Goal: Transaction & Acquisition: Purchase product/service

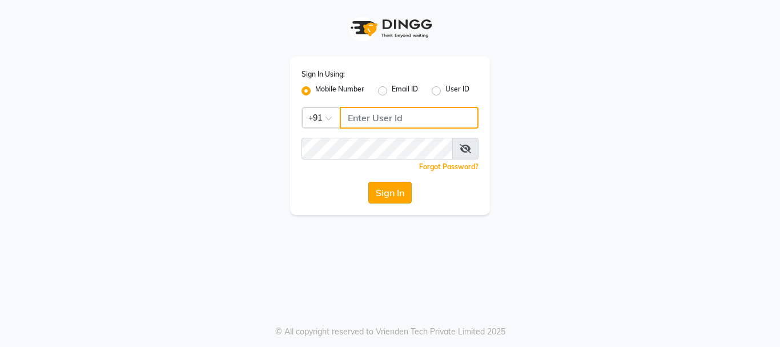
type input "9158581276"
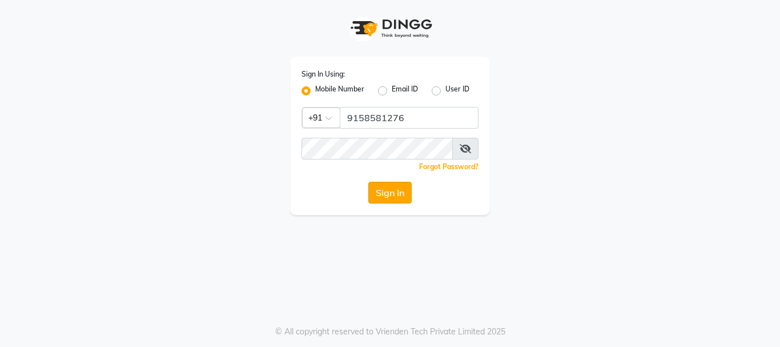
click at [389, 197] on button "Sign In" at bounding box center [389, 193] width 43 height 22
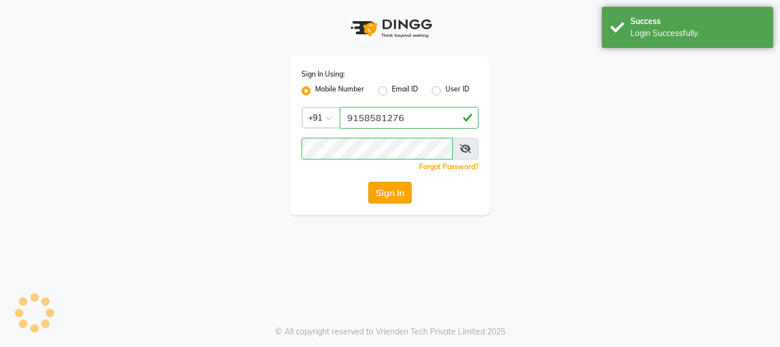
select select "service"
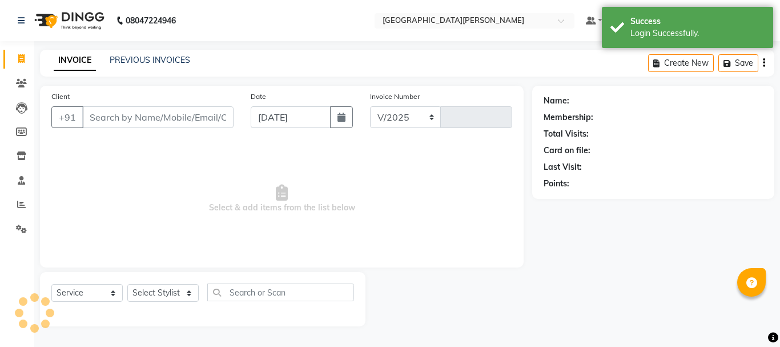
select select "911"
type input "2589"
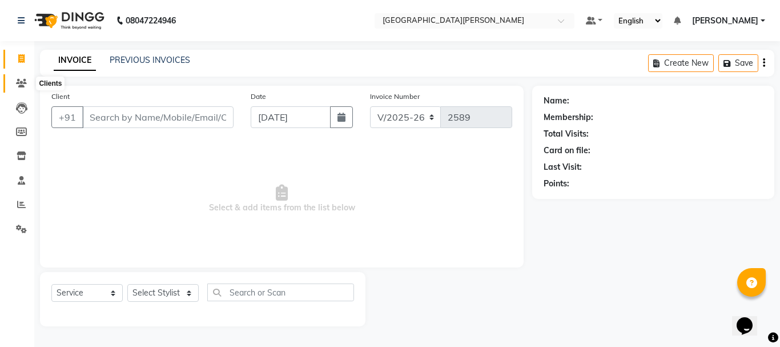
click at [22, 82] on icon at bounding box center [21, 83] width 11 height 9
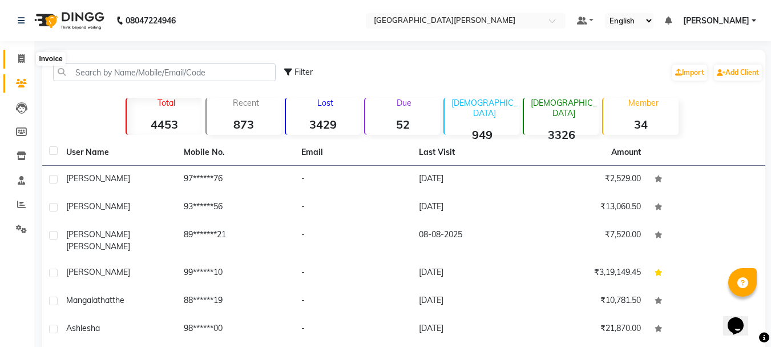
click at [22, 59] on icon at bounding box center [21, 58] width 6 height 9
select select "service"
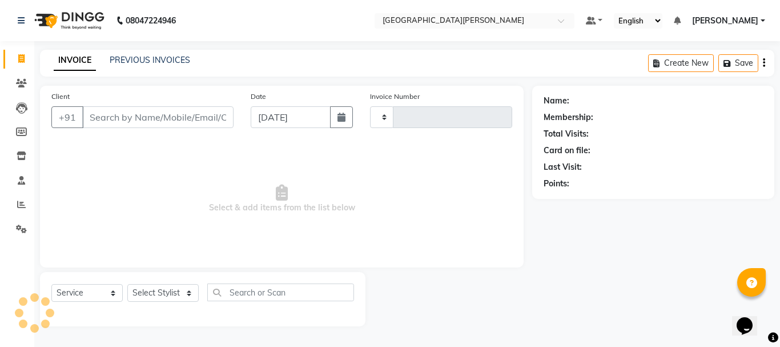
type input "2589"
select select "911"
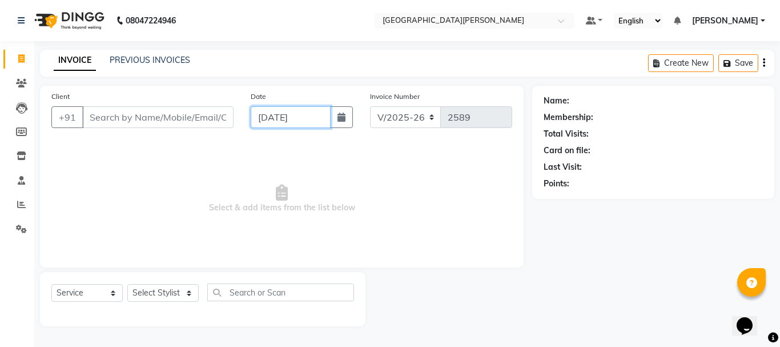
click at [267, 119] on input "[DATE]" at bounding box center [291, 117] width 80 height 22
select select "9"
select select "2025"
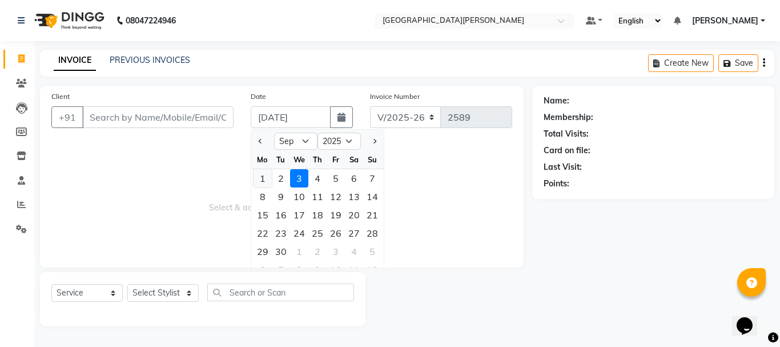
click at [266, 178] on div "1" at bounding box center [263, 178] width 18 height 18
type input "[DATE]"
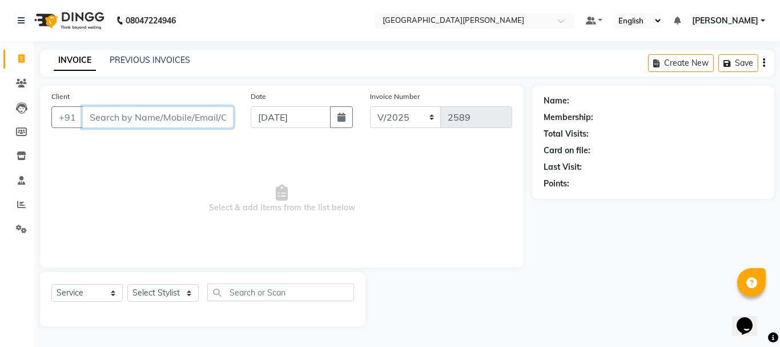
click at [128, 114] on input "Client" at bounding box center [157, 117] width 151 height 22
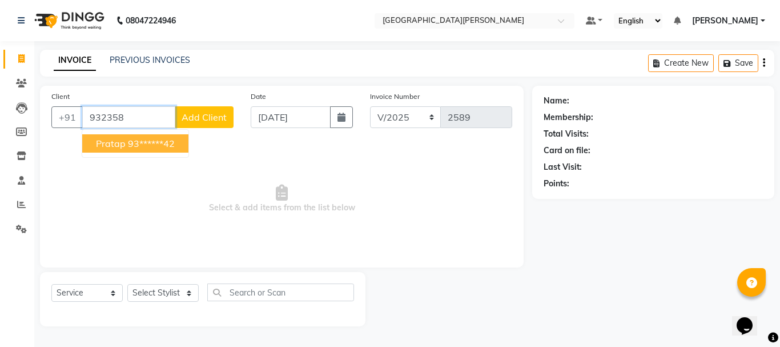
click at [124, 144] on button "Pratap 93******42" at bounding box center [135, 143] width 106 height 18
type input "93******42"
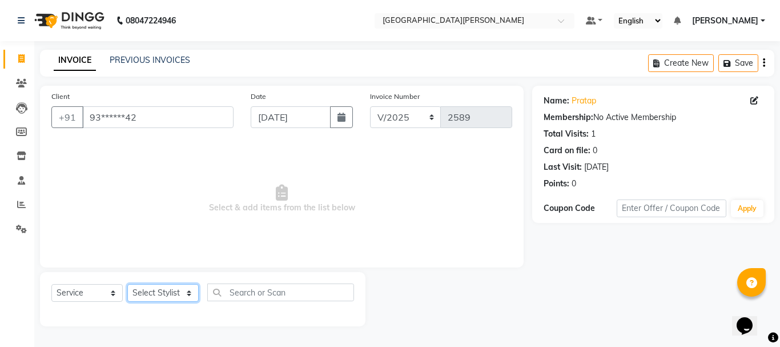
click at [191, 293] on select "Select Stylist [PERSON_NAME] [PERSON_NAME] [PERSON_NAME] [PERSON_NAME] [PERSON_…" at bounding box center [162, 293] width 71 height 18
select select "53875"
click at [127, 284] on select "Select Stylist [PERSON_NAME] [PERSON_NAME] [PERSON_NAME] [PERSON_NAME] [PERSON_…" at bounding box center [162, 293] width 71 height 18
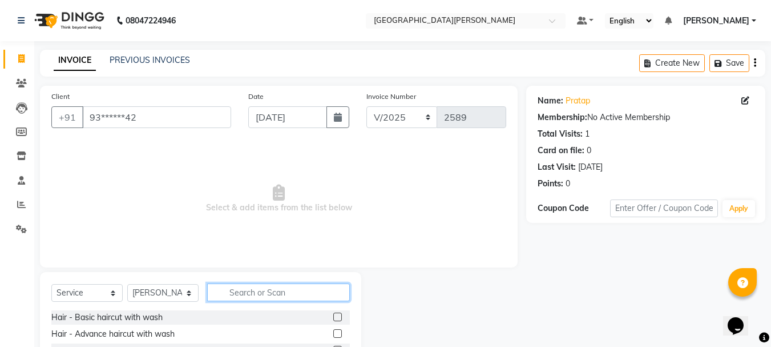
click at [257, 286] on input "text" at bounding box center [278, 292] width 143 height 18
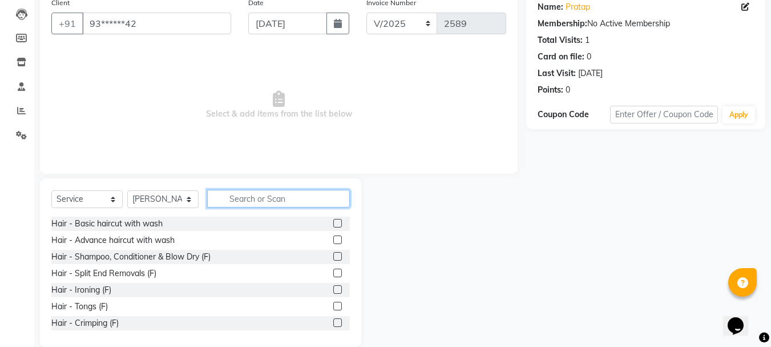
scroll to position [111, 0]
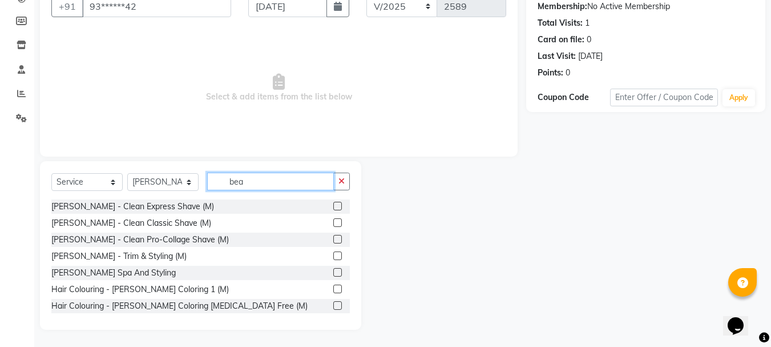
type input "bea"
click at [333, 207] on label at bounding box center [337, 206] width 9 height 9
click at [333, 207] on input "checkbox" at bounding box center [336, 206] width 7 height 7
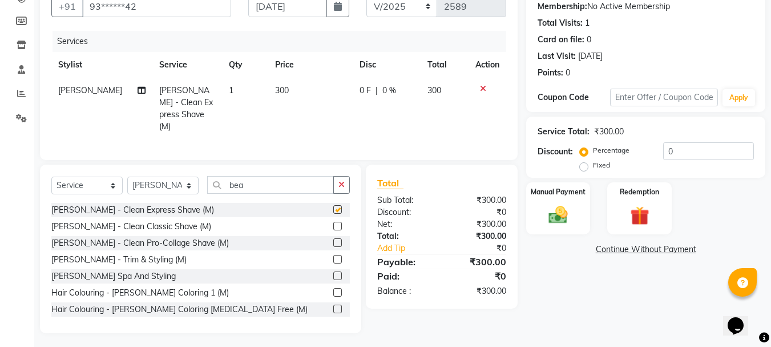
checkbox input "false"
click at [567, 235] on div "Name: Pratap Membership: No Active Membership Total Visits: 1 Card on file: 0 L…" at bounding box center [651, 154] width 248 height 358
click at [568, 226] on img at bounding box center [558, 214] width 32 height 23
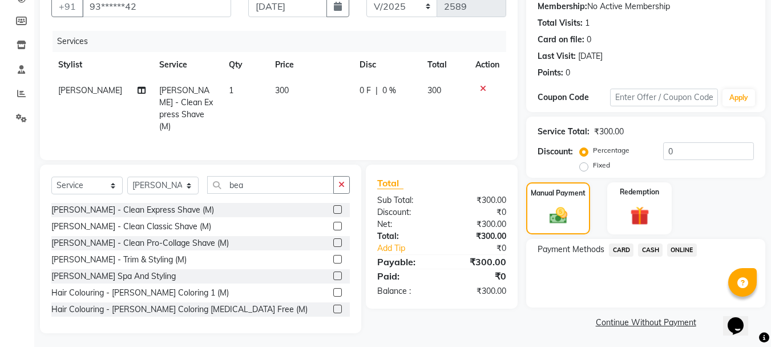
click at [678, 254] on span "ONLINE" at bounding box center [683, 249] width 30 height 13
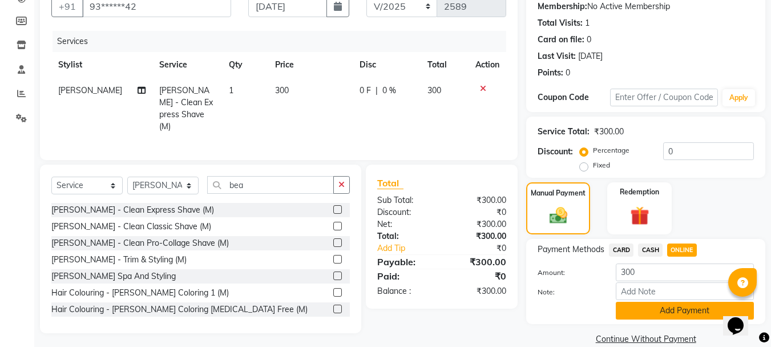
click at [646, 318] on button "Add Payment" at bounding box center [685, 311] width 138 height 18
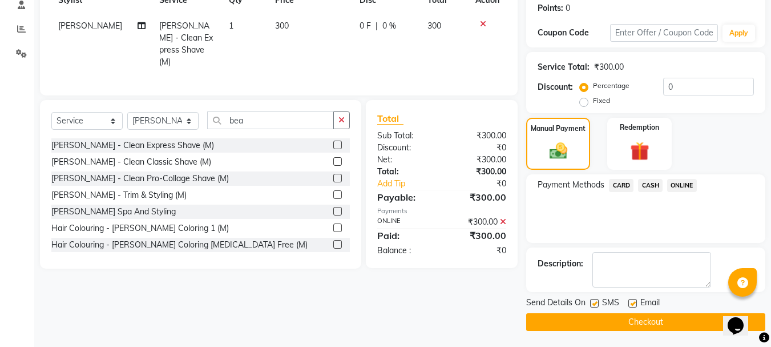
scroll to position [176, 0]
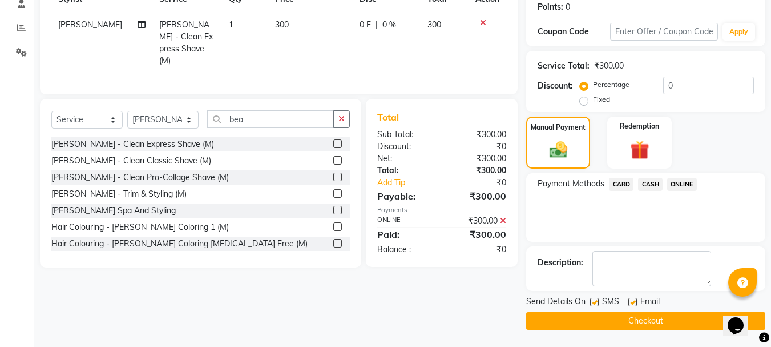
click at [621, 323] on button "Checkout" at bounding box center [646, 321] width 239 height 18
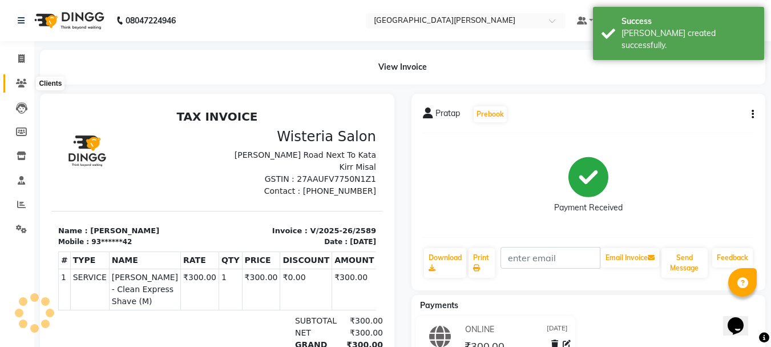
click at [19, 81] on icon at bounding box center [21, 83] width 11 height 9
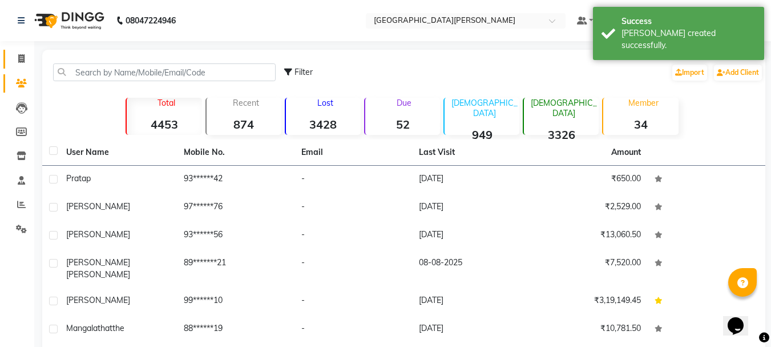
click at [21, 66] on link "Invoice" at bounding box center [16, 59] width 27 height 19
select select "911"
select select "service"
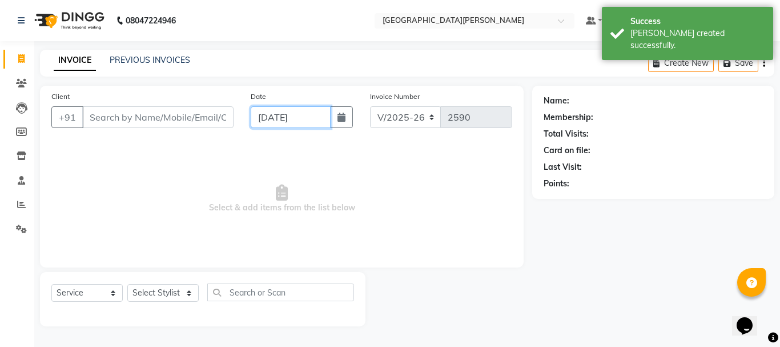
click at [270, 118] on input "[DATE]" at bounding box center [291, 117] width 80 height 22
select select "9"
select select "2025"
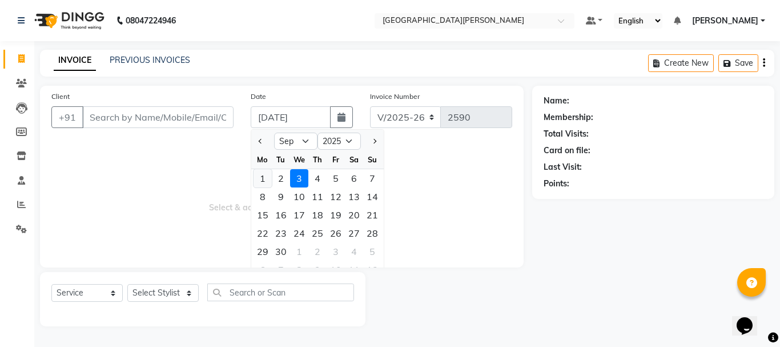
click at [264, 179] on div "1" at bounding box center [263, 178] width 18 height 18
type input "[DATE]"
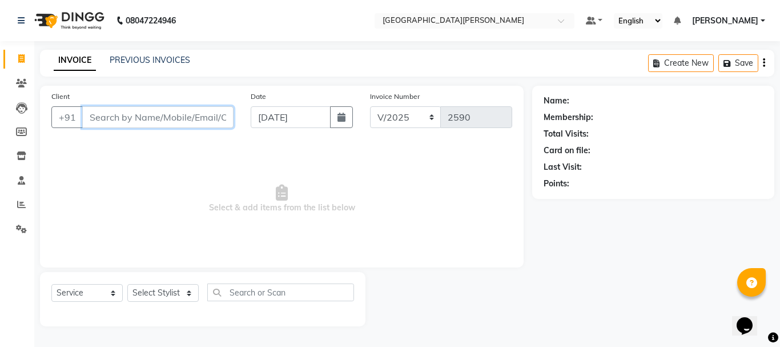
click at [129, 116] on input "Client" at bounding box center [157, 117] width 151 height 22
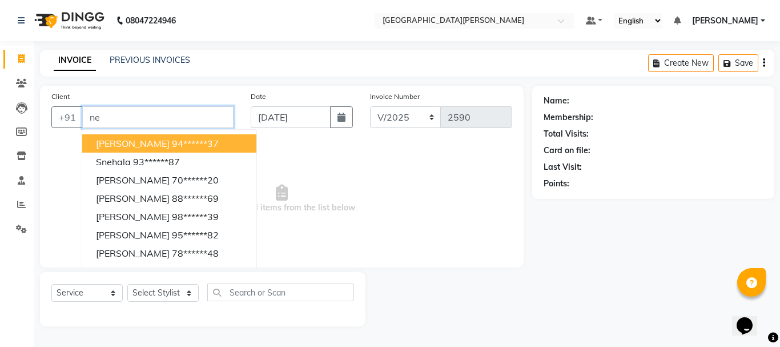
type input "n"
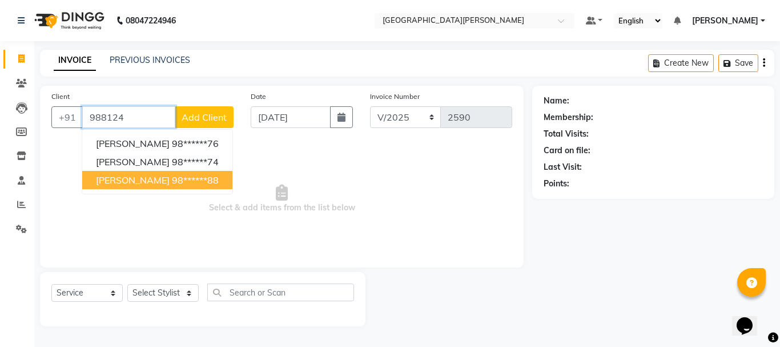
click at [126, 173] on button "[PERSON_NAME] 98******88" at bounding box center [157, 180] width 150 height 18
type input "98******88"
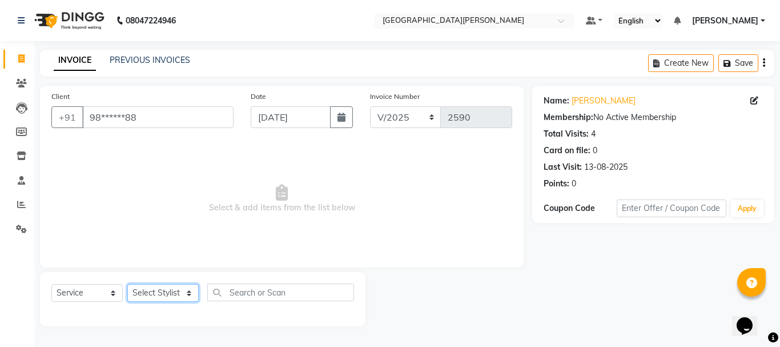
click at [182, 294] on select "Select Stylist [PERSON_NAME] [PERSON_NAME] [PERSON_NAME] [PERSON_NAME] [PERSON_…" at bounding box center [162, 293] width 71 height 18
select select "76881"
click at [127, 284] on select "Select Stylist [PERSON_NAME] [PERSON_NAME] [PERSON_NAME] [PERSON_NAME] [PERSON_…" at bounding box center [162, 293] width 71 height 18
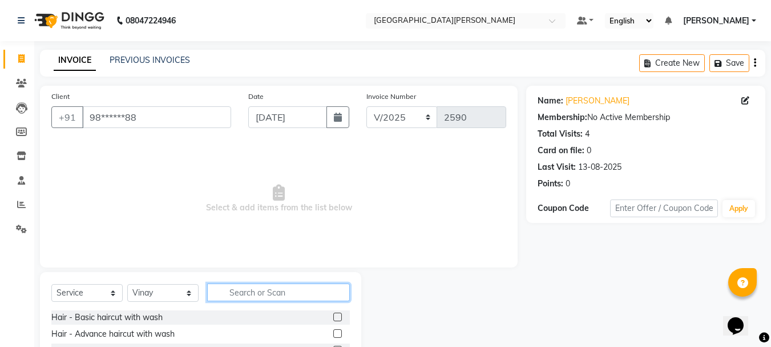
click at [244, 284] on input "text" at bounding box center [278, 292] width 143 height 18
type input "bea"
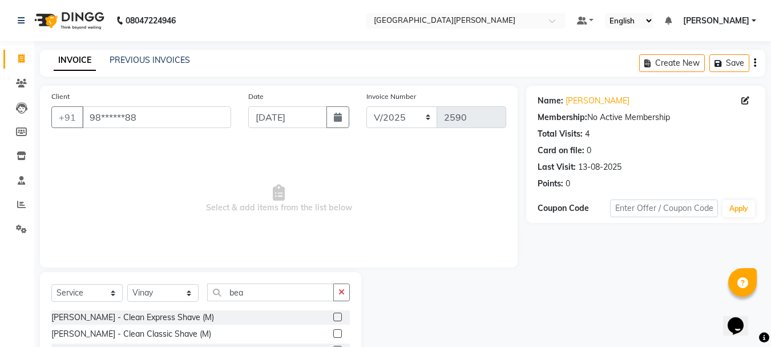
click at [333, 319] on label at bounding box center [337, 316] width 9 height 9
click at [333, 319] on input "checkbox" at bounding box center [336, 317] width 7 height 7
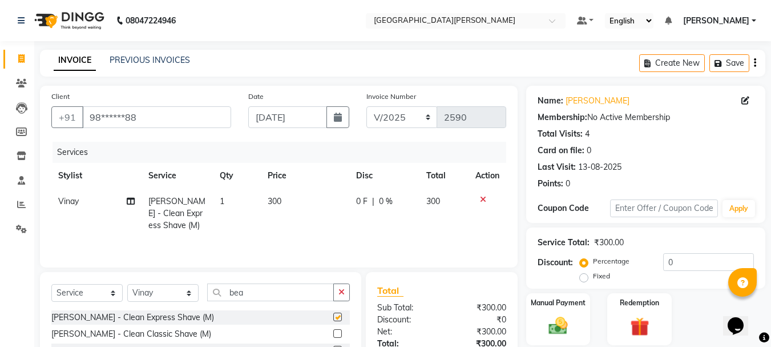
checkbox input "false"
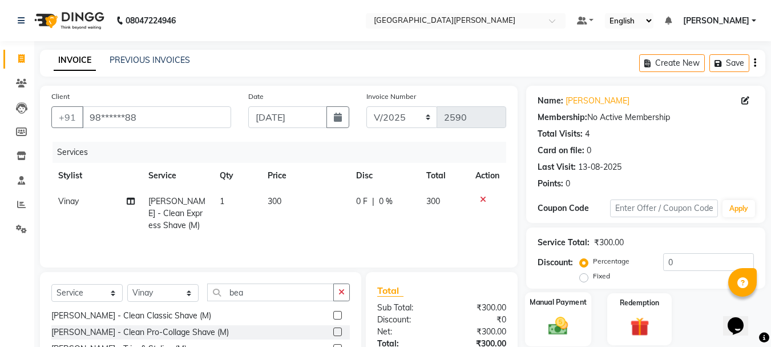
click at [565, 321] on img at bounding box center [558, 325] width 32 height 23
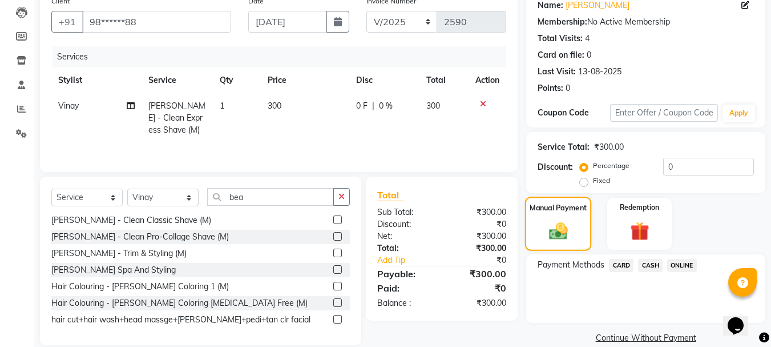
scroll to position [112, 0]
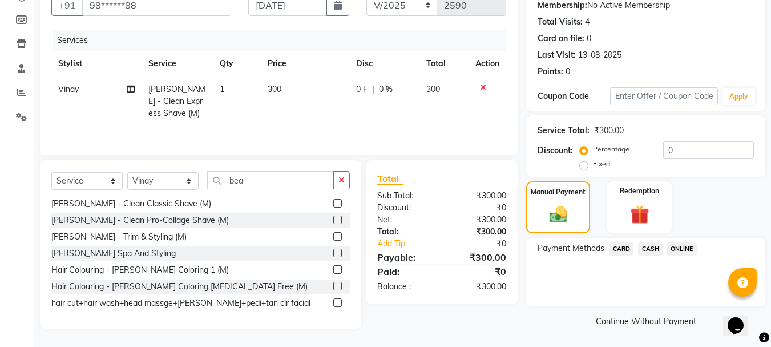
click at [625, 246] on span "CARD" at bounding box center [621, 248] width 25 height 13
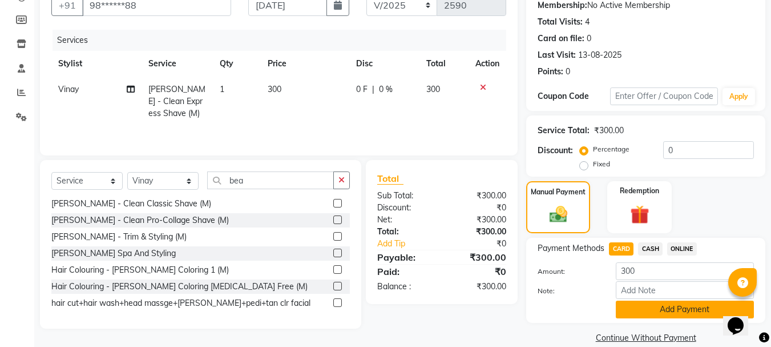
click at [629, 303] on button "Add Payment" at bounding box center [685, 309] width 138 height 18
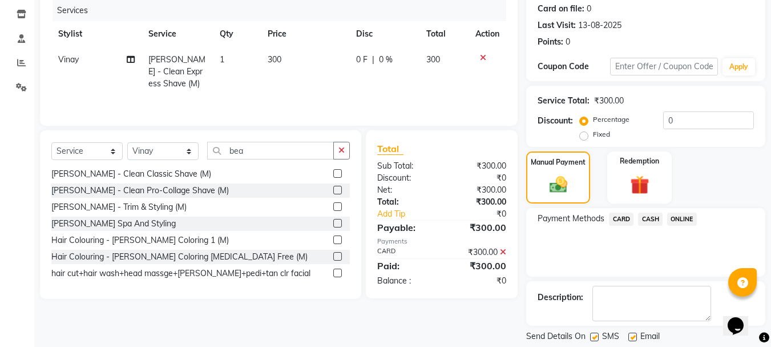
scroll to position [176, 0]
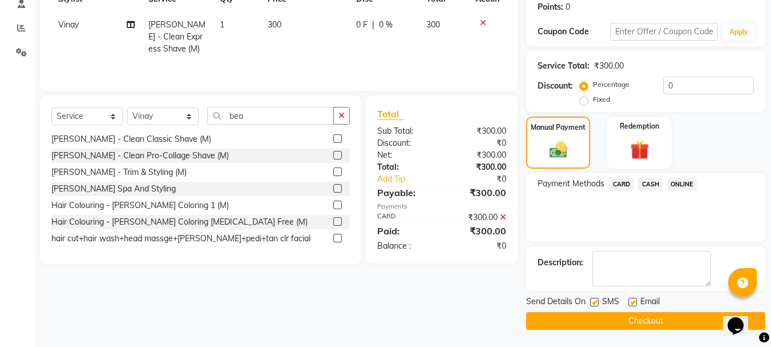
click at [608, 320] on button "Checkout" at bounding box center [646, 321] width 239 height 18
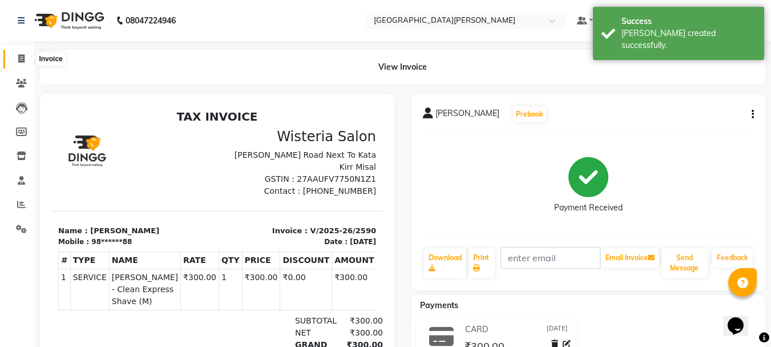
click at [14, 57] on span at bounding box center [21, 59] width 20 height 13
select select "911"
select select "service"
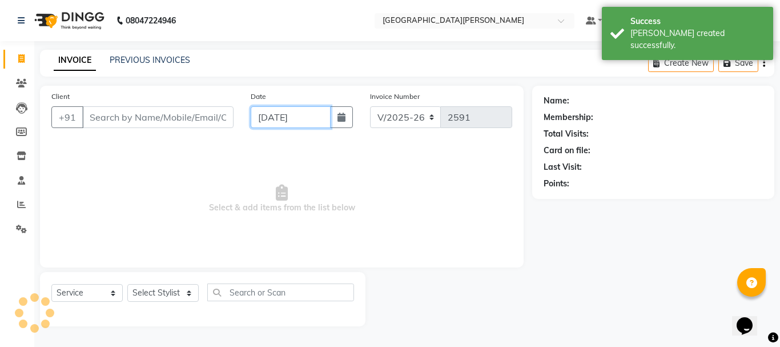
click at [264, 111] on input "[DATE]" at bounding box center [291, 117] width 80 height 22
select select "9"
select select "2025"
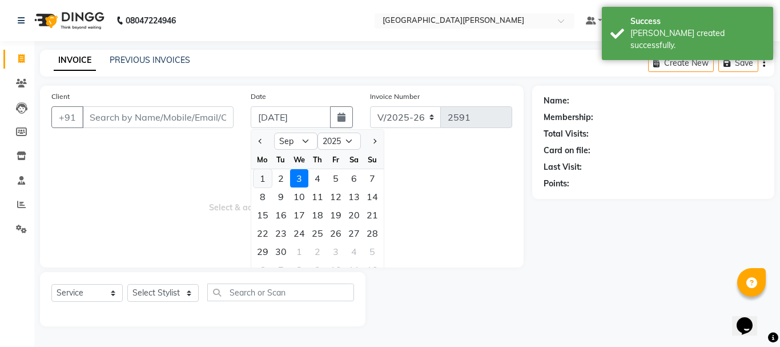
click at [266, 179] on div "1" at bounding box center [263, 178] width 18 height 18
type input "[DATE]"
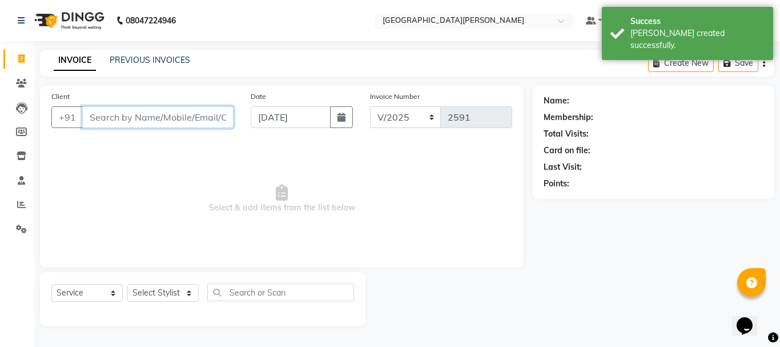
click at [124, 120] on input "Client" at bounding box center [157, 117] width 151 height 22
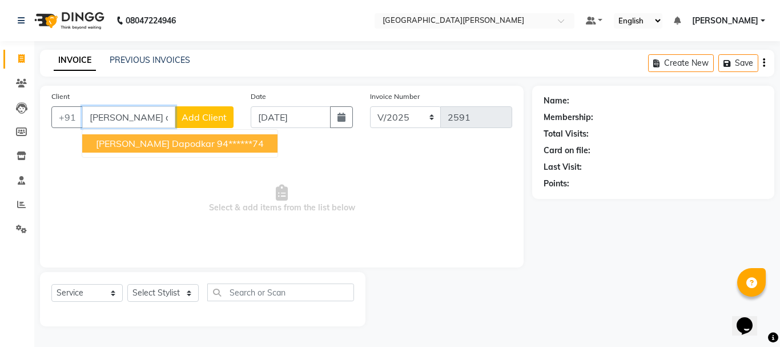
click at [143, 151] on button "[PERSON_NAME] dapodkar 94******74" at bounding box center [179, 143] width 195 height 18
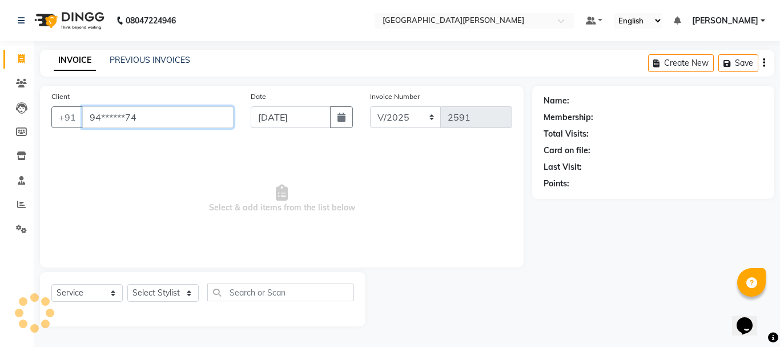
type input "94******74"
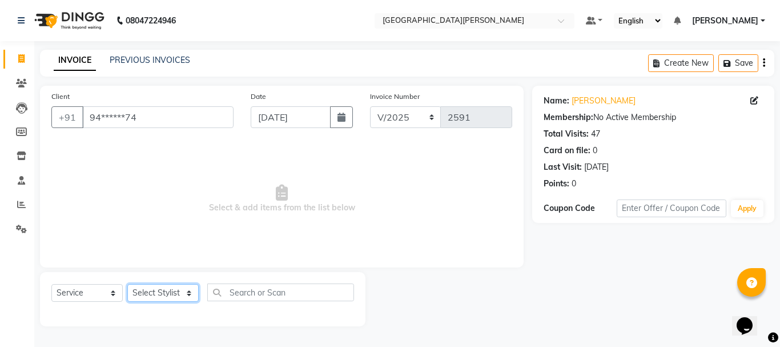
click at [186, 292] on select "Select Stylist [PERSON_NAME] [PERSON_NAME] [PERSON_NAME] [PERSON_NAME] [PERSON_…" at bounding box center [162, 293] width 71 height 18
select select "15252"
click at [127, 284] on select "Select Stylist [PERSON_NAME] [PERSON_NAME] [PERSON_NAME] [PERSON_NAME] [PERSON_…" at bounding box center [162, 293] width 71 height 18
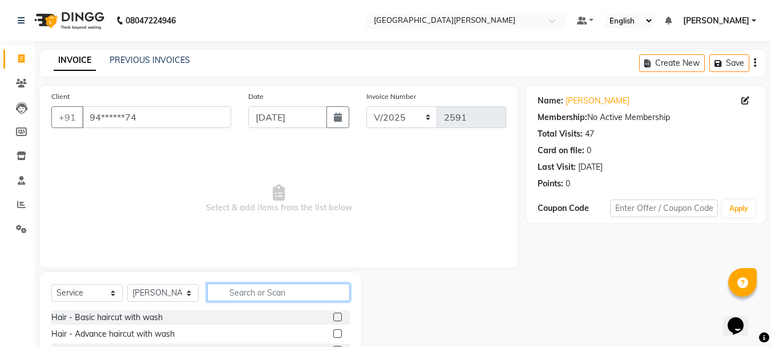
click at [253, 295] on input "text" at bounding box center [278, 292] width 143 height 18
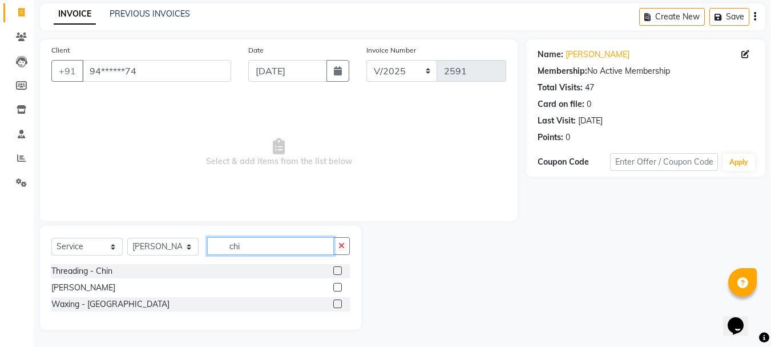
scroll to position [46, 0]
type input "chin"
click at [335, 284] on label at bounding box center [337, 287] width 9 height 9
click at [335, 284] on input "checkbox" at bounding box center [336, 287] width 7 height 7
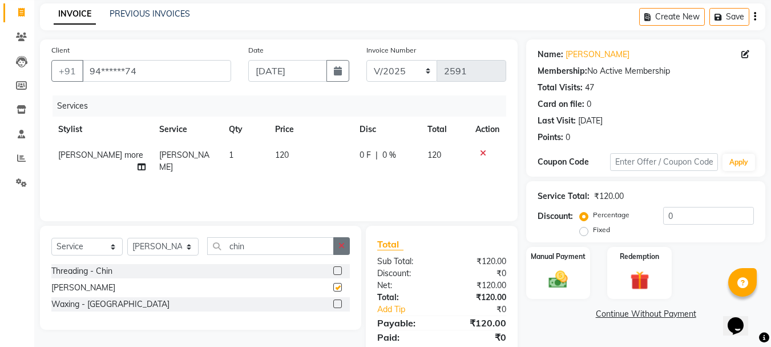
checkbox input "false"
click at [339, 247] on icon "button" at bounding box center [342, 246] width 6 height 8
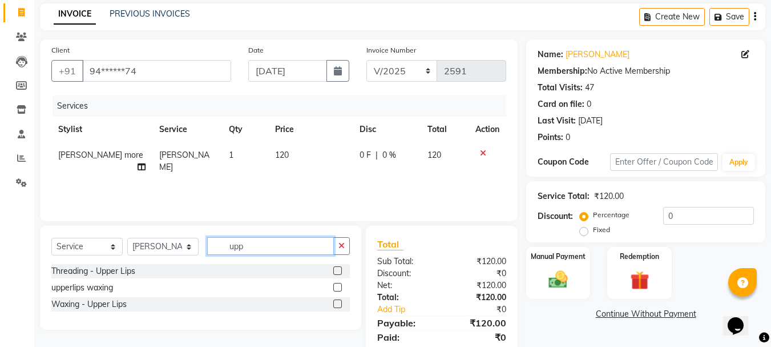
type input "upp"
click at [338, 286] on label at bounding box center [337, 287] width 9 height 9
click at [338, 286] on input "checkbox" at bounding box center [336, 287] width 7 height 7
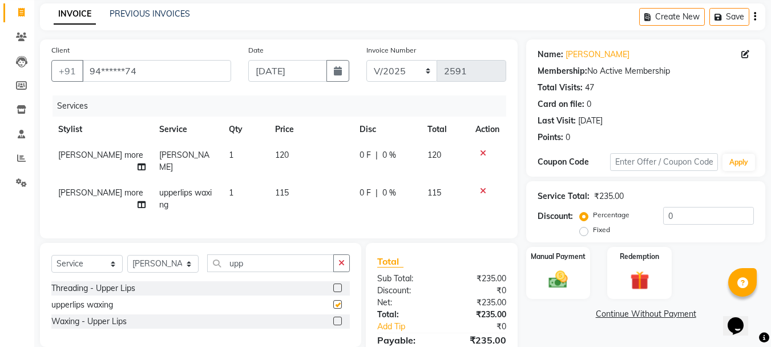
checkbox input "false"
click at [340, 264] on button "button" at bounding box center [341, 263] width 17 height 18
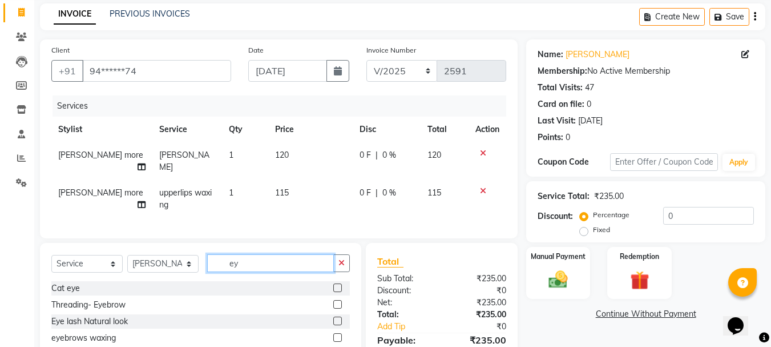
type input "ey"
click at [337, 300] on label at bounding box center [337, 304] width 9 height 9
click at [337, 301] on input "checkbox" at bounding box center [336, 304] width 7 height 7
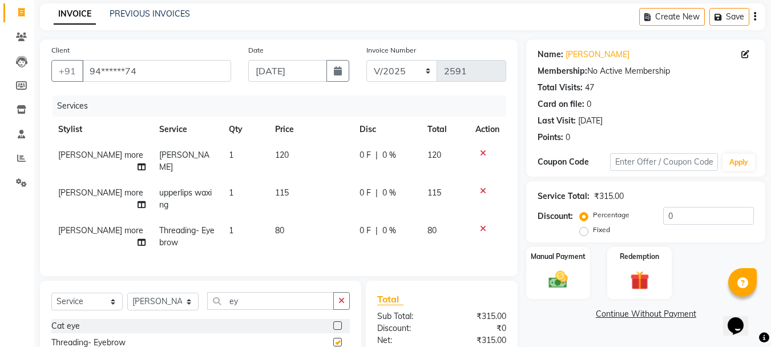
checkbox input "false"
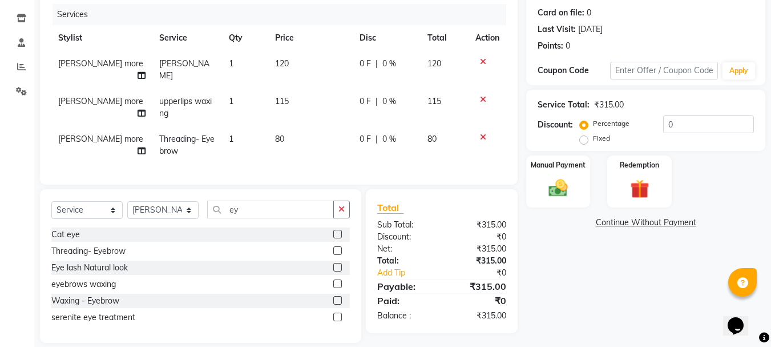
scroll to position [139, 0]
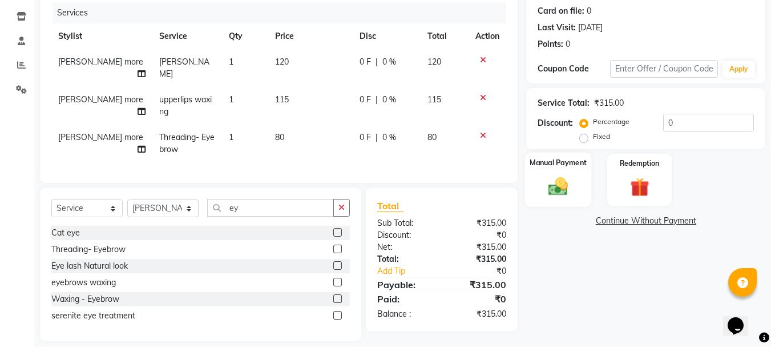
click at [573, 190] on img at bounding box center [558, 186] width 32 height 23
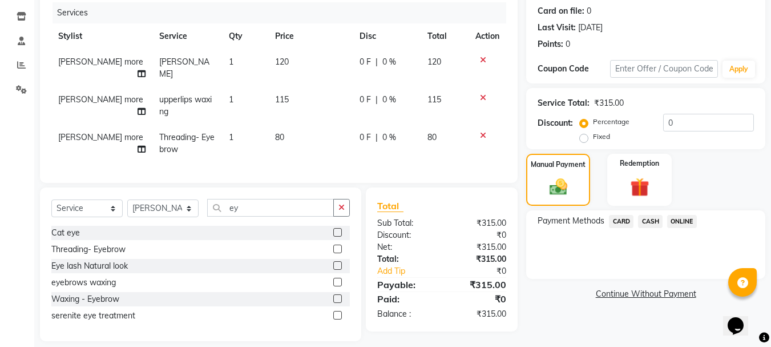
click at [658, 220] on span "CASH" at bounding box center [650, 221] width 25 height 13
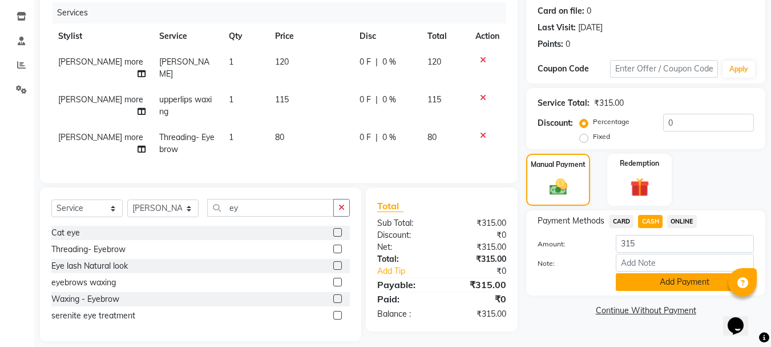
click at [648, 279] on button "Add Payment" at bounding box center [685, 282] width 138 height 18
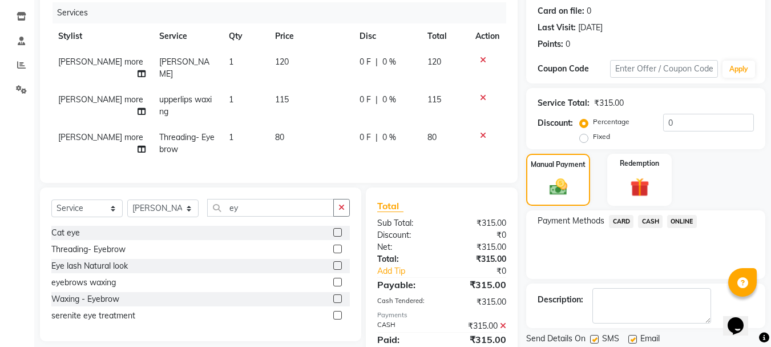
scroll to position [178, 0]
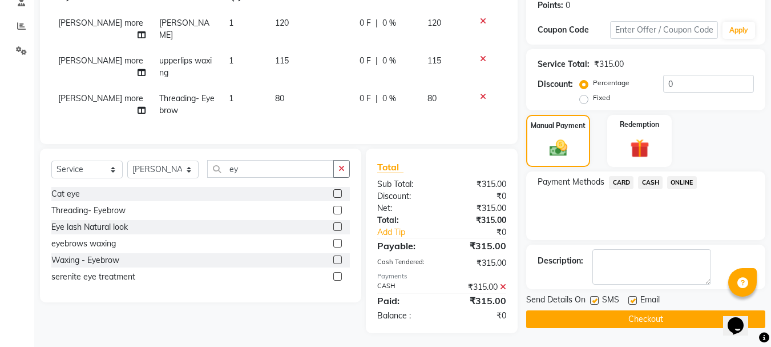
click at [568, 324] on button "Checkout" at bounding box center [646, 319] width 239 height 18
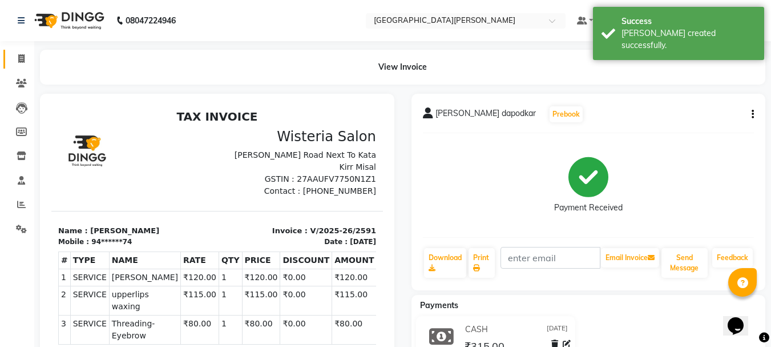
click at [18, 67] on link "Invoice" at bounding box center [16, 59] width 27 height 19
select select "service"
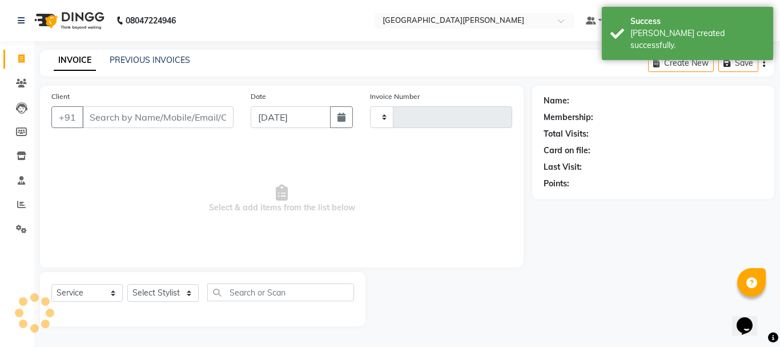
type input "2592"
select select "911"
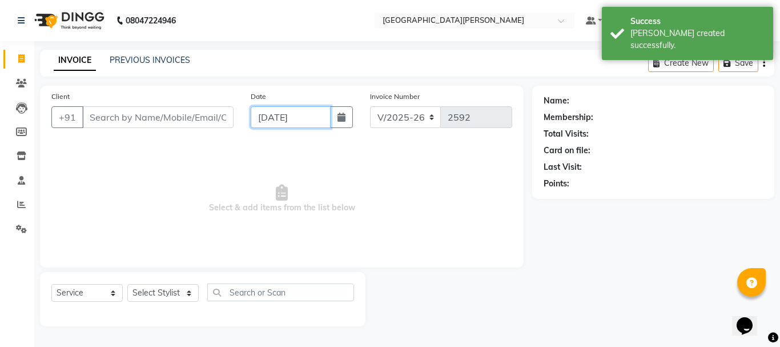
click at [267, 119] on input "[DATE]" at bounding box center [291, 117] width 80 height 22
select select "9"
select select "2025"
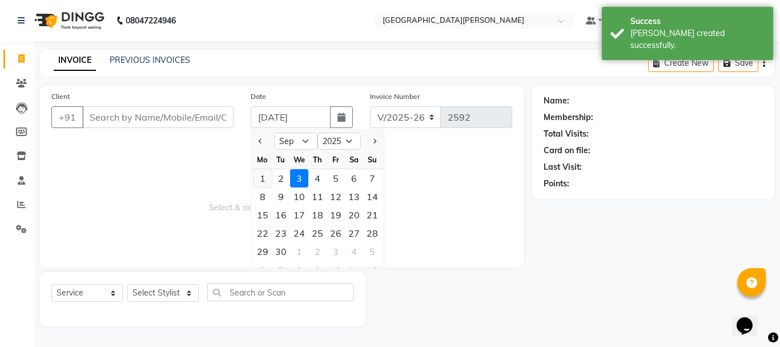
click at [263, 177] on div "1" at bounding box center [263, 178] width 18 height 18
type input "[DATE]"
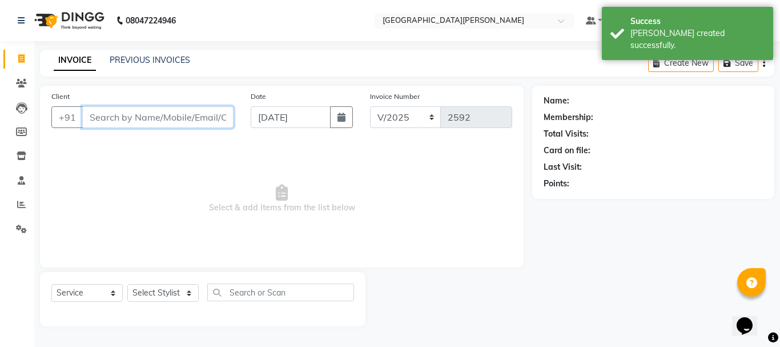
click at [115, 118] on input "Client" at bounding box center [157, 117] width 151 height 22
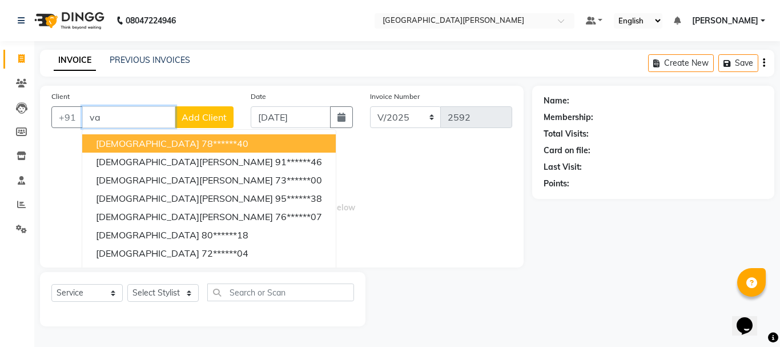
type input "v"
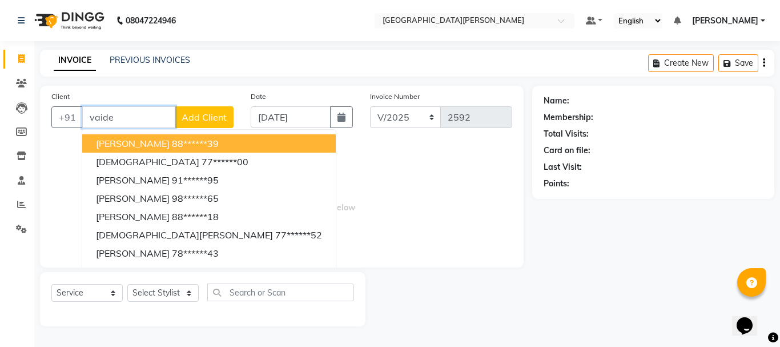
click at [126, 139] on span "[PERSON_NAME]" at bounding box center [133, 143] width 74 height 11
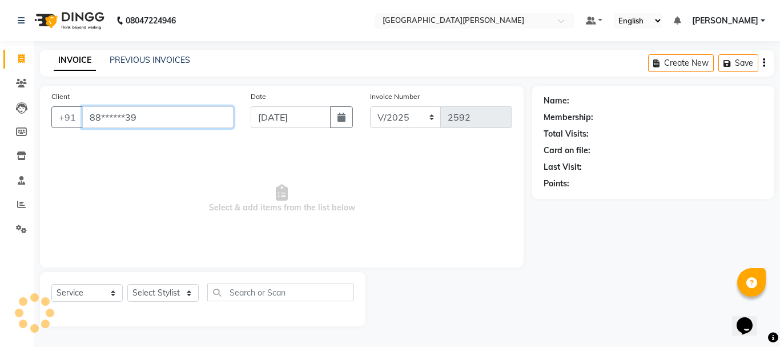
type input "88******39"
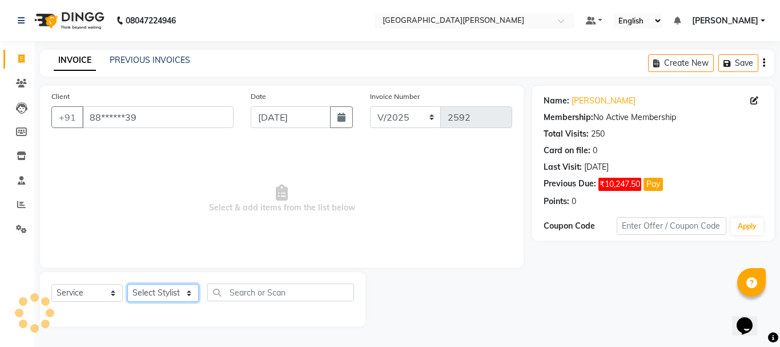
click at [185, 290] on select "Select Stylist [PERSON_NAME] [PERSON_NAME] [PERSON_NAME] [PERSON_NAME] [PERSON_…" at bounding box center [162, 293] width 71 height 18
select select "47321"
click at [127, 284] on select "Select Stylist [PERSON_NAME] [PERSON_NAME] [PERSON_NAME] [PERSON_NAME] [PERSON_…" at bounding box center [162, 293] width 71 height 18
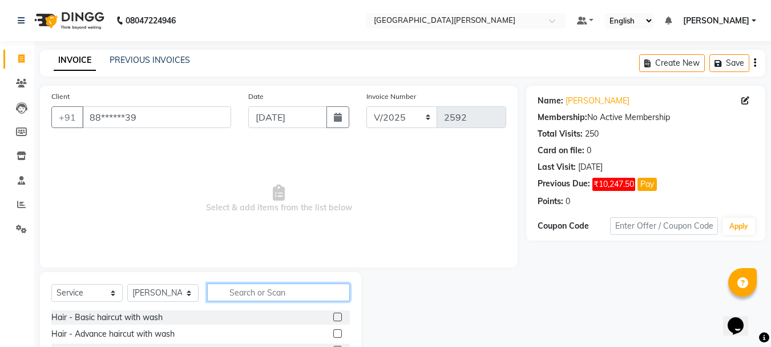
click at [256, 293] on input "text" at bounding box center [278, 292] width 143 height 18
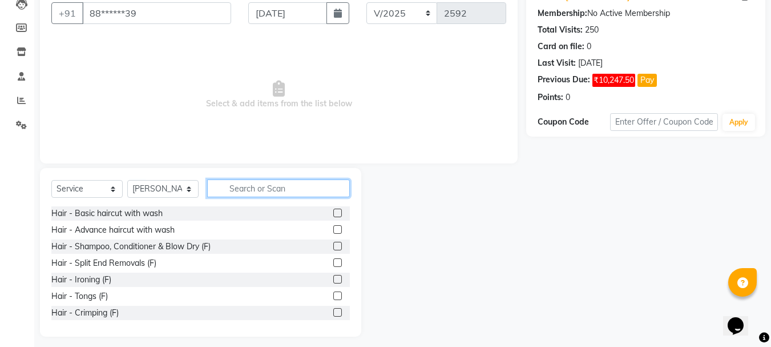
scroll to position [111, 0]
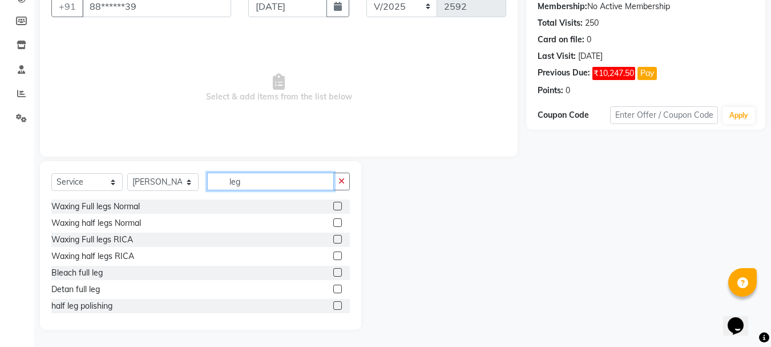
type input "leg"
click at [333, 224] on label at bounding box center [337, 222] width 9 height 9
click at [333, 224] on input "checkbox" at bounding box center [336, 222] width 7 height 7
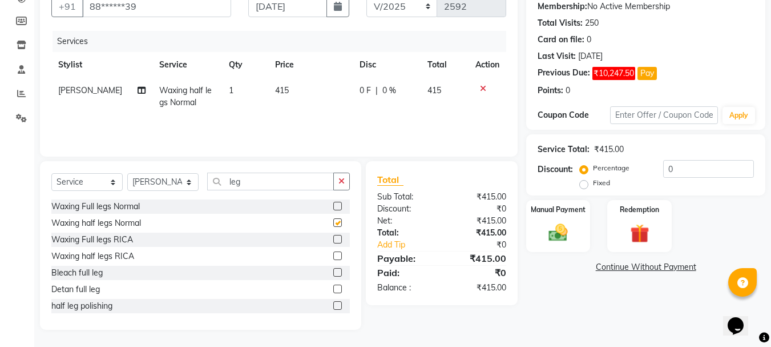
checkbox input "false"
click at [340, 186] on button "button" at bounding box center [341, 181] width 17 height 18
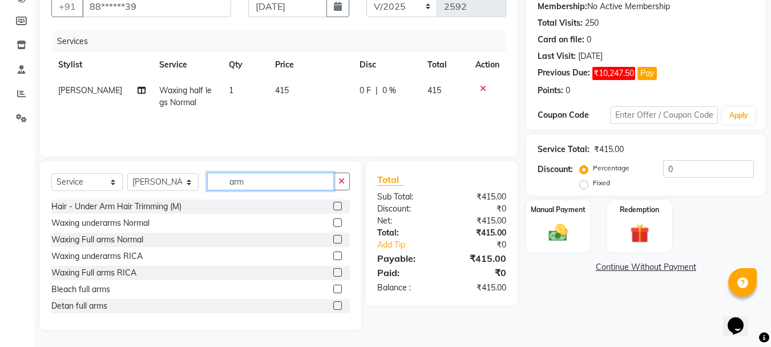
type input "arm"
click at [333, 222] on label at bounding box center [337, 222] width 9 height 9
click at [333, 222] on input "checkbox" at bounding box center [336, 222] width 7 height 7
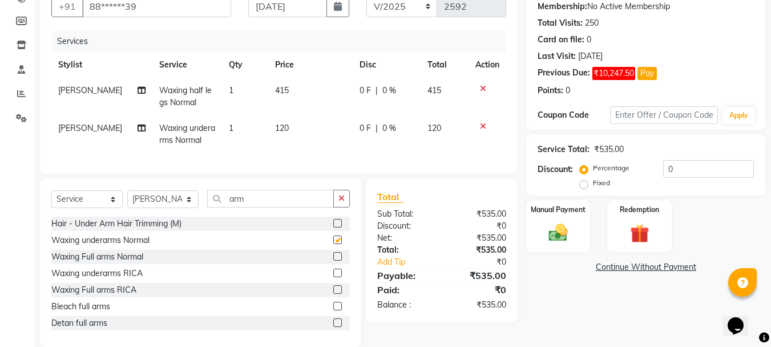
checkbox input "false"
click at [333, 260] on label at bounding box center [337, 256] width 9 height 9
click at [333, 260] on input "checkbox" at bounding box center [336, 256] width 7 height 7
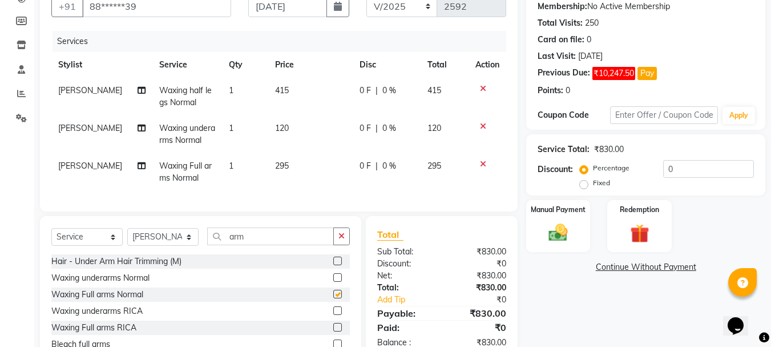
checkbox input "false"
click at [341, 240] on icon "button" at bounding box center [342, 236] width 6 height 8
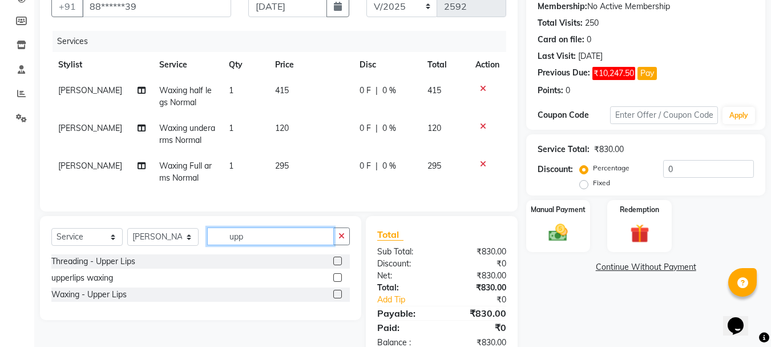
type input "upp"
click at [337, 265] on label at bounding box center [337, 260] width 9 height 9
click at [337, 265] on input "checkbox" at bounding box center [336, 261] width 7 height 7
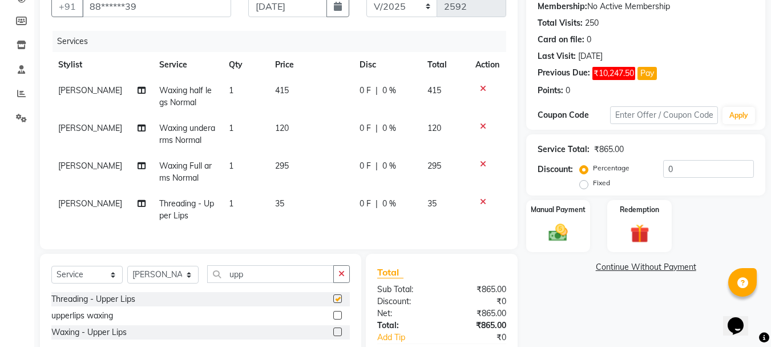
checkbox input "false"
click at [572, 232] on img at bounding box center [558, 232] width 32 height 23
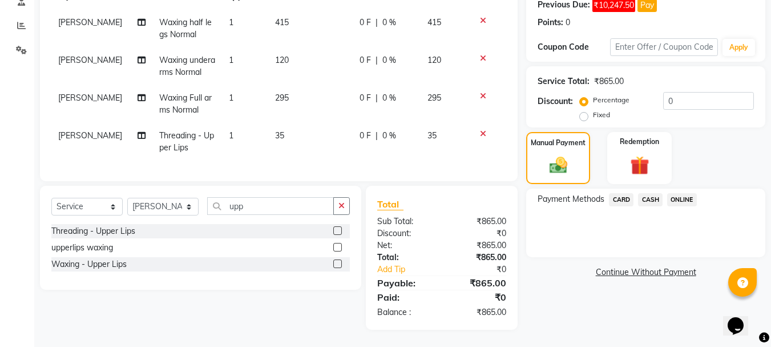
scroll to position [187, 0]
click at [190, 204] on select "Select Stylist [PERSON_NAME] [PERSON_NAME] [PERSON_NAME] [PERSON_NAME] [PERSON_…" at bounding box center [162, 207] width 71 height 18
select select "60169"
click at [127, 198] on select "Select Stylist [PERSON_NAME] [PERSON_NAME] [PERSON_NAME] [PERSON_NAME] [PERSON_…" at bounding box center [162, 207] width 71 height 18
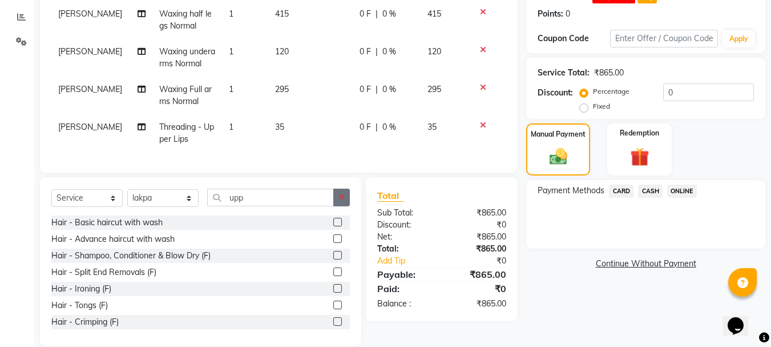
click at [345, 204] on button "button" at bounding box center [341, 197] width 17 height 18
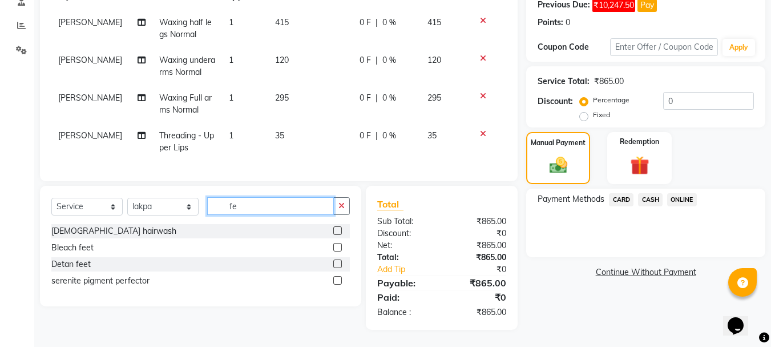
type input "fe"
click at [337, 231] on label at bounding box center [337, 230] width 9 height 9
click at [337, 231] on input "checkbox" at bounding box center [336, 230] width 7 height 7
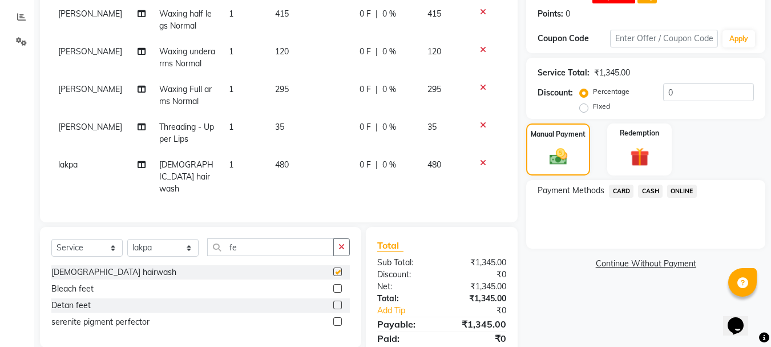
checkbox input "false"
click at [188, 247] on select "Select Stylist [PERSON_NAME] [PERSON_NAME] [PERSON_NAME] [PERSON_NAME] [PERSON_…" at bounding box center [162, 248] width 71 height 18
select select "15252"
click at [127, 239] on select "Select Stylist [PERSON_NAME] [PERSON_NAME] [PERSON_NAME] [PERSON_NAME] [PERSON_…" at bounding box center [162, 248] width 71 height 18
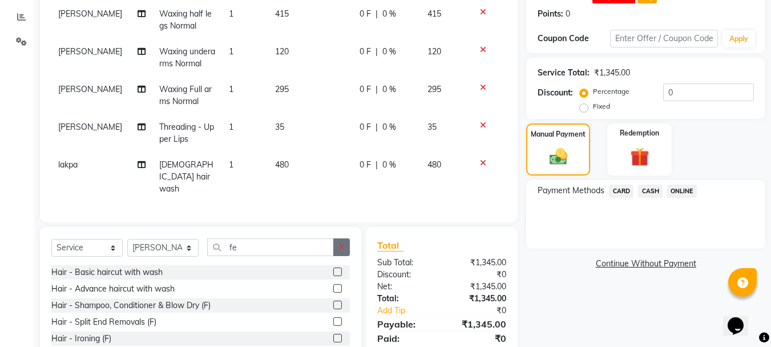
click at [343, 243] on icon "button" at bounding box center [342, 247] width 6 height 8
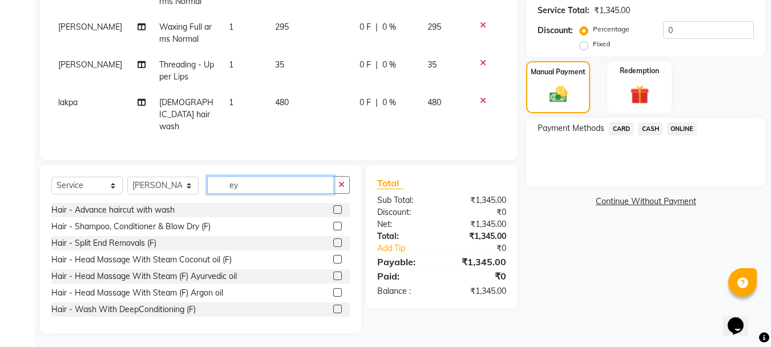
scroll to position [235, 0]
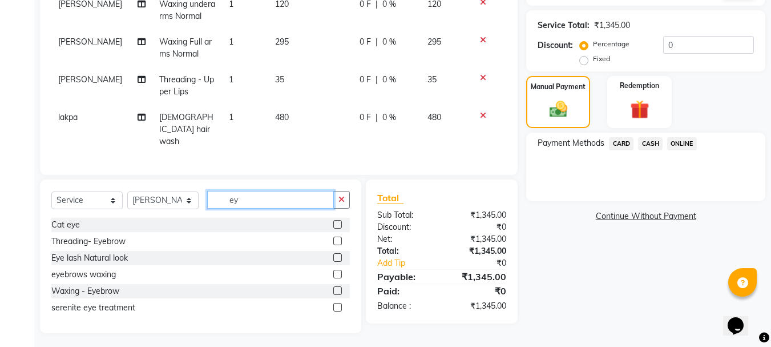
type input "ey"
click at [339, 236] on label at bounding box center [337, 240] width 9 height 9
click at [339, 238] on input "checkbox" at bounding box center [336, 241] width 7 height 7
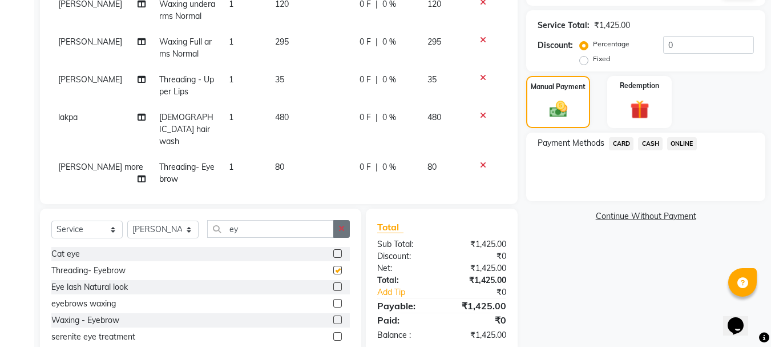
checkbox input "false"
click at [340, 228] on icon "button" at bounding box center [342, 228] width 6 height 8
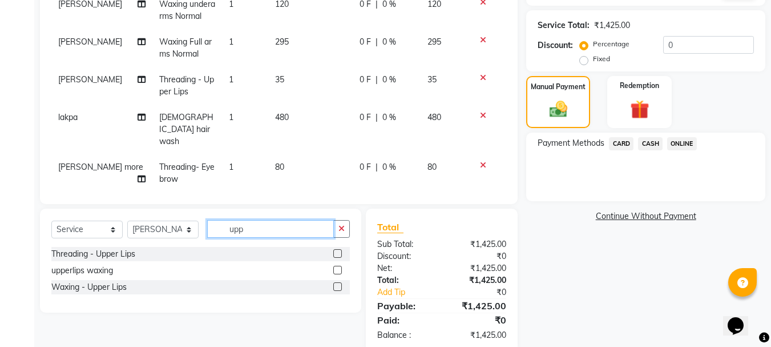
type input "upp"
click at [339, 252] on label at bounding box center [337, 253] width 9 height 9
click at [339, 252] on input "checkbox" at bounding box center [336, 253] width 7 height 7
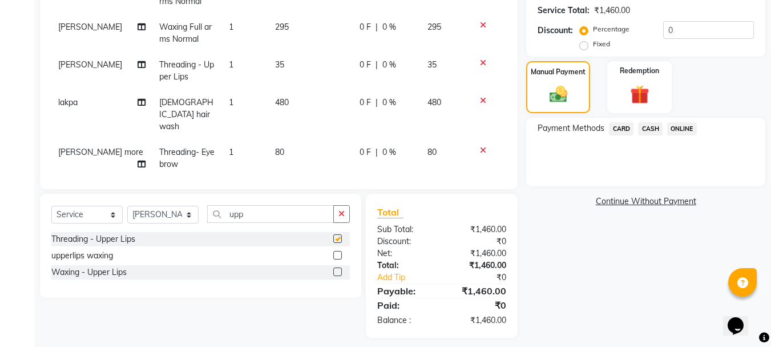
checkbox input "false"
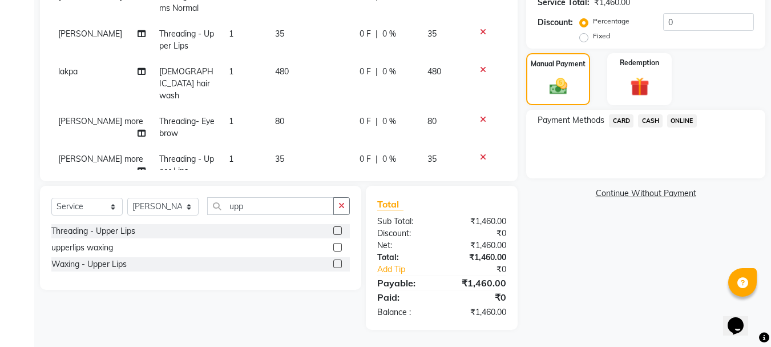
scroll to position [43, 0]
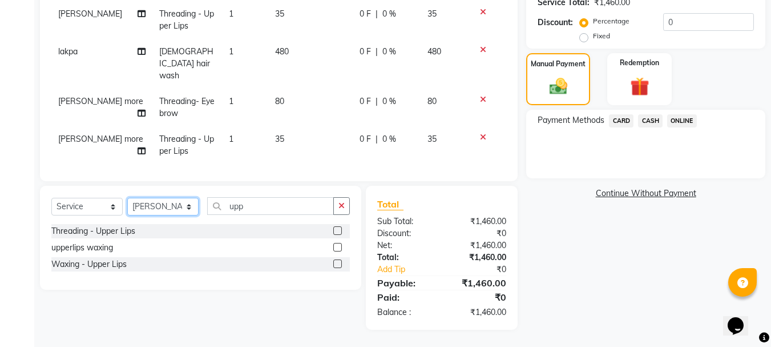
click at [191, 205] on select "Select Stylist [PERSON_NAME] [PERSON_NAME] [PERSON_NAME] [PERSON_NAME] [PERSON_…" at bounding box center [162, 207] width 71 height 18
click at [344, 207] on icon "button" at bounding box center [342, 206] width 6 height 8
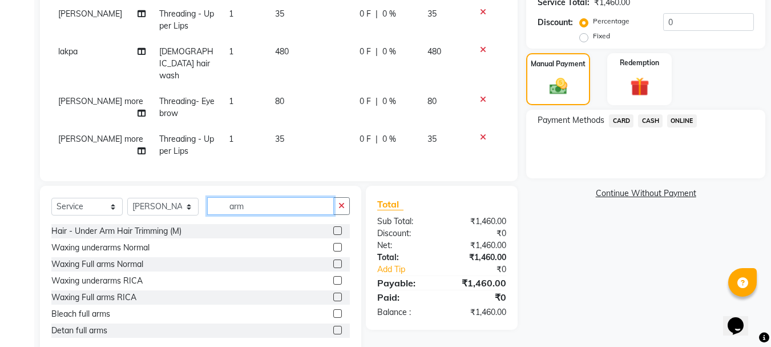
type input "arm"
click at [333, 280] on label at bounding box center [337, 280] width 9 height 9
click at [333, 280] on input "checkbox" at bounding box center [336, 280] width 7 height 7
checkbox input "false"
click at [333, 296] on label at bounding box center [337, 296] width 9 height 9
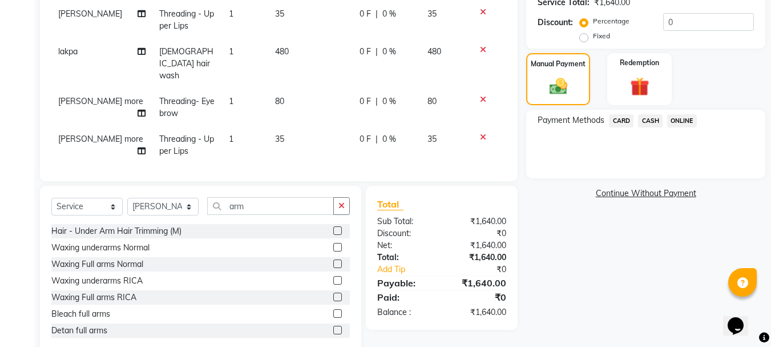
click at [333, 296] on input "checkbox" at bounding box center [336, 297] width 7 height 7
checkbox input "false"
click at [344, 207] on icon "button" at bounding box center [342, 206] width 6 height 8
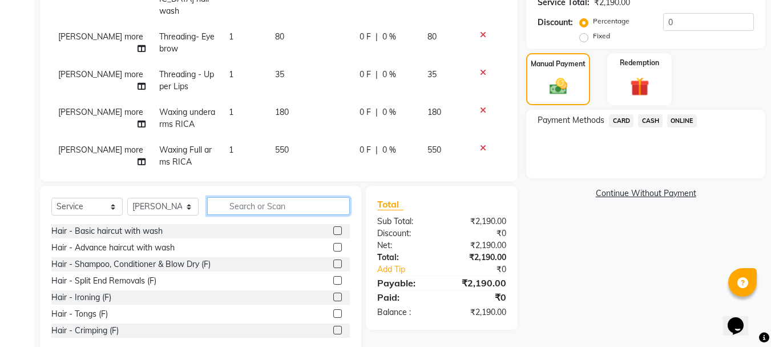
scroll to position [118, 0]
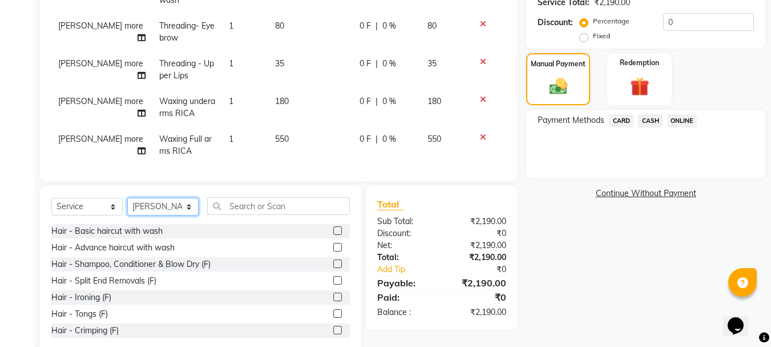
click at [190, 205] on select "Select Stylist [PERSON_NAME] [PERSON_NAME] [PERSON_NAME] [PERSON_NAME] [PERSON_…" at bounding box center [162, 207] width 71 height 18
select select "76881"
click at [127, 198] on select "Select Stylist [PERSON_NAME] [PERSON_NAME] [PERSON_NAME] [PERSON_NAME] [PERSON_…" at bounding box center [162, 207] width 71 height 18
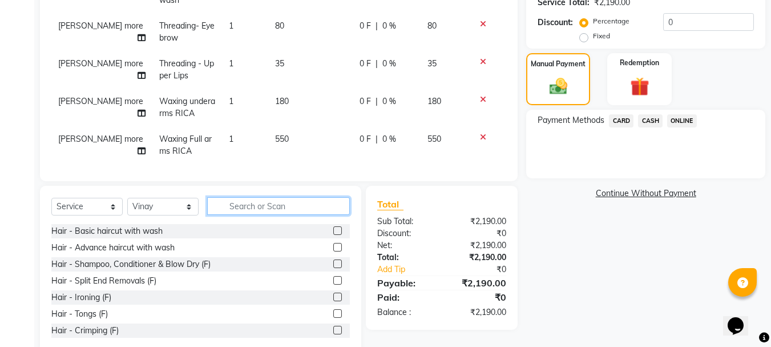
click at [252, 208] on input "text" at bounding box center [278, 206] width 143 height 18
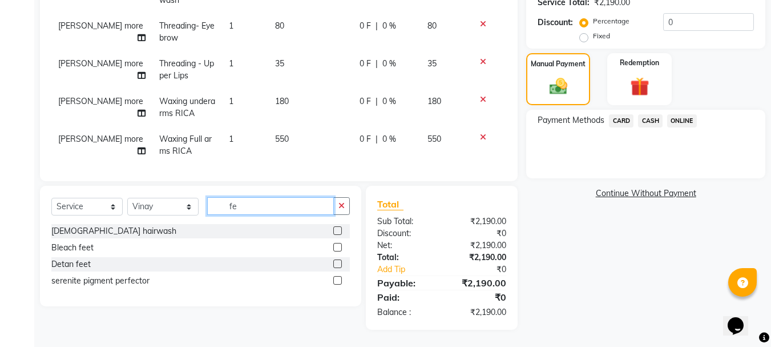
type input "fe"
click at [337, 231] on label at bounding box center [337, 230] width 9 height 9
click at [337, 231] on input "checkbox" at bounding box center [336, 230] width 7 height 7
checkbox input "false"
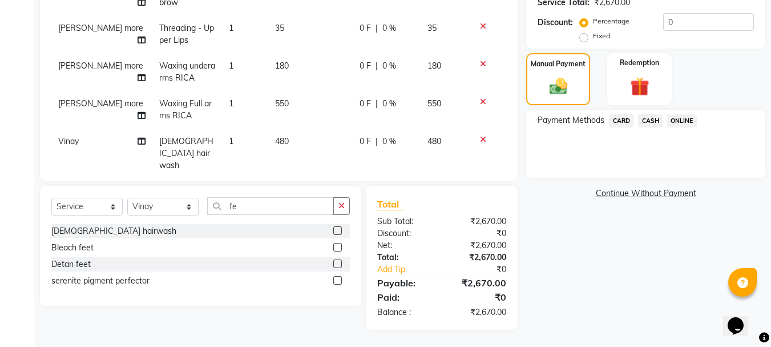
scroll to position [156, 0]
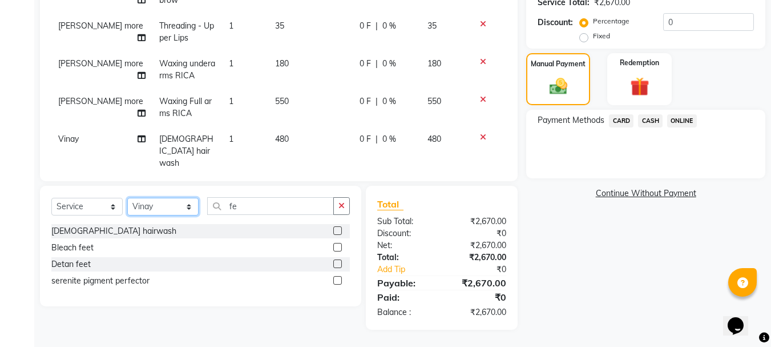
click at [190, 204] on select "Select Stylist [PERSON_NAME] [PERSON_NAME] [PERSON_NAME] [PERSON_NAME] [PERSON_…" at bounding box center [162, 207] width 71 height 18
select select "15252"
click at [127, 198] on select "Select Stylist [PERSON_NAME] [PERSON_NAME] [PERSON_NAME] [PERSON_NAME] [PERSON_…" at bounding box center [162, 207] width 71 height 18
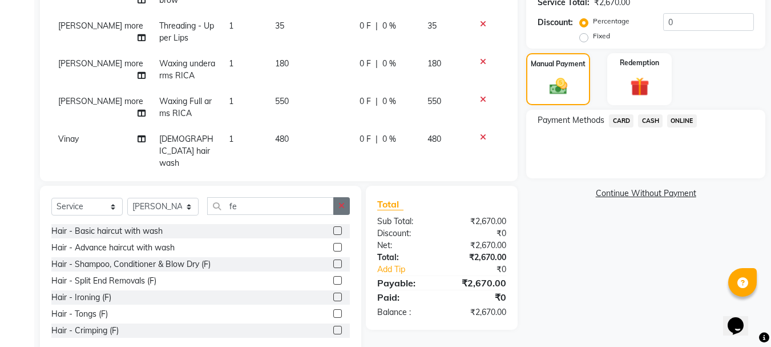
click at [345, 205] on icon "button" at bounding box center [342, 206] width 6 height 8
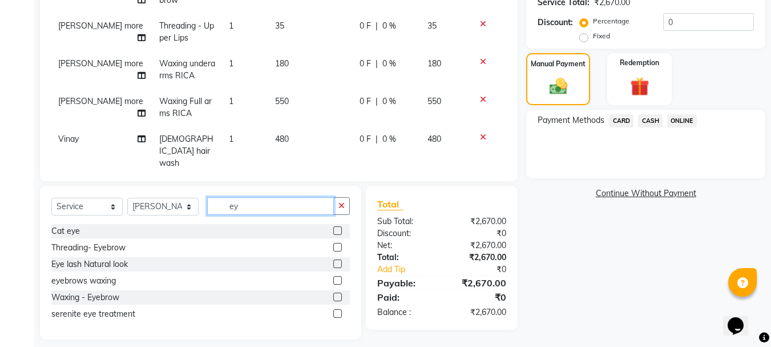
type input "ey"
click at [337, 247] on label at bounding box center [337, 247] width 9 height 9
click at [337, 247] on input "checkbox" at bounding box center [336, 247] width 7 height 7
checkbox input "false"
click at [344, 207] on icon "button" at bounding box center [342, 206] width 6 height 8
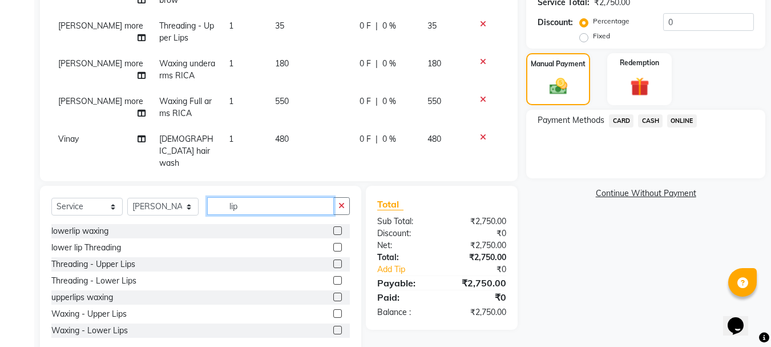
type input "lip"
click at [333, 247] on label at bounding box center [337, 247] width 9 height 9
click at [333, 247] on input "checkbox" at bounding box center [336, 247] width 7 height 7
checkbox input "false"
click at [333, 263] on label at bounding box center [337, 263] width 9 height 9
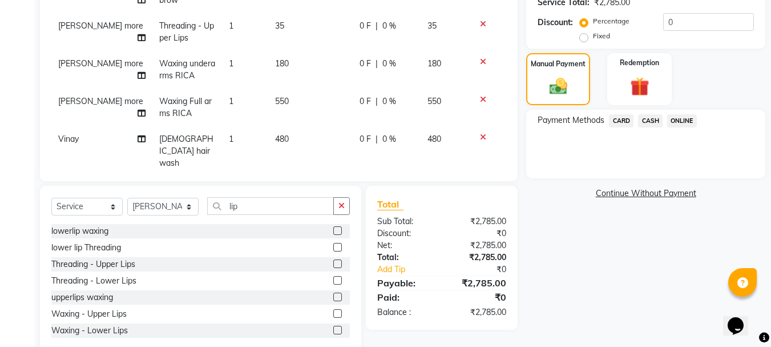
click at [333, 263] on input "checkbox" at bounding box center [336, 263] width 7 height 7
checkbox input "false"
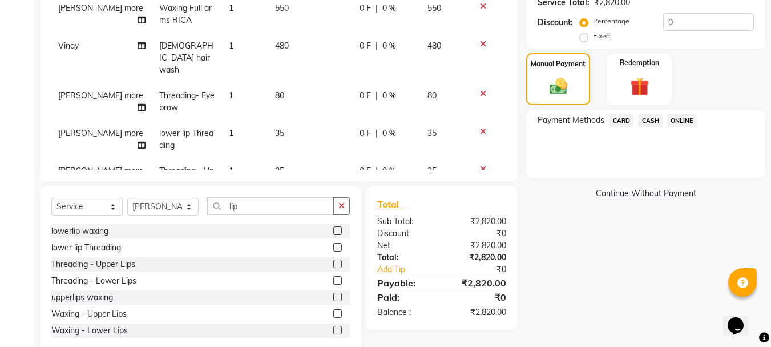
scroll to position [269, 0]
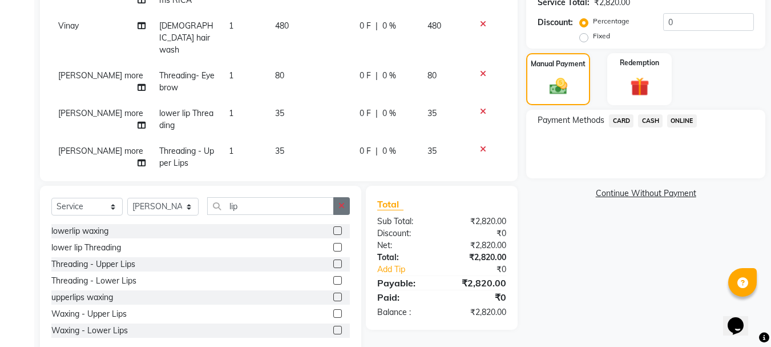
click at [341, 207] on icon "button" at bounding box center [342, 206] width 6 height 8
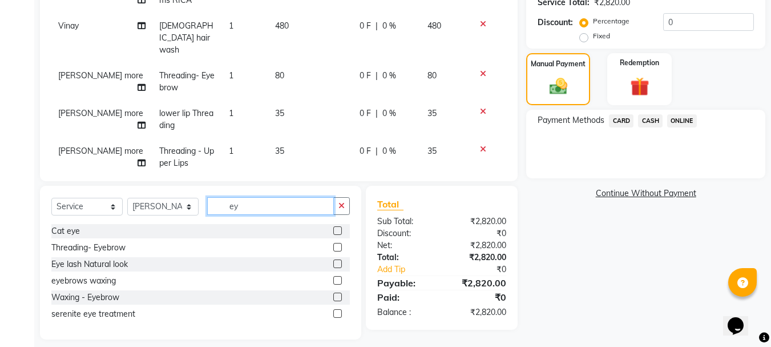
type input "ey"
click at [339, 251] on div at bounding box center [336, 249] width 7 height 12
click at [338, 248] on label at bounding box center [337, 247] width 9 height 9
click at [338, 248] on input "checkbox" at bounding box center [336, 247] width 7 height 7
click at [338, 248] on label at bounding box center [337, 247] width 9 height 9
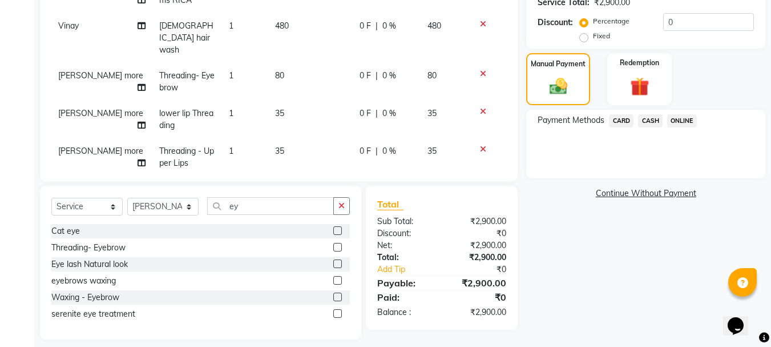
click at [338, 248] on input "checkbox" at bounding box center [336, 247] width 7 height 7
checkbox input "false"
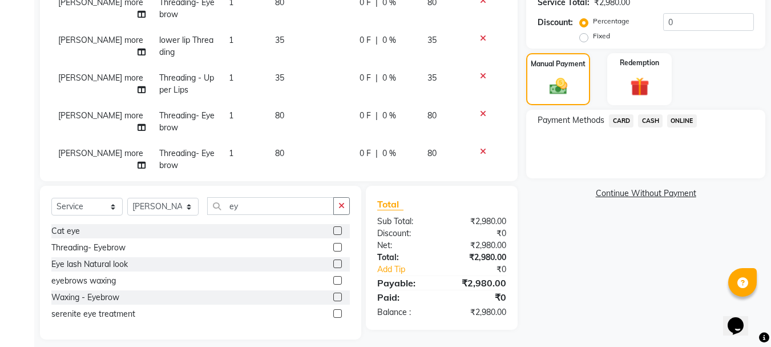
scroll to position [344, 0]
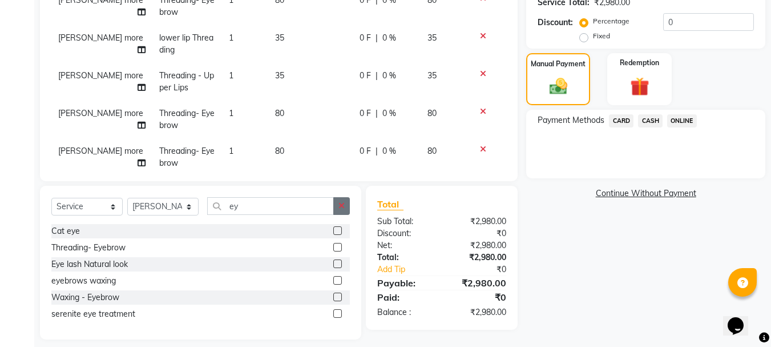
click at [339, 211] on button "button" at bounding box center [341, 206] width 17 height 18
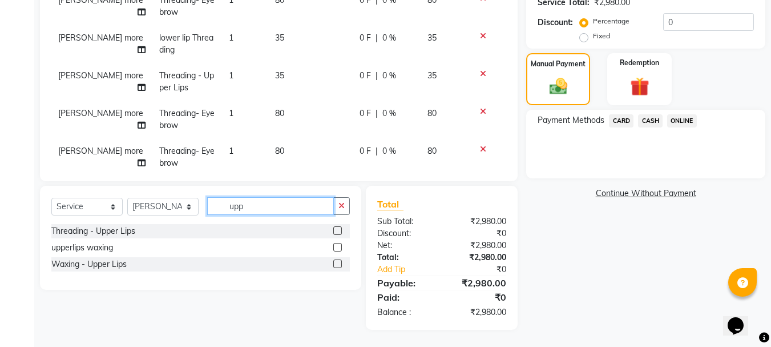
type input "upp"
click at [339, 231] on label at bounding box center [337, 230] width 9 height 9
click at [339, 231] on input "checkbox" at bounding box center [336, 230] width 7 height 7
click at [339, 231] on label at bounding box center [337, 230] width 9 height 9
click at [339, 231] on input "checkbox" at bounding box center [336, 230] width 7 height 7
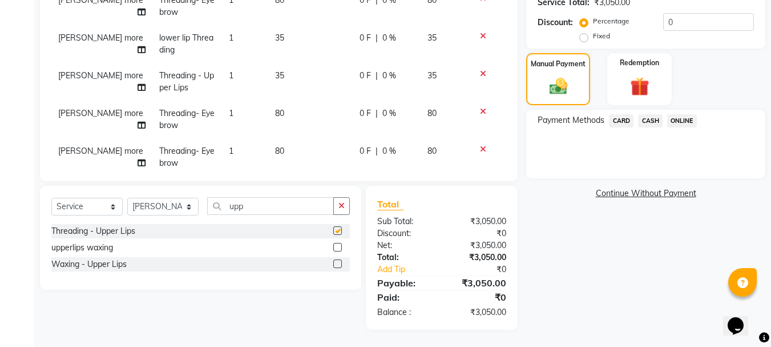
checkbox input "false"
click at [341, 206] on icon "button" at bounding box center [342, 206] width 6 height 8
type input "for"
click at [336, 231] on label at bounding box center [337, 230] width 9 height 9
click at [336, 231] on input "checkbox" at bounding box center [336, 230] width 7 height 7
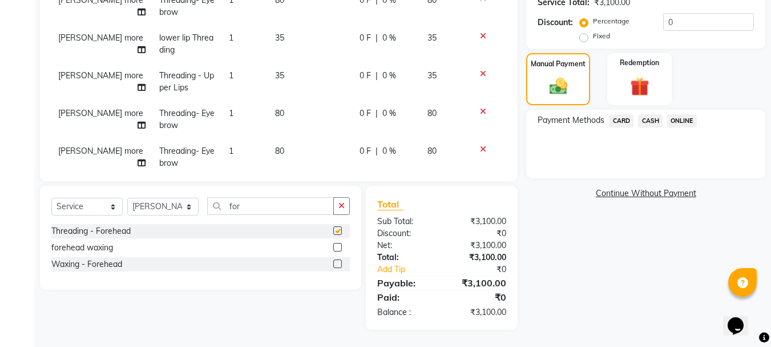
checkbox input "false"
click at [344, 209] on icon "button" at bounding box center [342, 206] width 6 height 8
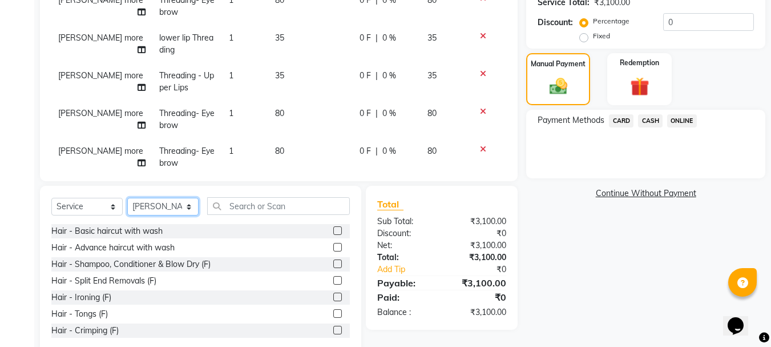
click at [188, 205] on select "Select Stylist [PERSON_NAME] [PERSON_NAME] [PERSON_NAME] [PERSON_NAME] [PERSON_…" at bounding box center [162, 207] width 71 height 18
select select "76881"
click at [127, 198] on select "Select Stylist [PERSON_NAME] [PERSON_NAME] [PERSON_NAME] [PERSON_NAME] [PERSON_…" at bounding box center [162, 207] width 71 height 18
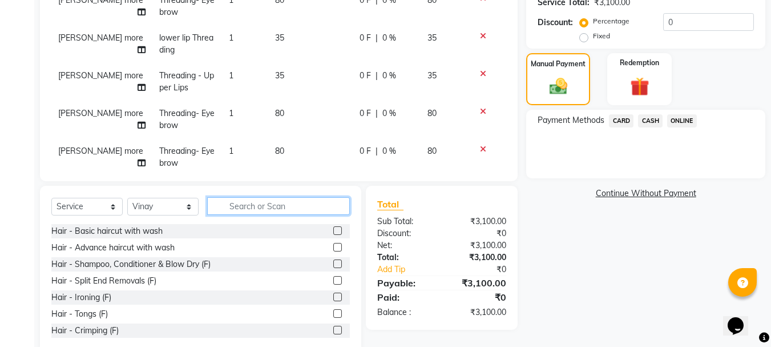
click at [272, 208] on input "text" at bounding box center [278, 206] width 143 height 18
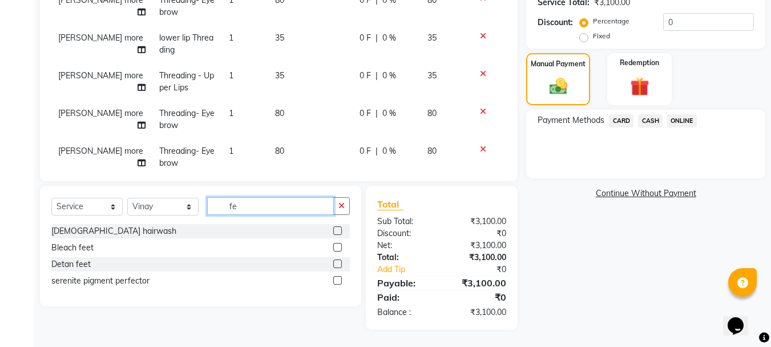
type input "fe"
click at [337, 231] on label at bounding box center [337, 230] width 9 height 9
click at [337, 231] on input "checkbox" at bounding box center [336, 230] width 7 height 7
checkbox input "false"
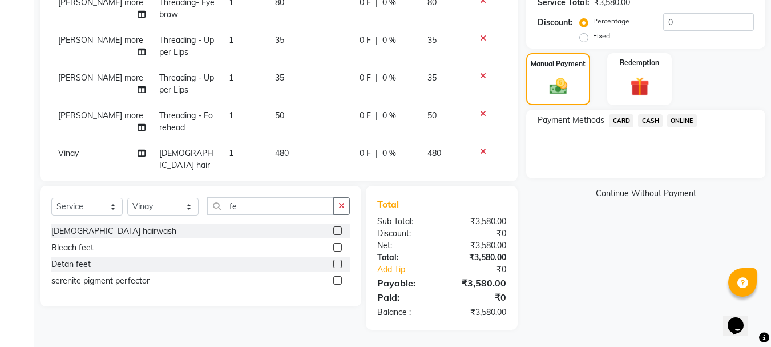
scroll to position [495, 0]
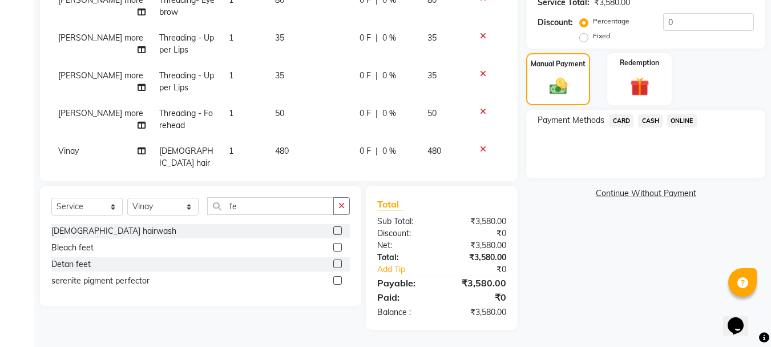
click at [646, 123] on span "CASH" at bounding box center [650, 120] width 25 height 13
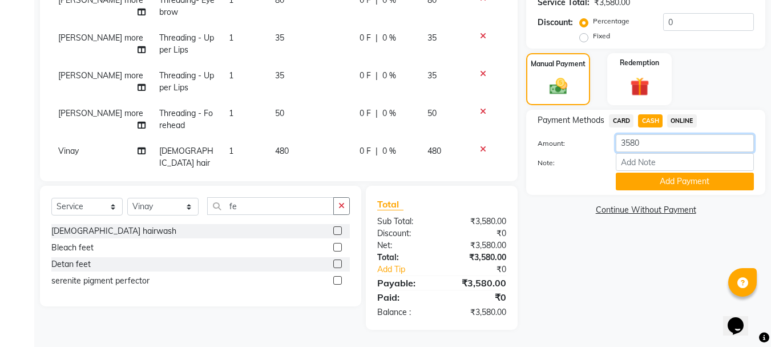
click at [635, 144] on input "3580" at bounding box center [685, 143] width 138 height 18
type input "910"
click at [667, 180] on button "Add Payment" at bounding box center [685, 181] width 138 height 18
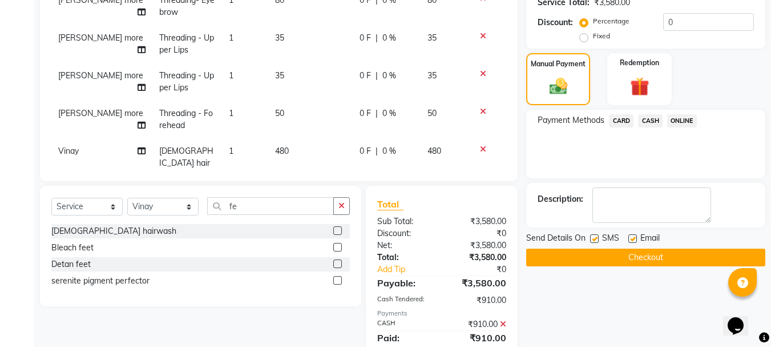
click at [683, 120] on span "ONLINE" at bounding box center [683, 120] width 30 height 13
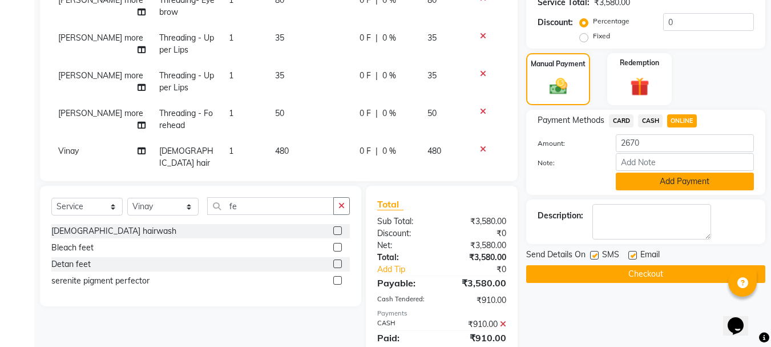
click at [666, 187] on button "Add Payment" at bounding box center [685, 181] width 138 height 18
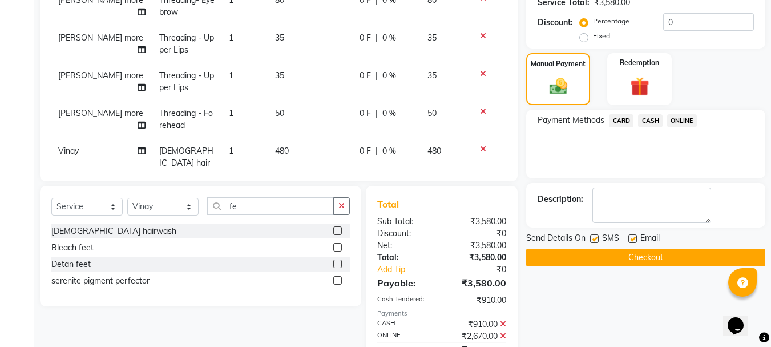
click at [620, 256] on button "Checkout" at bounding box center [646, 257] width 239 height 18
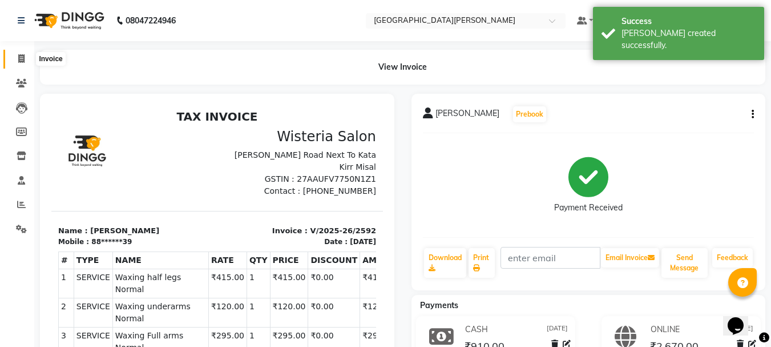
click at [25, 55] on icon at bounding box center [21, 58] width 6 height 9
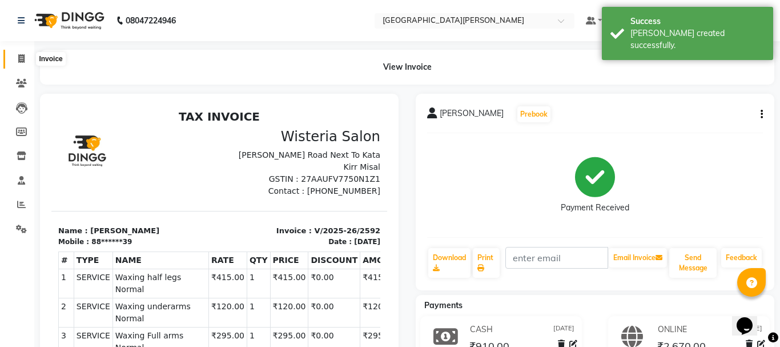
select select "911"
select select "service"
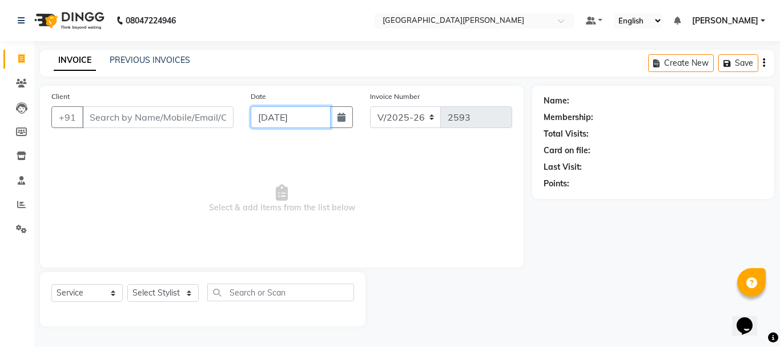
click at [272, 115] on input "[DATE]" at bounding box center [291, 117] width 80 height 22
select select "9"
select select "2025"
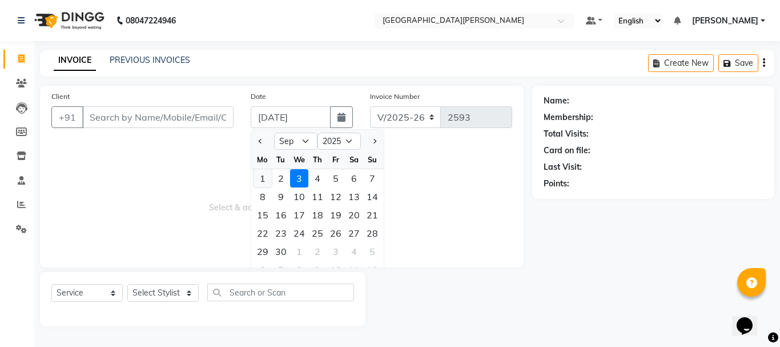
click at [262, 181] on div "1" at bounding box center [263, 178] width 18 height 18
type input "[DATE]"
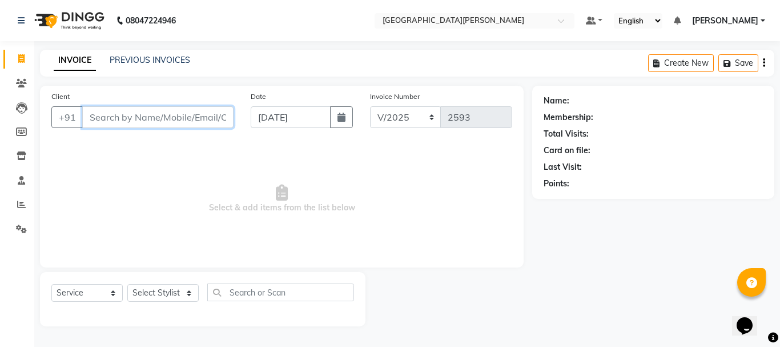
click at [121, 116] on input "Client" at bounding box center [157, 117] width 151 height 22
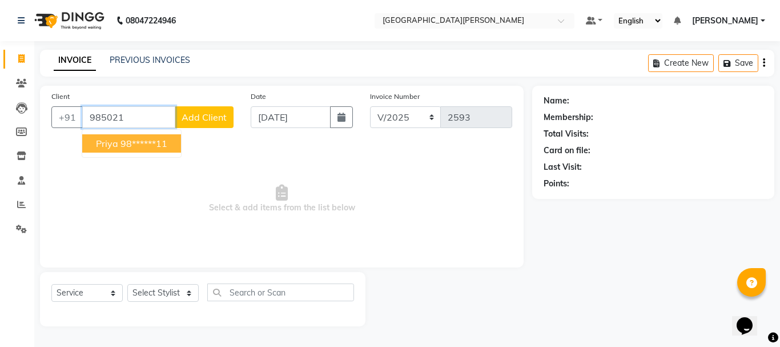
click at [124, 139] on ngb-highlight "98******11" at bounding box center [143, 143] width 47 height 11
type input "98******11"
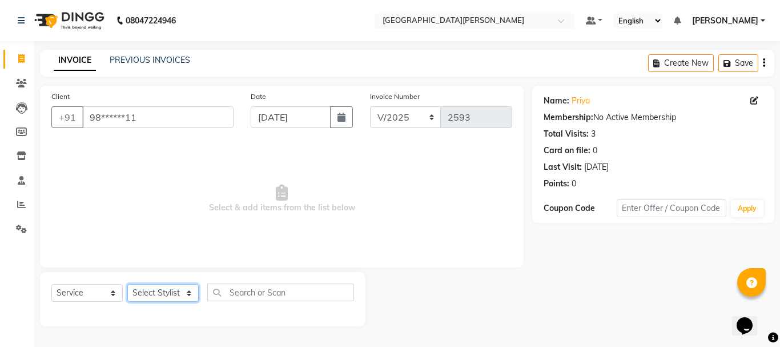
click at [186, 295] on select "Select Stylist [PERSON_NAME] [PERSON_NAME] [PERSON_NAME] [PERSON_NAME] [PERSON_…" at bounding box center [162, 293] width 71 height 18
select select "53875"
click at [127, 284] on select "Select Stylist [PERSON_NAME] [PERSON_NAME] [PERSON_NAME] [PERSON_NAME] [PERSON_…" at bounding box center [162, 293] width 71 height 18
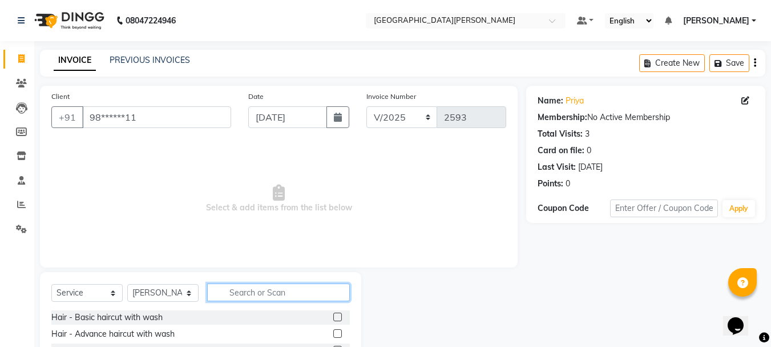
click at [260, 291] on input "text" at bounding box center [278, 292] width 143 height 18
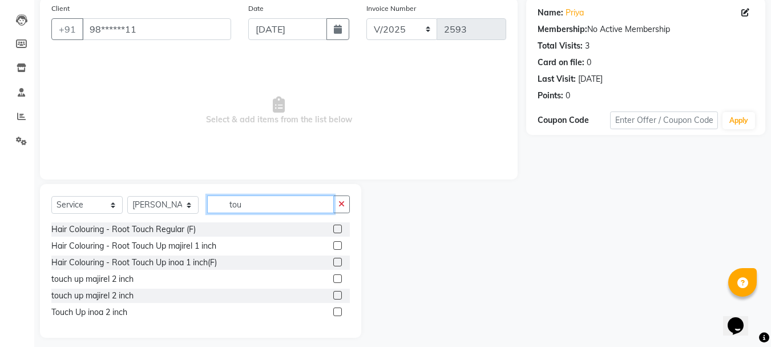
scroll to position [96, 0]
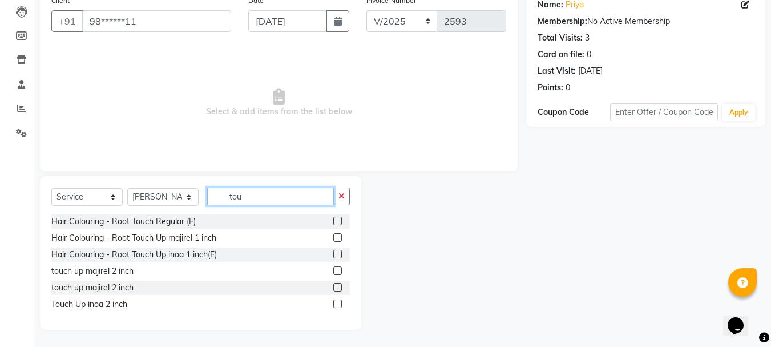
type input "tou"
click at [337, 303] on label at bounding box center [337, 303] width 9 height 9
click at [337, 303] on input "checkbox" at bounding box center [336, 303] width 7 height 7
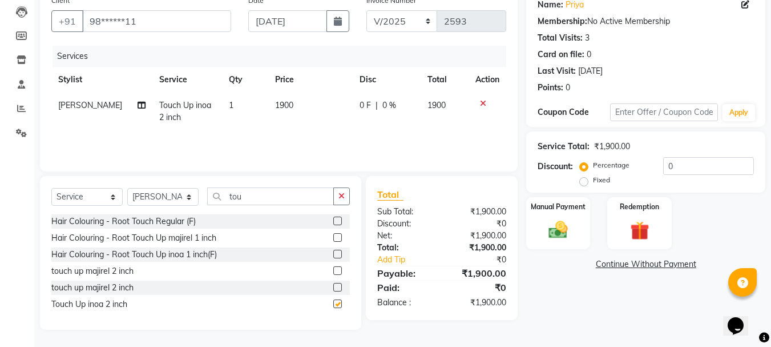
checkbox input "false"
click at [337, 220] on label at bounding box center [337, 220] width 9 height 9
click at [337, 220] on input "checkbox" at bounding box center [336, 221] width 7 height 7
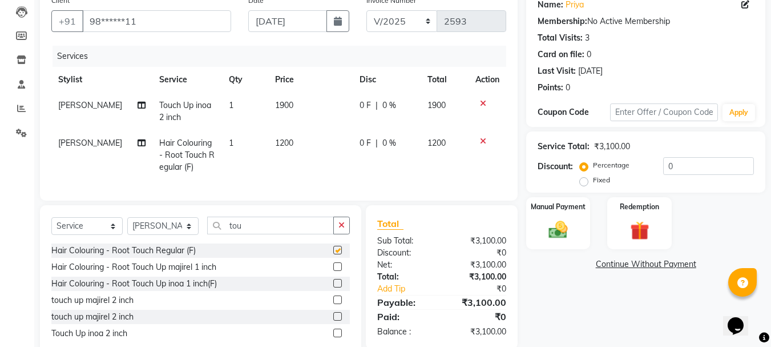
checkbox input "false"
click at [338, 271] on label at bounding box center [337, 266] width 9 height 9
click at [338, 271] on input "checkbox" at bounding box center [336, 266] width 7 height 7
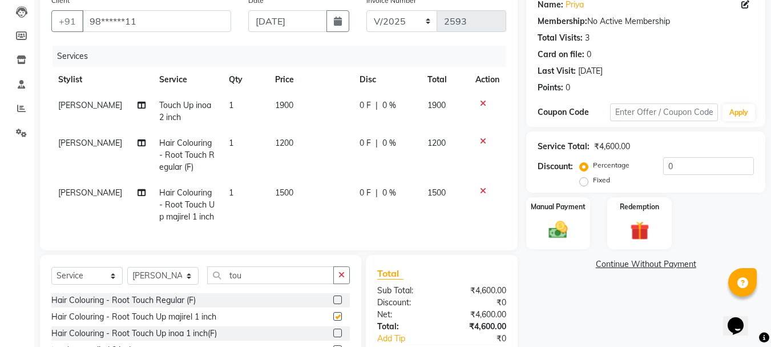
checkbox input "false"
click at [481, 143] on icon at bounding box center [483, 141] width 6 height 8
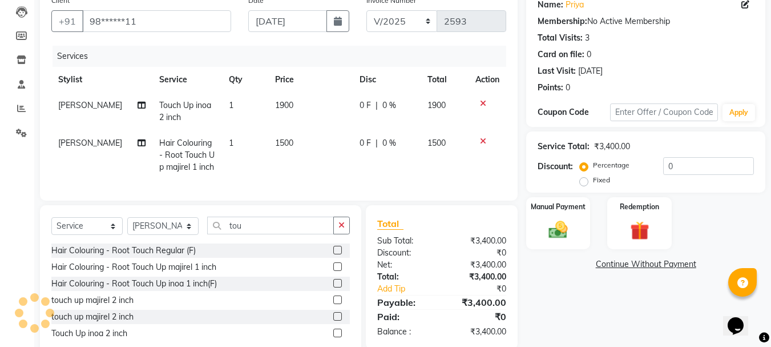
click at [482, 102] on icon at bounding box center [483, 103] width 6 height 8
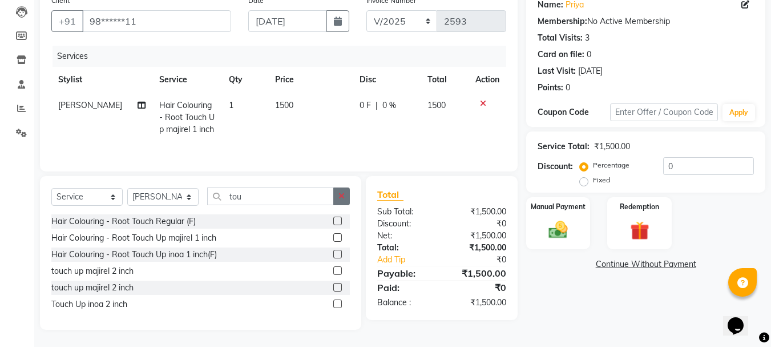
click at [341, 195] on icon "button" at bounding box center [342, 196] width 6 height 8
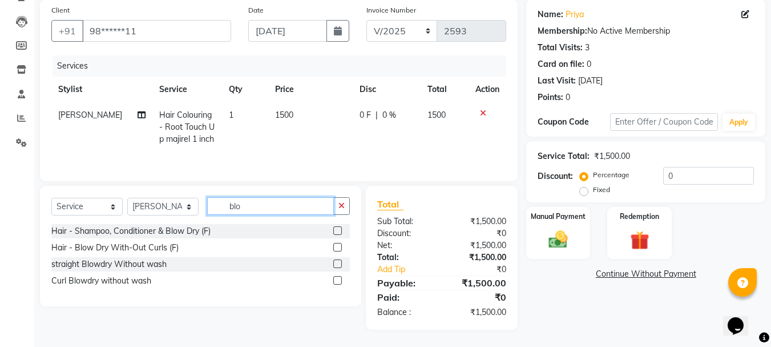
scroll to position [86, 0]
type input "blo"
click at [337, 262] on label at bounding box center [337, 263] width 9 height 9
click at [337, 262] on input "checkbox" at bounding box center [336, 263] width 7 height 7
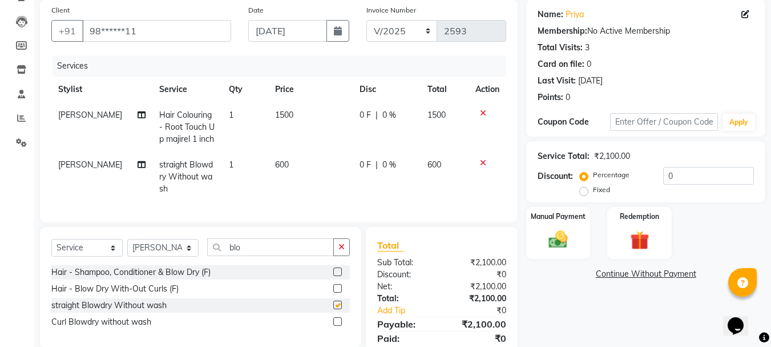
checkbox input "false"
click at [572, 238] on img at bounding box center [558, 239] width 32 height 23
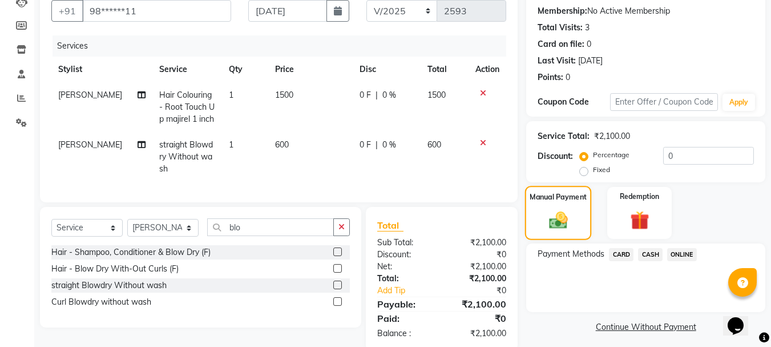
scroll to position [136, 0]
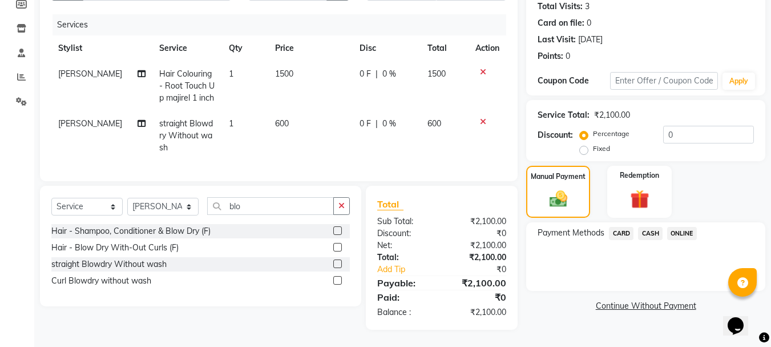
click at [682, 227] on span "ONLINE" at bounding box center [683, 233] width 30 height 13
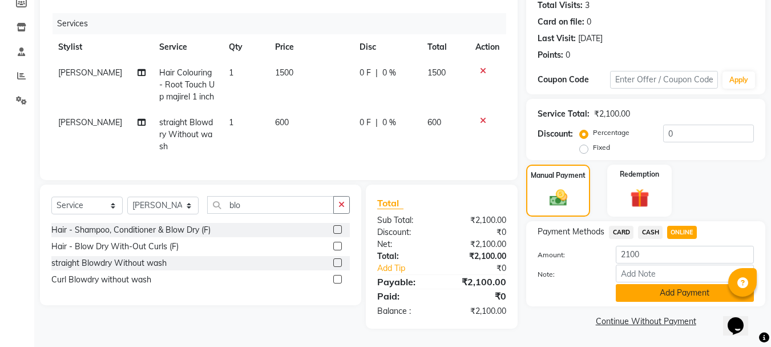
click at [651, 284] on button "Add Payment" at bounding box center [685, 293] width 138 height 18
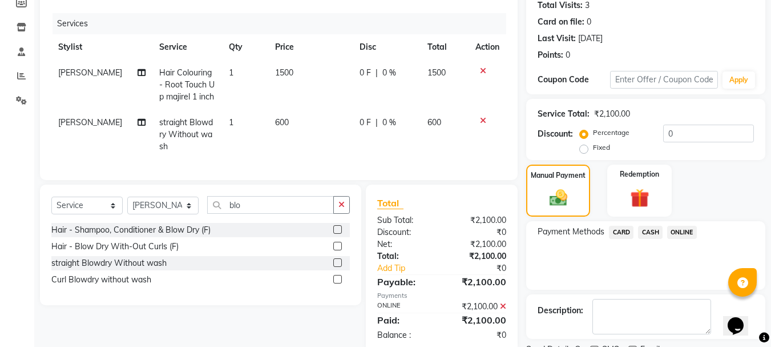
scroll to position [176, 0]
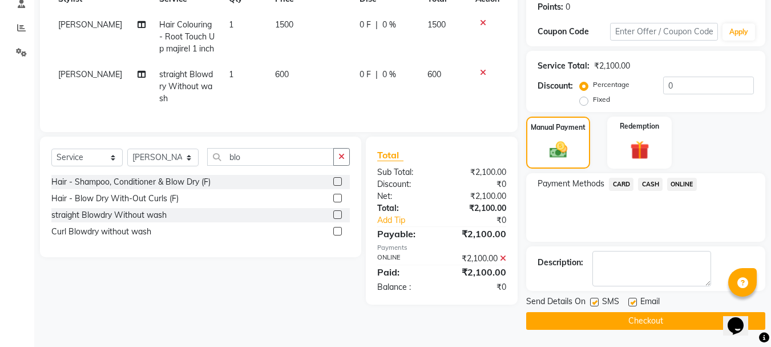
click at [614, 320] on button "Checkout" at bounding box center [646, 321] width 239 height 18
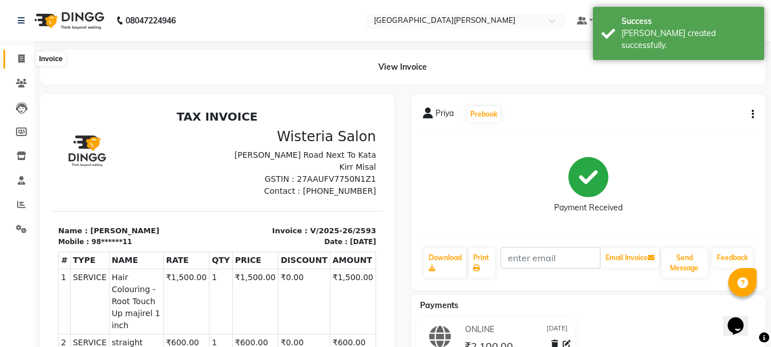
click at [22, 54] on span at bounding box center [21, 59] width 20 height 13
select select "service"
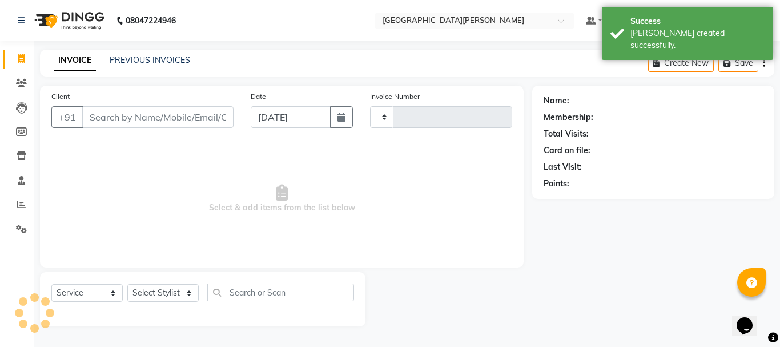
type input "2594"
select select "911"
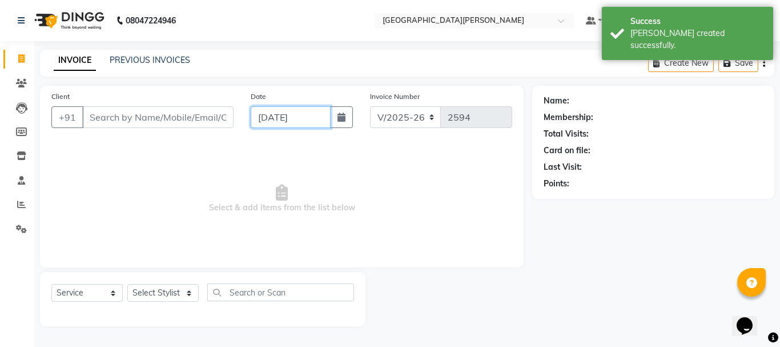
click at [263, 121] on input "[DATE]" at bounding box center [291, 117] width 80 height 22
select select "9"
select select "2025"
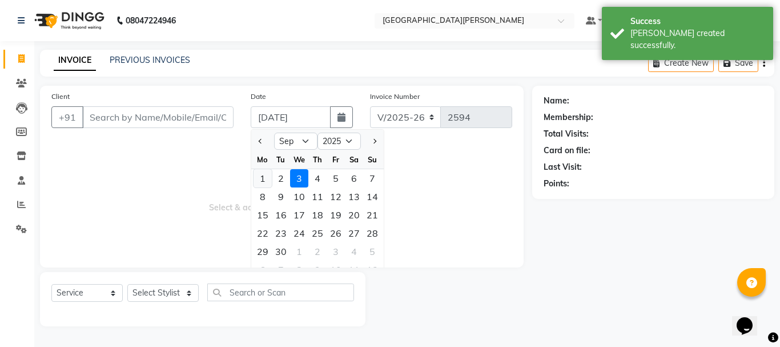
click at [263, 179] on div "1" at bounding box center [263, 178] width 18 height 18
type input "[DATE]"
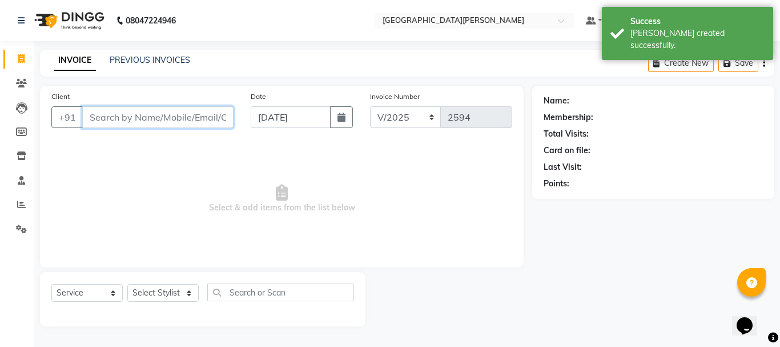
click at [137, 118] on input "Client" at bounding box center [157, 117] width 151 height 22
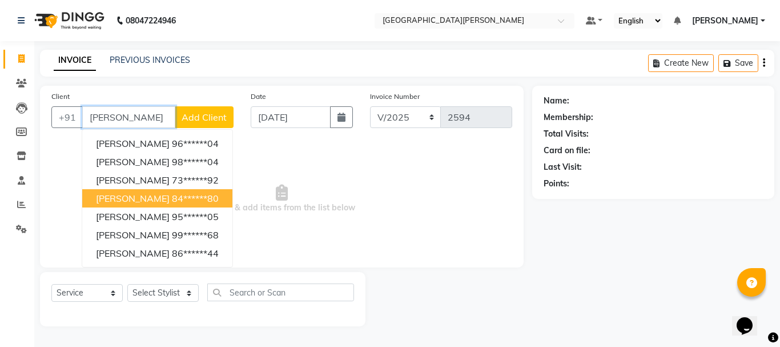
click at [139, 195] on span "[PERSON_NAME]" at bounding box center [133, 197] width 74 height 11
type input "84******80"
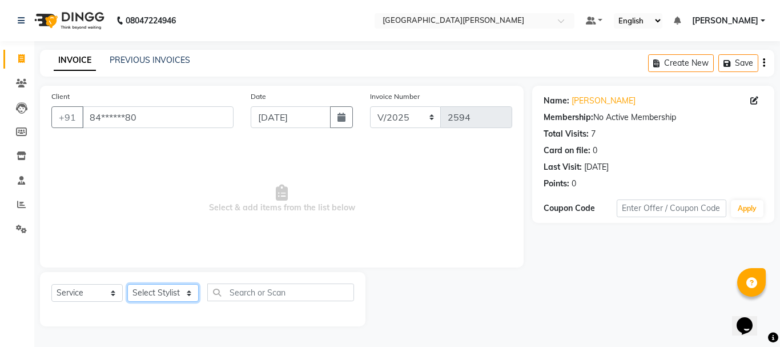
click at [186, 294] on select "Select Stylist [PERSON_NAME] [PERSON_NAME] [PERSON_NAME] [PERSON_NAME] [PERSON_…" at bounding box center [162, 293] width 71 height 18
select select "15252"
click at [127, 284] on select "Select Stylist [PERSON_NAME] [PERSON_NAME] [PERSON_NAME] [PERSON_NAME] [PERSON_…" at bounding box center [162, 293] width 71 height 18
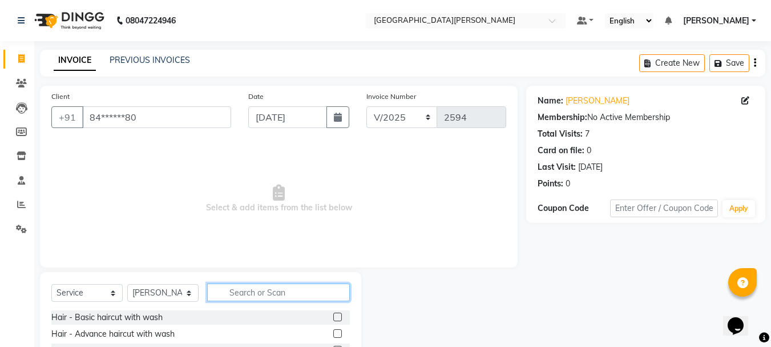
click at [259, 287] on input "text" at bounding box center [278, 292] width 143 height 18
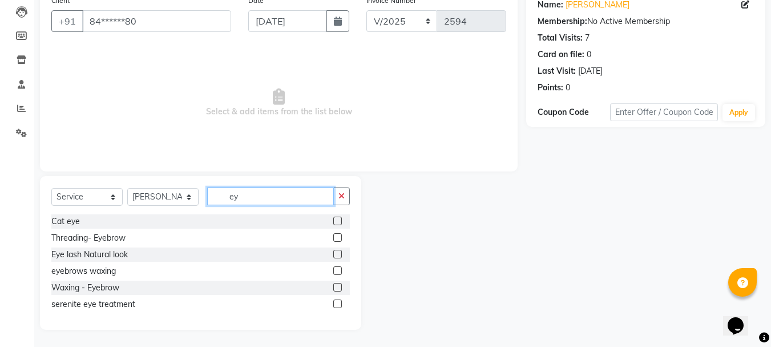
scroll to position [96, 0]
type input "ey"
click at [337, 238] on label at bounding box center [337, 237] width 9 height 9
click at [337, 238] on input "checkbox" at bounding box center [336, 237] width 7 height 7
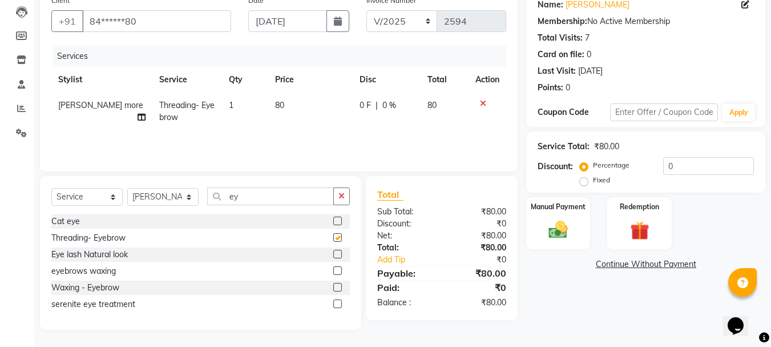
checkbox input "false"
click at [578, 235] on div "Manual Payment" at bounding box center [558, 223] width 67 height 54
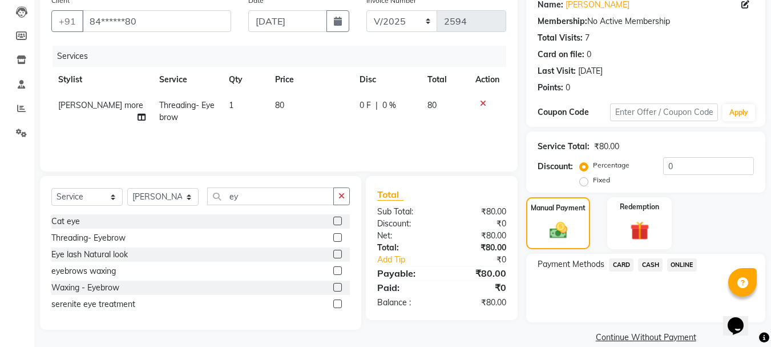
click at [683, 260] on span "ONLINE" at bounding box center [683, 264] width 30 height 13
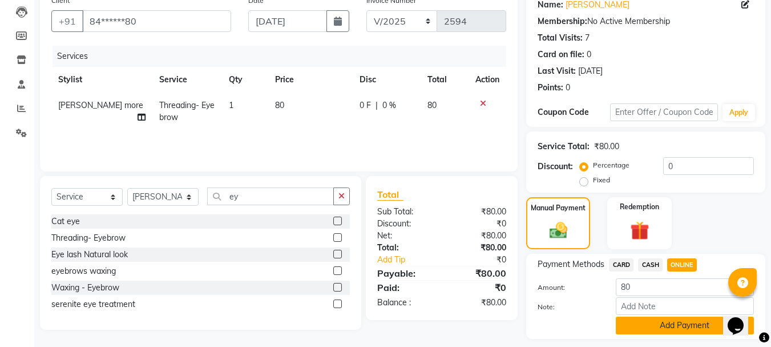
click at [645, 322] on button "Add Payment" at bounding box center [685, 325] width 138 height 18
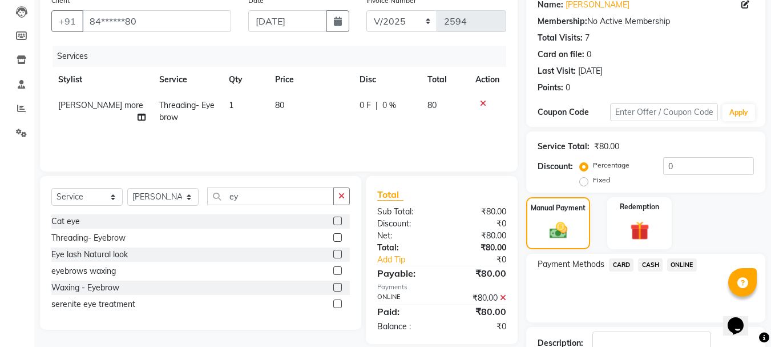
scroll to position [176, 0]
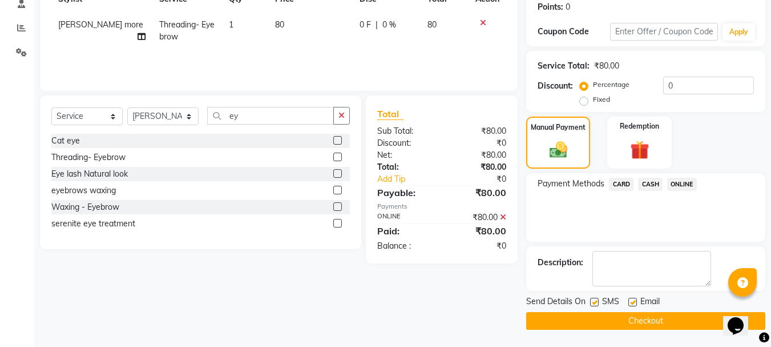
click at [630, 322] on button "Checkout" at bounding box center [646, 321] width 239 height 18
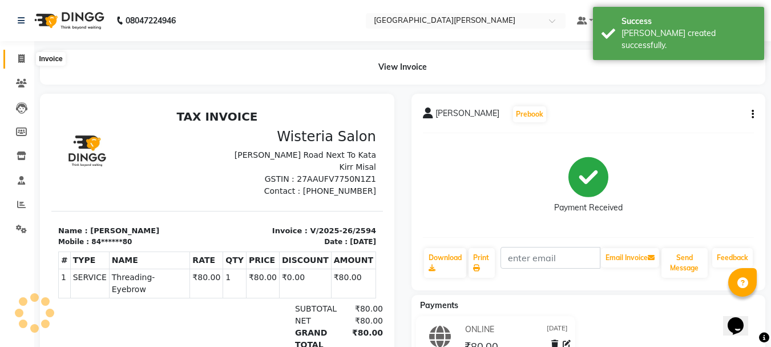
click at [22, 61] on icon at bounding box center [21, 58] width 6 height 9
select select "service"
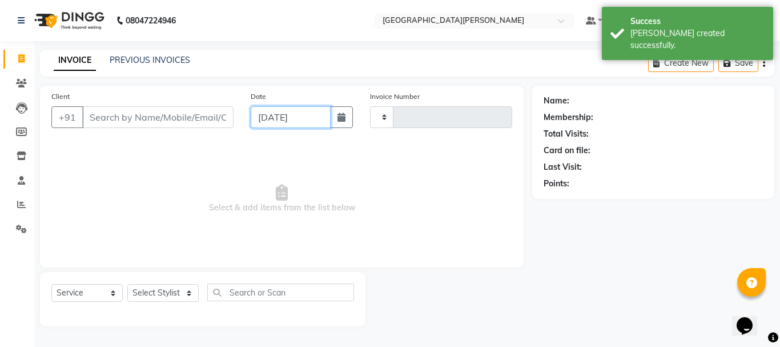
click at [260, 117] on input "[DATE]" at bounding box center [291, 117] width 80 height 22
select select "9"
select select "2025"
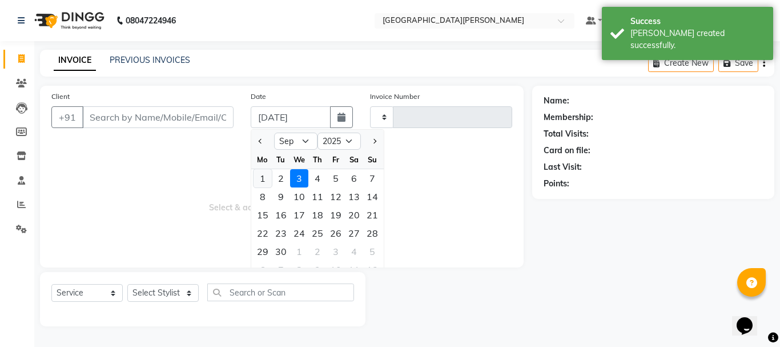
click at [262, 180] on div "1" at bounding box center [263, 178] width 18 height 18
type input "[DATE]"
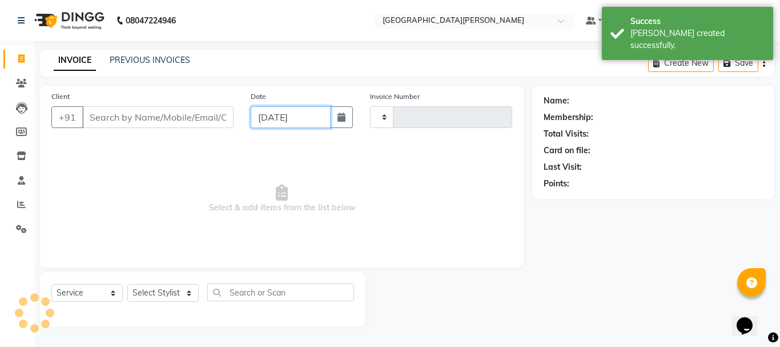
type input "2595"
select select "911"
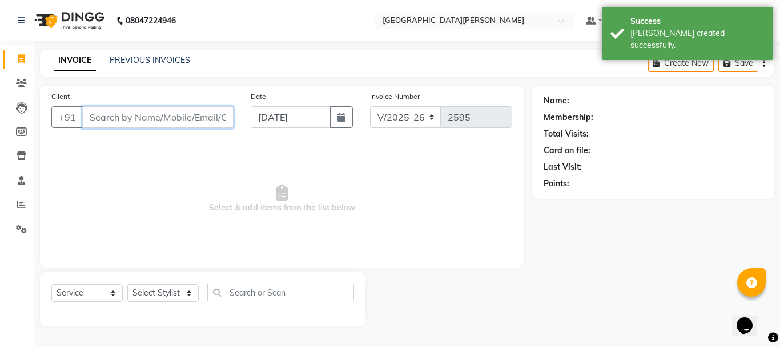
click at [106, 116] on input "Client" at bounding box center [157, 117] width 151 height 22
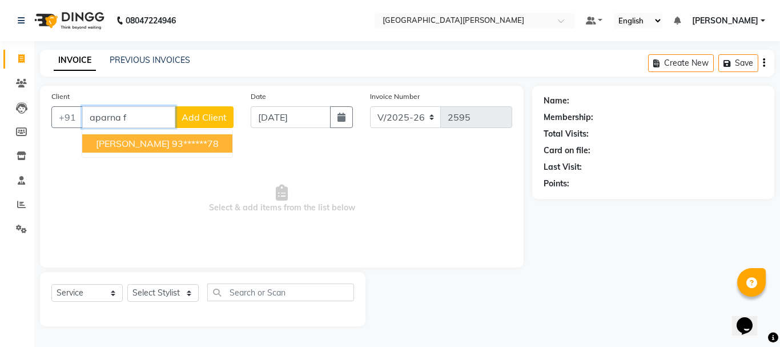
click at [121, 146] on span "[PERSON_NAME]" at bounding box center [133, 143] width 74 height 11
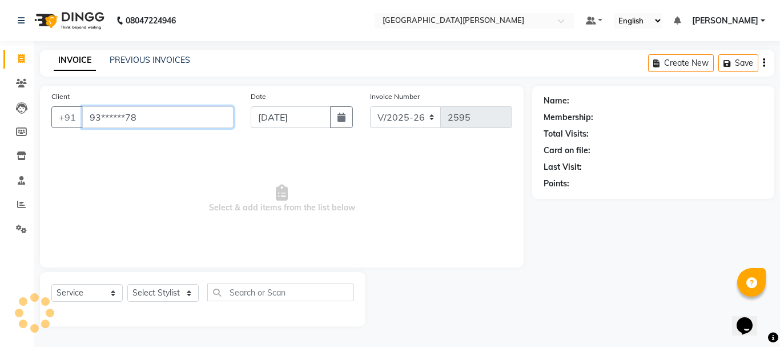
type input "93******78"
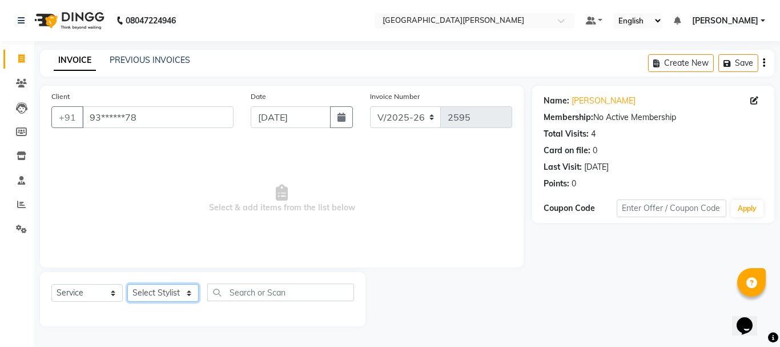
click at [186, 294] on select "Select Stylist [PERSON_NAME] [PERSON_NAME] [PERSON_NAME] [PERSON_NAME] [PERSON_…" at bounding box center [162, 293] width 71 height 18
select select "53875"
click at [127, 284] on select "Select Stylist [PERSON_NAME] [PERSON_NAME] [PERSON_NAME] [PERSON_NAME] [PERSON_…" at bounding box center [162, 293] width 71 height 18
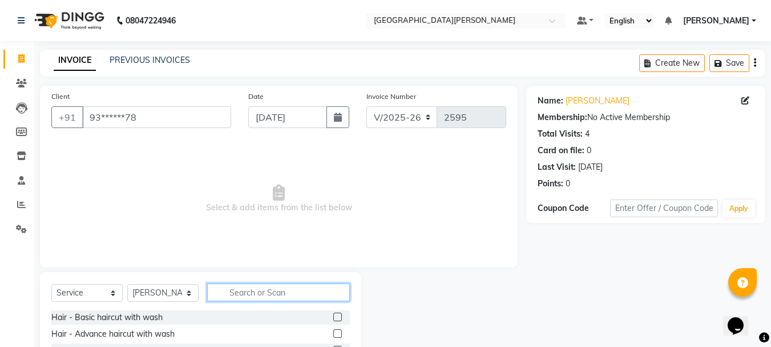
click at [258, 295] on input "text" at bounding box center [278, 292] width 143 height 18
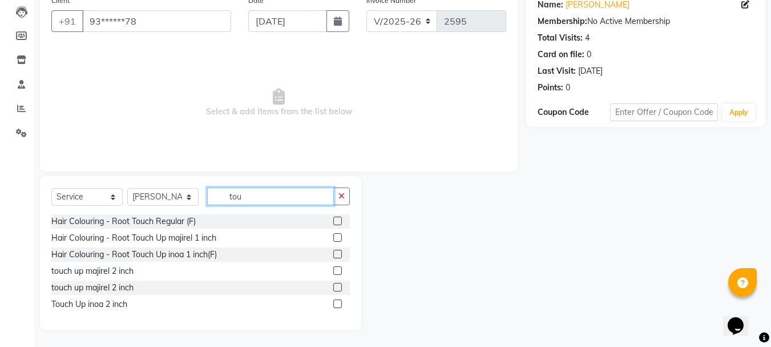
scroll to position [96, 0]
type input "tou"
click at [339, 304] on label at bounding box center [337, 303] width 9 height 9
click at [339, 304] on input "checkbox" at bounding box center [336, 303] width 7 height 7
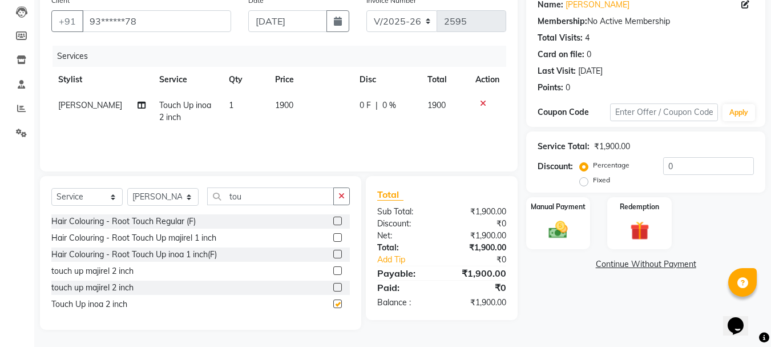
checkbox input "false"
click at [275, 105] on span "1900" at bounding box center [284, 105] width 18 height 10
select select "53875"
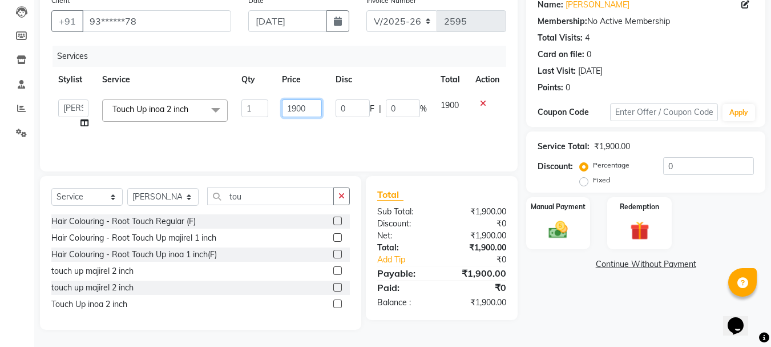
click at [299, 111] on input "1900" at bounding box center [301, 108] width 39 height 18
type input "2100"
click at [299, 132] on div "Services Stylist Service Qty Price Disc Total Action [PERSON_NAME] [PERSON_NAME…" at bounding box center [278, 103] width 455 height 114
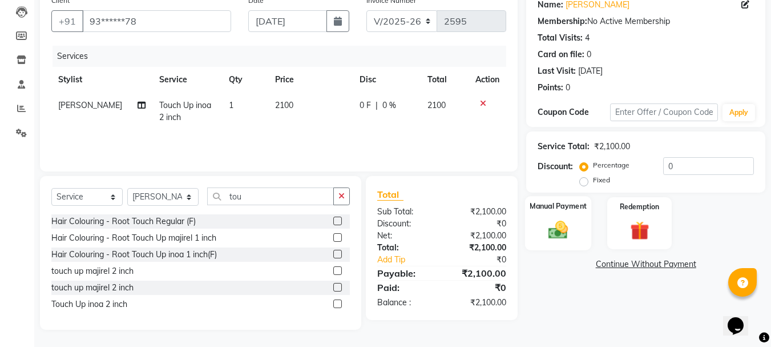
click at [577, 224] on div "Manual Payment" at bounding box center [558, 223] width 67 height 54
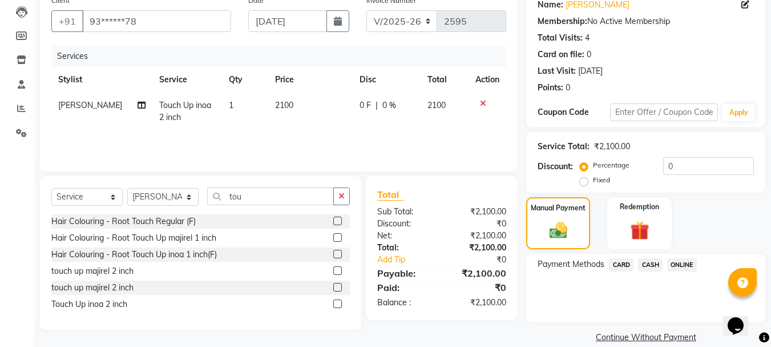
click at [649, 261] on span "CASH" at bounding box center [650, 264] width 25 height 13
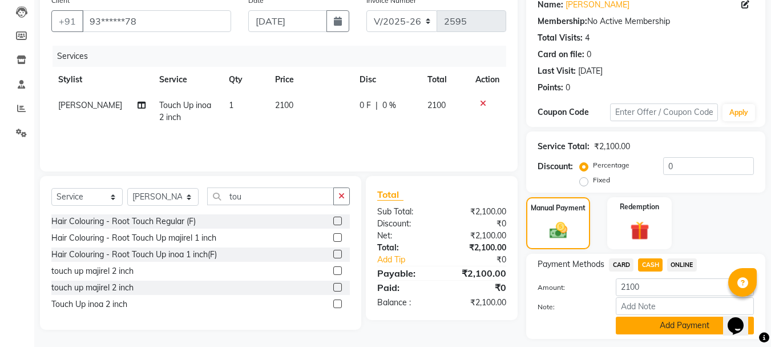
click at [652, 328] on button "Add Payment" at bounding box center [685, 325] width 138 height 18
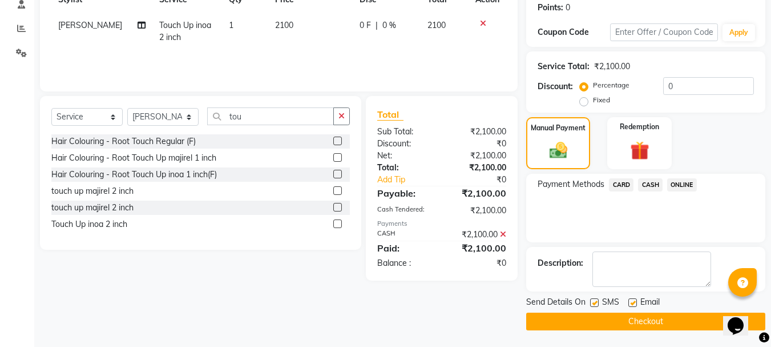
scroll to position [176, 0]
click at [645, 328] on button "Checkout" at bounding box center [646, 321] width 239 height 18
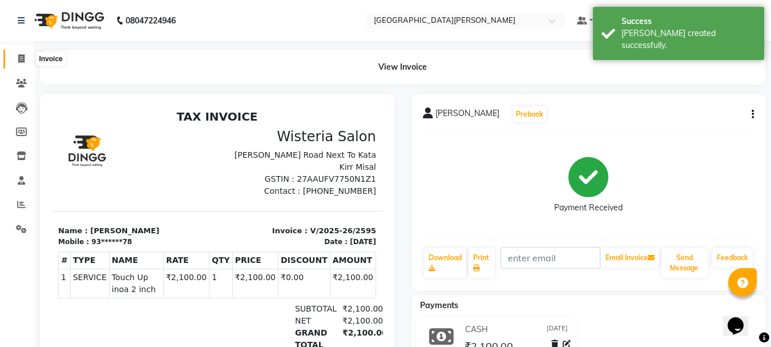
click at [17, 53] on span at bounding box center [21, 59] width 20 height 13
select select "service"
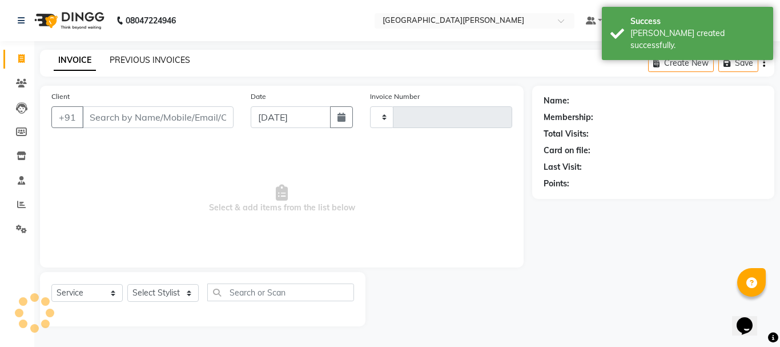
type input "2596"
select select "911"
click at [270, 116] on input "[DATE]" at bounding box center [291, 117] width 80 height 22
select select "9"
select select "2025"
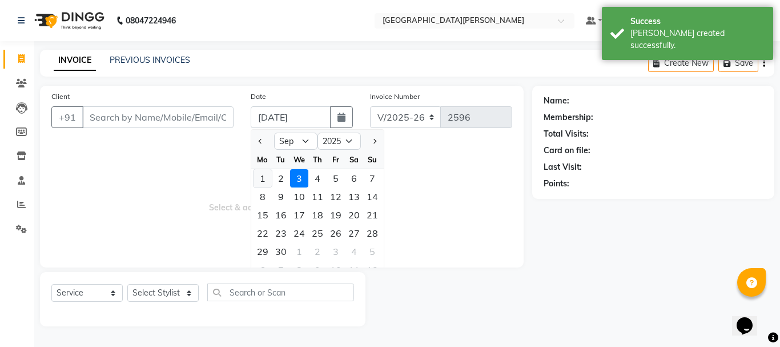
click at [265, 183] on div "1" at bounding box center [263, 178] width 18 height 18
type input "[DATE]"
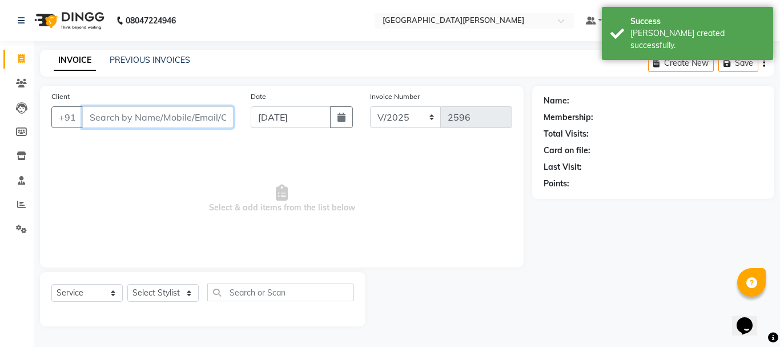
click at [131, 120] on input "Client" at bounding box center [157, 117] width 151 height 22
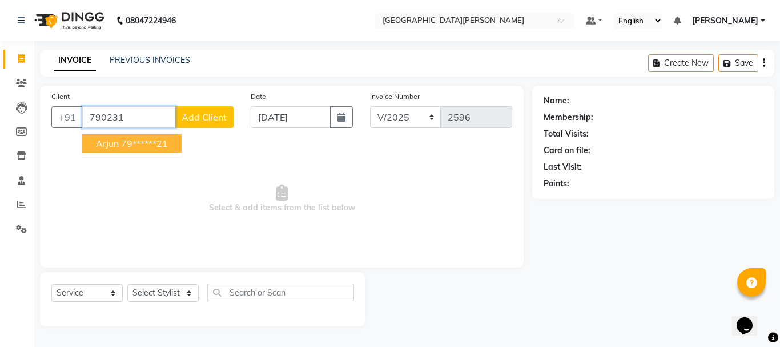
click at [140, 143] on ngb-highlight "79******21" at bounding box center [144, 143] width 47 height 11
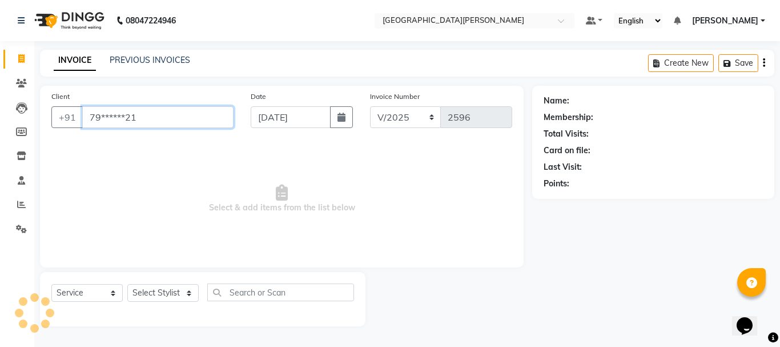
type input "79******21"
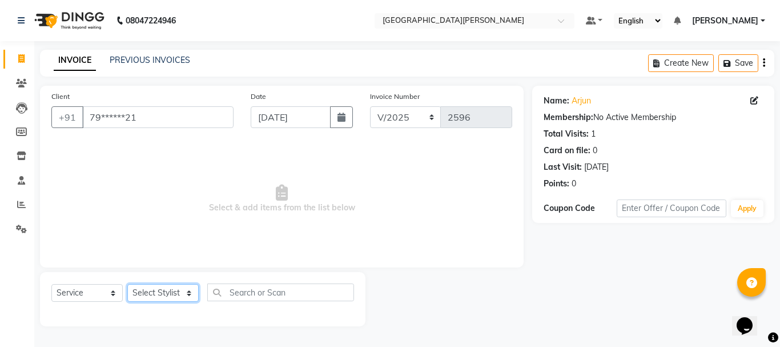
click at [182, 294] on select "Select Stylist [PERSON_NAME] [PERSON_NAME] [PERSON_NAME] [PERSON_NAME] [PERSON_…" at bounding box center [162, 293] width 71 height 18
select select "76881"
click at [127, 284] on select "Select Stylist [PERSON_NAME] [PERSON_NAME] [PERSON_NAME] [PERSON_NAME] [PERSON_…" at bounding box center [162, 293] width 71 height 18
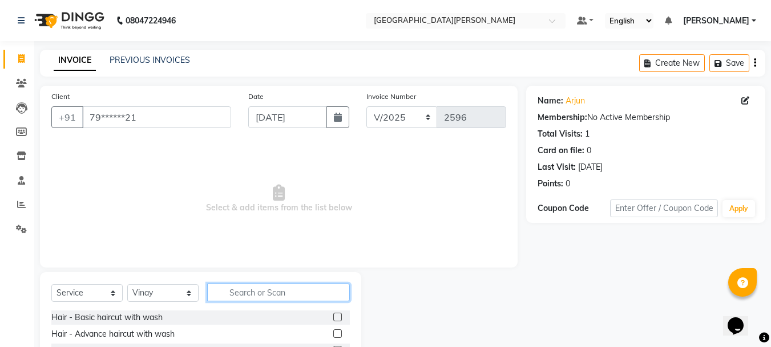
click at [267, 288] on input "text" at bounding box center [278, 292] width 143 height 18
type input "spa"
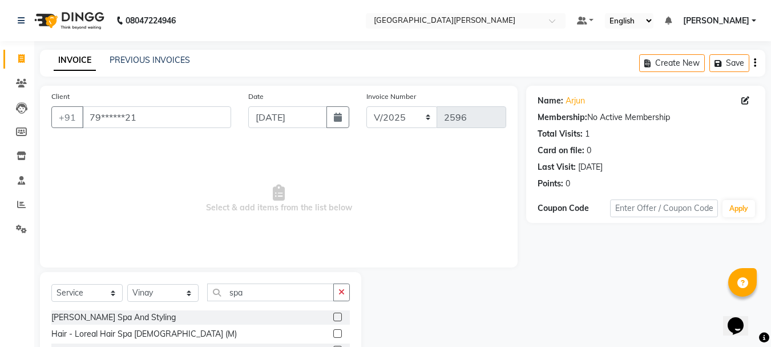
click at [333, 333] on label at bounding box center [337, 333] width 9 height 9
click at [333, 333] on input "checkbox" at bounding box center [336, 333] width 7 height 7
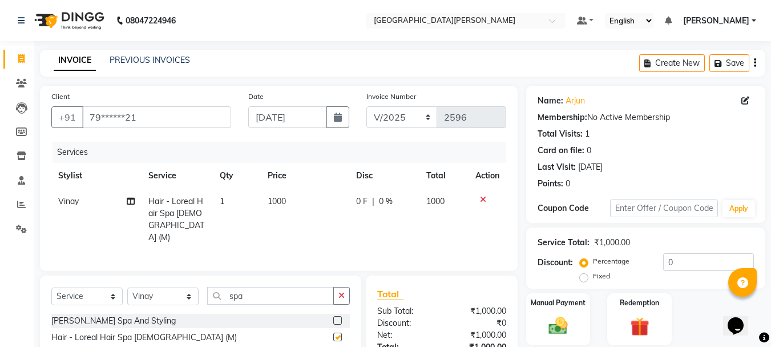
checkbox input "false"
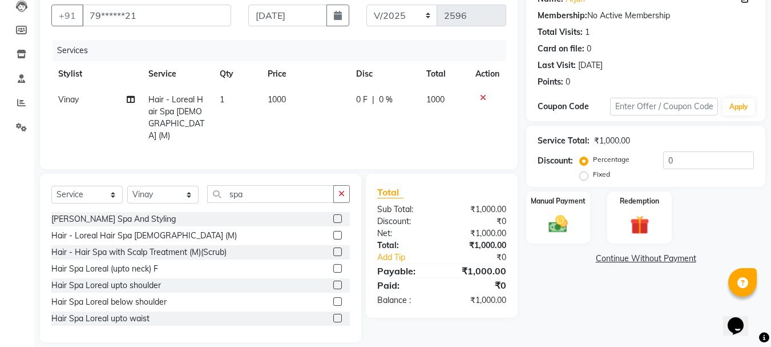
scroll to position [111, 0]
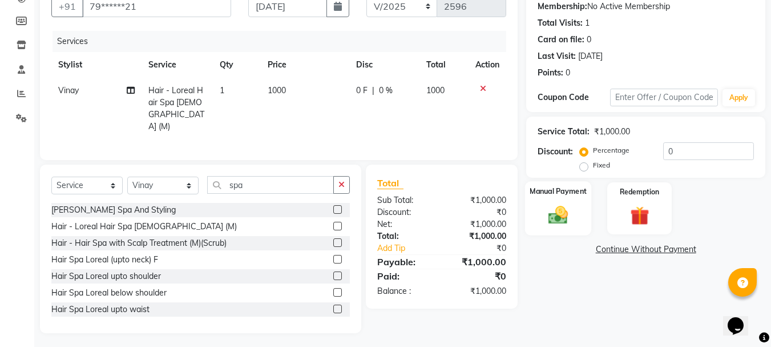
click at [544, 205] on img at bounding box center [558, 214] width 32 height 23
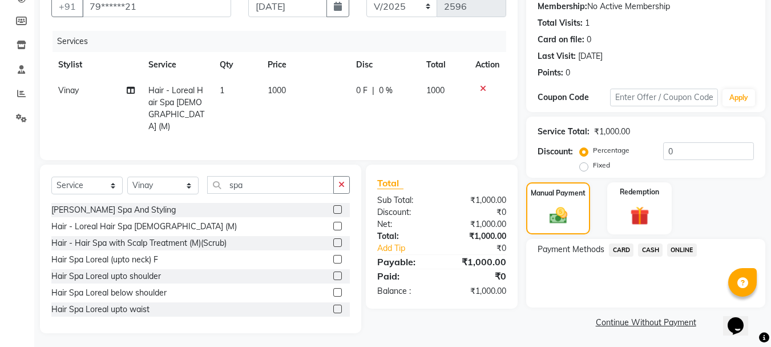
click at [684, 248] on span "ONLINE" at bounding box center [683, 249] width 30 height 13
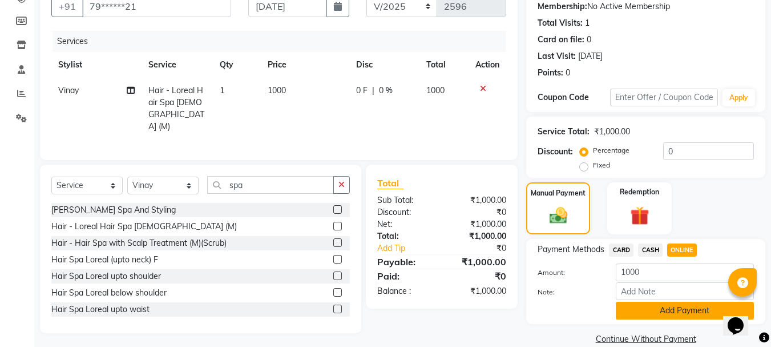
click at [642, 311] on button "Add Payment" at bounding box center [685, 311] width 138 height 18
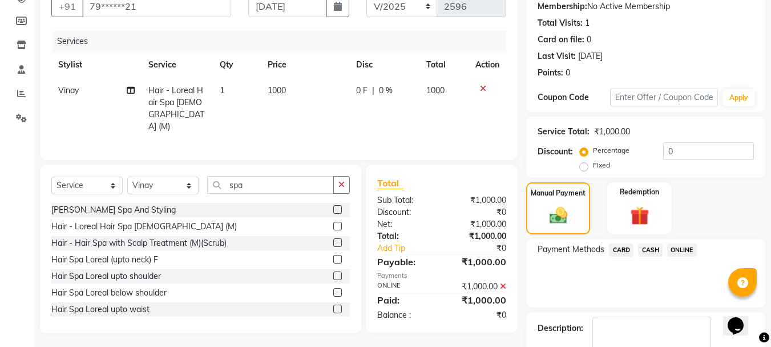
scroll to position [176, 0]
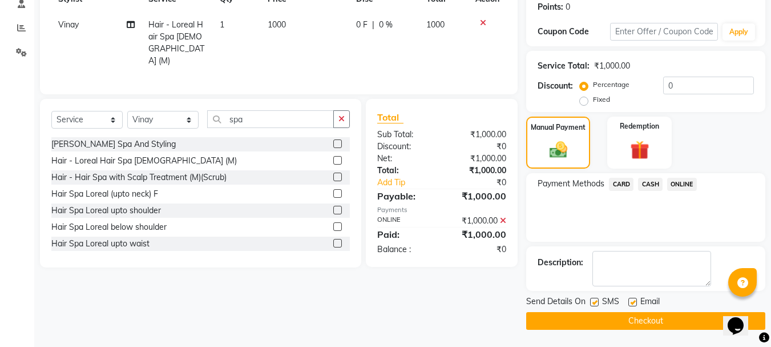
click at [626, 319] on button "Checkout" at bounding box center [646, 321] width 239 height 18
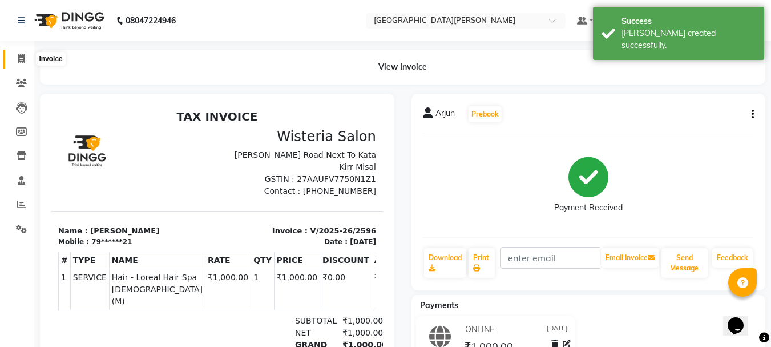
click at [22, 59] on icon at bounding box center [21, 58] width 6 height 9
select select "service"
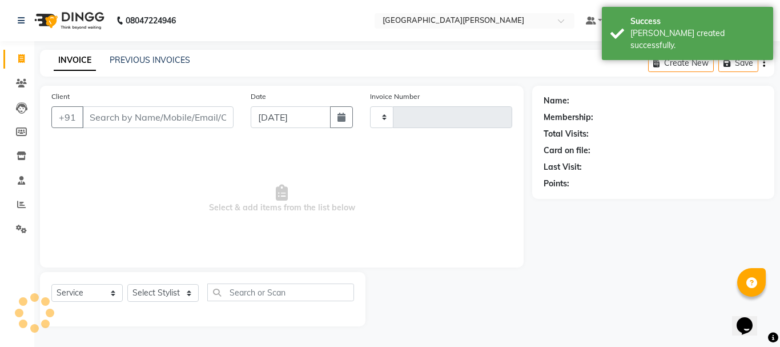
type input "2597"
select select "911"
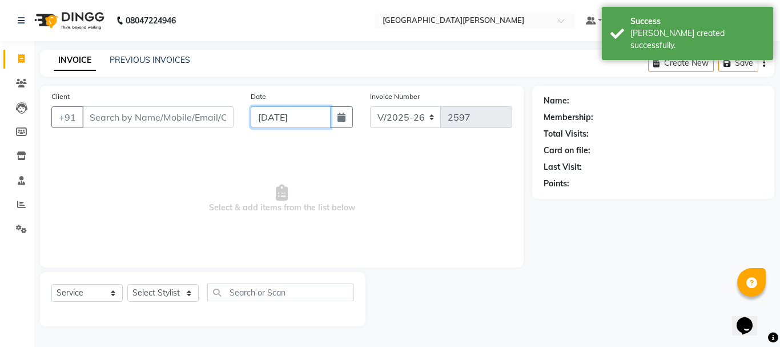
click at [262, 119] on input "[DATE]" at bounding box center [291, 117] width 80 height 22
select select "9"
select select "2025"
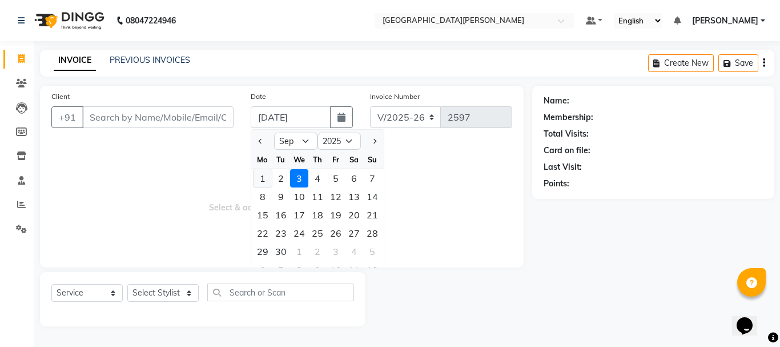
click at [263, 182] on div "1" at bounding box center [263, 178] width 18 height 18
type input "[DATE]"
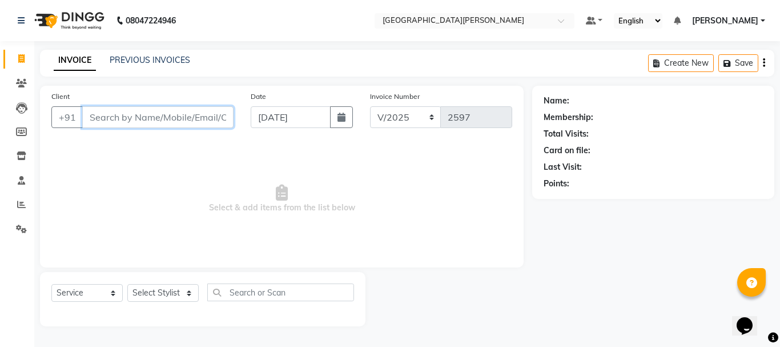
click at [121, 119] on input "Client" at bounding box center [157, 117] width 151 height 22
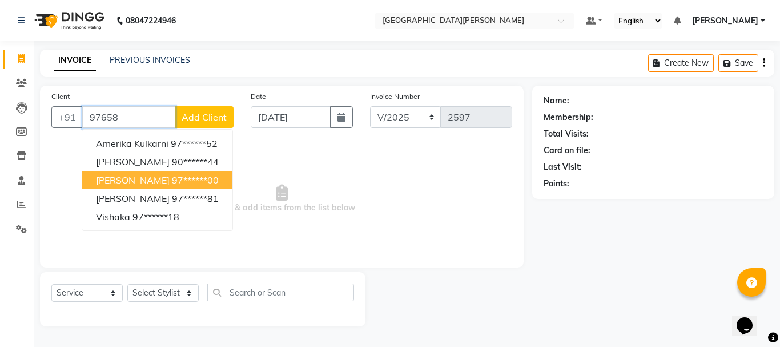
click at [172, 174] on ngb-highlight "97******00" at bounding box center [195, 179] width 47 height 11
type input "97******00"
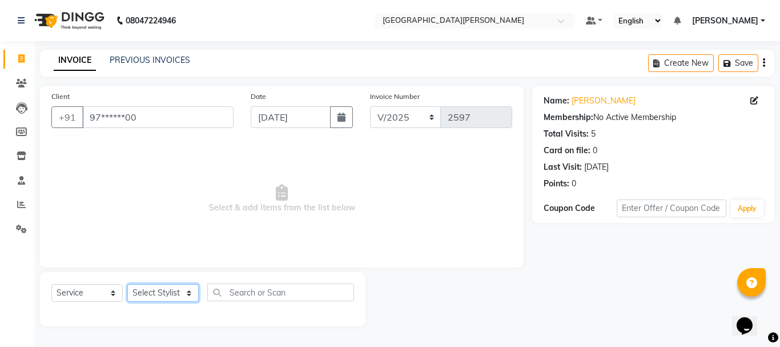
click at [192, 296] on select "Select Stylist [PERSON_NAME] [PERSON_NAME] [PERSON_NAME] [PERSON_NAME] [PERSON_…" at bounding box center [162, 293] width 71 height 18
select select "53875"
click at [127, 284] on select "Select Stylist [PERSON_NAME] [PERSON_NAME] [PERSON_NAME] [PERSON_NAME] [PERSON_…" at bounding box center [162, 293] width 71 height 18
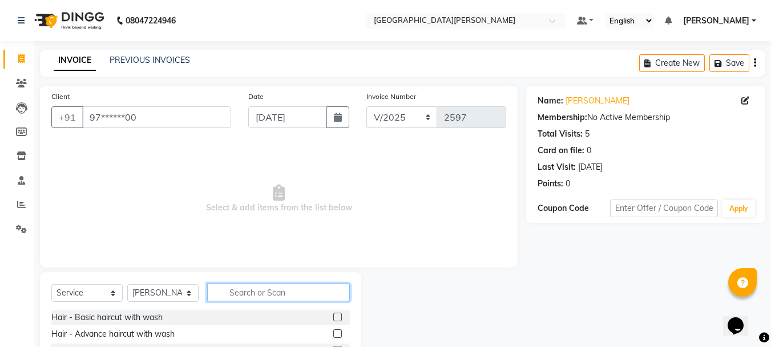
click at [276, 291] on input "text" at bounding box center [278, 292] width 143 height 18
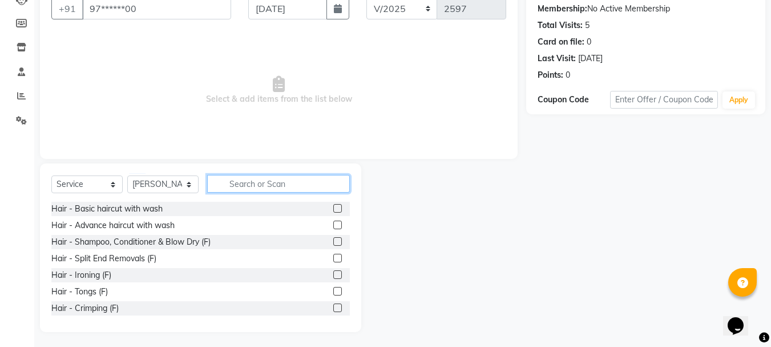
scroll to position [111, 0]
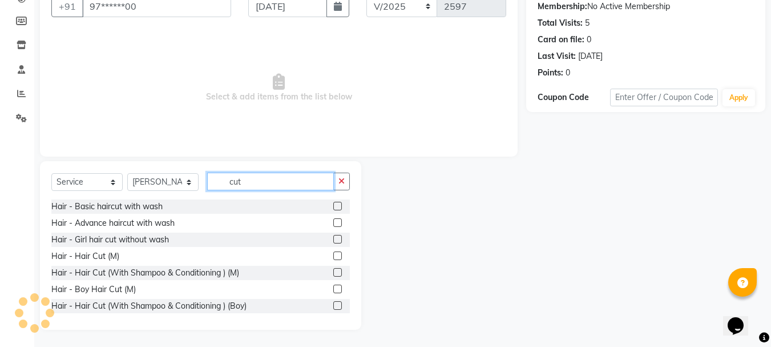
type input "cut"
click at [333, 273] on label at bounding box center [337, 272] width 9 height 9
click at [333, 273] on input "checkbox" at bounding box center [336, 272] width 7 height 7
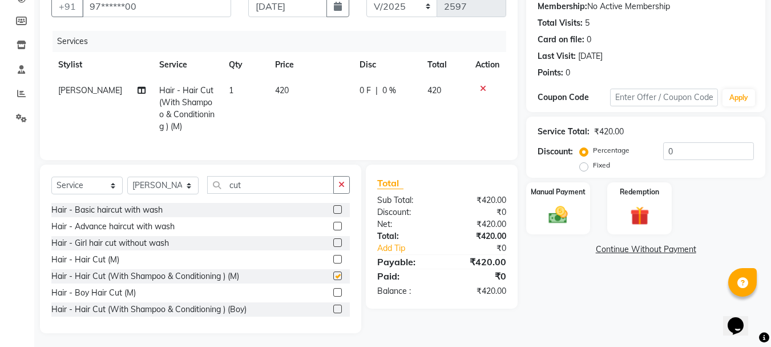
checkbox input "false"
click at [343, 188] on icon "button" at bounding box center [342, 184] width 6 height 8
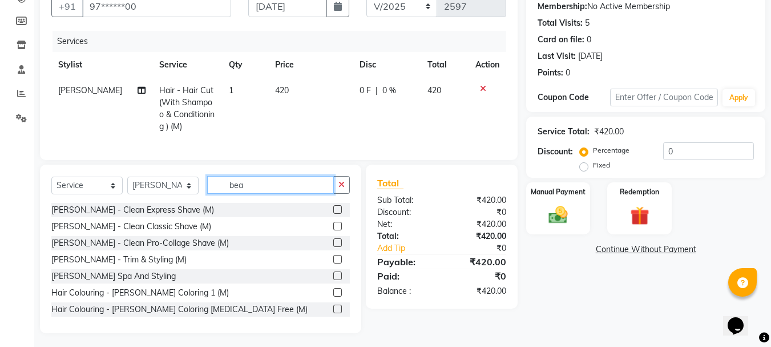
type input "bea"
click at [333, 214] on label at bounding box center [337, 209] width 9 height 9
click at [333, 214] on input "checkbox" at bounding box center [336, 209] width 7 height 7
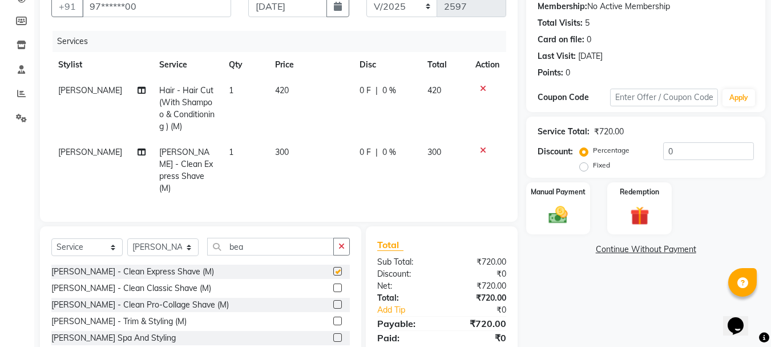
checkbox input "false"
click at [570, 223] on img at bounding box center [558, 214] width 32 height 23
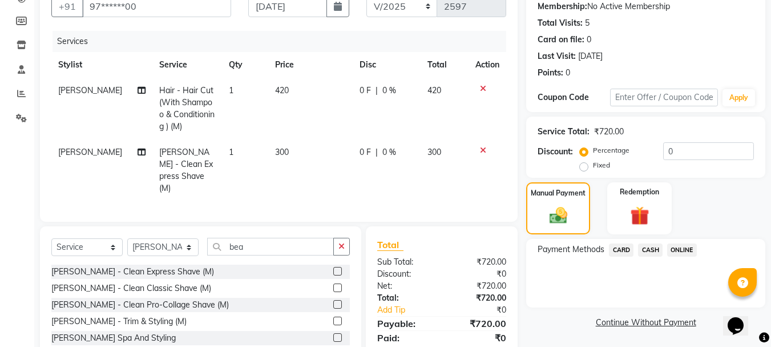
click at [684, 248] on span "ONLINE" at bounding box center [683, 249] width 30 height 13
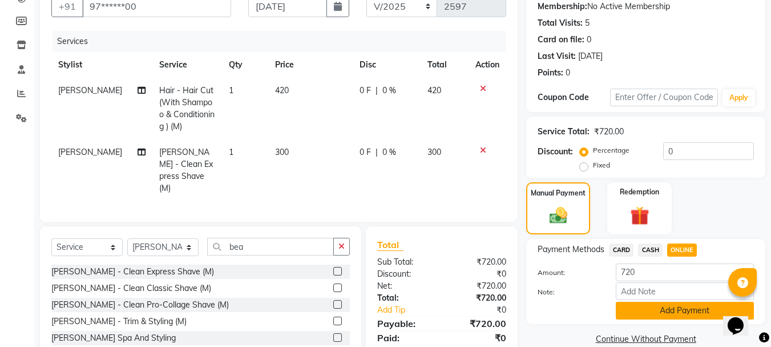
click at [651, 311] on button "Add Payment" at bounding box center [685, 311] width 138 height 18
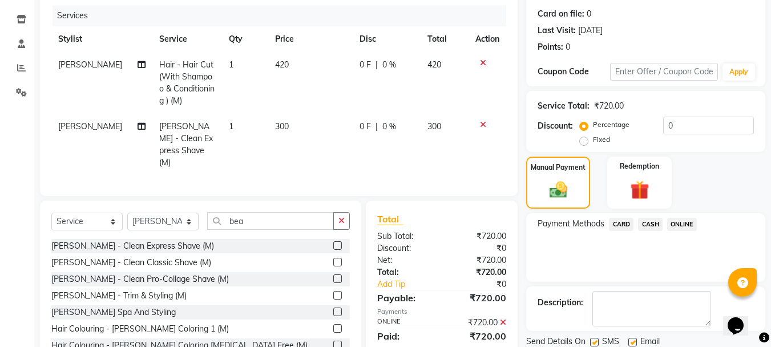
scroll to position [176, 0]
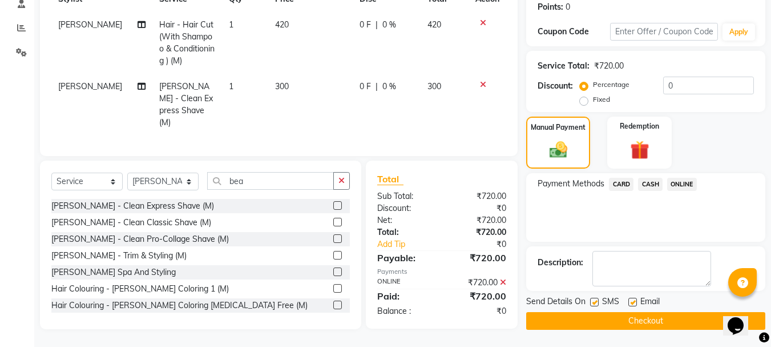
click at [605, 325] on button "Checkout" at bounding box center [646, 321] width 239 height 18
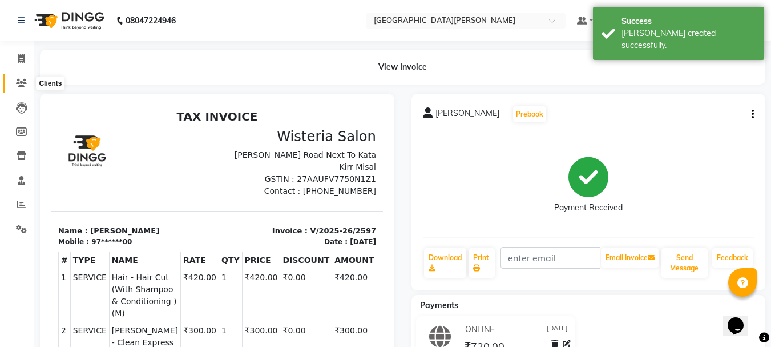
click at [23, 89] on span at bounding box center [21, 83] width 20 height 13
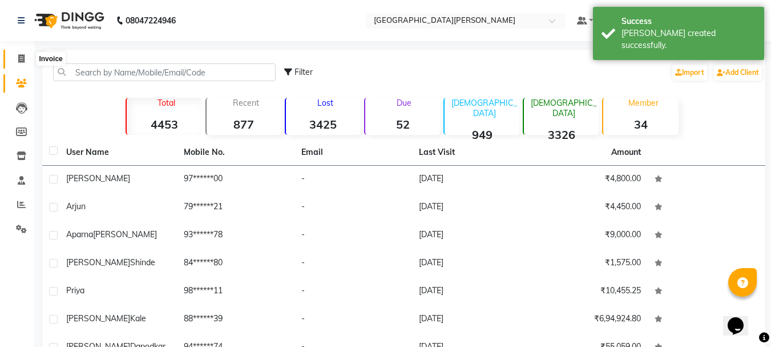
click at [22, 57] on icon at bounding box center [21, 58] width 6 height 9
select select "service"
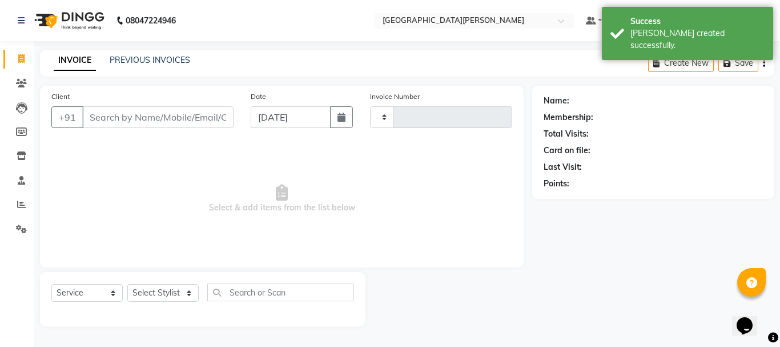
type input "2598"
select select "911"
click at [262, 117] on input "[DATE]" at bounding box center [291, 117] width 80 height 22
select select "9"
select select "2025"
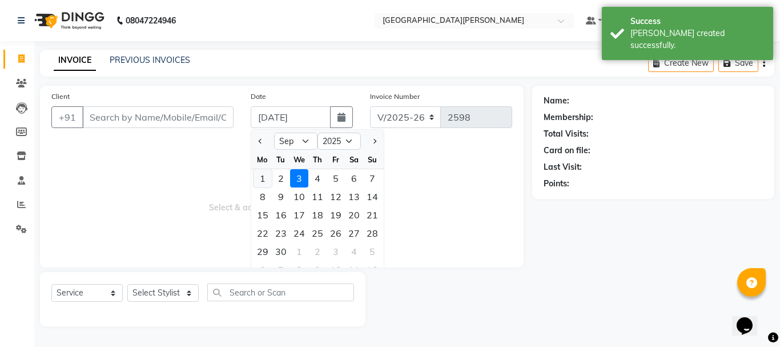
click at [263, 181] on div "1" at bounding box center [263, 178] width 18 height 18
type input "[DATE]"
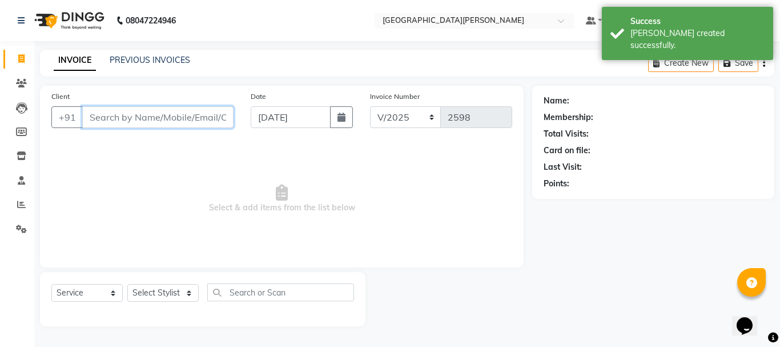
click at [113, 119] on input "Client" at bounding box center [157, 117] width 151 height 22
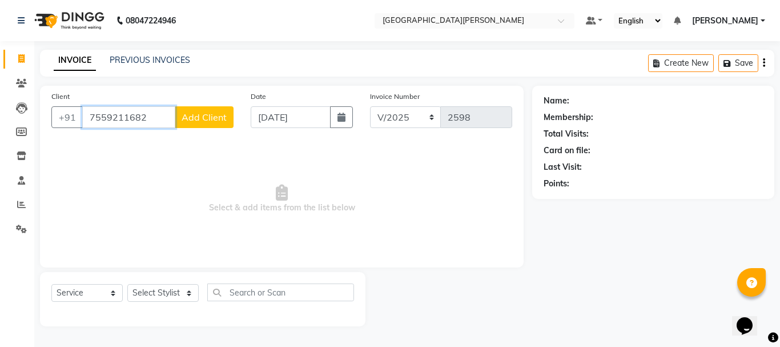
type input "7559211682"
click at [195, 118] on span "Add Client" at bounding box center [204, 116] width 45 height 11
select select "22"
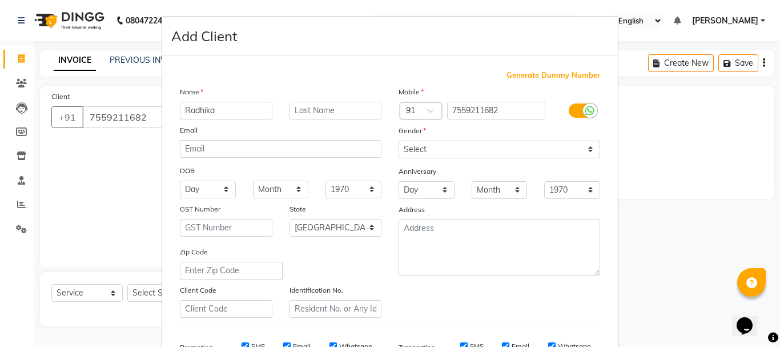
type input "Radhika"
click at [316, 106] on input "text" at bounding box center [336, 111] width 93 height 18
type input "jadhav"
click at [424, 147] on select "Select [DEMOGRAPHIC_DATA] [DEMOGRAPHIC_DATA] Other Prefer Not To Say" at bounding box center [500, 149] width 202 height 18
click at [399, 140] on select "Select [DEMOGRAPHIC_DATA] [DEMOGRAPHIC_DATA] Other Prefer Not To Say" at bounding box center [500, 149] width 202 height 18
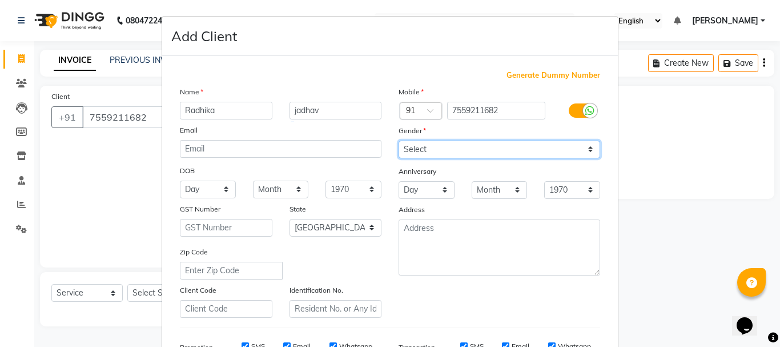
click at [425, 154] on select "Select [DEMOGRAPHIC_DATA] [DEMOGRAPHIC_DATA] Other Prefer Not To Say" at bounding box center [500, 149] width 202 height 18
select select "[DEMOGRAPHIC_DATA]"
click at [399, 140] on select "Select [DEMOGRAPHIC_DATA] [DEMOGRAPHIC_DATA] Other Prefer Not To Say" at bounding box center [500, 149] width 202 height 18
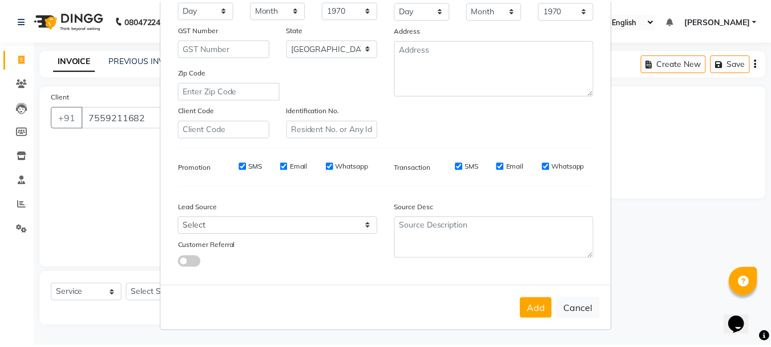
scroll to position [180, 0]
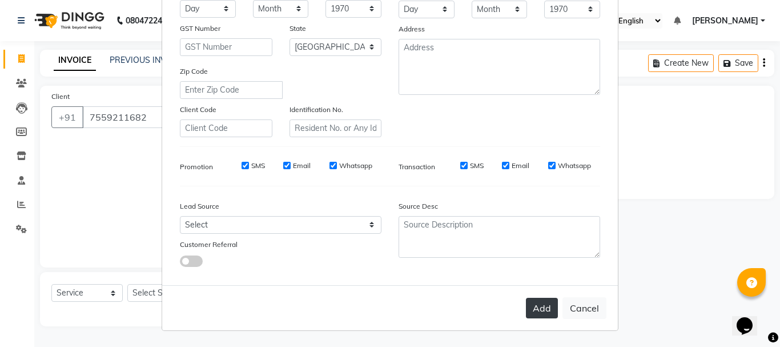
click at [533, 298] on button "Add" at bounding box center [542, 308] width 32 height 21
type input "75******82"
select select
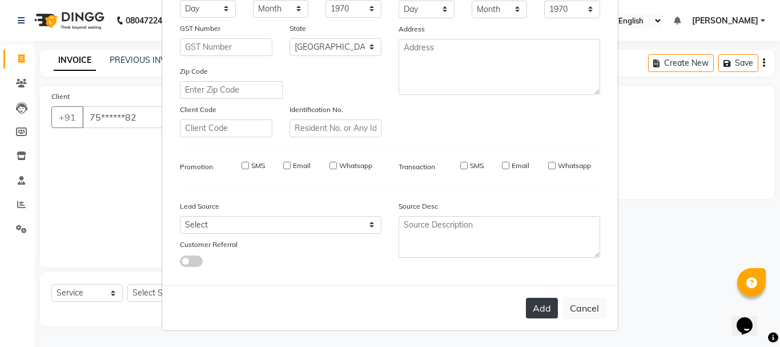
select select "null"
select select
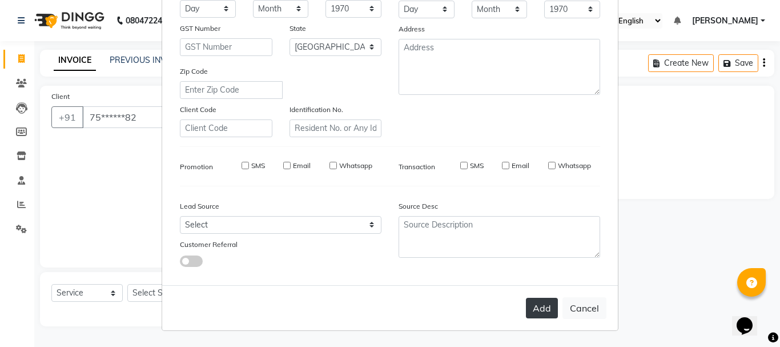
checkbox input "false"
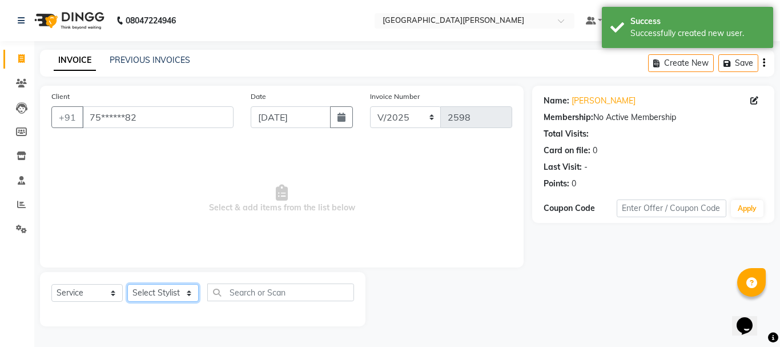
click at [179, 288] on select "Select Stylist [PERSON_NAME] [PERSON_NAME] [PERSON_NAME] [PERSON_NAME] [PERSON_…" at bounding box center [162, 293] width 71 height 18
select select "15252"
click at [127, 284] on select "Select Stylist [PERSON_NAME] [PERSON_NAME] [PERSON_NAME] [PERSON_NAME] [PERSON_…" at bounding box center [162, 293] width 71 height 18
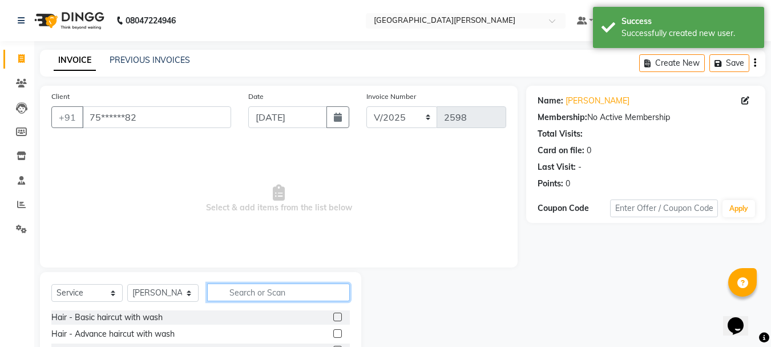
click at [250, 292] on input "text" at bounding box center [278, 292] width 143 height 18
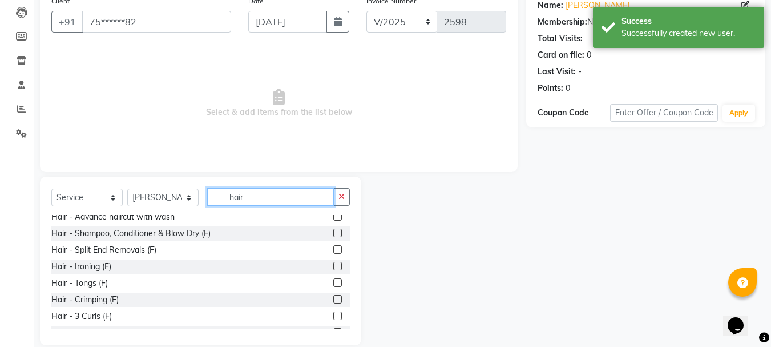
scroll to position [34, 0]
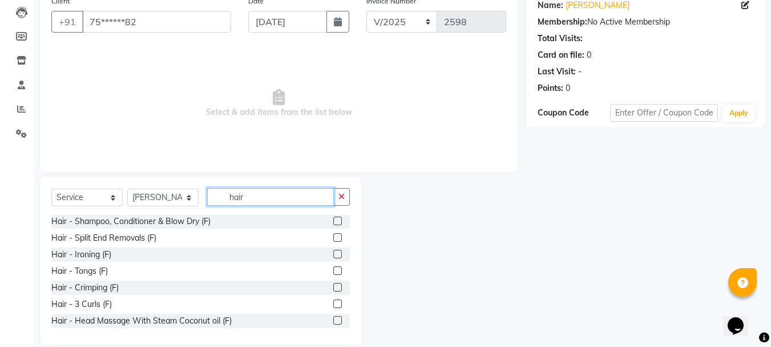
type input "hair"
click at [333, 288] on label at bounding box center [337, 287] width 9 height 9
click at [333, 288] on input "checkbox" at bounding box center [336, 287] width 7 height 7
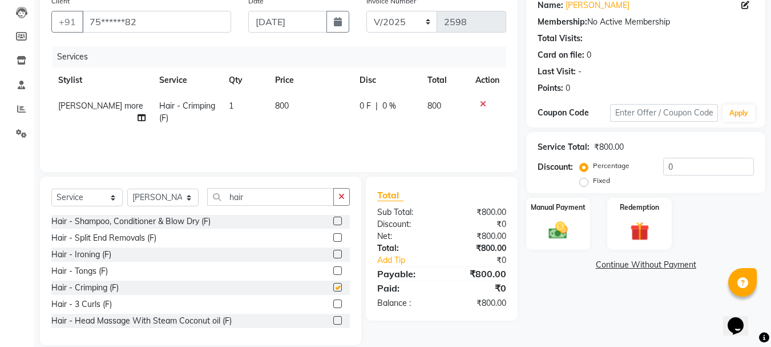
checkbox input "false"
click at [284, 114] on td "800" at bounding box center [310, 112] width 85 height 38
select select "15252"
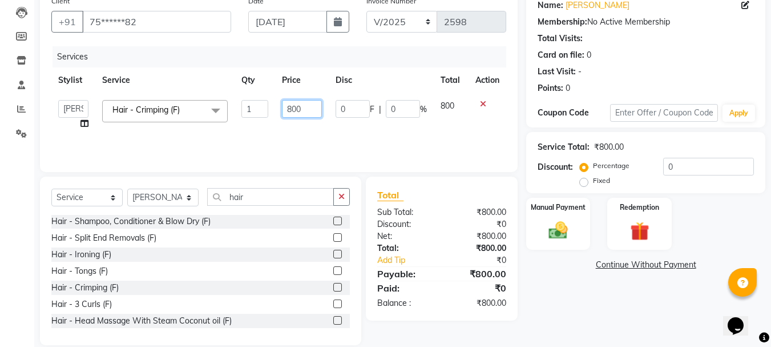
click at [294, 108] on input "800" at bounding box center [301, 109] width 39 height 18
type input "500"
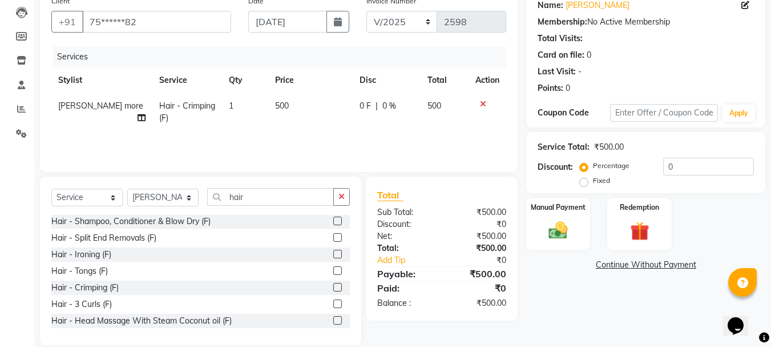
click at [296, 134] on div "Services Stylist Service Qty Price Disc Total Action [PERSON_NAME] more Hair - …" at bounding box center [278, 103] width 455 height 114
click at [580, 231] on div "Manual Payment" at bounding box center [558, 223] width 67 height 54
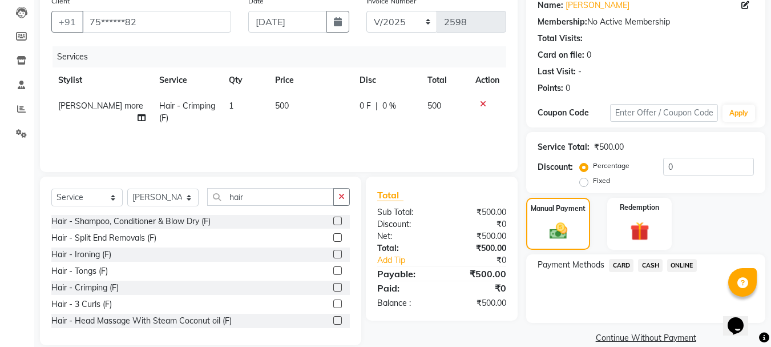
click at [654, 264] on span "CASH" at bounding box center [650, 265] width 25 height 13
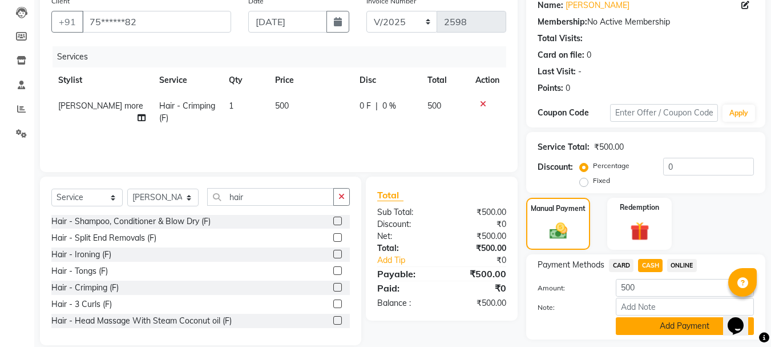
click at [631, 332] on button "Add Payment" at bounding box center [685, 326] width 138 height 18
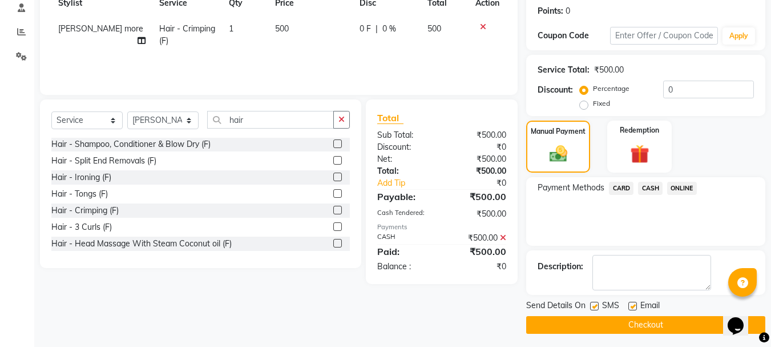
scroll to position [176, 0]
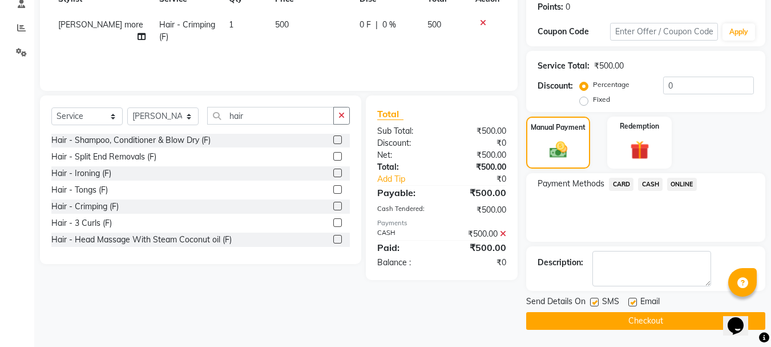
click at [630, 325] on button "Checkout" at bounding box center [646, 321] width 239 height 18
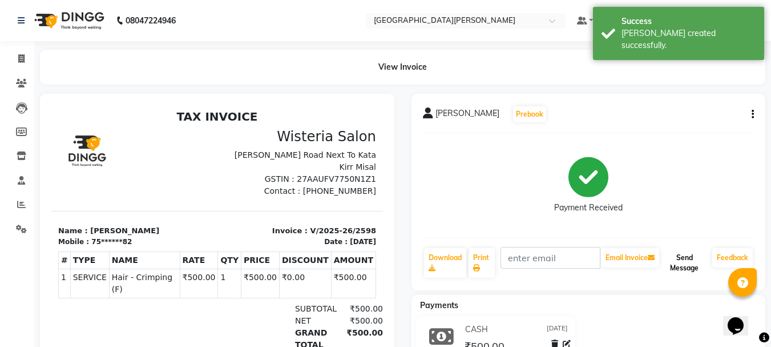
click at [695, 253] on button "Send Message" at bounding box center [685, 263] width 46 height 30
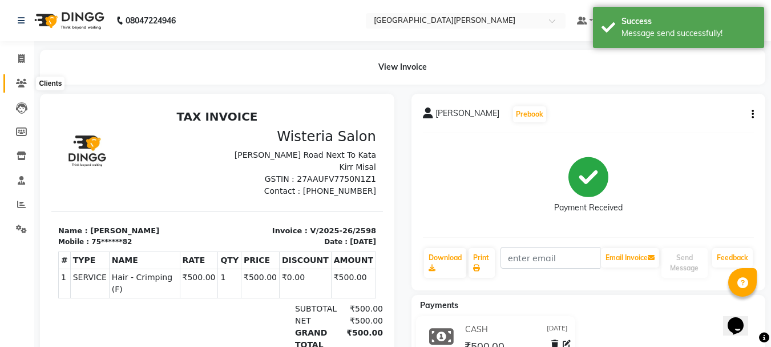
click at [12, 81] on span at bounding box center [21, 83] width 20 height 13
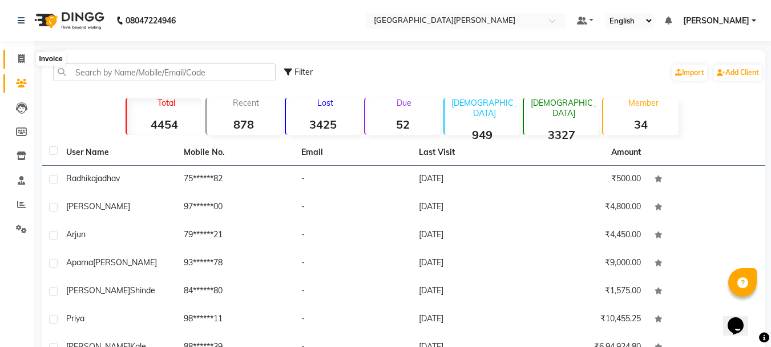
click at [22, 57] on icon at bounding box center [21, 58] width 6 height 9
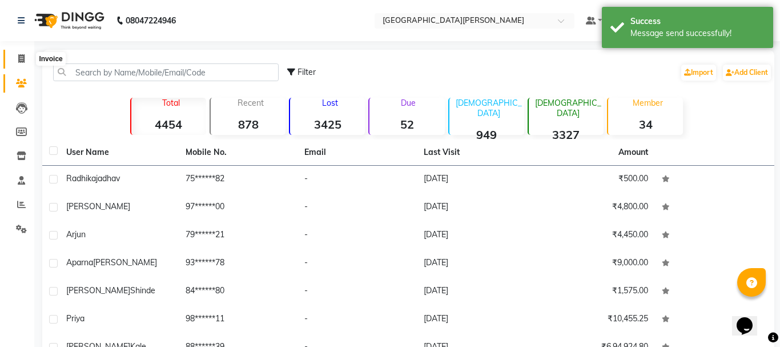
select select "911"
select select "service"
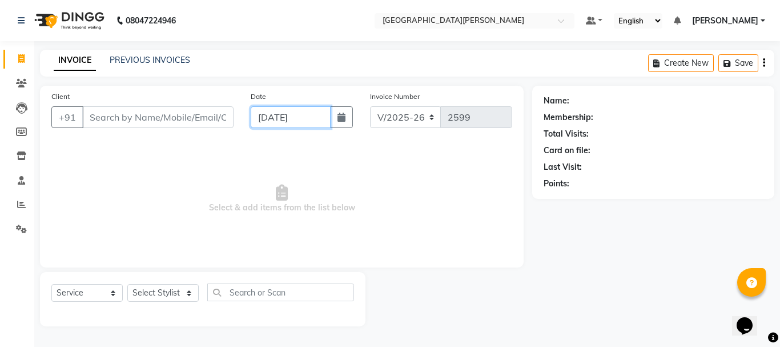
click at [269, 111] on input "[DATE]" at bounding box center [291, 117] width 80 height 22
select select "9"
select select "2025"
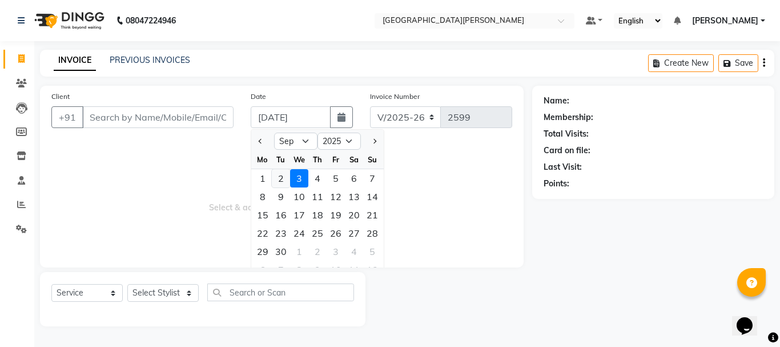
click at [277, 180] on div "2" at bounding box center [281, 178] width 18 height 18
type input "02-09-2025"
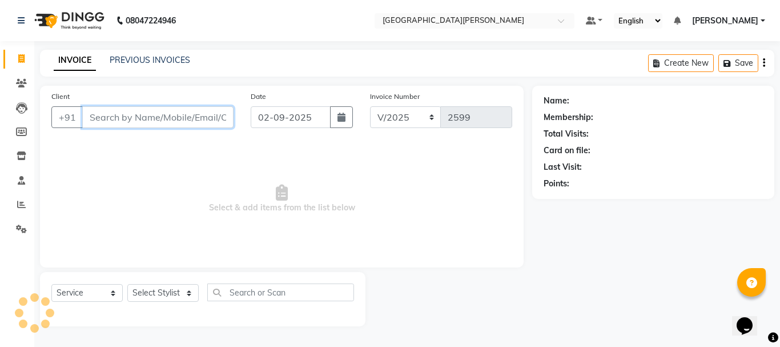
click at [112, 120] on input "Client" at bounding box center [157, 117] width 151 height 22
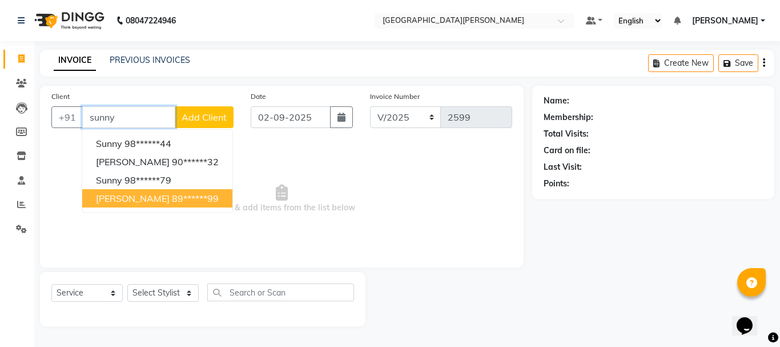
click at [137, 195] on span "[PERSON_NAME]" at bounding box center [133, 197] width 74 height 11
type input "89******99"
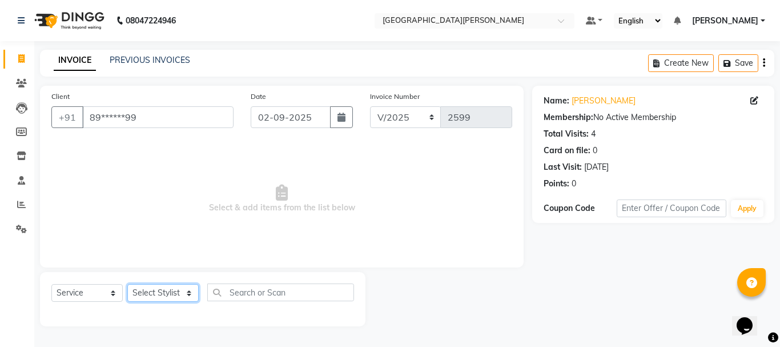
click at [188, 292] on select "Select Stylist [PERSON_NAME] [PERSON_NAME] [PERSON_NAME] [PERSON_NAME] [PERSON_…" at bounding box center [162, 293] width 71 height 18
select select "76881"
click at [127, 284] on select "Select Stylist [PERSON_NAME] [PERSON_NAME] [PERSON_NAME] [PERSON_NAME] [PERSON_…" at bounding box center [162, 293] width 71 height 18
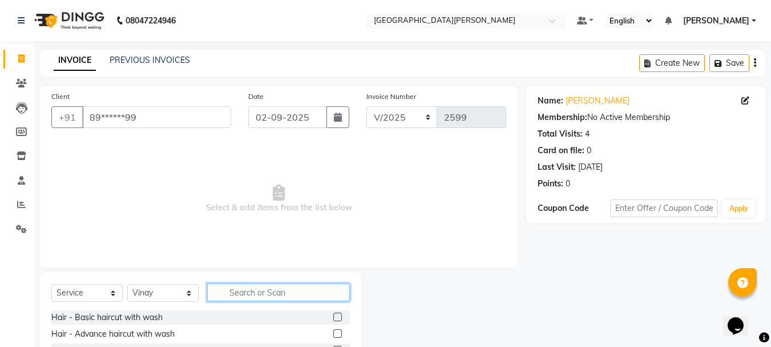
click at [263, 292] on input "text" at bounding box center [278, 292] width 143 height 18
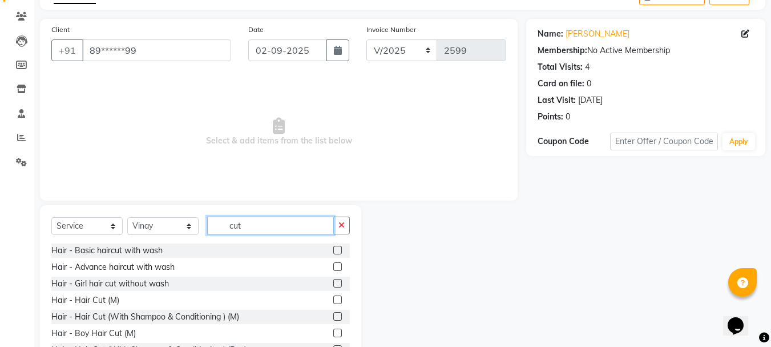
scroll to position [67, 0]
type input "cut"
click at [333, 297] on label at bounding box center [337, 299] width 9 height 9
click at [333, 297] on input "checkbox" at bounding box center [336, 299] width 7 height 7
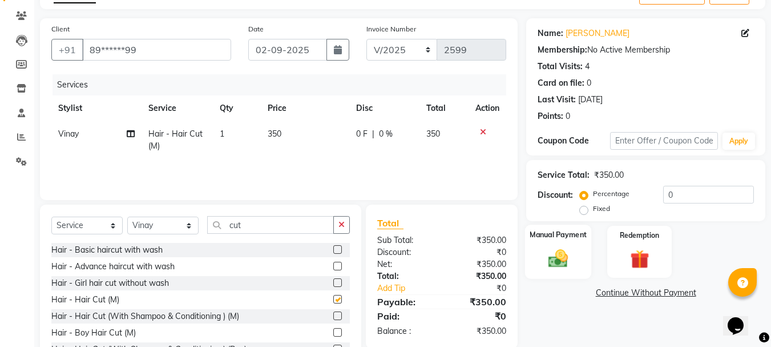
checkbox input "false"
click at [576, 247] on div "Manual Payment" at bounding box center [558, 251] width 67 height 54
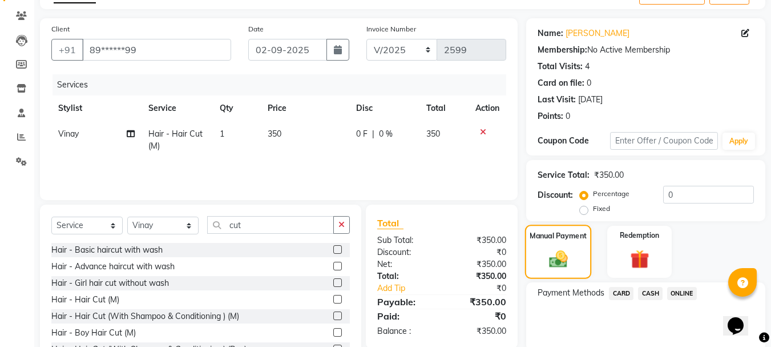
scroll to position [112, 0]
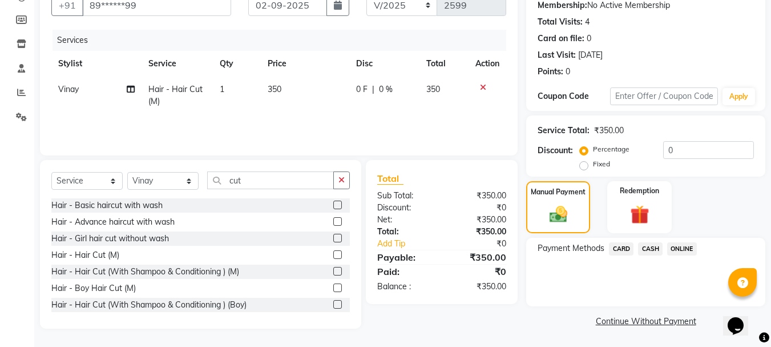
click at [654, 254] on span "CASH" at bounding box center [650, 248] width 25 height 13
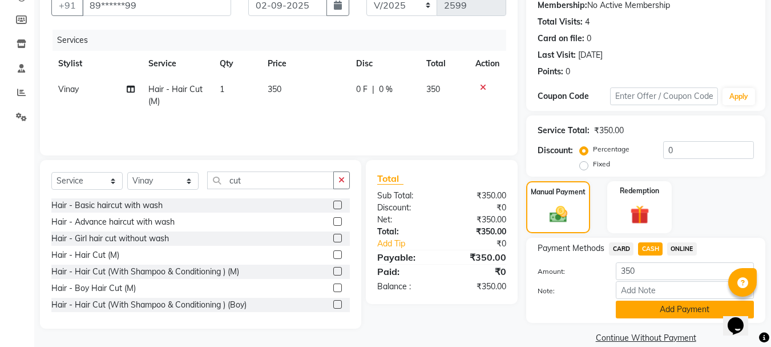
click at [631, 310] on button "Add Payment" at bounding box center [685, 309] width 138 height 18
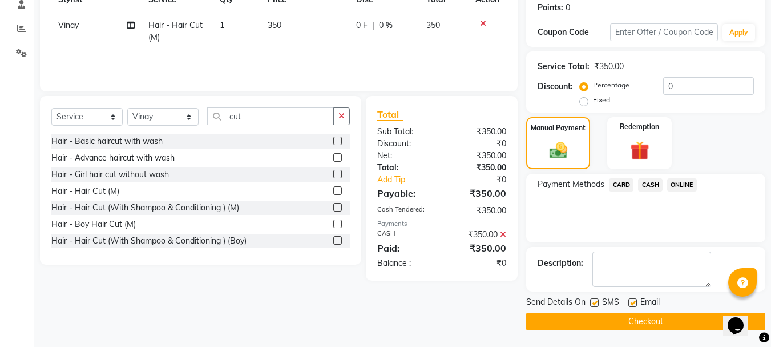
scroll to position [176, 0]
click at [586, 321] on button "Checkout" at bounding box center [646, 321] width 239 height 18
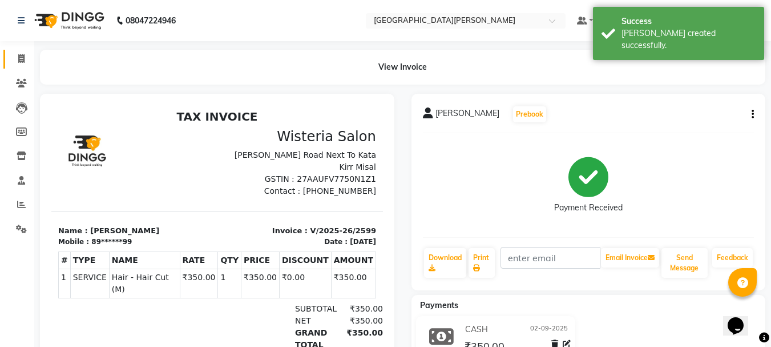
click at [23, 51] on link "Invoice" at bounding box center [16, 59] width 27 height 19
select select "service"
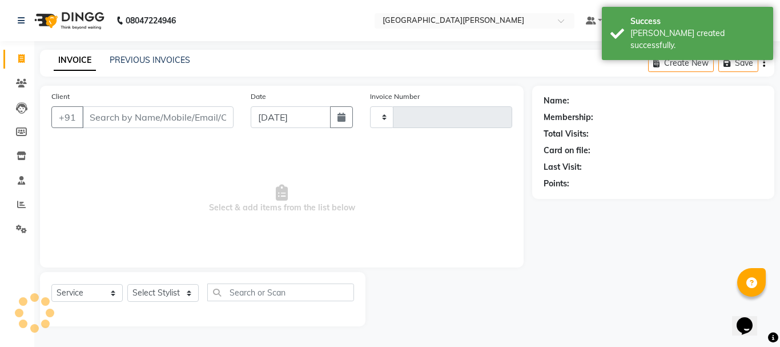
type input "2600"
select select "911"
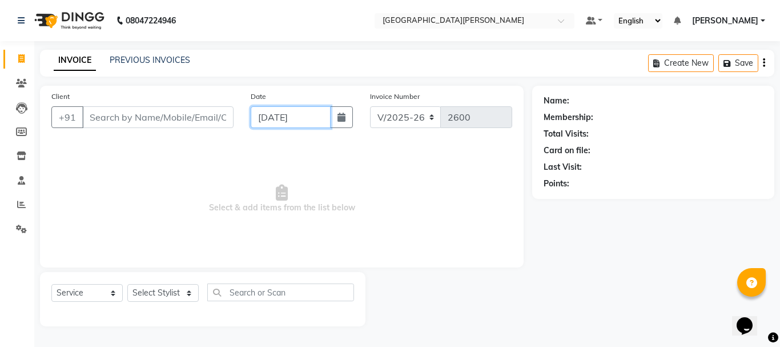
click at [275, 113] on input "[DATE]" at bounding box center [291, 117] width 80 height 22
select select "9"
select select "2025"
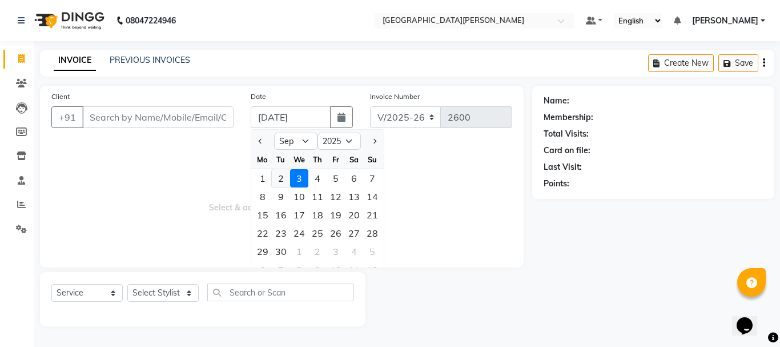
click at [280, 174] on div "2" at bounding box center [281, 178] width 18 height 18
type input "02-09-2025"
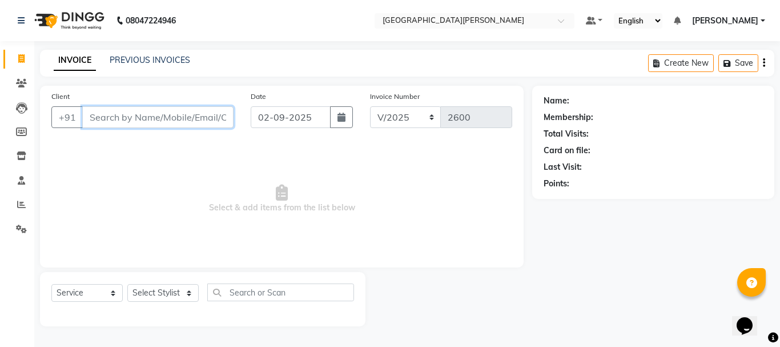
click at [121, 112] on input "Client" at bounding box center [157, 117] width 151 height 22
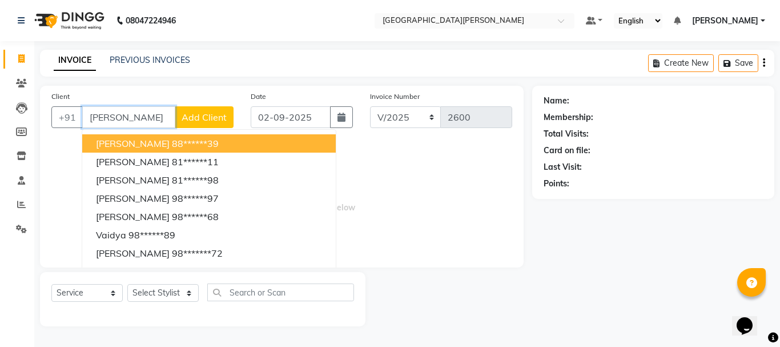
click at [146, 144] on span "[PERSON_NAME]" at bounding box center [133, 143] width 74 height 11
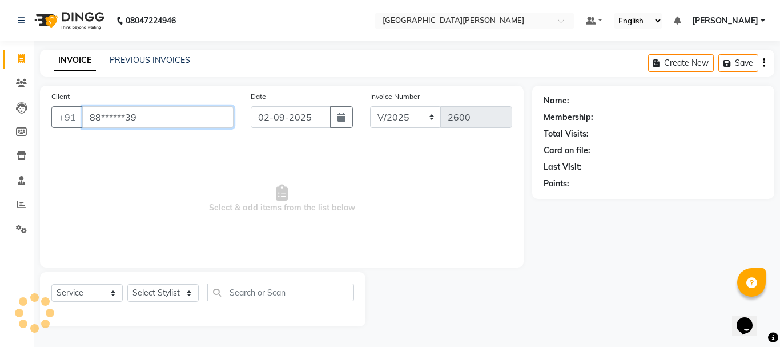
type input "88******39"
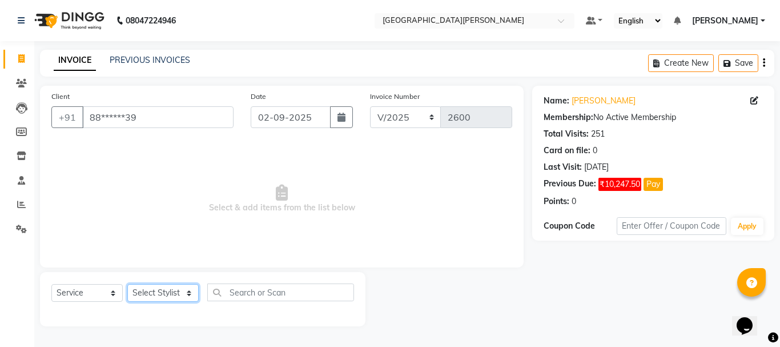
click at [183, 290] on select "Select Stylist [PERSON_NAME] [PERSON_NAME] [PERSON_NAME] [PERSON_NAME] [PERSON_…" at bounding box center [162, 293] width 71 height 18
select select "15252"
click at [127, 284] on select "Select Stylist [PERSON_NAME] [PERSON_NAME] [PERSON_NAME] [PERSON_NAME] [PERSON_…" at bounding box center [162, 293] width 71 height 18
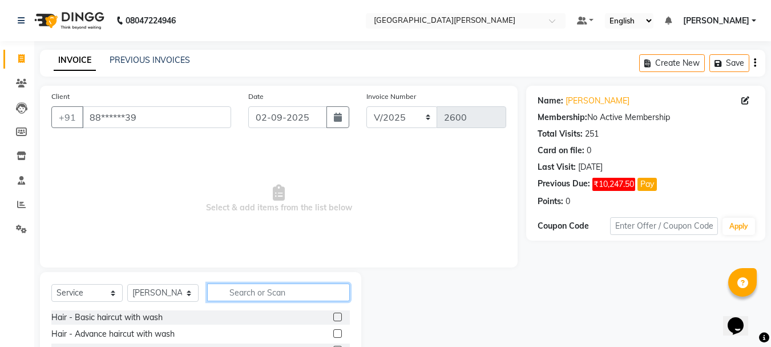
click at [259, 291] on input "text" at bounding box center [278, 292] width 143 height 18
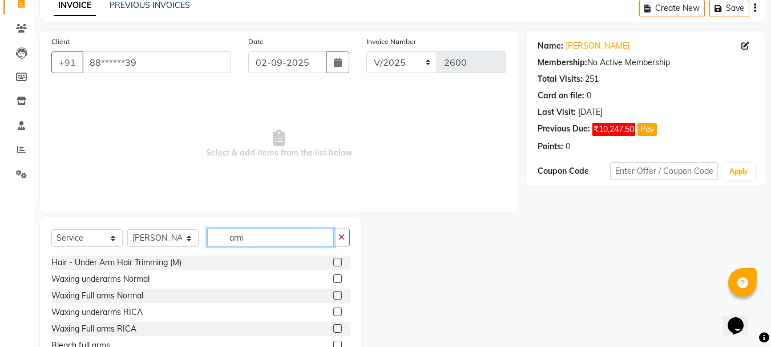
scroll to position [70, 0]
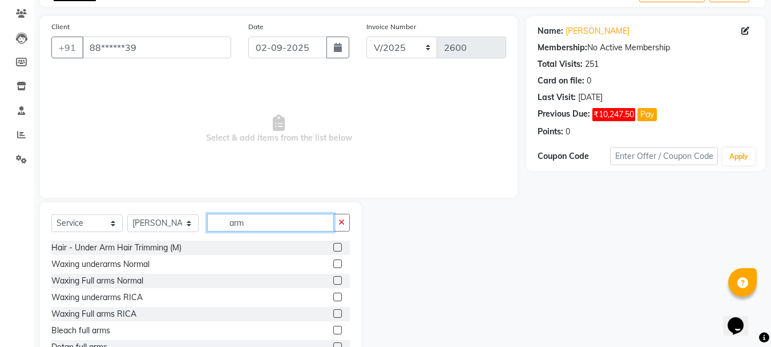
type input "arm"
click at [333, 299] on label at bounding box center [337, 296] width 9 height 9
click at [333, 299] on input "checkbox" at bounding box center [336, 297] width 7 height 7
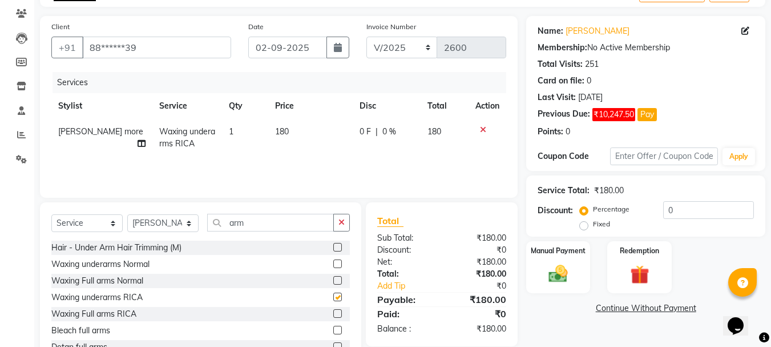
checkbox input "false"
click at [192, 227] on select "Select Stylist [PERSON_NAME] [PERSON_NAME] [PERSON_NAME] [PERSON_NAME] [PERSON_…" at bounding box center [162, 223] width 71 height 18
select select "47321"
click at [127, 214] on select "Select Stylist [PERSON_NAME] [PERSON_NAME] [PERSON_NAME] [PERSON_NAME] [PERSON_…" at bounding box center [162, 223] width 71 height 18
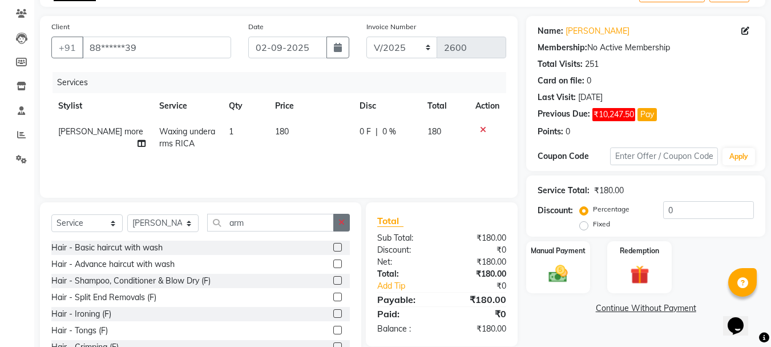
click at [339, 227] on button "button" at bounding box center [341, 223] width 17 height 18
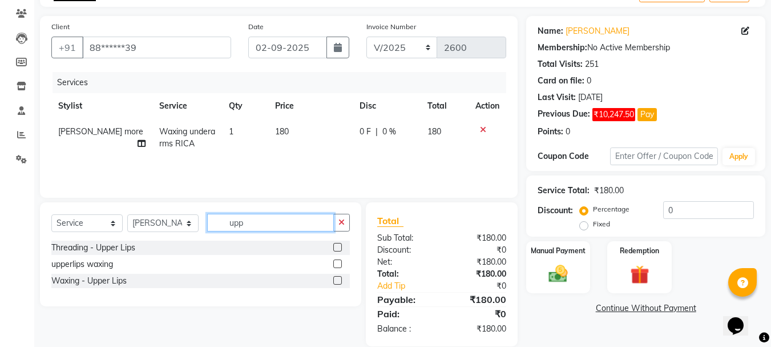
type input "upp"
click at [338, 247] on label at bounding box center [337, 247] width 9 height 9
click at [338, 247] on input "checkbox" at bounding box center [336, 247] width 7 height 7
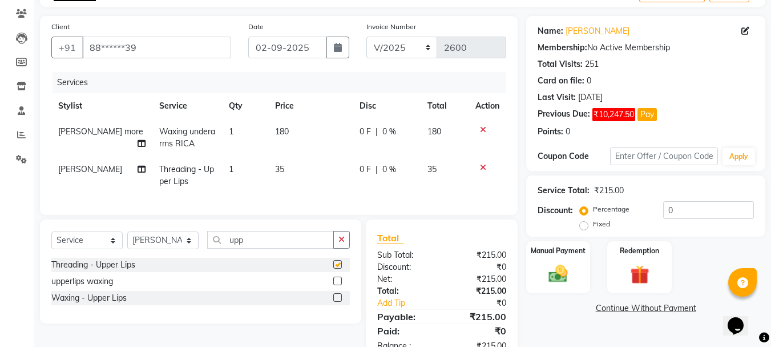
checkbox input "false"
click at [343, 242] on button "button" at bounding box center [341, 240] width 17 height 18
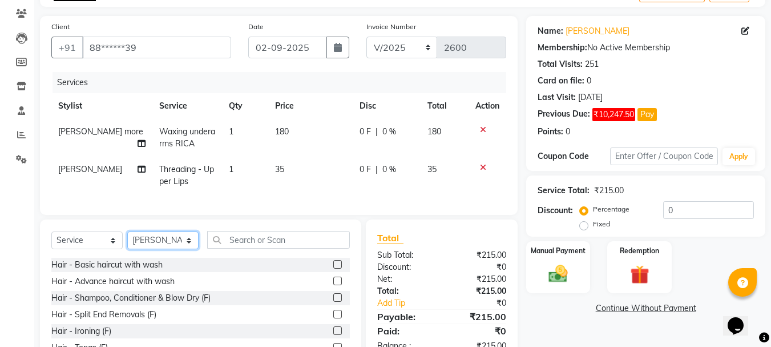
click at [190, 248] on select "Select Stylist [PERSON_NAME] [PERSON_NAME] [PERSON_NAME] [PERSON_NAME] [PERSON_…" at bounding box center [162, 240] width 71 height 18
select select "60169"
click at [127, 240] on select "Select Stylist [PERSON_NAME] [PERSON_NAME] [PERSON_NAME] [PERSON_NAME] [PERSON_…" at bounding box center [162, 240] width 71 height 18
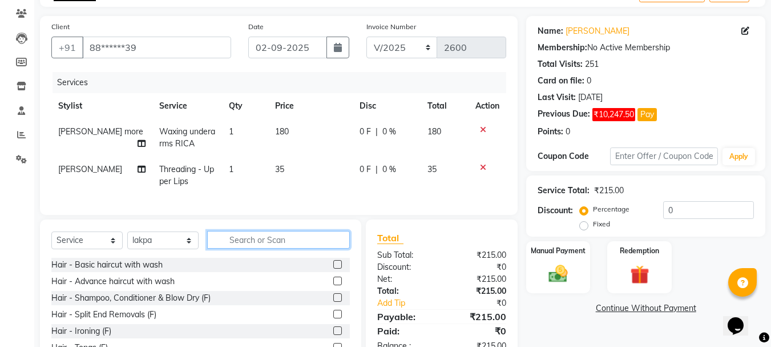
click at [275, 248] on input "text" at bounding box center [278, 240] width 143 height 18
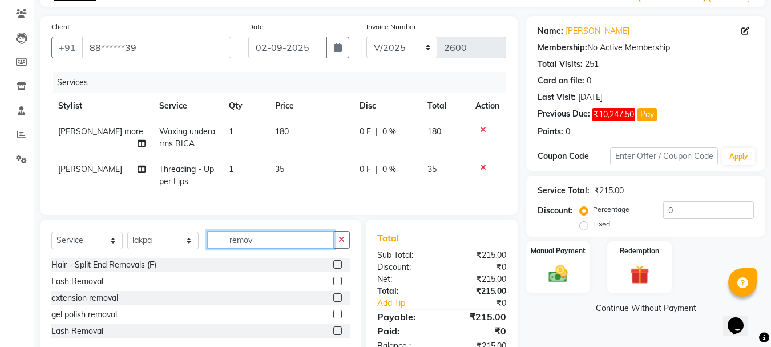
type input "remov"
click at [338, 302] on label at bounding box center [337, 297] width 9 height 9
click at [338, 302] on input "checkbox" at bounding box center [336, 297] width 7 height 7
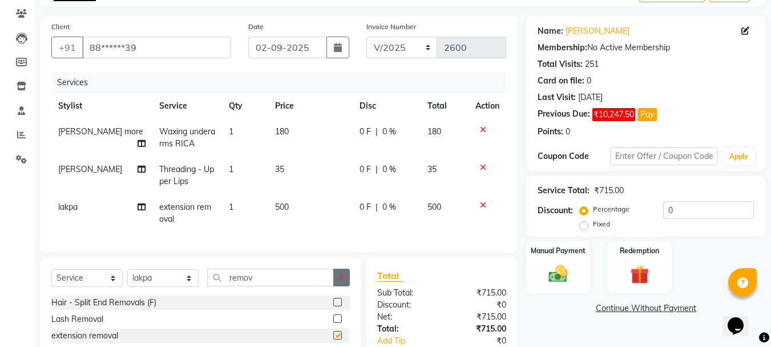
checkbox input "false"
click at [344, 280] on button "button" at bounding box center [341, 277] width 17 height 18
click at [333, 306] on label at bounding box center [337, 302] width 9 height 9
click at [333, 306] on input "checkbox" at bounding box center [336, 302] width 7 height 7
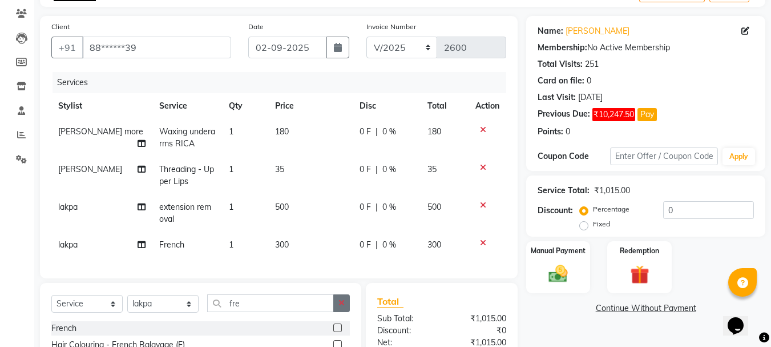
click at [344, 307] on icon "button" at bounding box center [342, 303] width 6 height 8
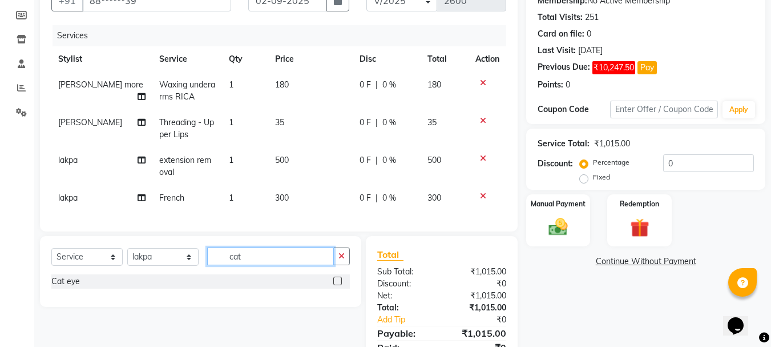
scroll to position [127, 0]
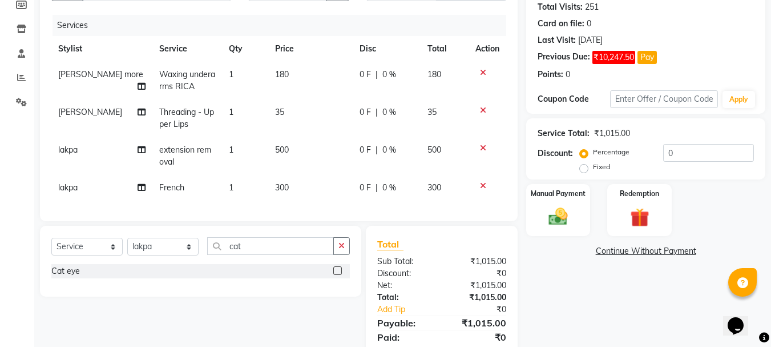
click at [335, 275] on label at bounding box center [337, 270] width 9 height 9
click at [335, 275] on input "checkbox" at bounding box center [336, 270] width 7 height 7
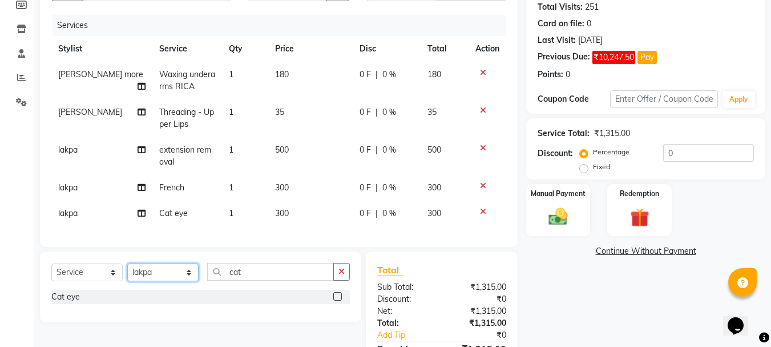
click at [186, 280] on select "Select Stylist [PERSON_NAME] [PERSON_NAME] [PERSON_NAME] [PERSON_NAME] [PERSON_…" at bounding box center [162, 272] width 71 height 18
click at [127, 272] on select "Select Stylist [PERSON_NAME] [PERSON_NAME] [PERSON_NAME] [PERSON_NAME] [PERSON_…" at bounding box center [162, 272] width 71 height 18
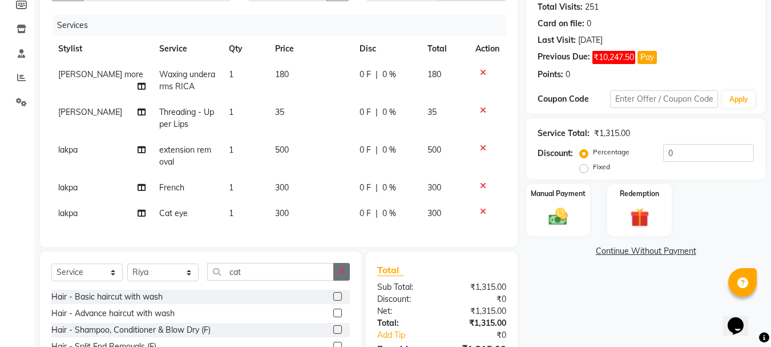
click at [338, 280] on button "button" at bounding box center [341, 272] width 17 height 18
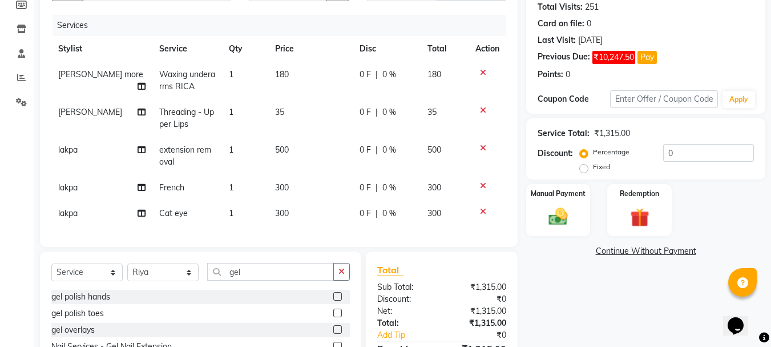
click at [337, 300] on label at bounding box center [337, 296] width 9 height 9
click at [337, 300] on input "checkbox" at bounding box center [336, 296] width 7 height 7
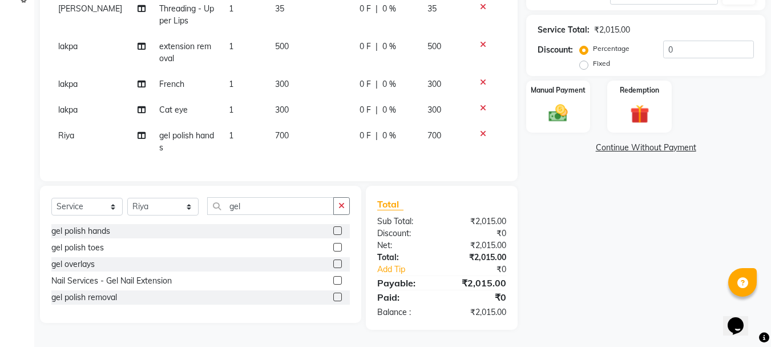
scroll to position [239, 0]
click at [191, 206] on select "Select Stylist [PERSON_NAME] [PERSON_NAME] [PERSON_NAME] [PERSON_NAME] [PERSON_…" at bounding box center [162, 207] width 71 height 18
click at [127, 198] on select "Select Stylist [PERSON_NAME] [PERSON_NAME] [PERSON_NAME] [PERSON_NAME] [PERSON_…" at bounding box center [162, 207] width 71 height 18
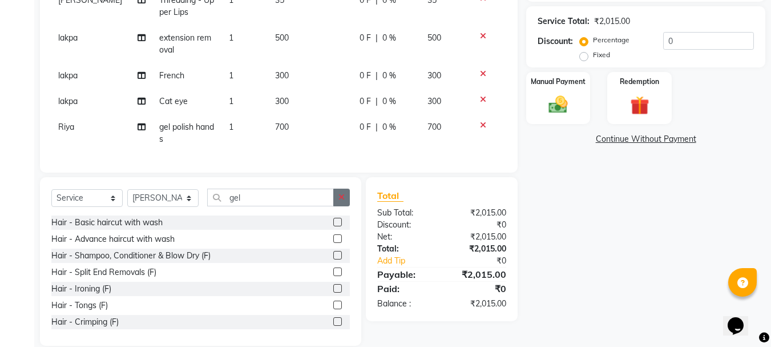
click at [343, 201] on icon "button" at bounding box center [342, 197] width 6 height 8
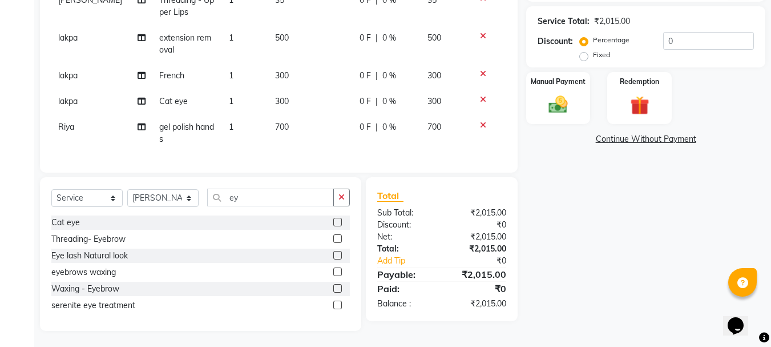
click at [336, 243] on label at bounding box center [337, 238] width 9 height 9
click at [336, 243] on input "checkbox" at bounding box center [336, 238] width 7 height 7
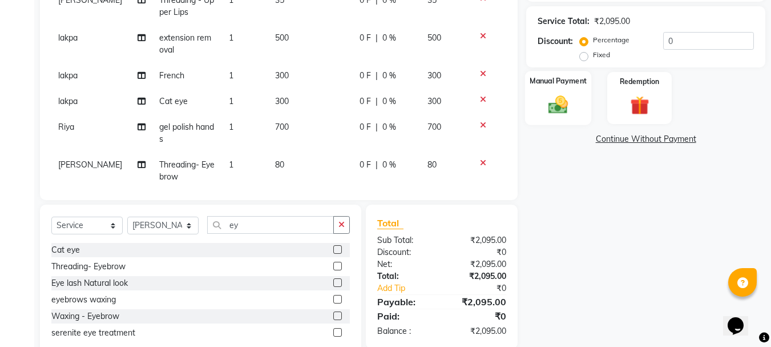
click at [575, 111] on div "Manual Payment" at bounding box center [558, 98] width 67 height 54
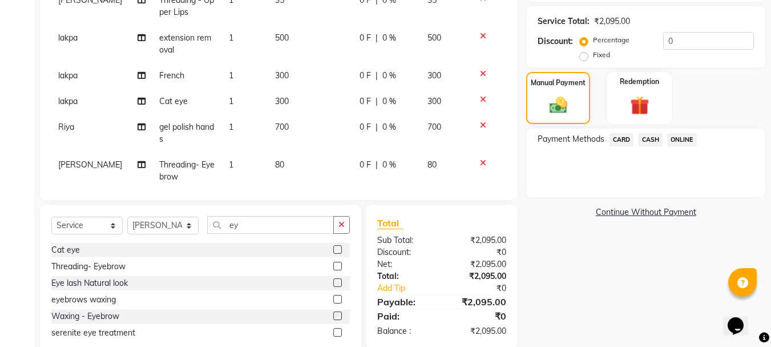
click at [671, 135] on span "ONLINE" at bounding box center [683, 139] width 30 height 13
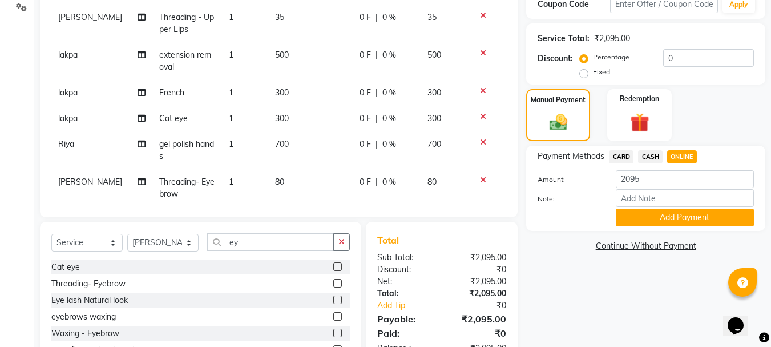
scroll to position [267, 0]
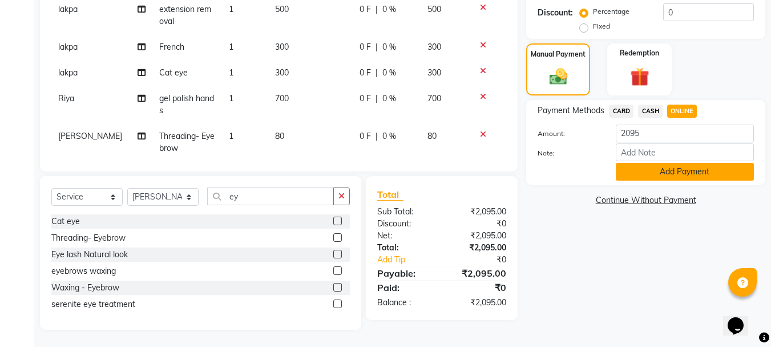
click at [660, 173] on button "Add Payment" at bounding box center [685, 172] width 138 height 18
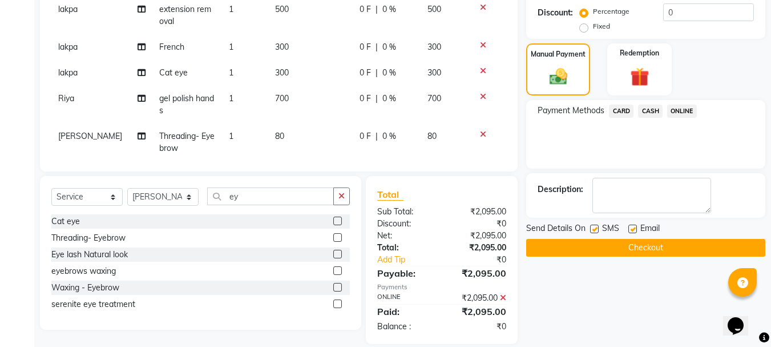
click at [594, 252] on button "Checkout" at bounding box center [646, 248] width 239 height 18
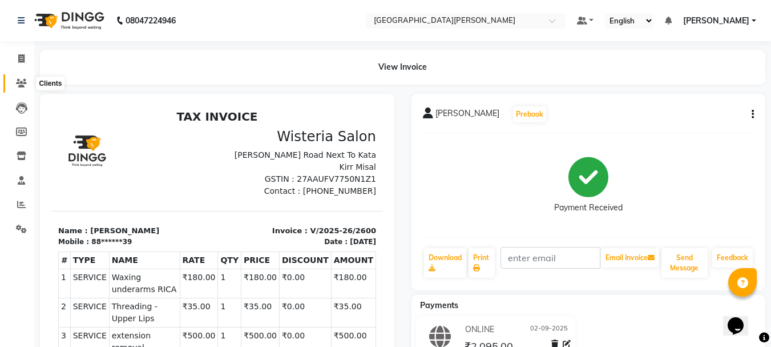
click at [21, 85] on icon at bounding box center [21, 83] width 11 height 9
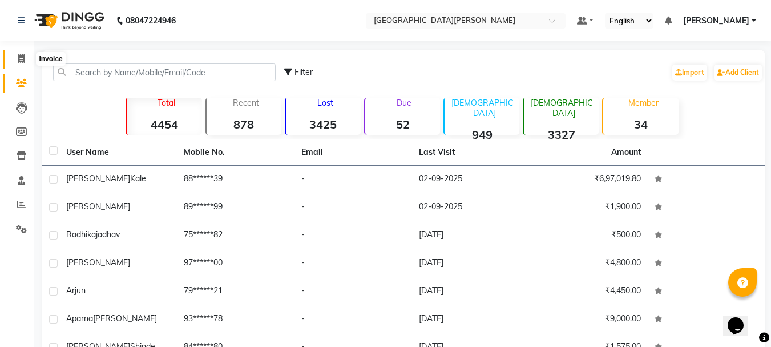
click at [21, 58] on icon at bounding box center [21, 58] width 6 height 9
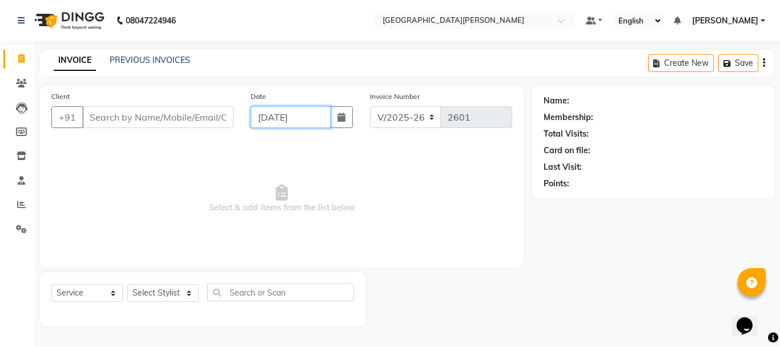
click at [267, 117] on input "[DATE]" at bounding box center [291, 117] width 80 height 22
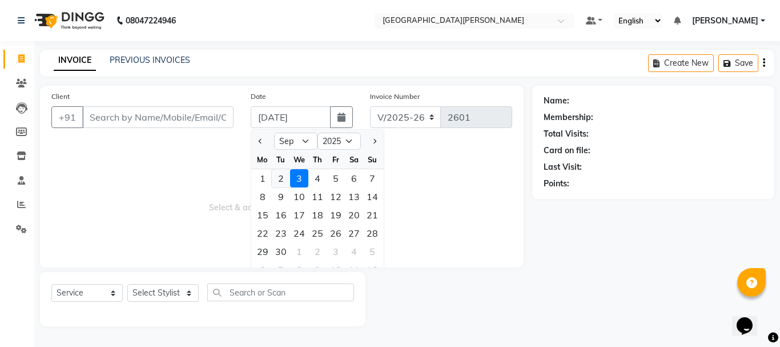
click at [282, 180] on div "2" at bounding box center [281, 178] width 18 height 18
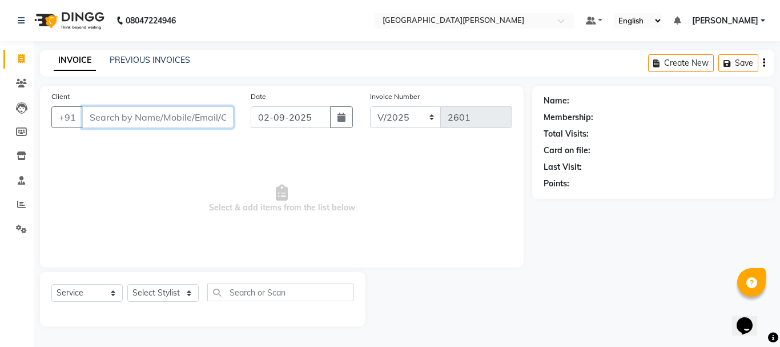
click at [116, 116] on input "Client" at bounding box center [157, 117] width 151 height 22
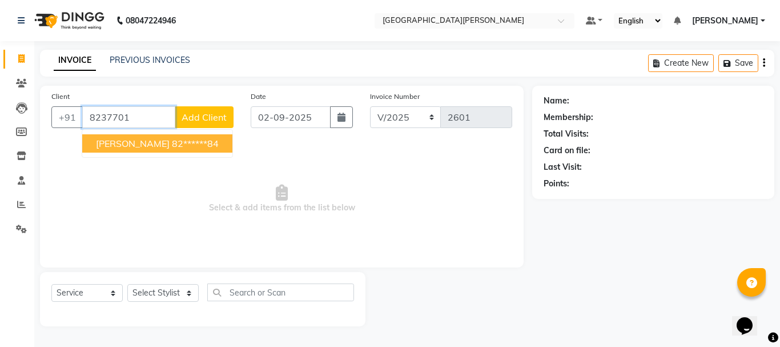
click at [118, 143] on span "[PERSON_NAME]" at bounding box center [133, 143] width 74 height 11
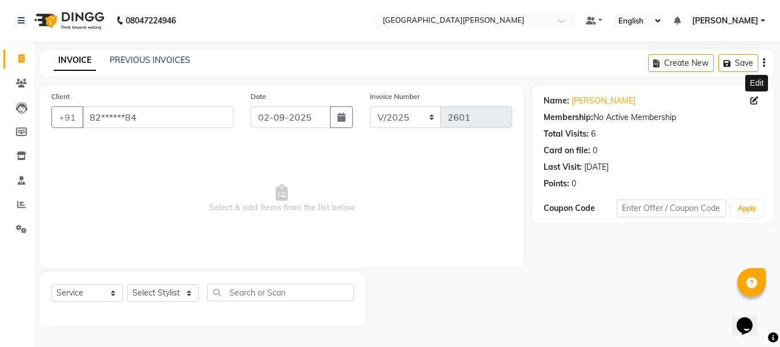
click at [755, 99] on icon at bounding box center [754, 101] width 8 height 8
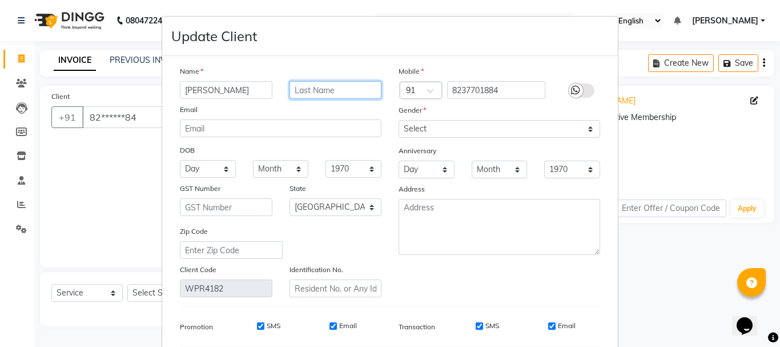
click at [321, 86] on input "text" at bounding box center [336, 90] width 93 height 18
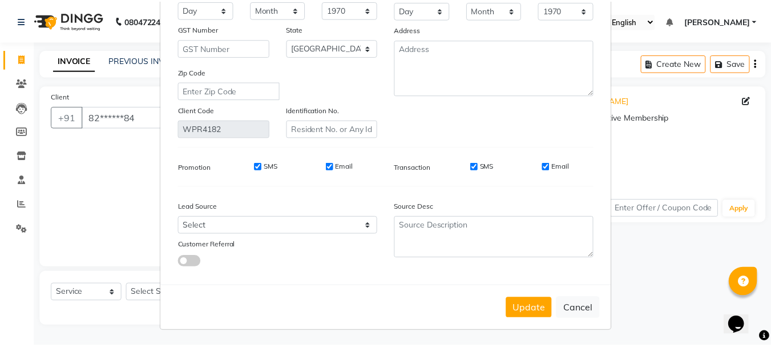
scroll to position [160, 0]
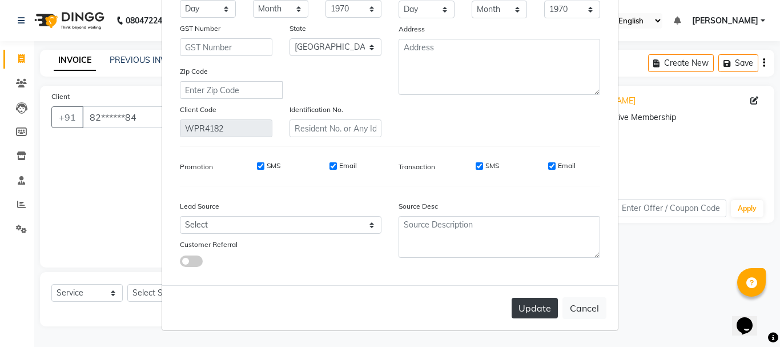
click at [534, 310] on button "Update" at bounding box center [535, 308] width 46 height 21
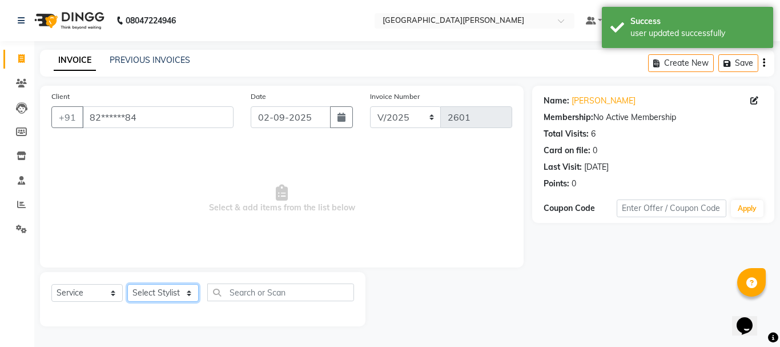
click at [191, 286] on select "Select Stylist [PERSON_NAME] [PERSON_NAME] [PERSON_NAME] [PERSON_NAME] [PERSON_…" at bounding box center [162, 293] width 71 height 18
click at [127, 284] on select "Select Stylist [PERSON_NAME] [PERSON_NAME] [PERSON_NAME] [PERSON_NAME] [PERSON_…" at bounding box center [162, 293] width 71 height 18
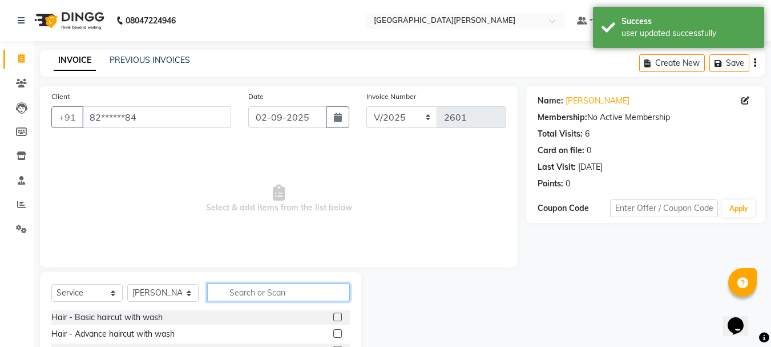
click at [238, 296] on input "text" at bounding box center [278, 292] width 143 height 18
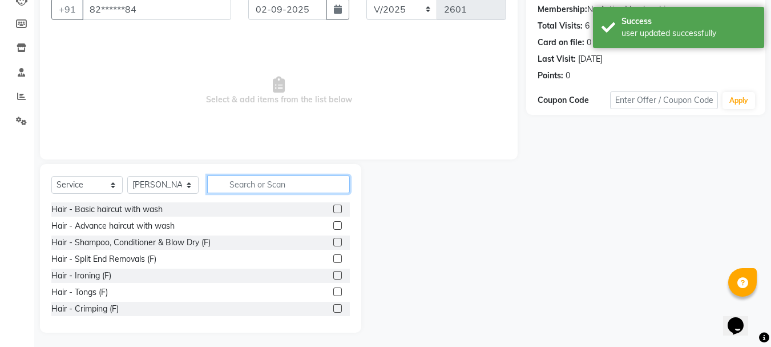
scroll to position [111, 0]
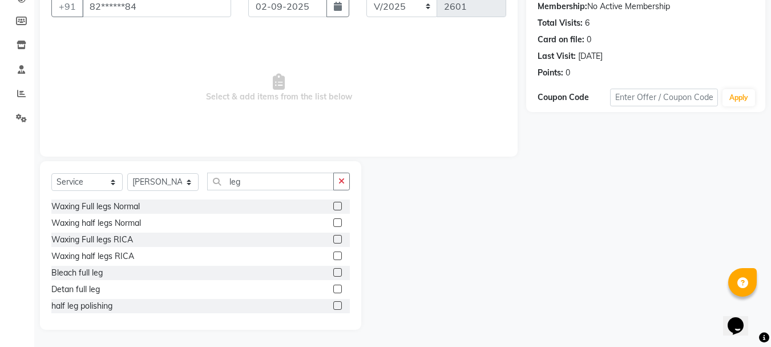
click at [333, 209] on label at bounding box center [337, 206] width 9 height 9
click at [333, 209] on input "checkbox" at bounding box center [336, 206] width 7 height 7
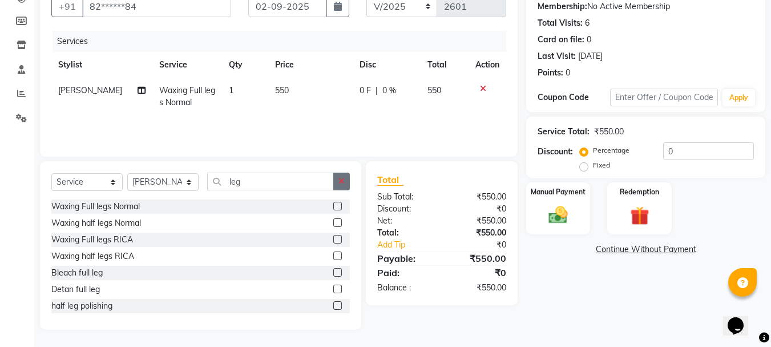
click at [343, 181] on icon "button" at bounding box center [342, 181] width 6 height 8
click at [333, 221] on label at bounding box center [337, 222] width 9 height 9
click at [333, 221] on input "checkbox" at bounding box center [336, 222] width 7 height 7
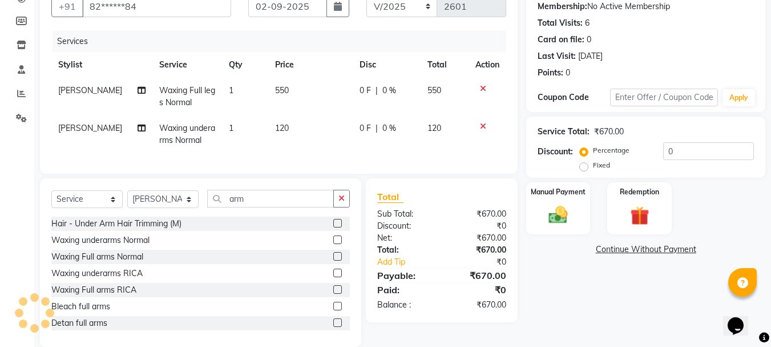
click at [333, 260] on label at bounding box center [337, 256] width 9 height 9
click at [333, 260] on input "checkbox" at bounding box center [336, 256] width 7 height 7
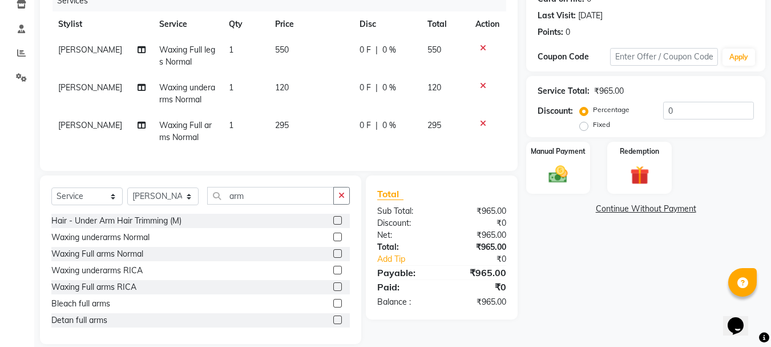
scroll to position [162, 0]
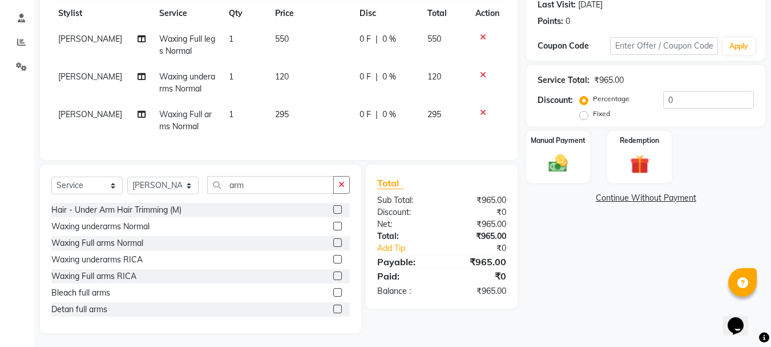
click at [280, 47] on td "550" at bounding box center [310, 45] width 85 height 38
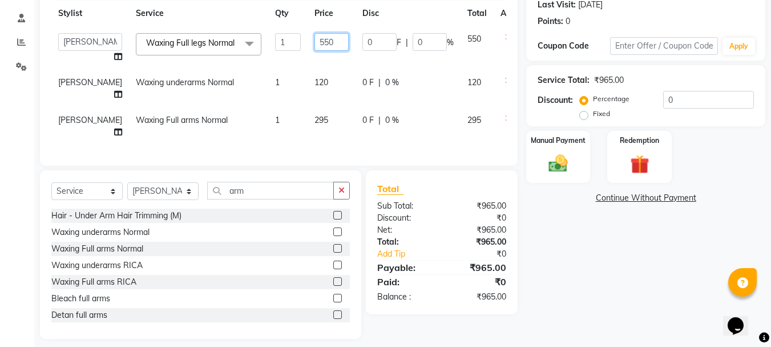
click at [315, 42] on input "550" at bounding box center [332, 42] width 34 height 18
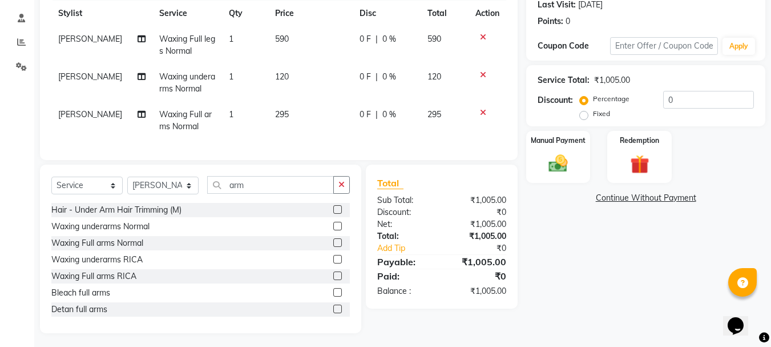
click at [295, 64] on tbody "[PERSON_NAME] Waxing Full legs Normal 1 590 0 F | 0 % 590 [PERSON_NAME] underar…" at bounding box center [278, 82] width 455 height 113
click at [343, 188] on icon "button" at bounding box center [342, 184] width 6 height 8
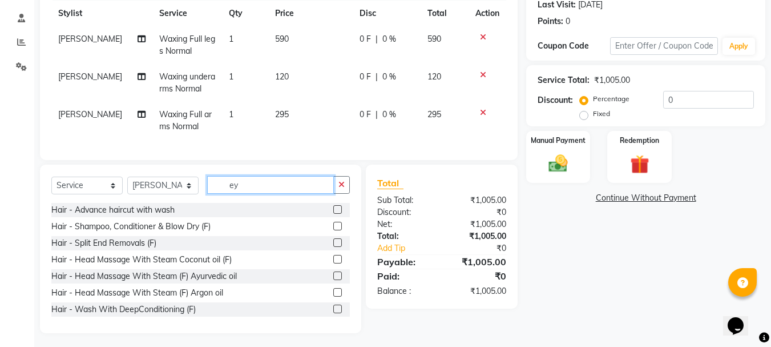
scroll to position [159, 0]
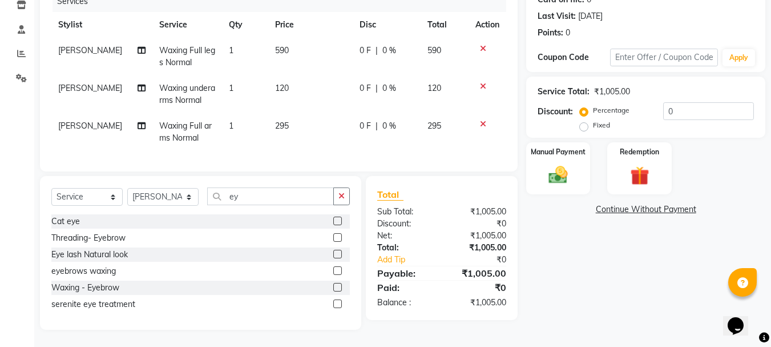
click at [337, 237] on label at bounding box center [337, 237] width 9 height 9
click at [337, 237] on input "checkbox" at bounding box center [336, 237] width 7 height 7
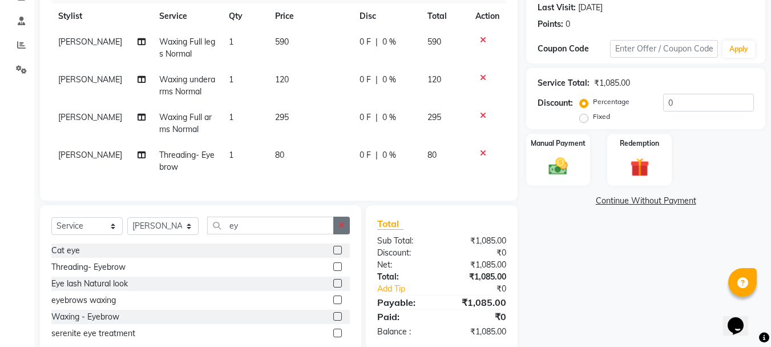
click at [341, 229] on icon "button" at bounding box center [342, 225] width 6 height 8
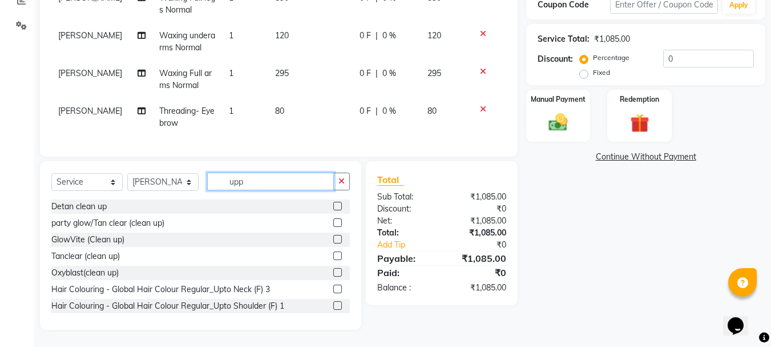
scroll to position [187, 0]
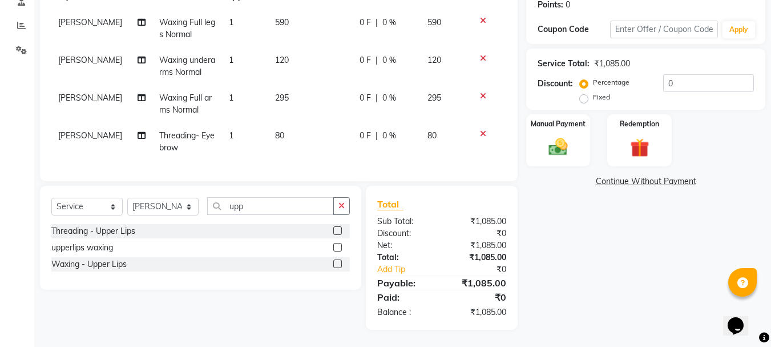
click at [339, 231] on label at bounding box center [337, 230] width 9 height 9
click at [339, 231] on input "checkbox" at bounding box center [336, 230] width 7 height 7
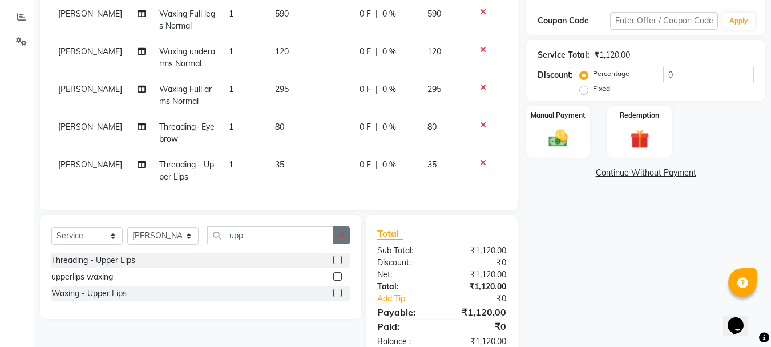
click at [343, 239] on icon "button" at bounding box center [342, 235] width 6 height 8
click at [337, 264] on label at bounding box center [337, 259] width 9 height 9
click at [337, 264] on input "checkbox" at bounding box center [336, 259] width 7 height 7
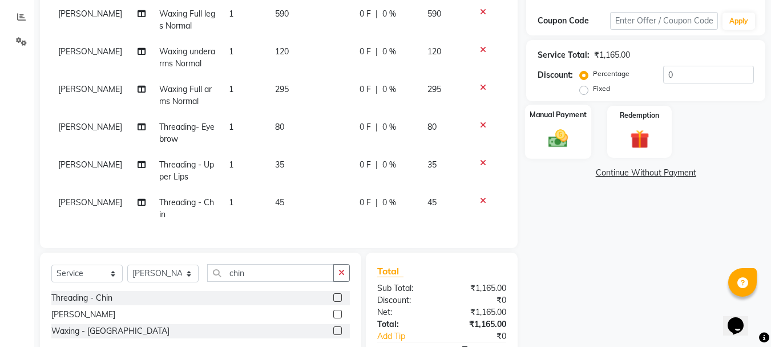
click at [539, 144] on div "Manual Payment" at bounding box center [558, 132] width 67 height 54
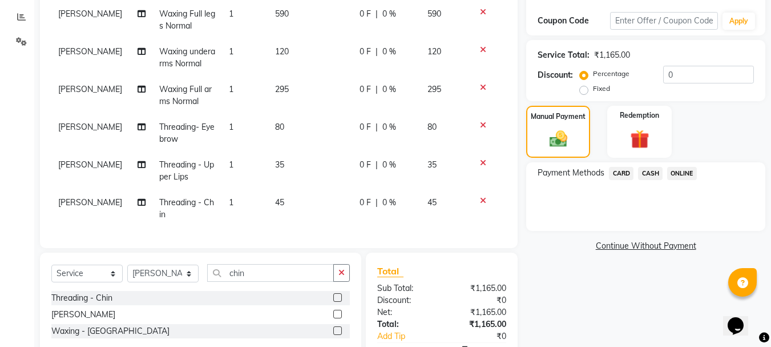
click at [678, 170] on span "ONLINE" at bounding box center [683, 173] width 30 height 13
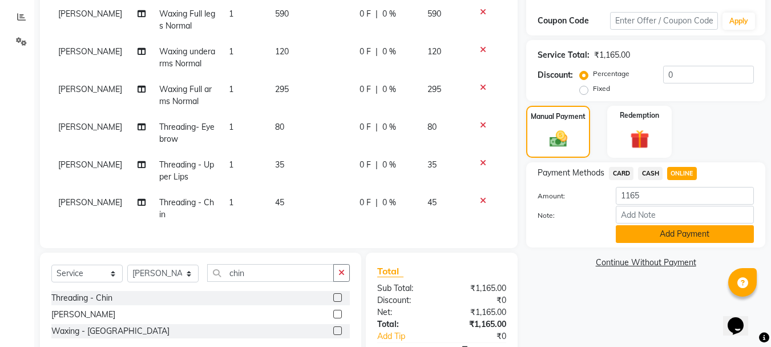
click at [653, 232] on button "Add Payment" at bounding box center [685, 234] width 138 height 18
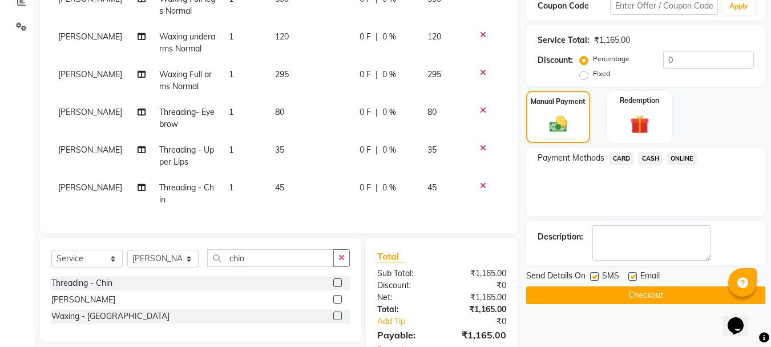
scroll to position [282, 0]
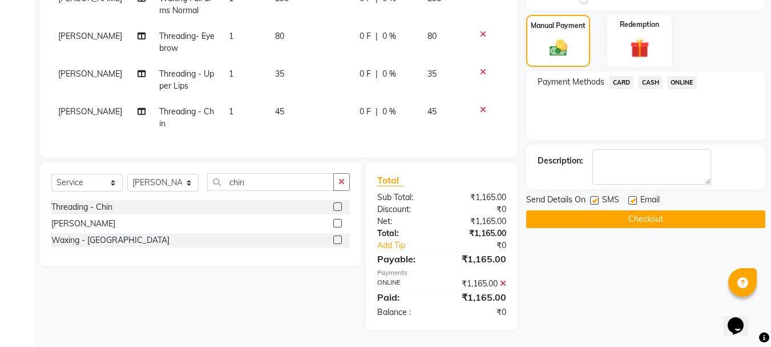
click at [625, 215] on button "Checkout" at bounding box center [646, 219] width 239 height 18
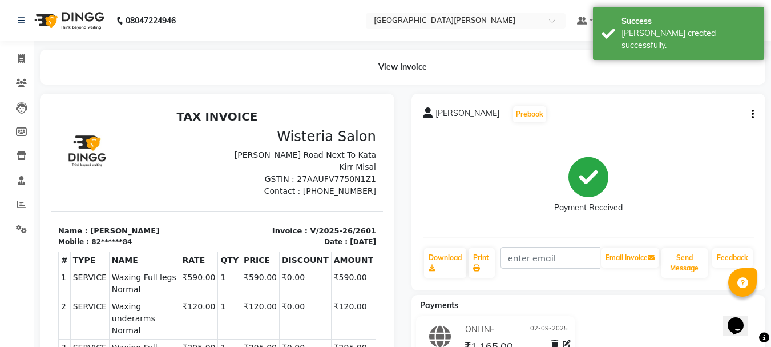
click at [25, 42] on div "Invoice Clients Leads Members Inventory Staff Reports Settings Generate Report …" at bounding box center [77, 277] width 154 height 489
click at [21, 58] on icon at bounding box center [21, 58] width 6 height 9
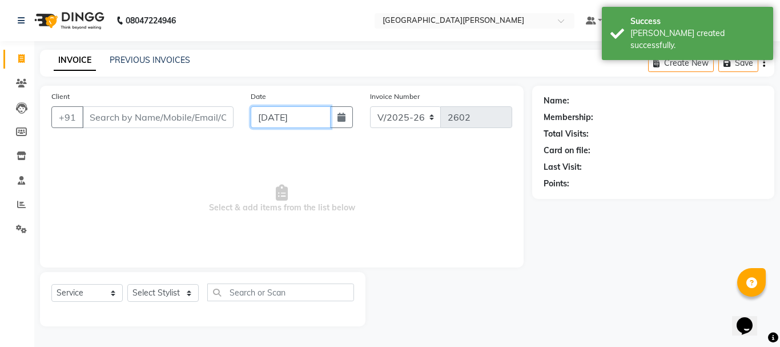
click at [267, 123] on input "[DATE]" at bounding box center [291, 117] width 80 height 22
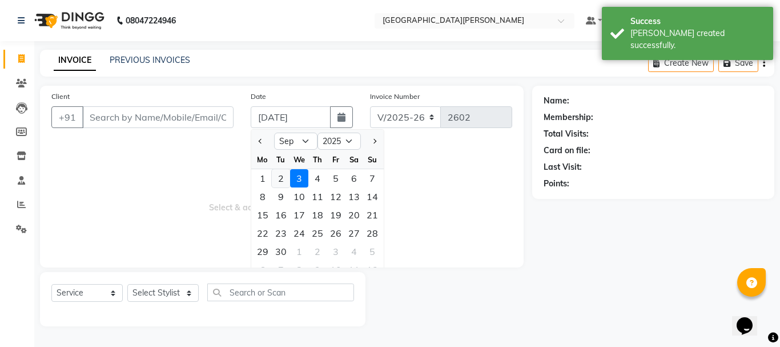
click at [283, 184] on div "2" at bounding box center [281, 178] width 18 height 18
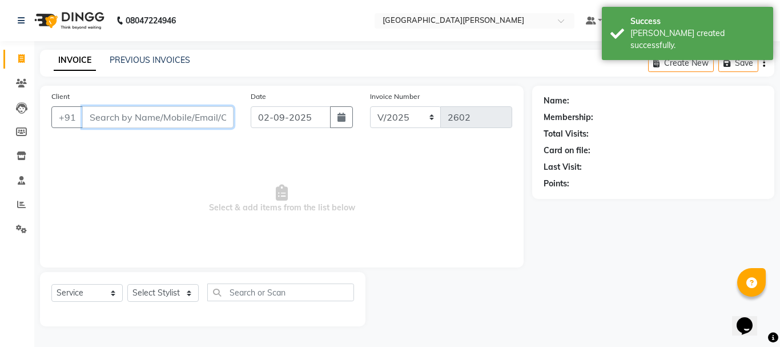
click at [146, 120] on input "Client" at bounding box center [157, 117] width 151 height 22
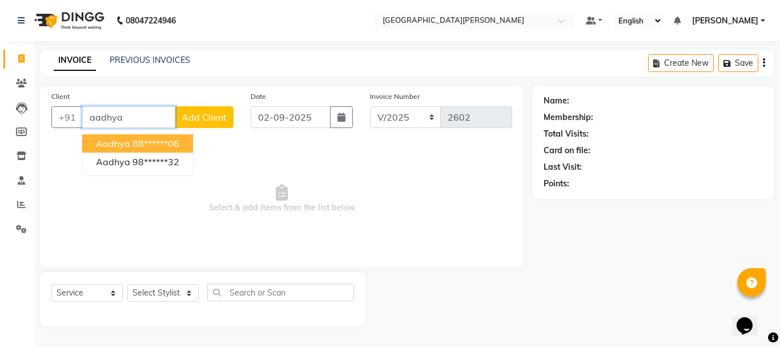
click at [148, 146] on ngb-highlight "88******06" at bounding box center [155, 143] width 47 height 11
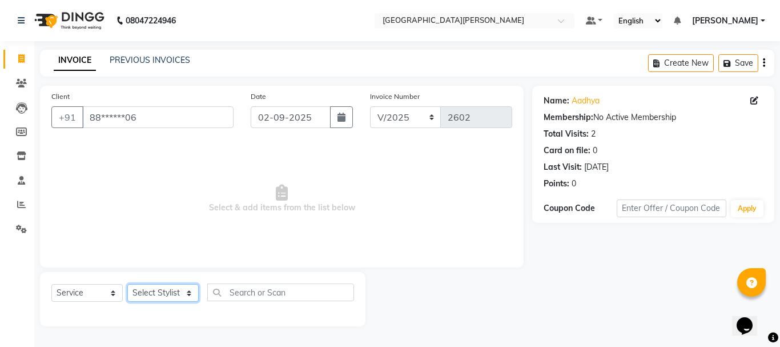
click at [188, 292] on select "Select Stylist [PERSON_NAME] [PERSON_NAME] [PERSON_NAME] [PERSON_NAME] [PERSON_…" at bounding box center [162, 293] width 71 height 18
click at [127, 284] on select "Select Stylist [PERSON_NAME] [PERSON_NAME] [PERSON_NAME] [PERSON_NAME] [PERSON_…" at bounding box center [162, 293] width 71 height 18
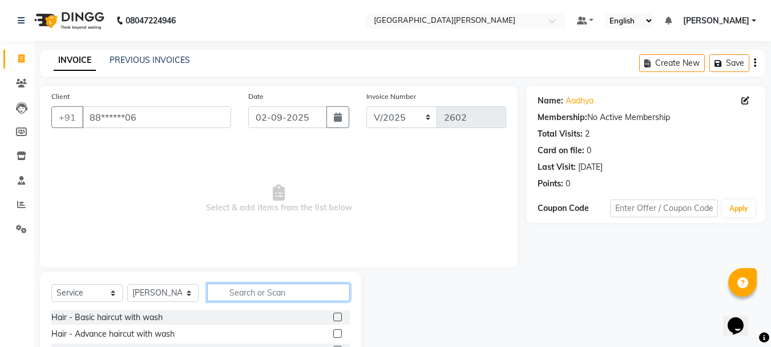
click at [271, 296] on input "text" at bounding box center [278, 292] width 143 height 18
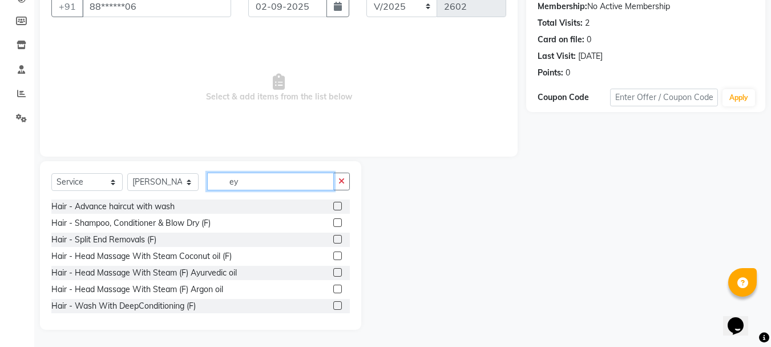
scroll to position [96, 0]
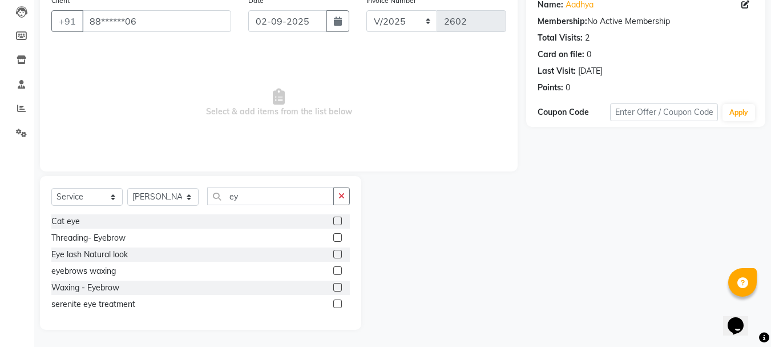
click at [337, 237] on label at bounding box center [337, 237] width 9 height 9
click at [337, 237] on input "checkbox" at bounding box center [336, 237] width 7 height 7
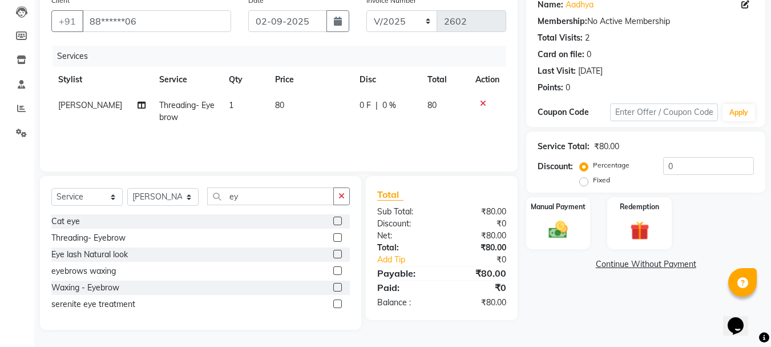
click at [337, 237] on label at bounding box center [337, 237] width 9 height 9
click at [337, 237] on input "checkbox" at bounding box center [336, 237] width 7 height 7
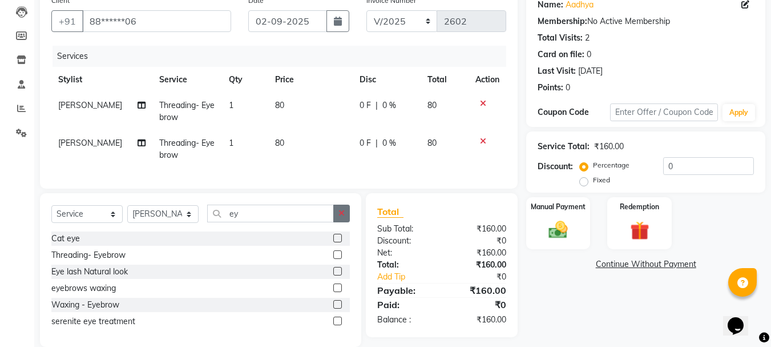
click at [342, 222] on button "button" at bounding box center [341, 213] width 17 height 18
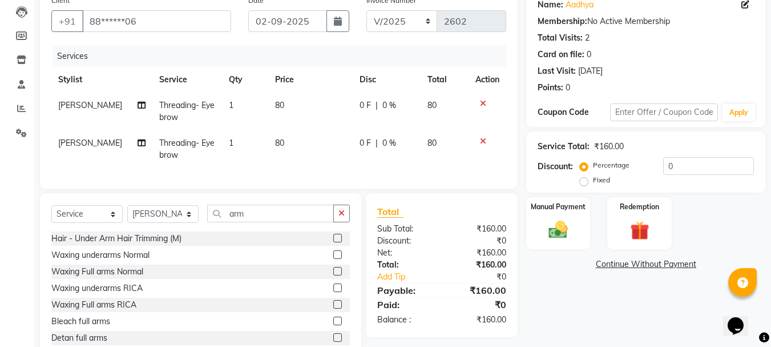
click at [333, 259] on label at bounding box center [337, 254] width 9 height 9
click at [333, 259] on input "checkbox" at bounding box center [336, 254] width 7 height 7
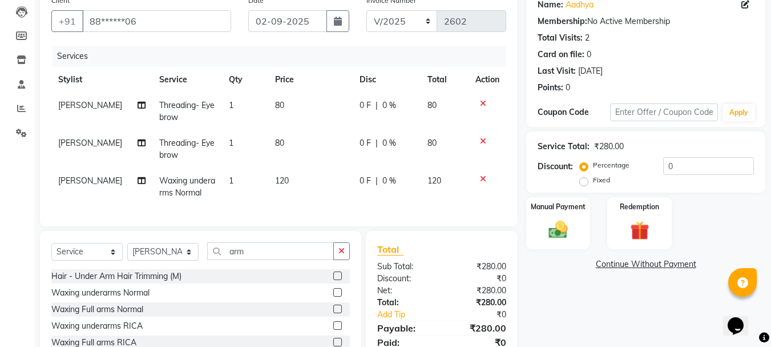
click at [333, 296] on label at bounding box center [337, 292] width 9 height 9
click at [333, 296] on input "checkbox" at bounding box center [336, 292] width 7 height 7
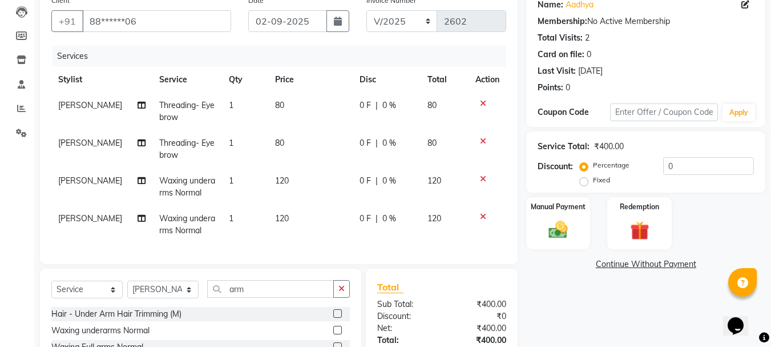
click at [341, 306] on div "Select Service Product Membership Package Voucher Prepaid Gift Card Select Styl…" at bounding box center [200, 293] width 299 height 27
click at [343, 292] on icon "button" at bounding box center [342, 288] width 6 height 8
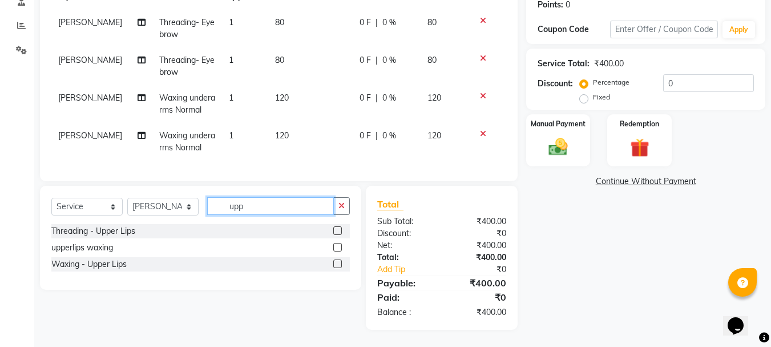
scroll to position [187, 0]
click at [336, 247] on label at bounding box center [337, 247] width 9 height 9
click at [336, 247] on input "checkbox" at bounding box center [336, 247] width 7 height 7
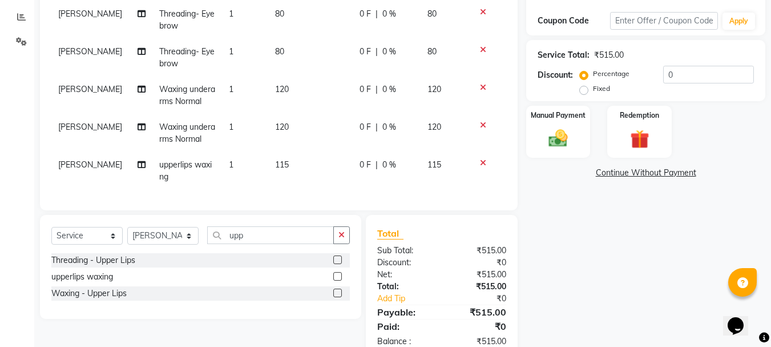
click at [337, 280] on label at bounding box center [337, 276] width 9 height 9
click at [337, 280] on input "checkbox" at bounding box center [336, 276] width 7 height 7
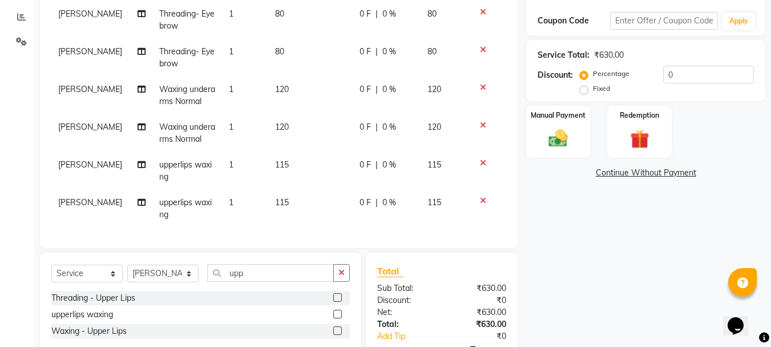
click at [74, 206] on span "[PERSON_NAME]" at bounding box center [90, 202] width 64 height 10
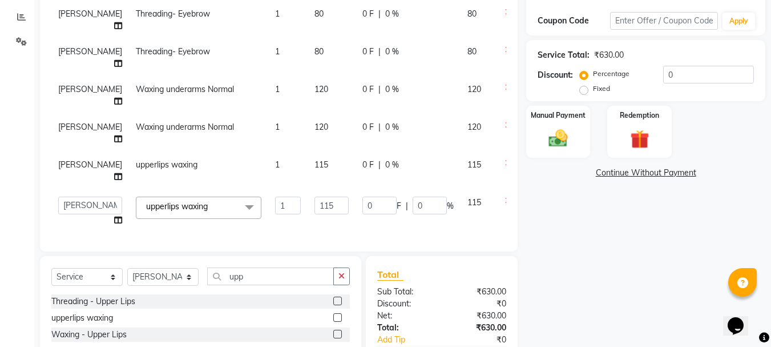
click at [69, 170] on span "[PERSON_NAME]" at bounding box center [90, 164] width 64 height 10
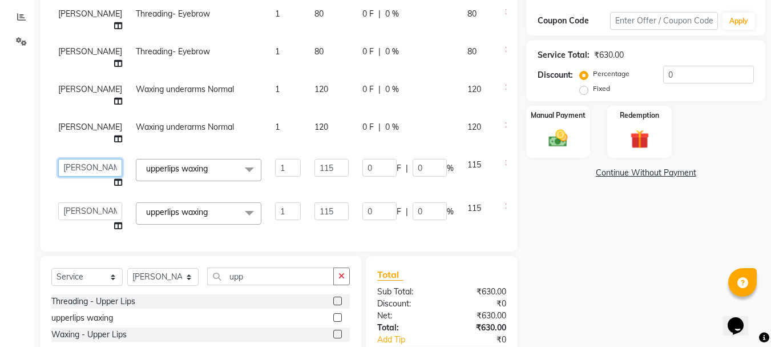
click at [69, 176] on select "[PERSON_NAME] [PERSON_NAME] [PERSON_NAME] [PERSON_NAME] [PERSON_NAME] more [PER…" at bounding box center [90, 168] width 64 height 18
click at [74, 94] on span "[PERSON_NAME]" at bounding box center [90, 89] width 64 height 10
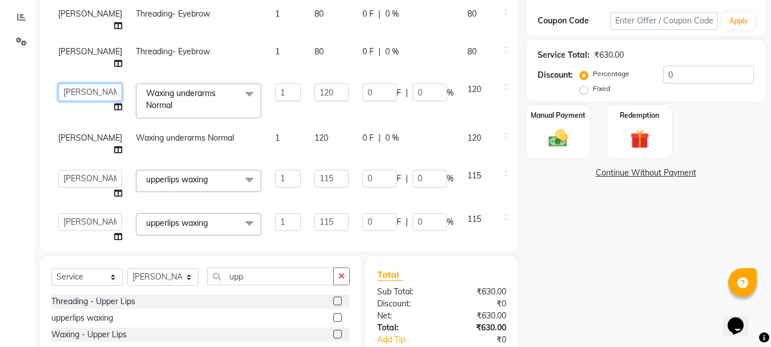
click at [74, 101] on select "[PERSON_NAME] [PERSON_NAME] [PERSON_NAME] [PERSON_NAME] [PERSON_NAME] more [PER…" at bounding box center [90, 92] width 64 height 18
click at [74, 12] on span "[PERSON_NAME]" at bounding box center [90, 14] width 64 height 10
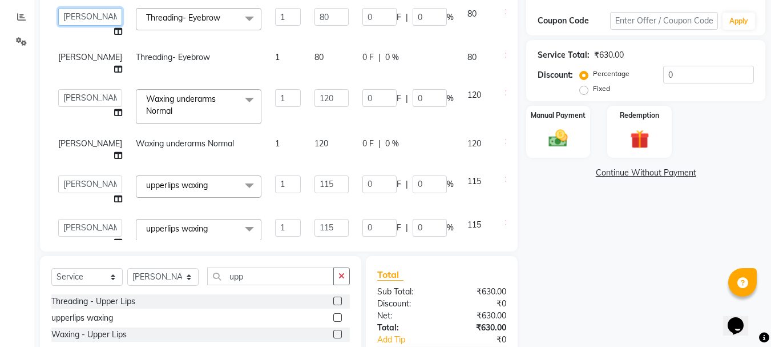
click at [72, 20] on select "[PERSON_NAME] [PERSON_NAME] [PERSON_NAME] [PERSON_NAME] [PERSON_NAME] more [PER…" at bounding box center [90, 17] width 64 height 18
click at [177, 76] on td "Threading- Eyebrow" at bounding box center [198, 64] width 139 height 38
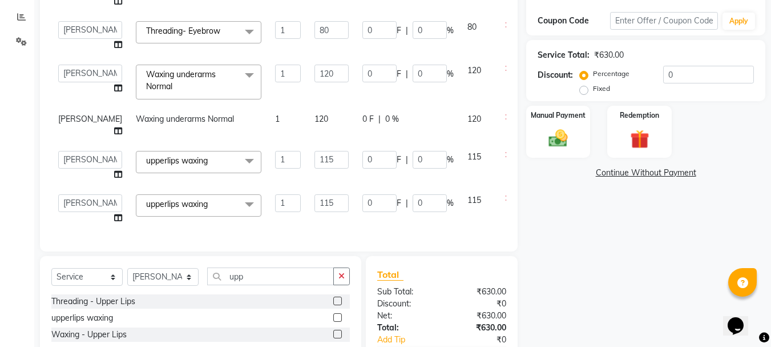
scroll to position [51, 0]
click at [577, 130] on div "Manual Payment" at bounding box center [558, 132] width 67 height 54
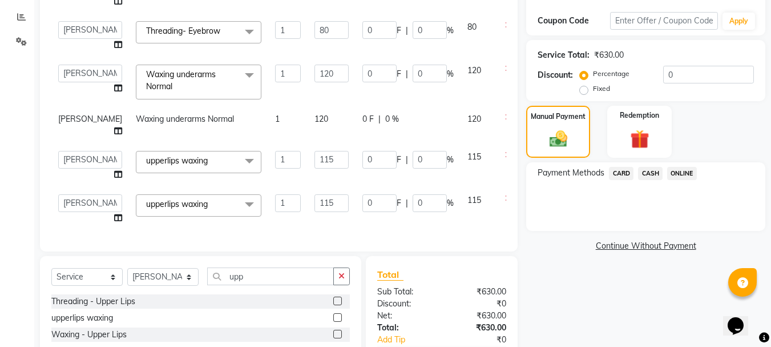
click at [690, 172] on span "ONLINE" at bounding box center [683, 173] width 30 height 13
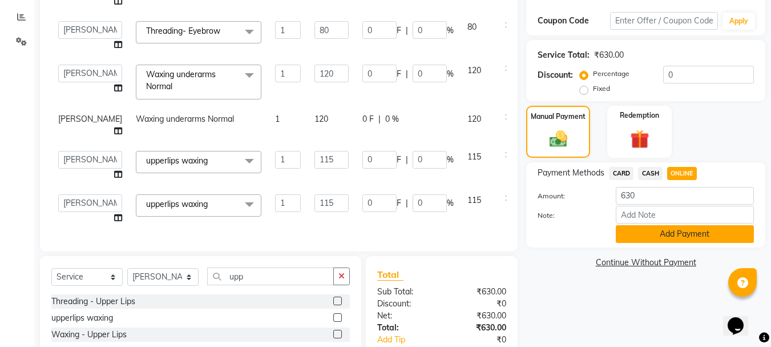
click at [659, 235] on button "Add Payment" at bounding box center [685, 234] width 138 height 18
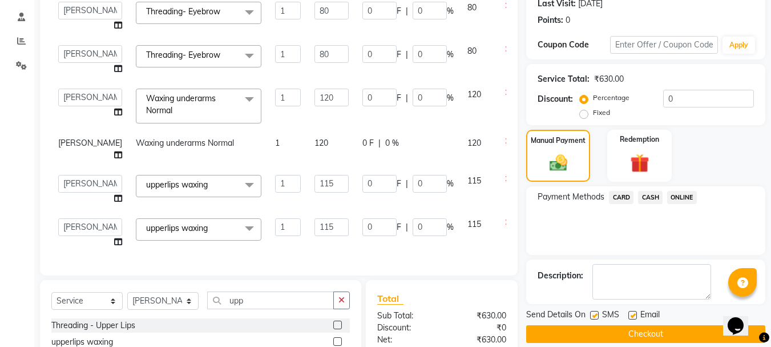
scroll to position [282, 0]
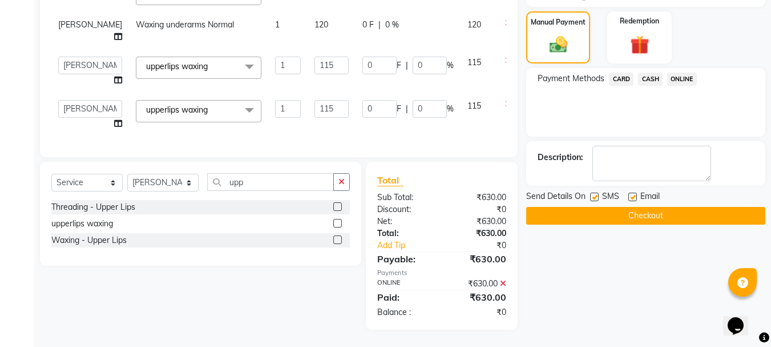
click at [625, 209] on button "Checkout" at bounding box center [646, 216] width 239 height 18
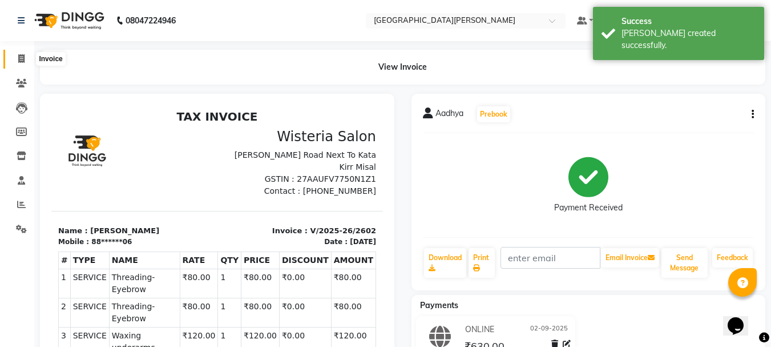
click at [19, 59] on icon at bounding box center [21, 58] width 6 height 9
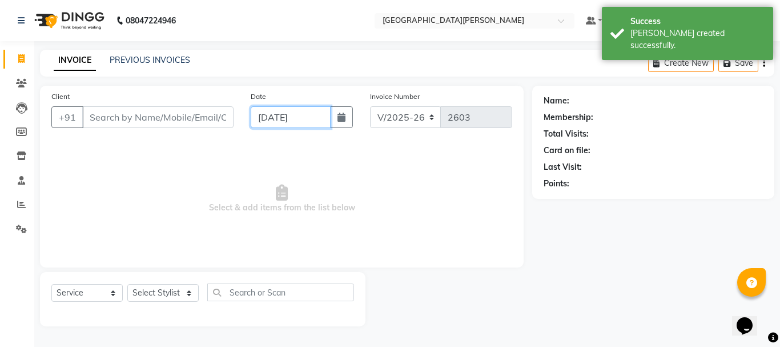
click at [265, 117] on input "[DATE]" at bounding box center [291, 117] width 80 height 22
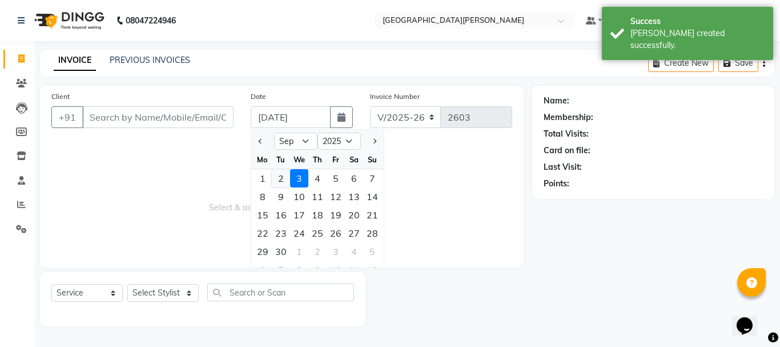
click at [281, 176] on div "2" at bounding box center [281, 178] width 18 height 18
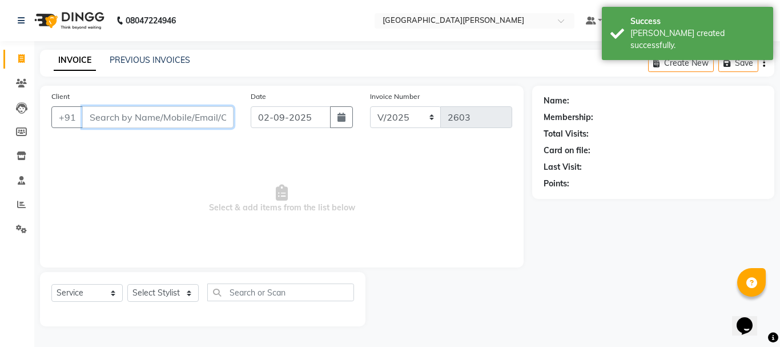
click at [128, 122] on input "Client" at bounding box center [157, 117] width 151 height 22
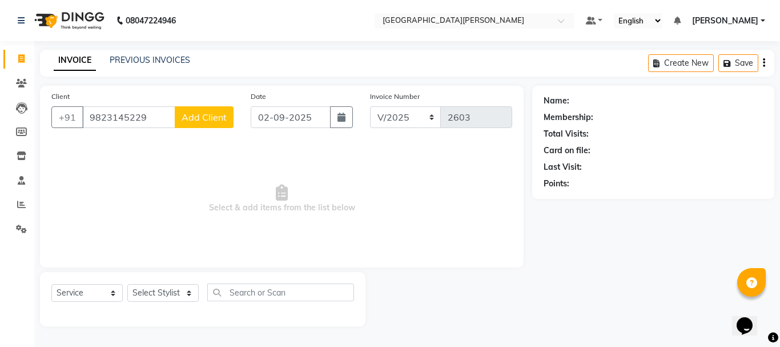
click at [190, 121] on span "Add Client" at bounding box center [204, 116] width 45 height 11
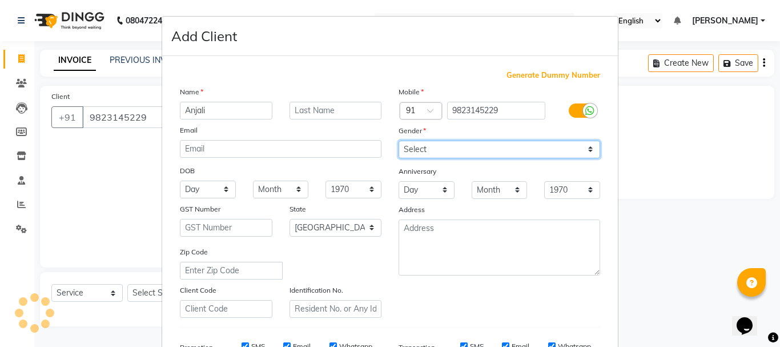
click at [427, 151] on select "Select [DEMOGRAPHIC_DATA] [DEMOGRAPHIC_DATA] Other Prefer Not To Say" at bounding box center [500, 149] width 202 height 18
click at [399, 140] on select "Select [DEMOGRAPHIC_DATA] [DEMOGRAPHIC_DATA] Other Prefer Not To Say" at bounding box center [500, 149] width 202 height 18
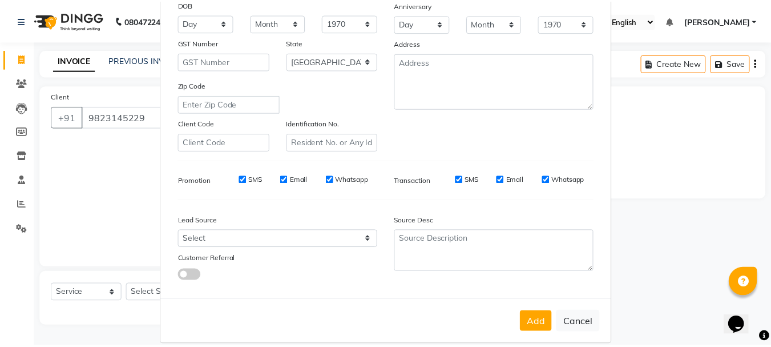
scroll to position [180, 0]
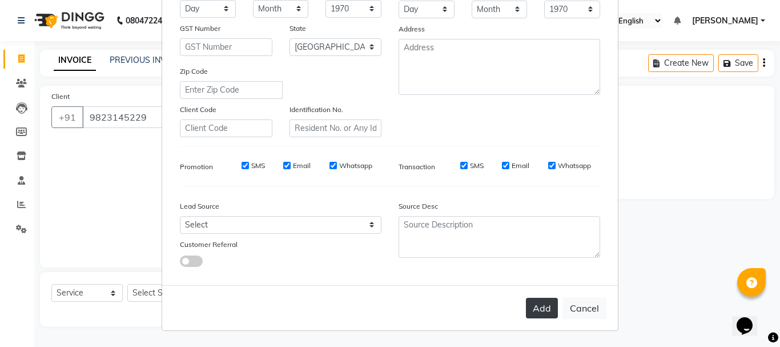
click at [536, 315] on button "Add" at bounding box center [542, 308] width 32 height 21
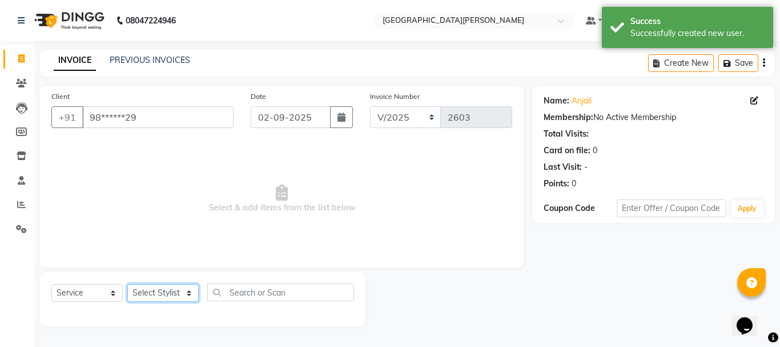
click at [185, 294] on select "Select Stylist [PERSON_NAME] [PERSON_NAME] [PERSON_NAME] [PERSON_NAME] [PERSON_…" at bounding box center [162, 293] width 71 height 18
click at [127, 284] on select "Select Stylist [PERSON_NAME] [PERSON_NAME] [PERSON_NAME] [PERSON_NAME] [PERSON_…" at bounding box center [162, 293] width 71 height 18
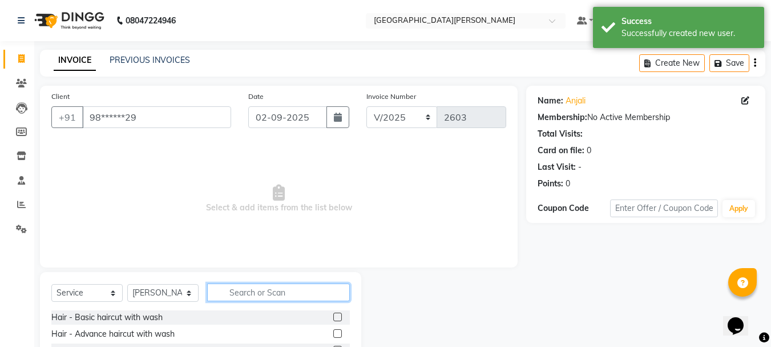
click at [253, 292] on input "text" at bounding box center [278, 292] width 143 height 18
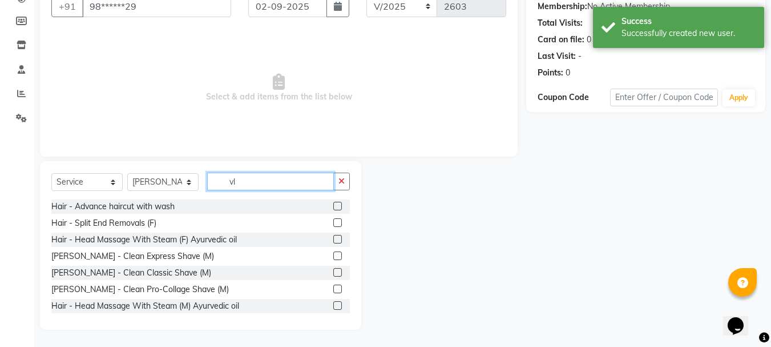
scroll to position [79, 0]
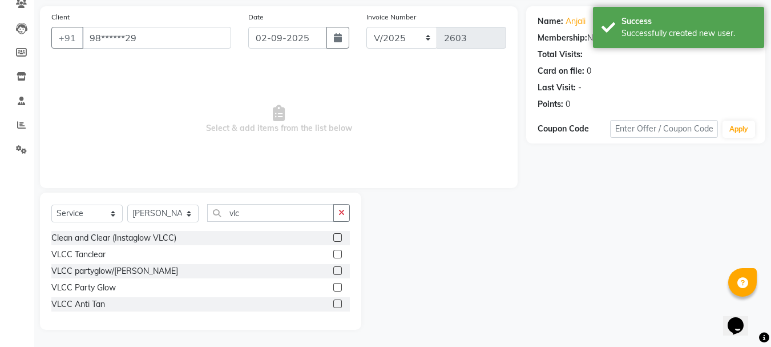
click at [341, 238] on label at bounding box center [337, 237] width 9 height 9
click at [341, 238] on input "checkbox" at bounding box center [336, 237] width 7 height 7
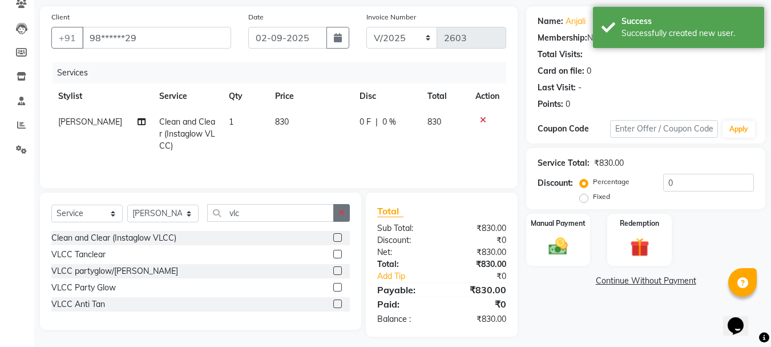
click at [341, 216] on icon "button" at bounding box center [342, 212] width 6 height 8
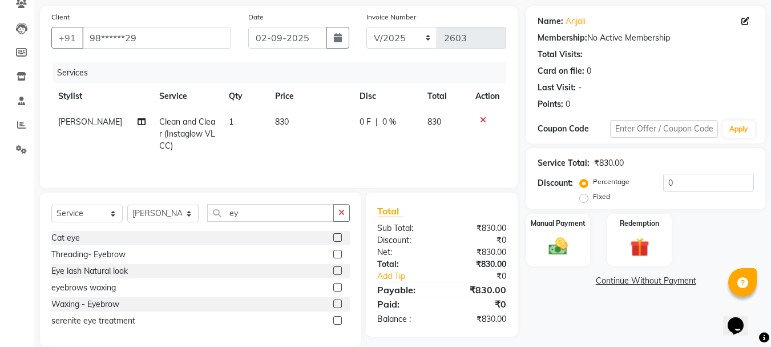
click at [339, 253] on label at bounding box center [337, 254] width 9 height 9
click at [339, 253] on input "checkbox" at bounding box center [336, 254] width 7 height 7
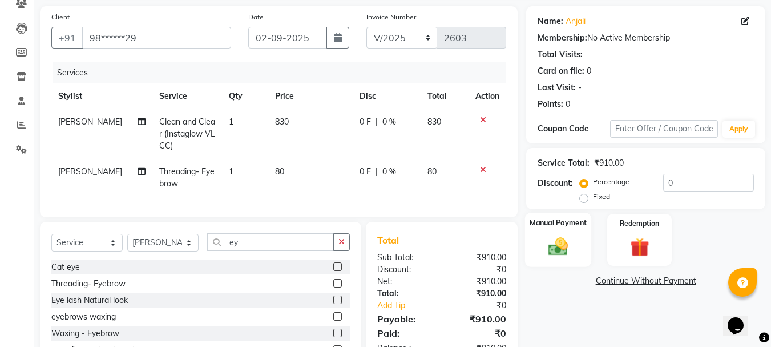
click at [580, 244] on div "Manual Payment" at bounding box center [558, 239] width 67 height 54
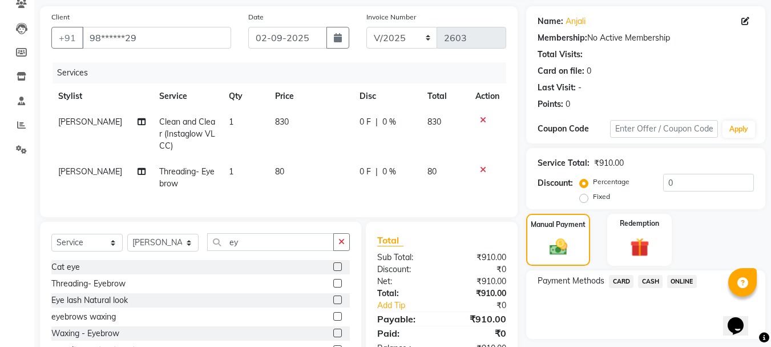
click at [682, 283] on span "ONLINE" at bounding box center [683, 281] width 30 height 13
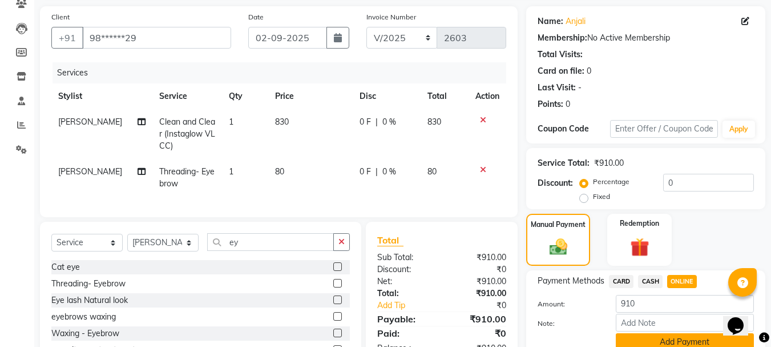
click at [638, 336] on button "Add Payment" at bounding box center [685, 342] width 138 height 18
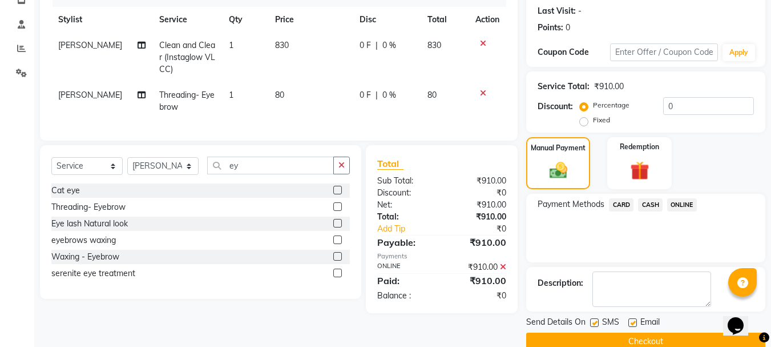
scroll to position [176, 0]
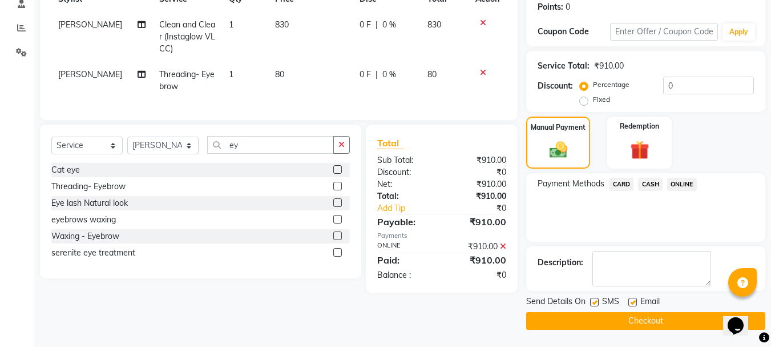
click at [624, 326] on button "Checkout" at bounding box center [646, 321] width 239 height 18
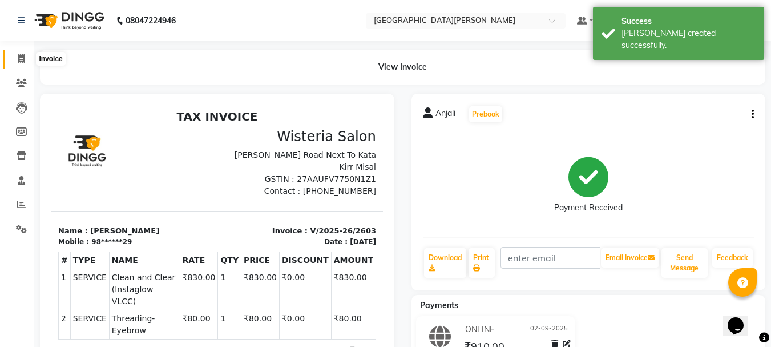
click at [23, 58] on icon at bounding box center [21, 58] width 6 height 9
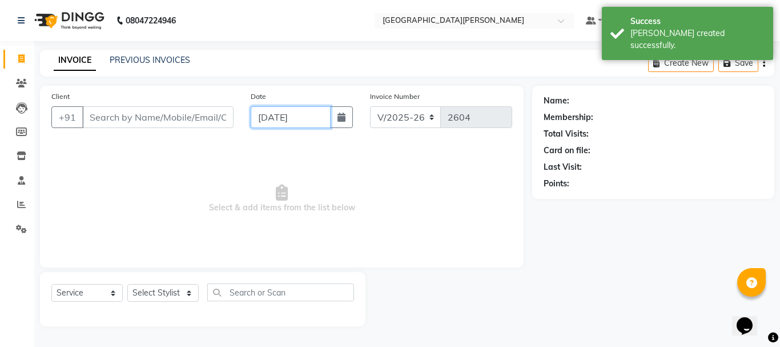
click at [270, 114] on input "[DATE]" at bounding box center [291, 117] width 80 height 22
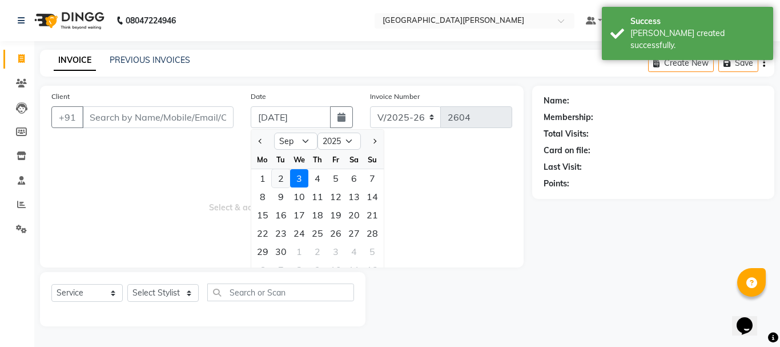
click at [280, 179] on div "2" at bounding box center [281, 178] width 18 height 18
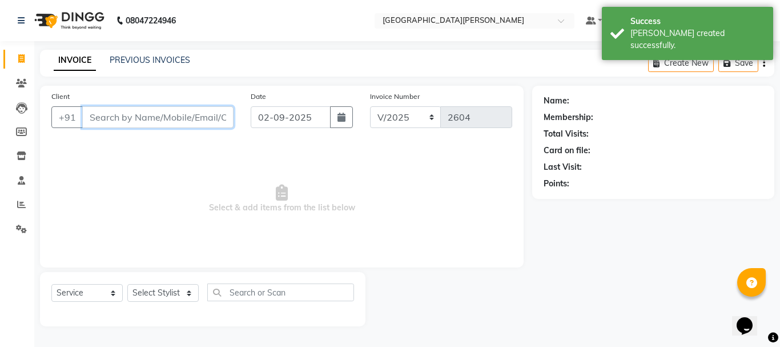
click at [122, 119] on input "Client" at bounding box center [157, 117] width 151 height 22
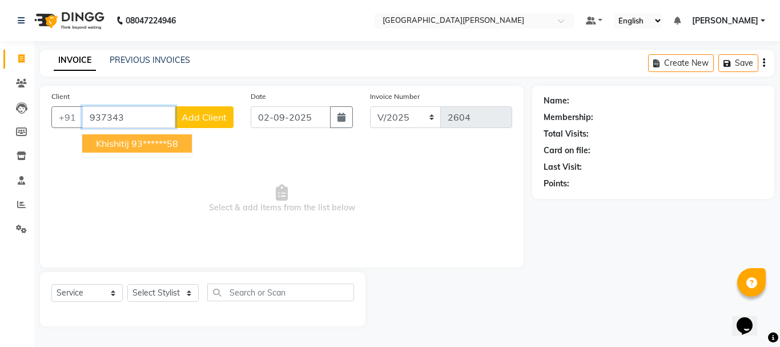
click at [130, 151] on button "khishitij 93******58" at bounding box center [137, 143] width 110 height 18
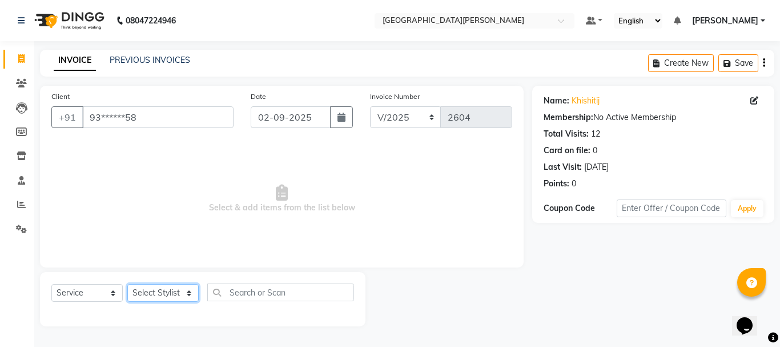
click at [184, 292] on select "Select Stylist [PERSON_NAME] [PERSON_NAME] [PERSON_NAME] [PERSON_NAME] [PERSON_…" at bounding box center [162, 293] width 71 height 18
click at [127, 284] on select "Select Stylist [PERSON_NAME] [PERSON_NAME] [PERSON_NAME] [PERSON_NAME] [PERSON_…" at bounding box center [162, 293] width 71 height 18
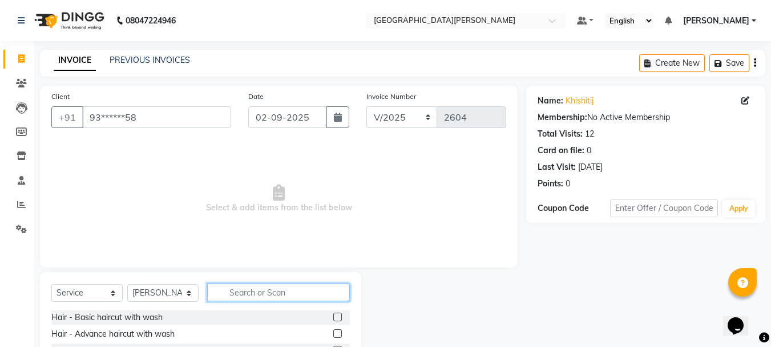
click at [263, 294] on input "text" at bounding box center [278, 292] width 143 height 18
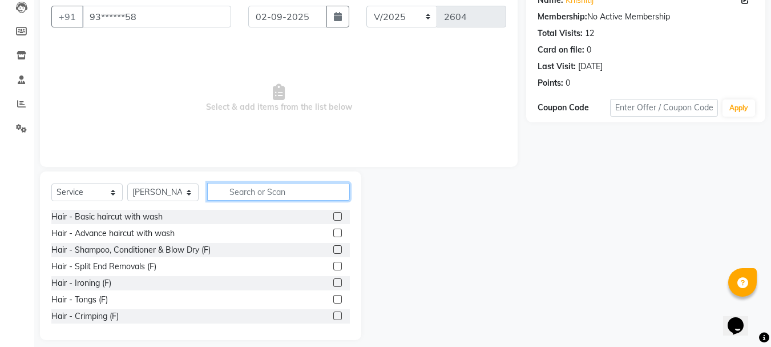
scroll to position [111, 0]
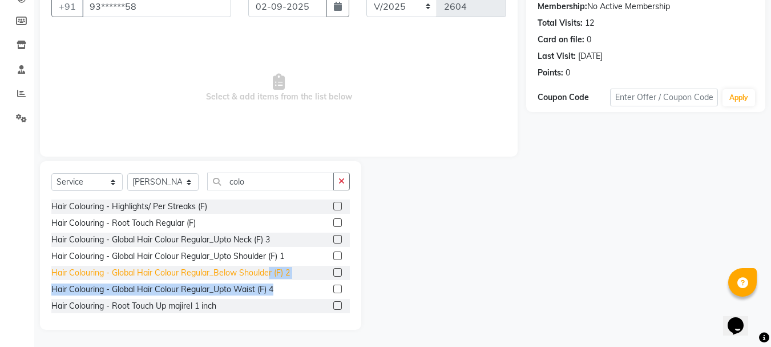
drag, startPoint x: 274, startPoint y: 290, endPoint x: 271, endPoint y: 268, distance: 22.4
click at [271, 268] on div "Hair Colouring - Highlights/ Per Streaks (F) Hair Colouring - Root Touch Regula…" at bounding box center [200, 256] width 299 height 114
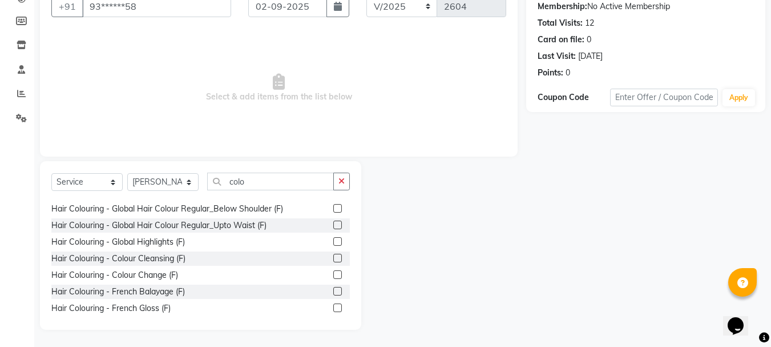
scroll to position [187, 0]
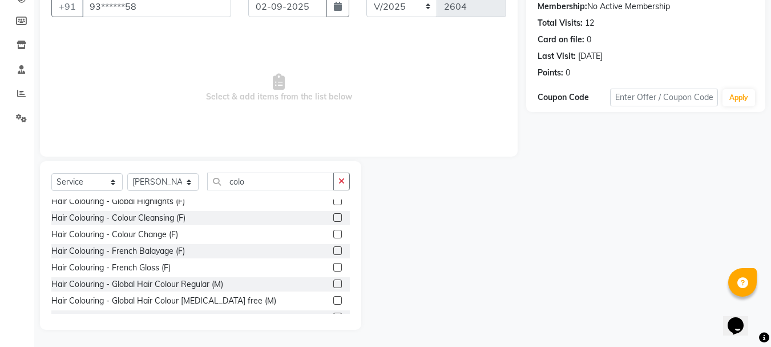
click at [333, 286] on label at bounding box center [337, 283] width 9 height 9
click at [333, 286] on input "checkbox" at bounding box center [336, 283] width 7 height 7
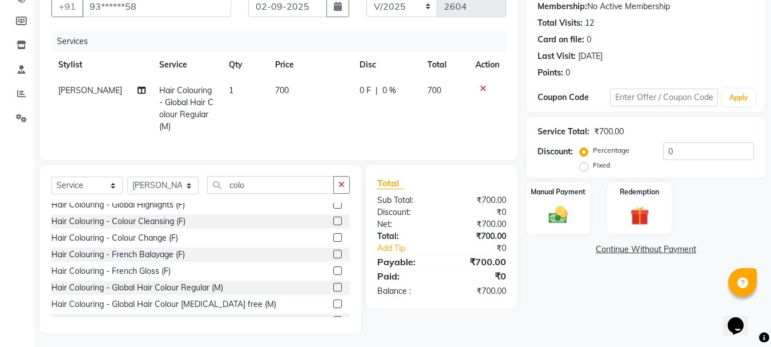
click at [276, 102] on td "700" at bounding box center [310, 109] width 85 height 62
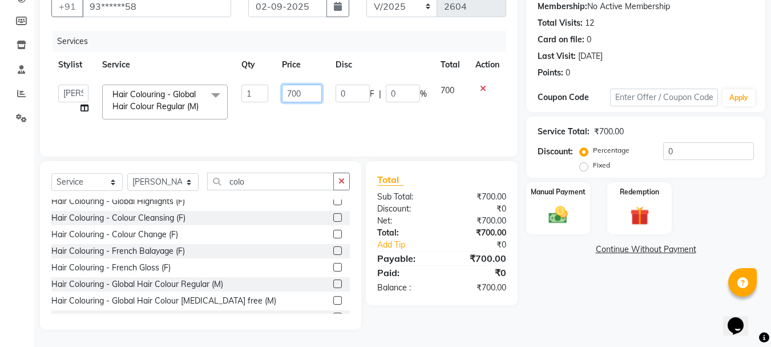
click at [292, 94] on input "700" at bounding box center [301, 94] width 39 height 18
click at [342, 180] on div "Select Service Product Membership Package Voucher Prepaid Gift Card Select Styl…" at bounding box center [200, 245] width 321 height 168
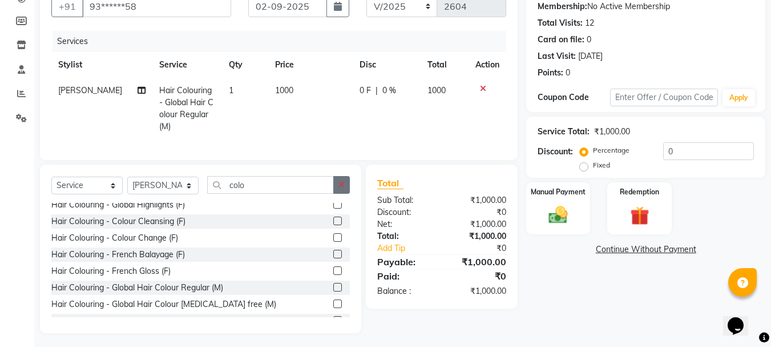
click at [342, 188] on icon "button" at bounding box center [342, 184] width 6 height 8
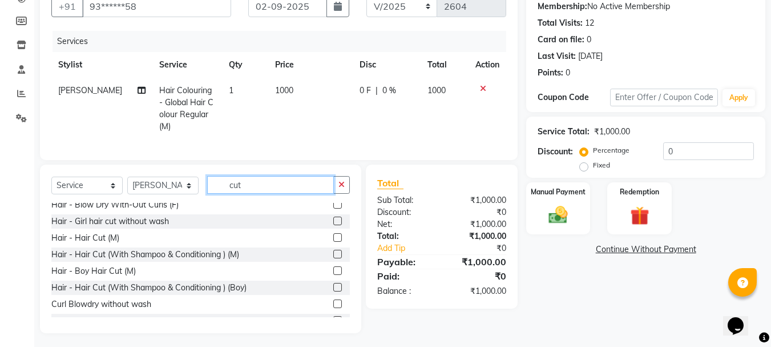
scroll to position [22, 0]
click at [333, 242] on label at bounding box center [337, 237] width 9 height 9
click at [333, 242] on input "checkbox" at bounding box center [336, 237] width 7 height 7
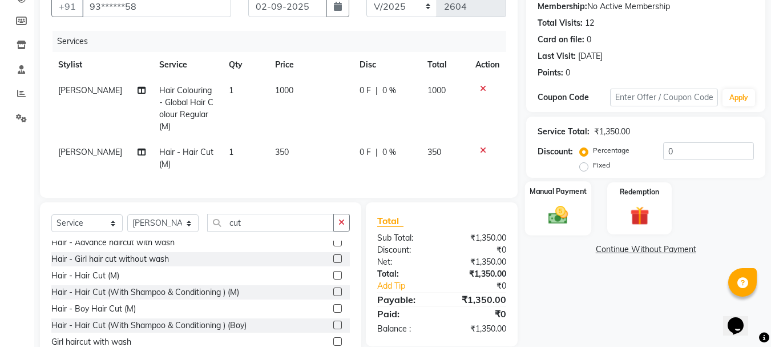
click at [570, 210] on img at bounding box center [558, 214] width 32 height 23
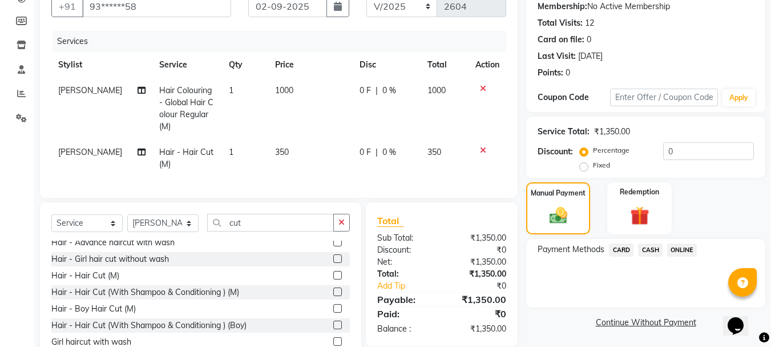
click at [613, 248] on span "CARD" at bounding box center [621, 249] width 25 height 13
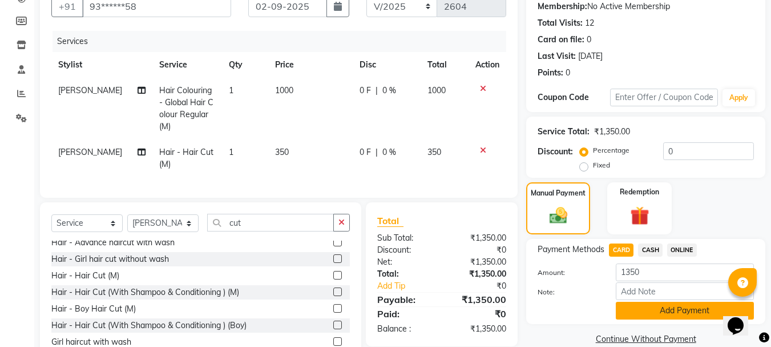
click at [639, 315] on button "Add Payment" at bounding box center [685, 311] width 138 height 18
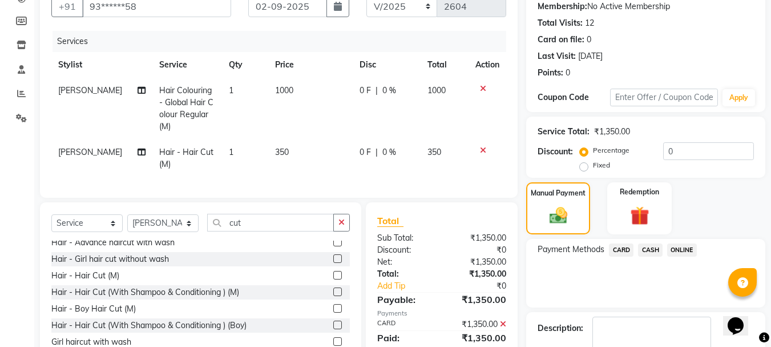
scroll to position [176, 0]
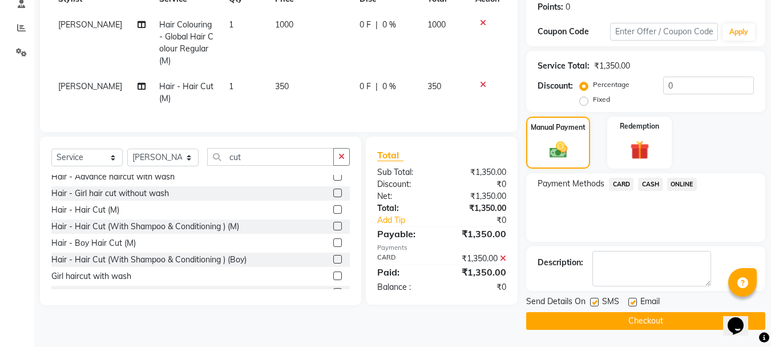
click at [629, 321] on button "Checkout" at bounding box center [646, 321] width 239 height 18
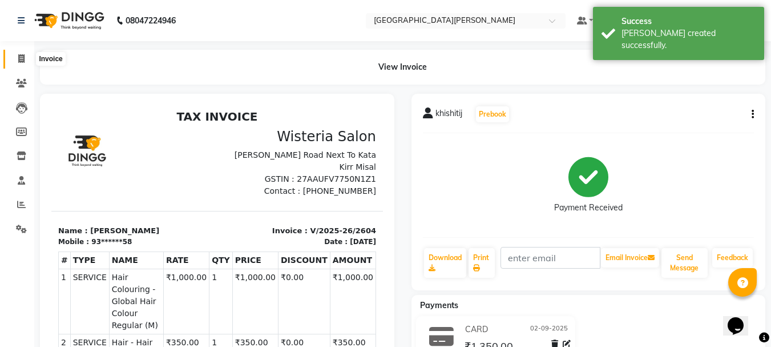
click at [23, 54] on icon at bounding box center [21, 58] width 6 height 9
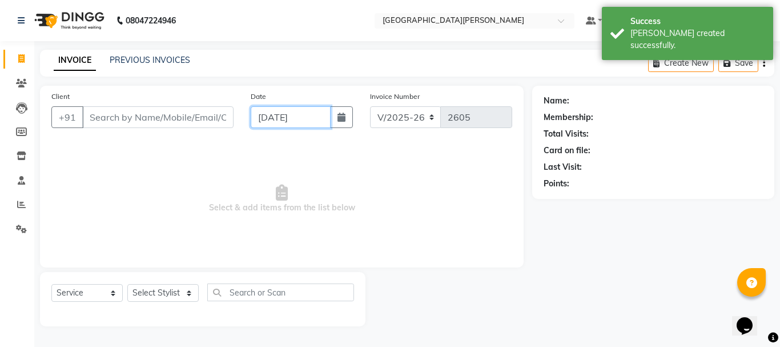
click at [276, 116] on input "[DATE]" at bounding box center [291, 117] width 80 height 22
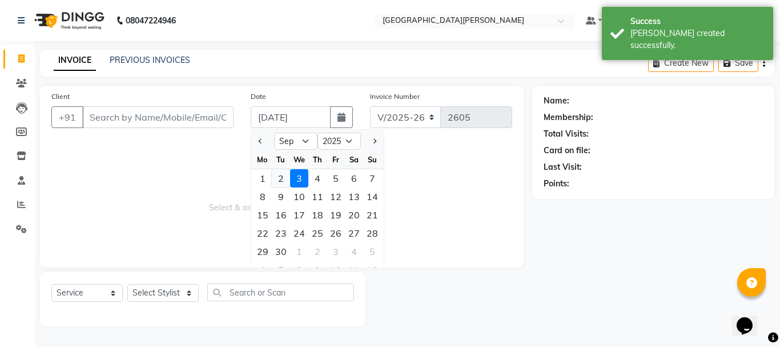
click at [285, 180] on div "2" at bounding box center [281, 178] width 18 height 18
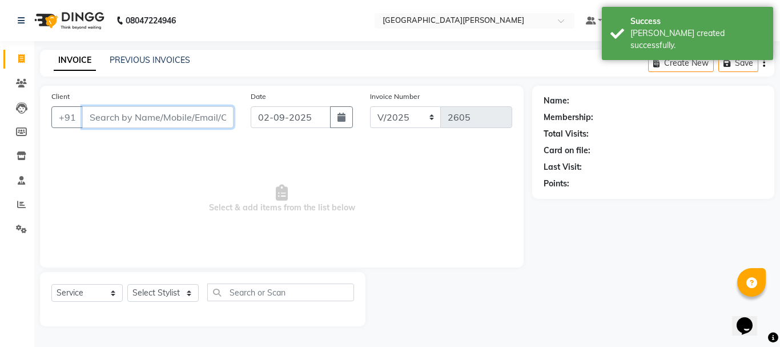
click at [147, 122] on input "Client" at bounding box center [157, 117] width 151 height 22
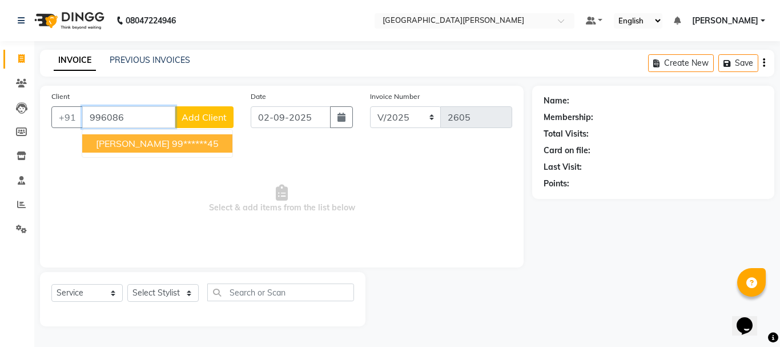
click at [144, 142] on button "[PERSON_NAME] 99******45" at bounding box center [157, 143] width 150 height 18
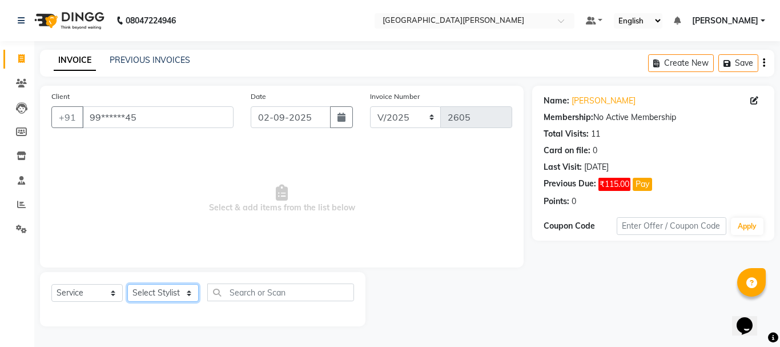
click at [177, 296] on select "Select Stylist [PERSON_NAME] [PERSON_NAME] [PERSON_NAME] [PERSON_NAME] [PERSON_…" at bounding box center [162, 293] width 71 height 18
click at [127, 284] on select "Select Stylist [PERSON_NAME] [PERSON_NAME] [PERSON_NAME] [PERSON_NAME] [PERSON_…" at bounding box center [162, 293] width 71 height 18
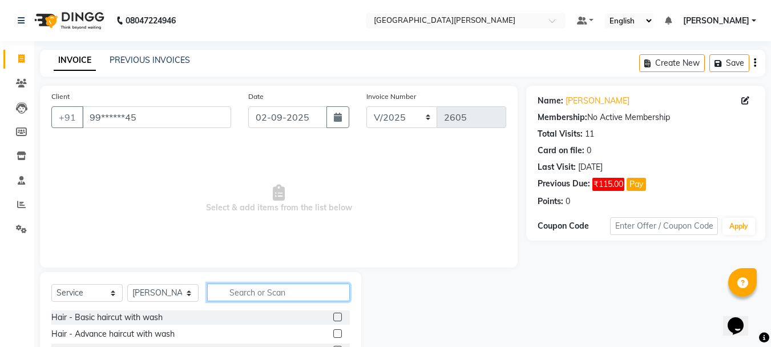
click at [260, 294] on input "text" at bounding box center [278, 292] width 143 height 18
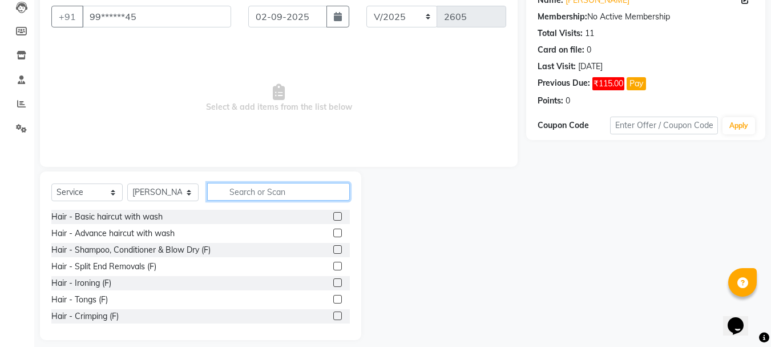
scroll to position [111, 0]
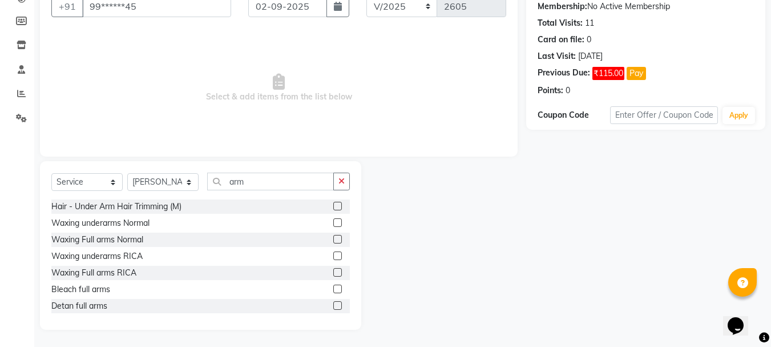
click at [333, 274] on label at bounding box center [337, 272] width 9 height 9
click at [333, 274] on input "checkbox" at bounding box center [336, 272] width 7 height 7
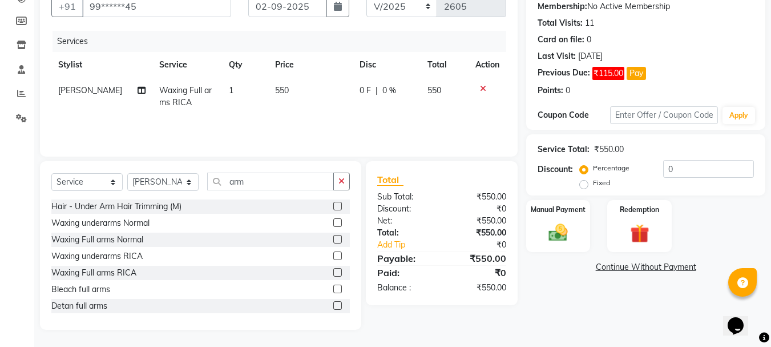
click at [333, 254] on label at bounding box center [337, 255] width 9 height 9
click at [333, 254] on input "checkbox" at bounding box center [336, 255] width 7 height 7
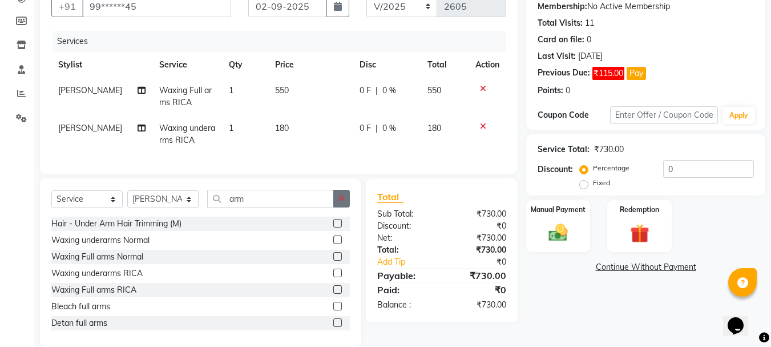
click at [344, 202] on icon "button" at bounding box center [342, 198] width 6 height 8
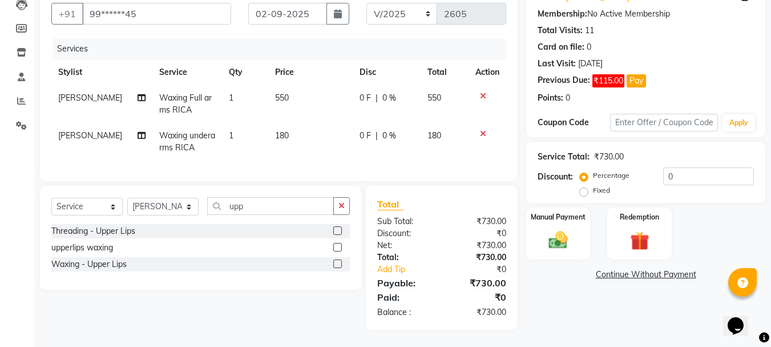
click at [337, 250] on label at bounding box center [337, 247] width 9 height 9
click at [337, 250] on input "checkbox" at bounding box center [336, 247] width 7 height 7
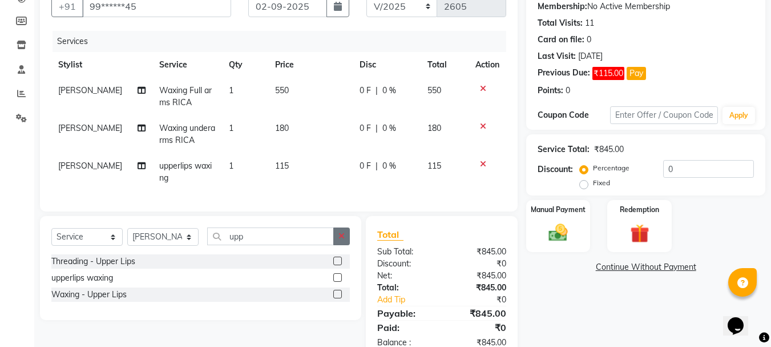
click at [341, 245] on button "button" at bounding box center [341, 236] width 17 height 18
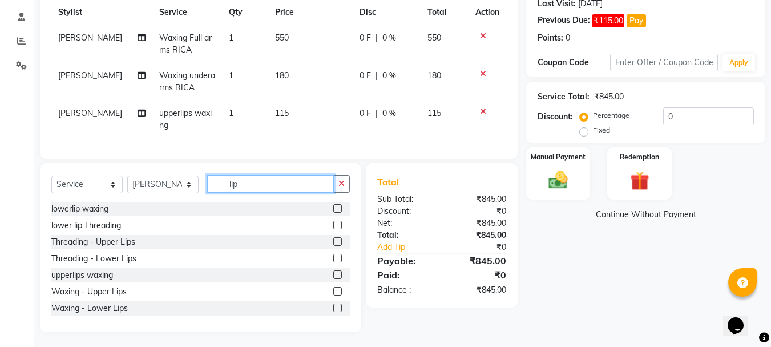
scroll to position [164, 0]
click at [333, 278] on label at bounding box center [337, 274] width 9 height 9
click at [333, 278] on input "checkbox" at bounding box center [336, 274] width 7 height 7
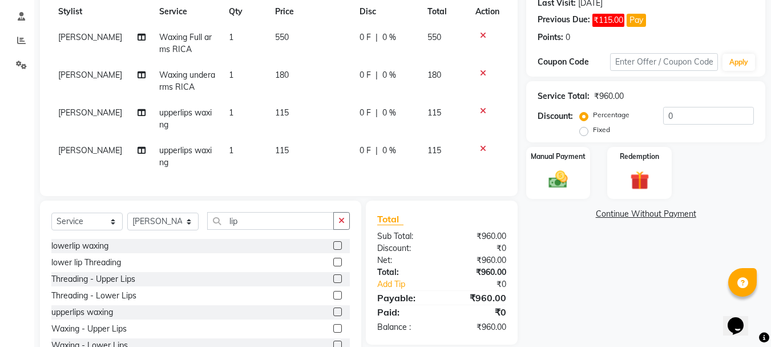
click at [484, 146] on icon at bounding box center [483, 148] width 6 height 8
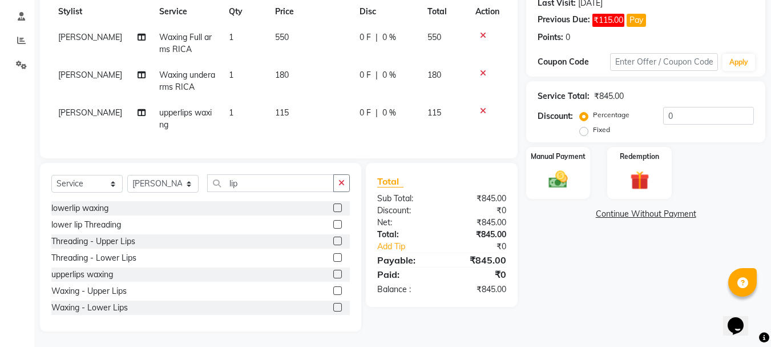
click at [333, 311] on label at bounding box center [337, 307] width 9 height 9
click at [333, 311] on input "checkbox" at bounding box center [336, 307] width 7 height 7
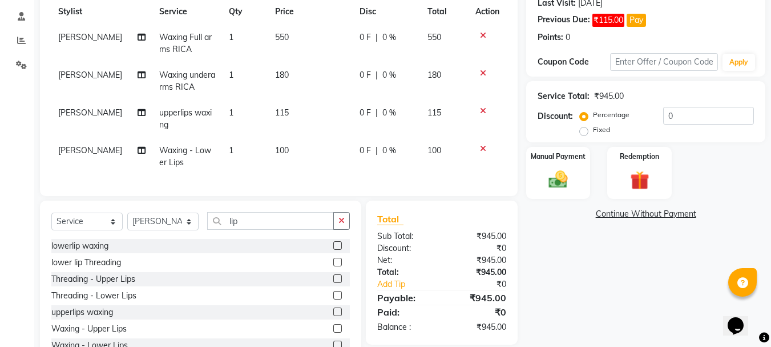
click at [275, 145] on span "100" at bounding box center [282, 150] width 14 height 10
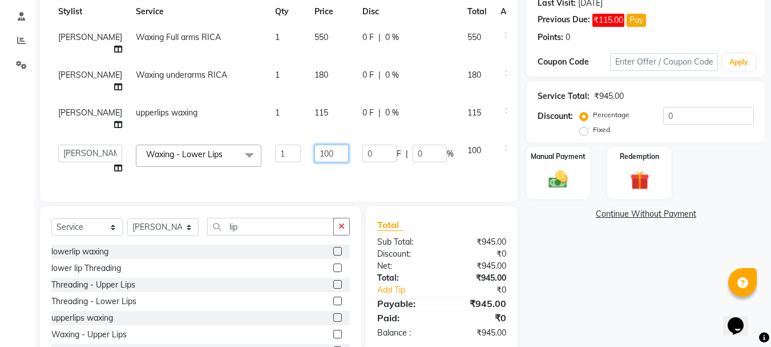
click at [315, 162] on input "100" at bounding box center [332, 153] width 34 height 18
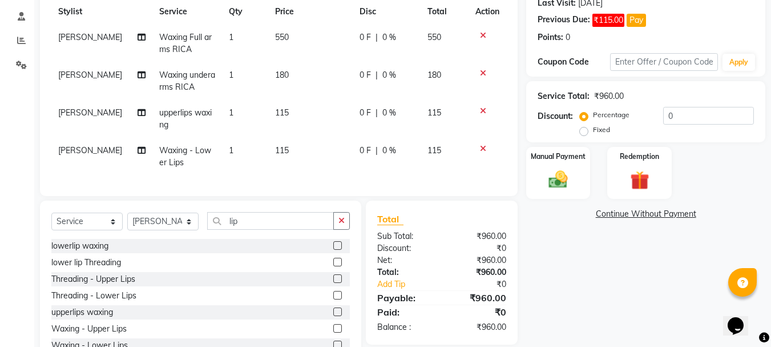
click at [302, 211] on div "Client +91 99******45 Date [DATE] Invoice Number V/2025 V/[PHONE_NUMBER] Servic…" at bounding box center [278, 145] width 495 height 447
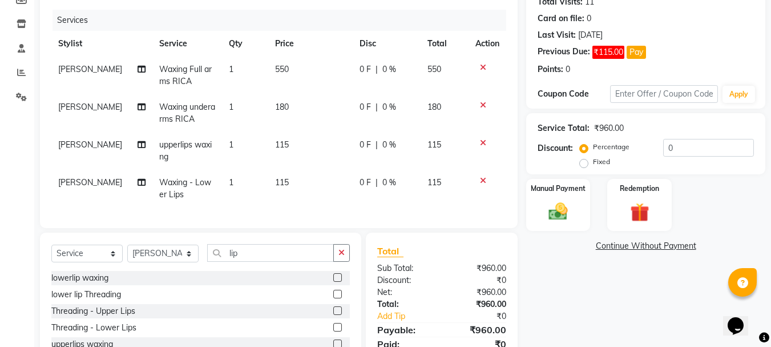
scroll to position [212, 0]
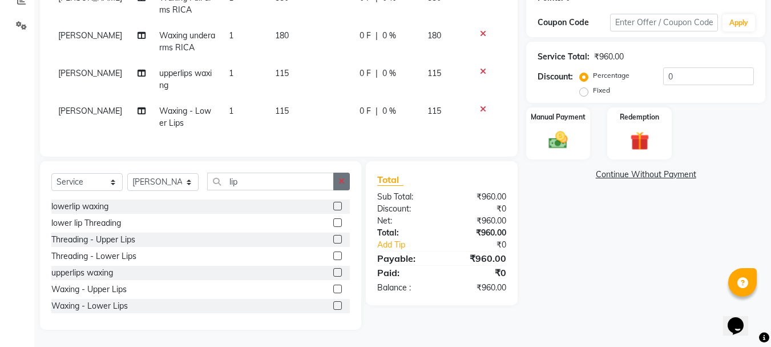
click at [339, 183] on icon "button" at bounding box center [342, 181] width 6 height 8
click at [333, 256] on label at bounding box center [337, 255] width 9 height 9
click at [333, 256] on input "checkbox" at bounding box center [336, 255] width 7 height 7
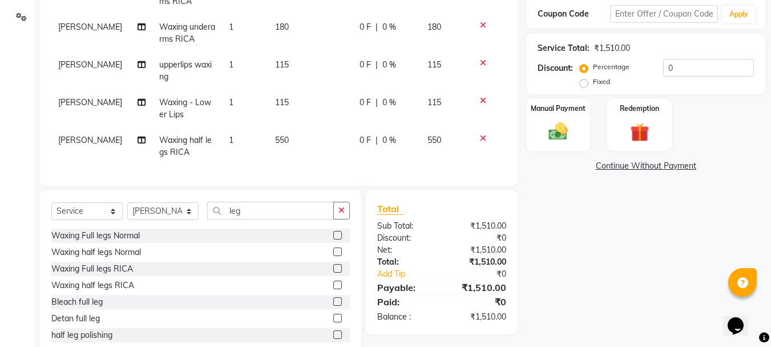
click at [77, 110] on td "[PERSON_NAME]" at bounding box center [101, 109] width 101 height 38
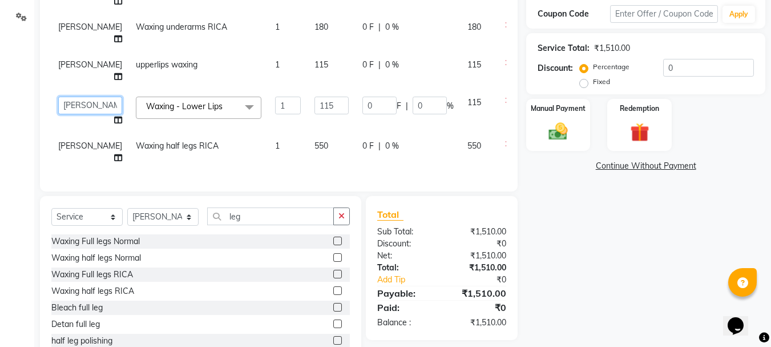
click at [75, 114] on select "[PERSON_NAME] [PERSON_NAME] [PERSON_NAME] [PERSON_NAME] [PERSON_NAME] more [PER…" at bounding box center [90, 106] width 64 height 18
click at [69, 70] on span "[PERSON_NAME]" at bounding box center [90, 64] width 64 height 10
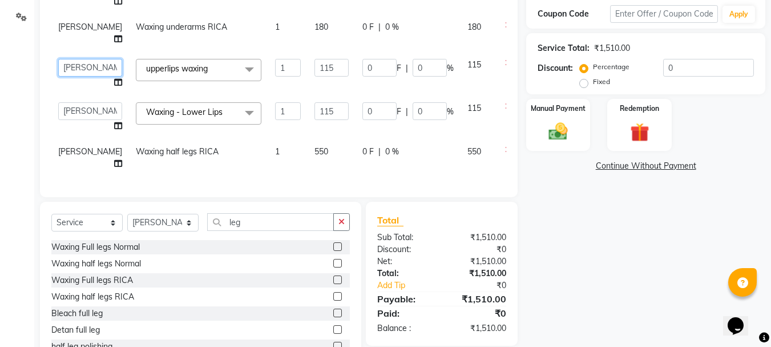
click at [69, 77] on select "[PERSON_NAME] [PERSON_NAME] [PERSON_NAME] [PERSON_NAME] [PERSON_NAME] more [PER…" at bounding box center [90, 68] width 64 height 18
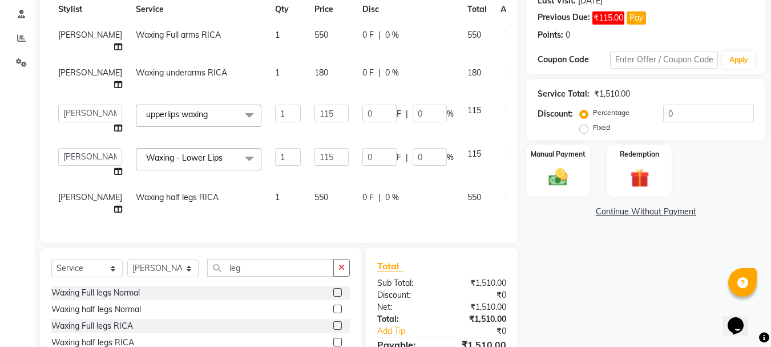
scroll to position [163, 0]
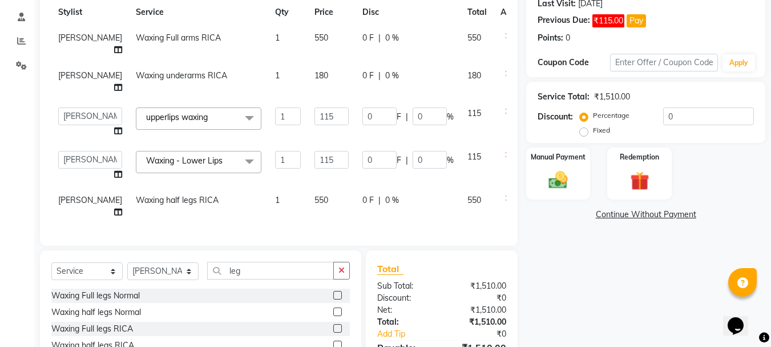
click at [76, 81] on span "[PERSON_NAME]" at bounding box center [90, 75] width 64 height 10
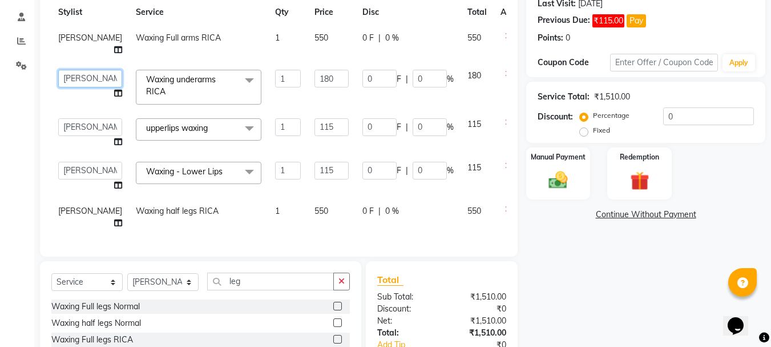
click at [76, 87] on select "[PERSON_NAME] [PERSON_NAME] [PERSON_NAME] [PERSON_NAME] [PERSON_NAME] more [PER…" at bounding box center [90, 79] width 64 height 18
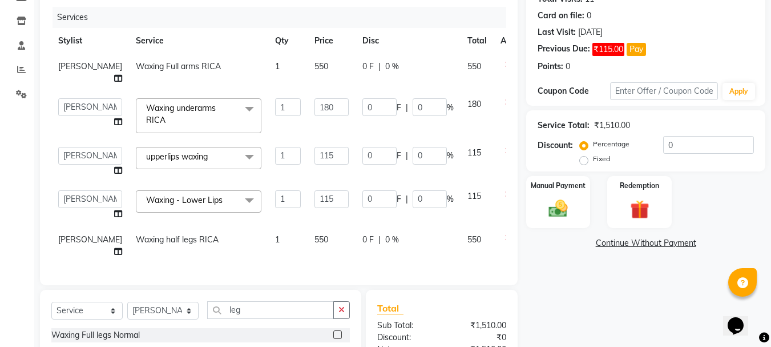
scroll to position [112, 0]
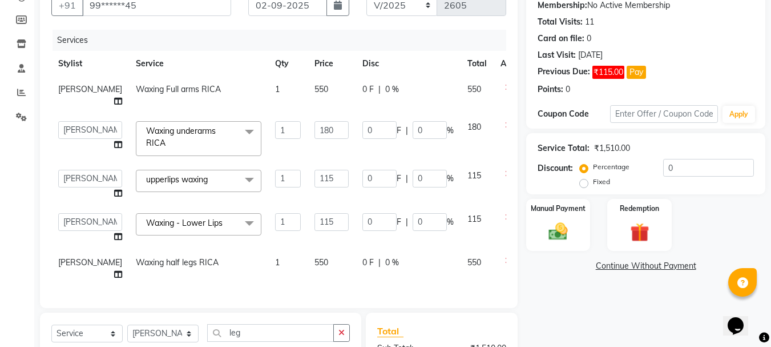
click at [72, 87] on span "[PERSON_NAME]" at bounding box center [90, 89] width 64 height 10
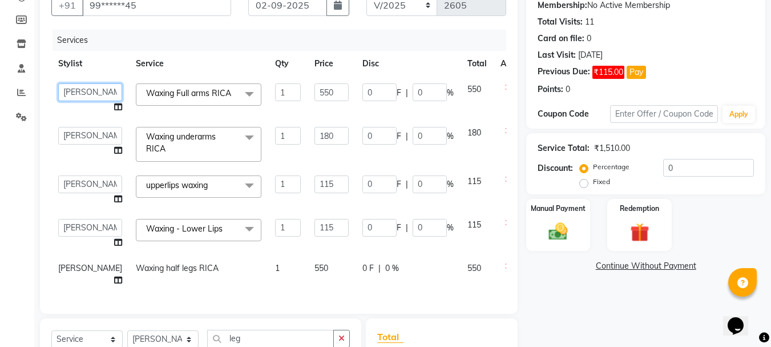
click at [72, 87] on select "[PERSON_NAME] [PERSON_NAME] [PERSON_NAME] [PERSON_NAME] [PERSON_NAME] more [PER…" at bounding box center [90, 92] width 64 height 18
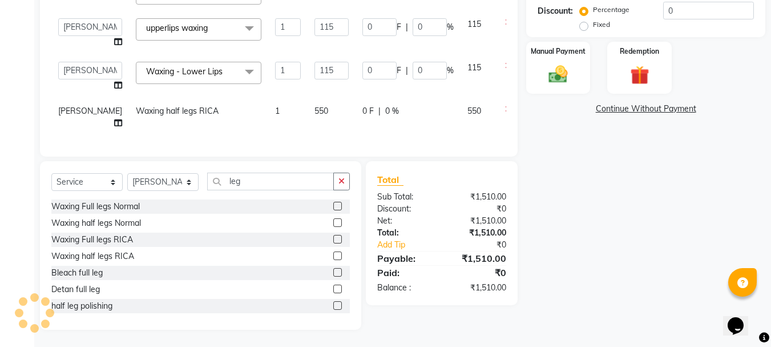
scroll to position [281, 0]
click at [348, 185] on button "button" at bounding box center [341, 181] width 17 height 18
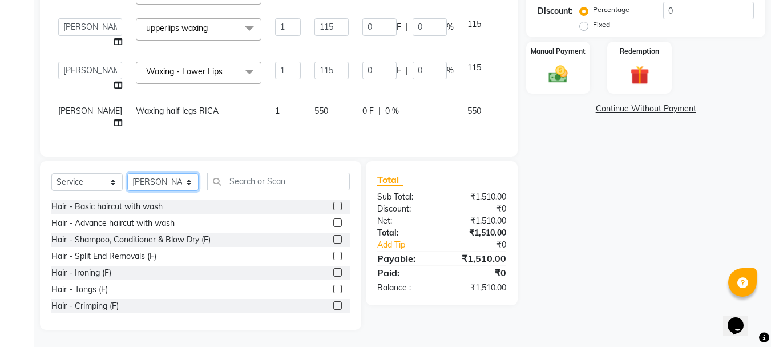
click at [190, 188] on select "Select Stylist [PERSON_NAME] [PERSON_NAME] [PERSON_NAME] [PERSON_NAME] [PERSON_…" at bounding box center [162, 182] width 71 height 18
click at [127, 173] on select "Select Stylist [PERSON_NAME] [PERSON_NAME] [PERSON_NAME] [PERSON_NAME] [PERSON_…" at bounding box center [162, 182] width 71 height 18
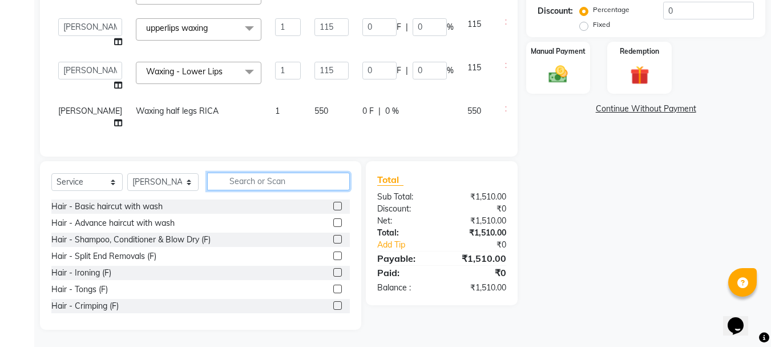
click at [263, 185] on input "text" at bounding box center [278, 181] width 143 height 18
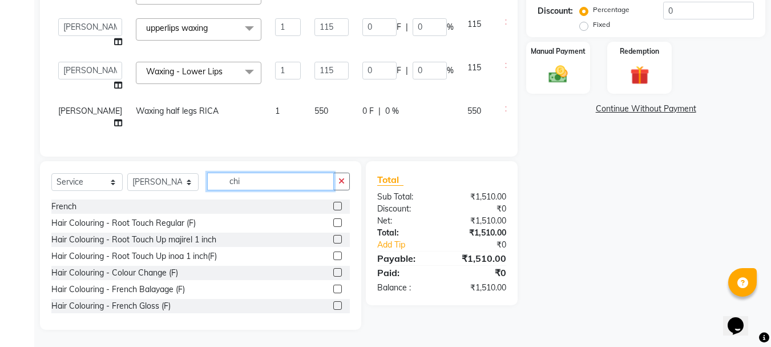
scroll to position [256, 0]
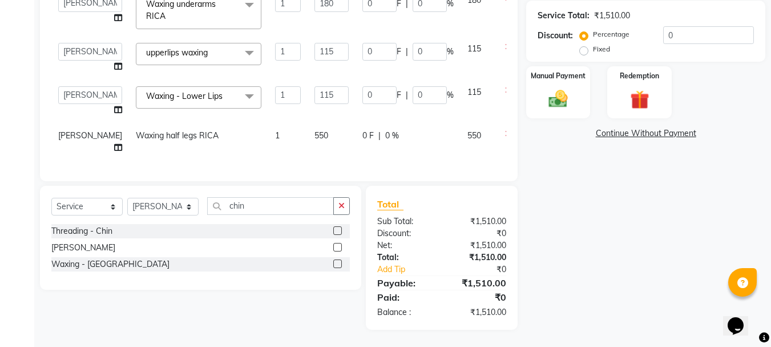
click at [339, 248] on label at bounding box center [337, 247] width 9 height 9
click at [339, 248] on input "checkbox" at bounding box center [336, 247] width 7 height 7
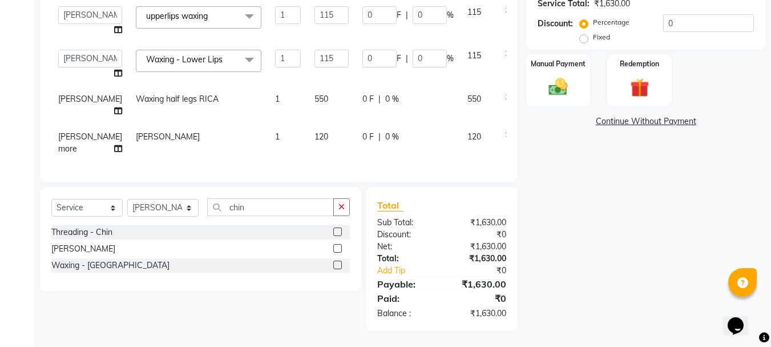
scroll to position [258, 0]
click at [340, 210] on button "button" at bounding box center [341, 206] width 17 height 18
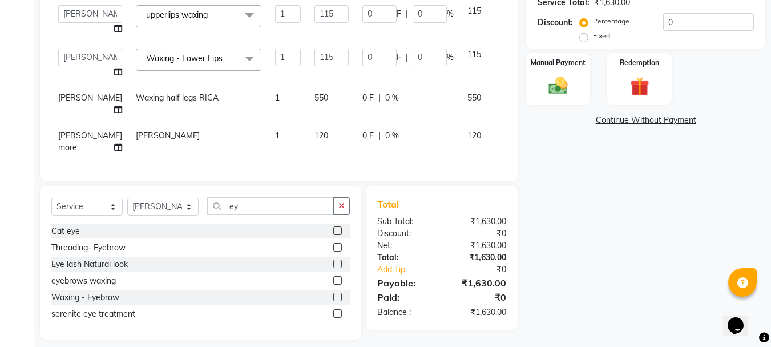
click at [336, 246] on label at bounding box center [337, 247] width 9 height 9
click at [336, 246] on input "checkbox" at bounding box center [336, 247] width 7 height 7
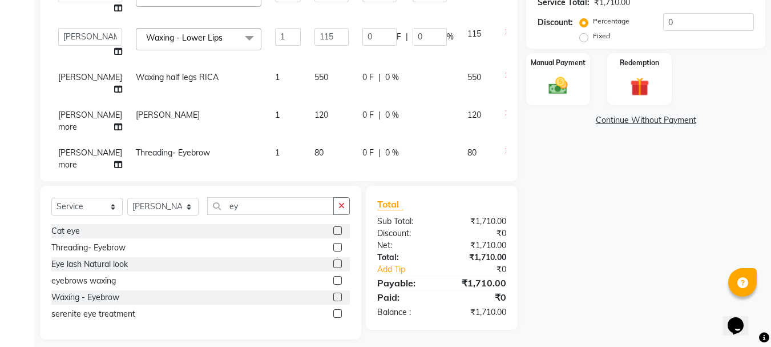
click at [553, 106] on div "Name: [PERSON_NAME] Membership: No Active Membership Total Visits: 11 Card on f…" at bounding box center [651, 83] width 248 height 511
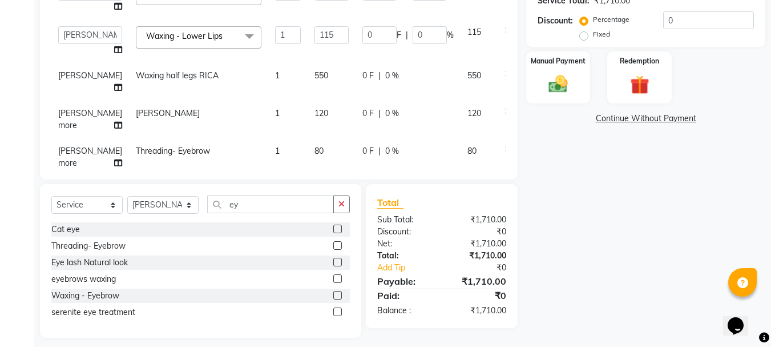
scroll to position [267, 0]
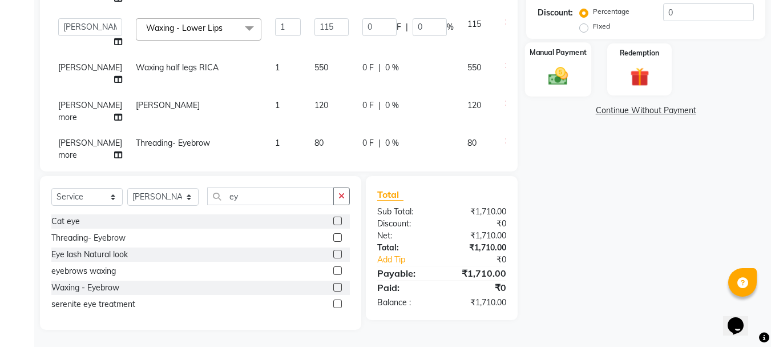
click at [581, 79] on div "Manual Payment" at bounding box center [558, 69] width 67 height 54
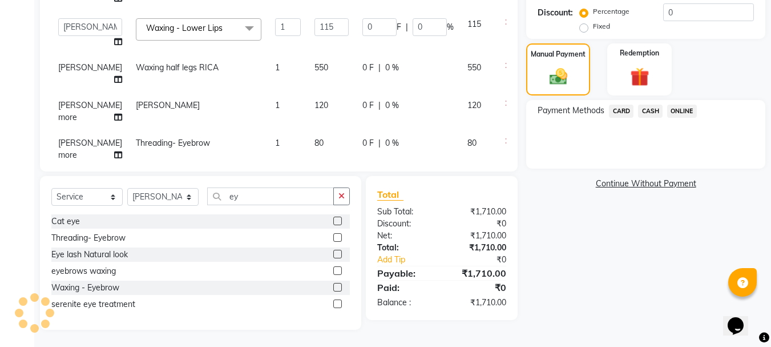
click at [684, 111] on span "ONLINE" at bounding box center [683, 111] width 30 height 13
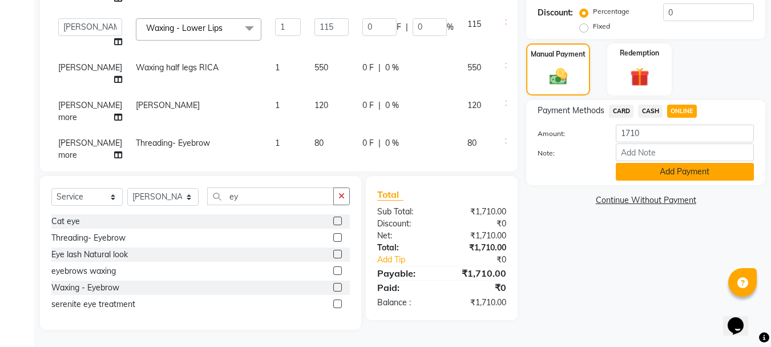
click at [639, 175] on button "Add Payment" at bounding box center [685, 172] width 138 height 18
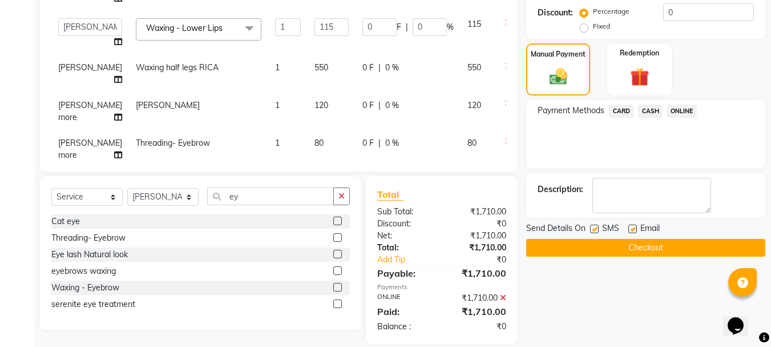
click at [578, 243] on button "Checkout" at bounding box center [646, 248] width 239 height 18
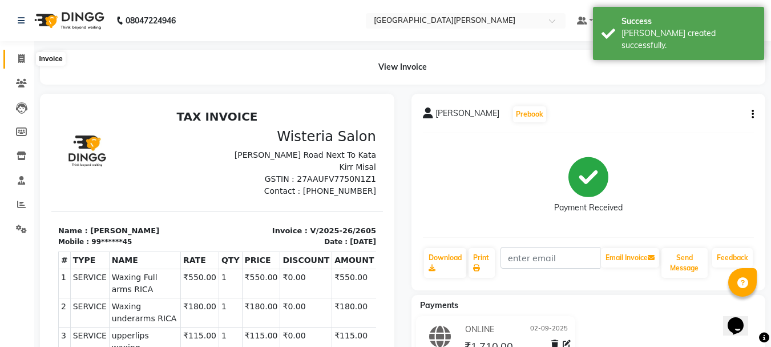
click at [22, 53] on span at bounding box center [21, 59] width 20 height 13
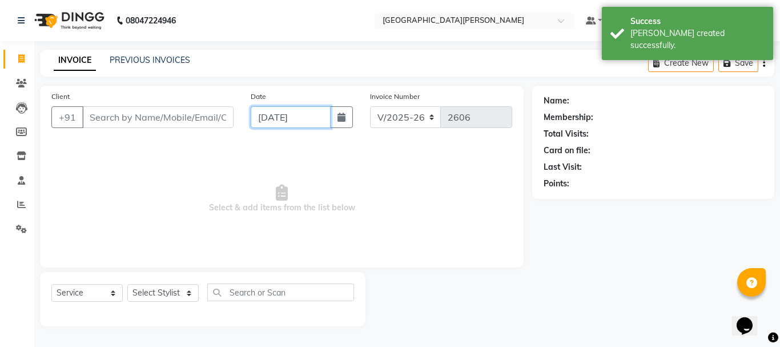
click at [267, 115] on input "[DATE]" at bounding box center [291, 117] width 80 height 22
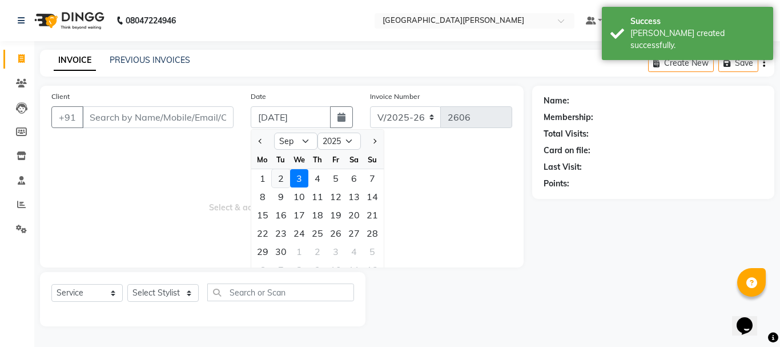
click at [284, 176] on div "2" at bounding box center [281, 178] width 18 height 18
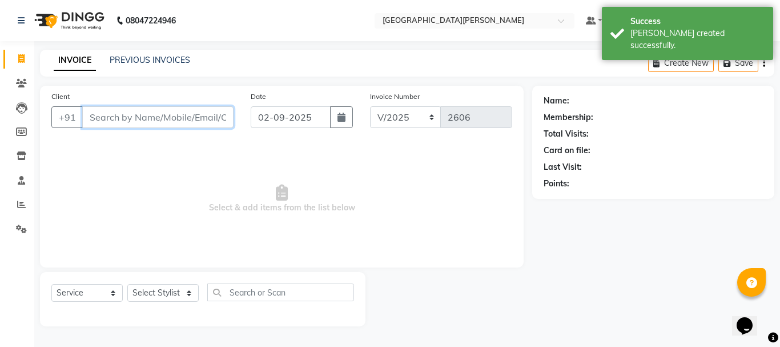
click at [111, 118] on input "Client" at bounding box center [157, 117] width 151 height 22
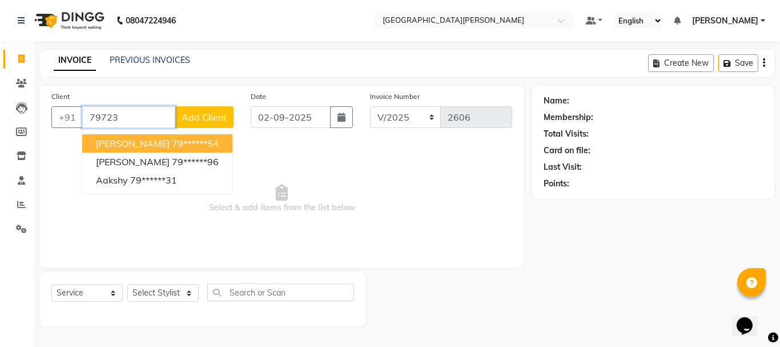
click at [111, 142] on span "[PERSON_NAME]" at bounding box center [133, 143] width 74 height 11
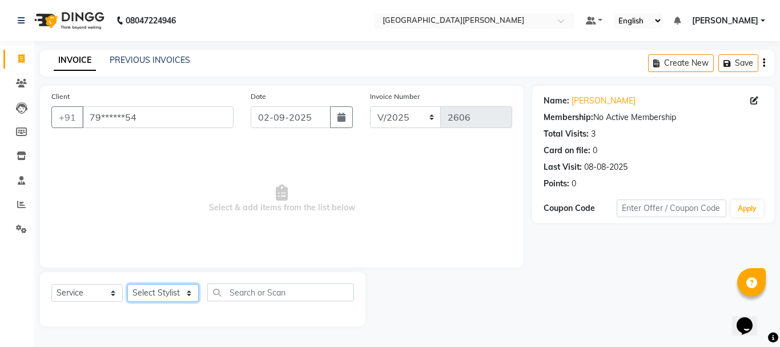
click at [178, 288] on select "Select Stylist [PERSON_NAME] [PERSON_NAME] [PERSON_NAME] [PERSON_NAME] [PERSON_…" at bounding box center [162, 293] width 71 height 18
click at [127, 284] on select "Select Stylist [PERSON_NAME] [PERSON_NAME] [PERSON_NAME] [PERSON_NAME] [PERSON_…" at bounding box center [162, 293] width 71 height 18
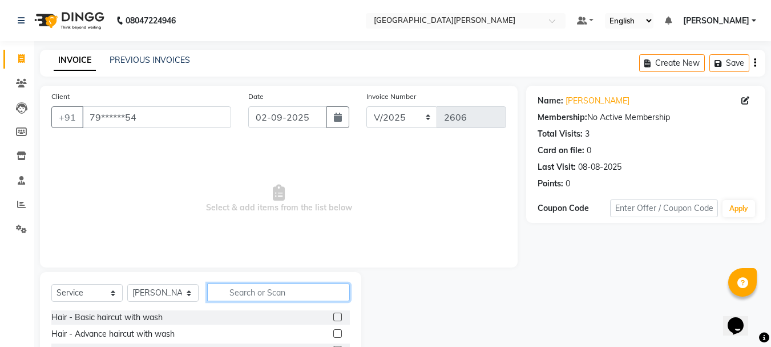
click at [247, 290] on input "text" at bounding box center [278, 292] width 143 height 18
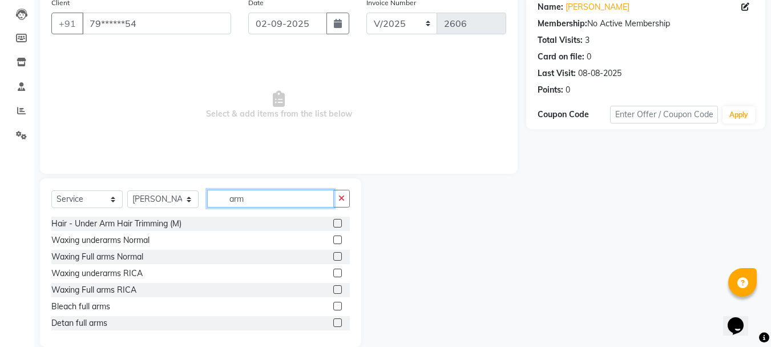
scroll to position [111, 0]
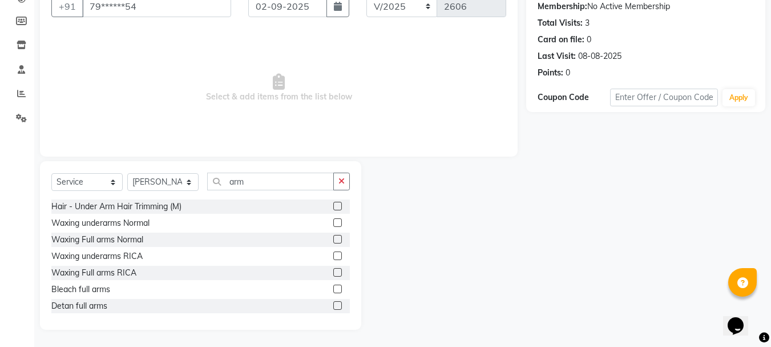
click at [333, 274] on label at bounding box center [337, 272] width 9 height 9
click at [333, 274] on input "checkbox" at bounding box center [336, 272] width 7 height 7
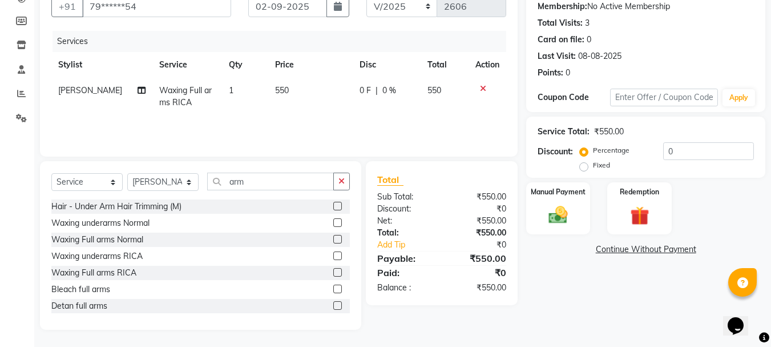
click at [333, 254] on label at bounding box center [337, 255] width 9 height 9
click at [333, 254] on input "checkbox" at bounding box center [336, 255] width 7 height 7
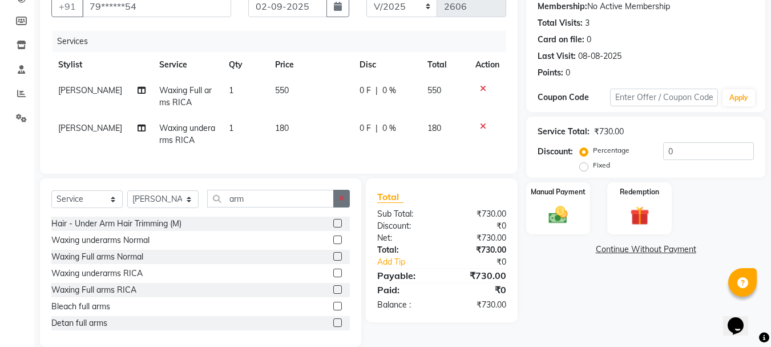
click at [344, 202] on icon "button" at bounding box center [342, 198] width 6 height 8
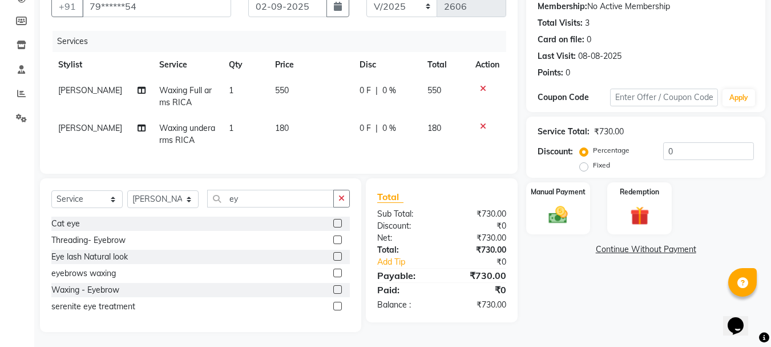
click at [336, 244] on label at bounding box center [337, 239] width 9 height 9
click at [336, 244] on input "checkbox" at bounding box center [336, 239] width 7 height 7
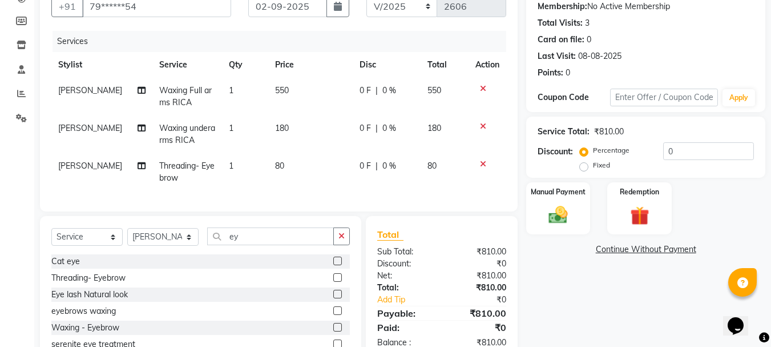
click at [81, 97] on td "[PERSON_NAME]" at bounding box center [101, 97] width 101 height 38
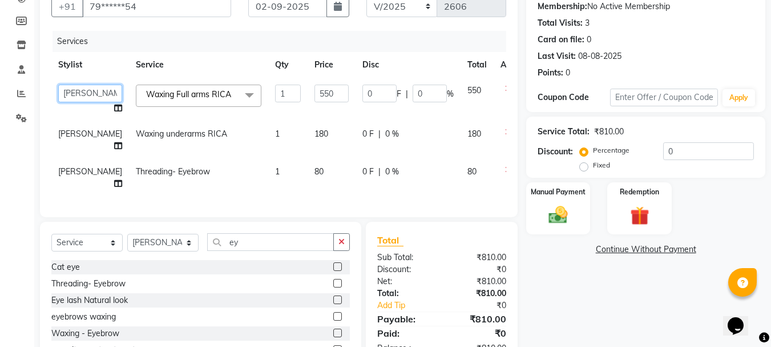
click at [81, 97] on select "[PERSON_NAME] [PERSON_NAME] [PERSON_NAME] [PERSON_NAME] [PERSON_NAME] more [PER…" at bounding box center [90, 94] width 64 height 18
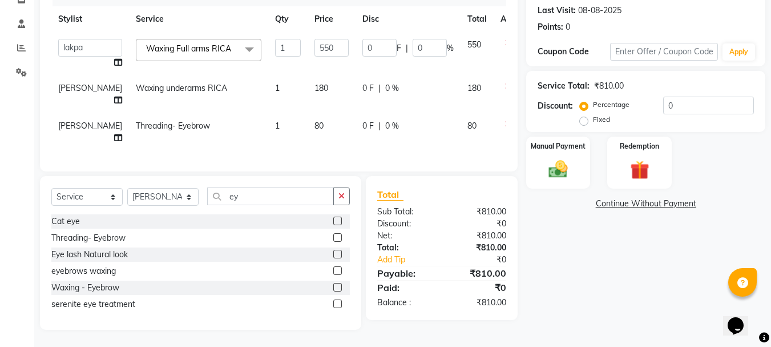
scroll to position [189, 0]
click at [574, 158] on img at bounding box center [558, 169] width 32 height 23
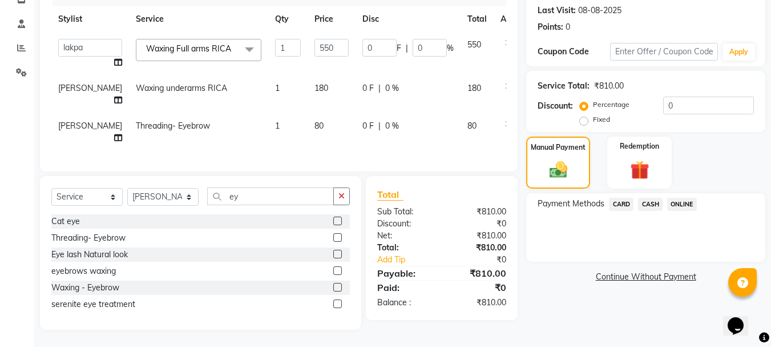
click at [678, 198] on span "ONLINE" at bounding box center [683, 204] width 30 height 13
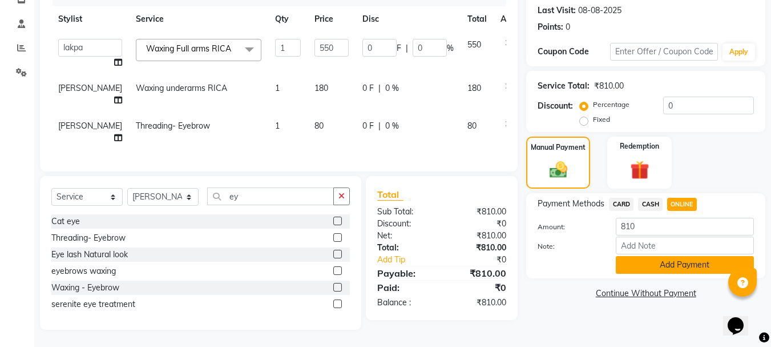
click at [641, 256] on button "Add Payment" at bounding box center [685, 265] width 138 height 18
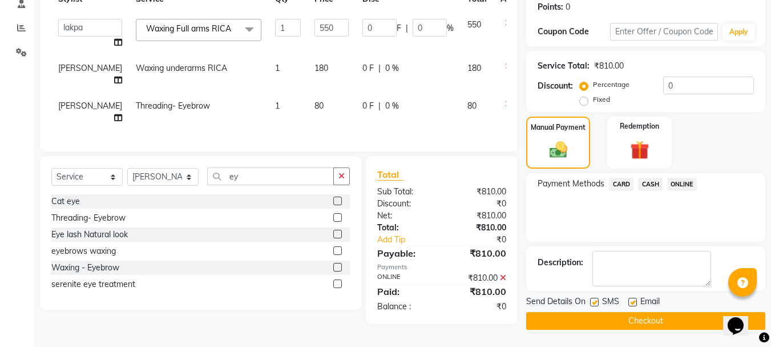
click at [573, 312] on button "Checkout" at bounding box center [646, 321] width 239 height 18
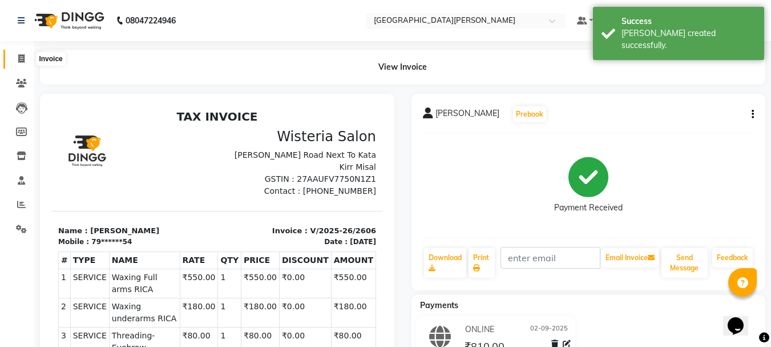
click at [18, 64] on span at bounding box center [21, 59] width 20 height 13
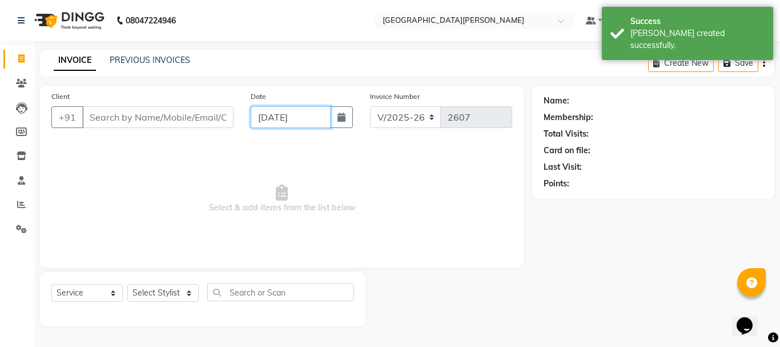
click at [275, 119] on input "[DATE]" at bounding box center [291, 117] width 80 height 22
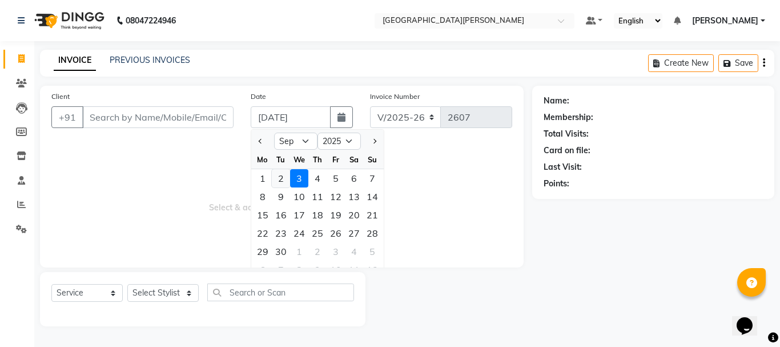
click at [283, 178] on div "2" at bounding box center [281, 178] width 18 height 18
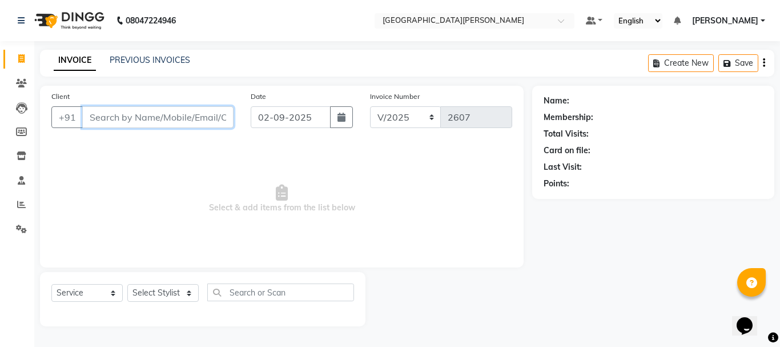
click at [154, 116] on input "Client" at bounding box center [157, 117] width 151 height 22
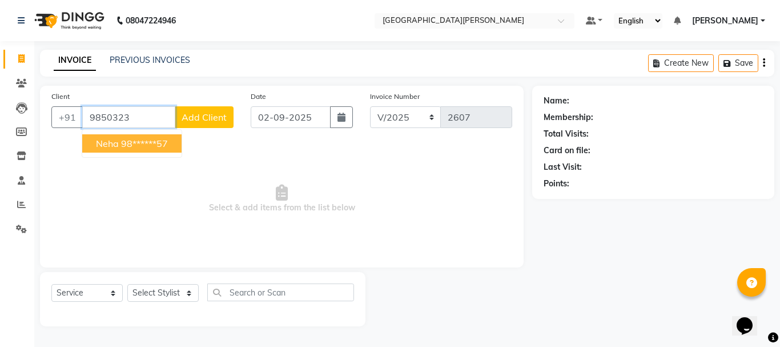
click at [154, 150] on button "Neha 98******57" at bounding box center [131, 143] width 99 height 18
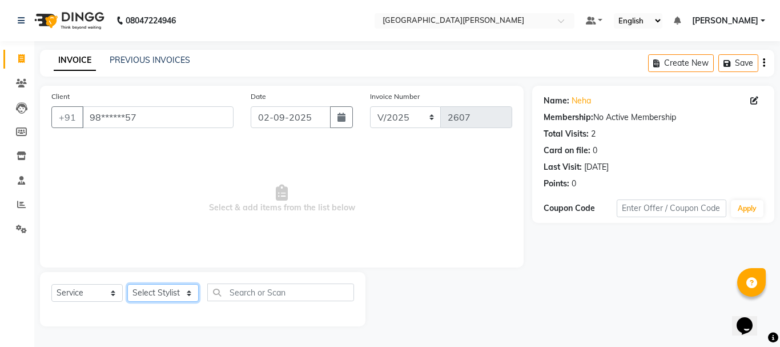
click at [185, 296] on select "Select Stylist [PERSON_NAME] [PERSON_NAME] [PERSON_NAME] [PERSON_NAME] [PERSON_…" at bounding box center [162, 293] width 71 height 18
click at [127, 284] on select "Select Stylist [PERSON_NAME] [PERSON_NAME] [PERSON_NAME] [PERSON_NAME] [PERSON_…" at bounding box center [162, 293] width 71 height 18
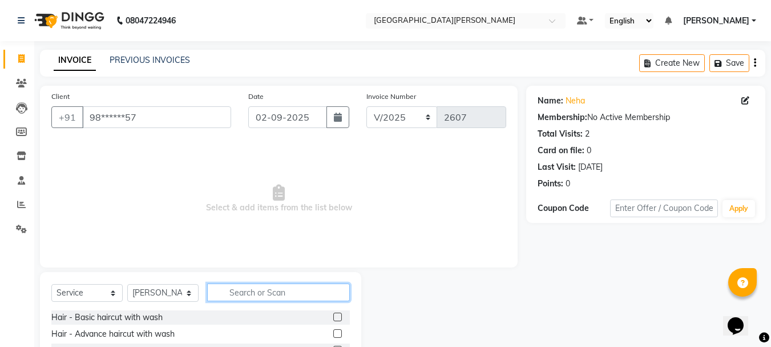
click at [263, 294] on input "text" at bounding box center [278, 292] width 143 height 18
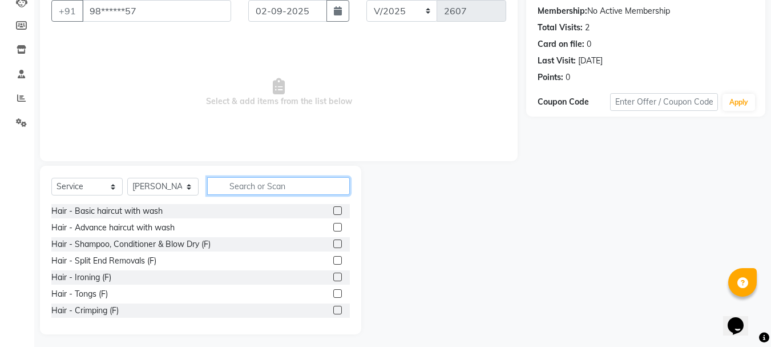
scroll to position [111, 0]
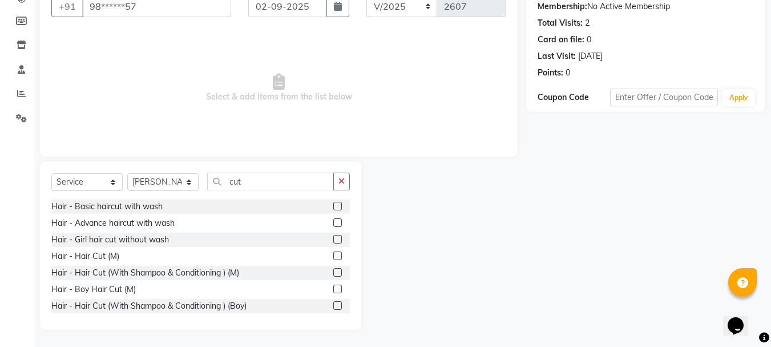
click at [333, 286] on label at bounding box center [337, 288] width 9 height 9
click at [333, 286] on input "checkbox" at bounding box center [336, 289] width 7 height 7
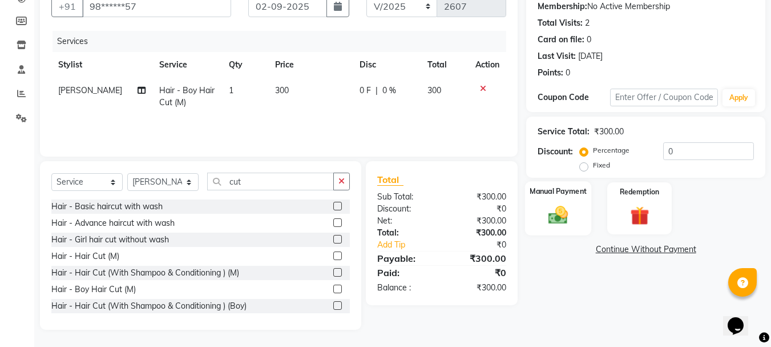
click at [566, 219] on img at bounding box center [558, 214] width 32 height 23
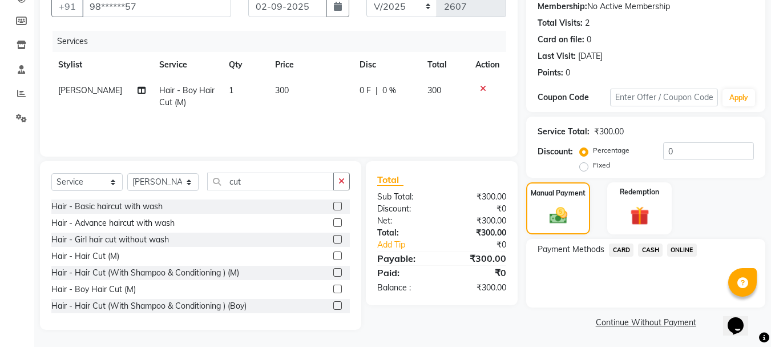
click at [644, 251] on span "CASH" at bounding box center [650, 249] width 25 height 13
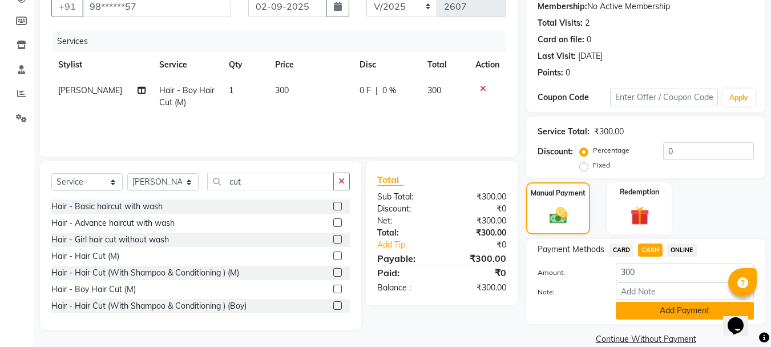
click at [653, 310] on button "Add Payment" at bounding box center [685, 311] width 138 height 18
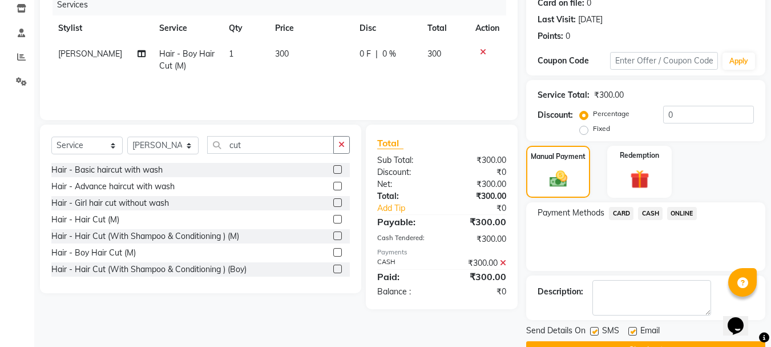
scroll to position [176, 0]
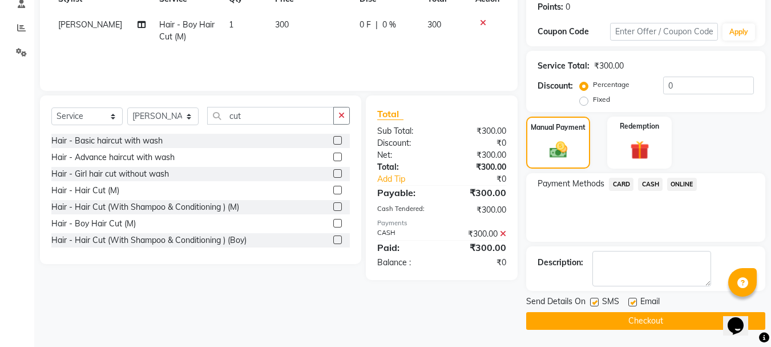
click at [634, 321] on button "Checkout" at bounding box center [646, 321] width 239 height 18
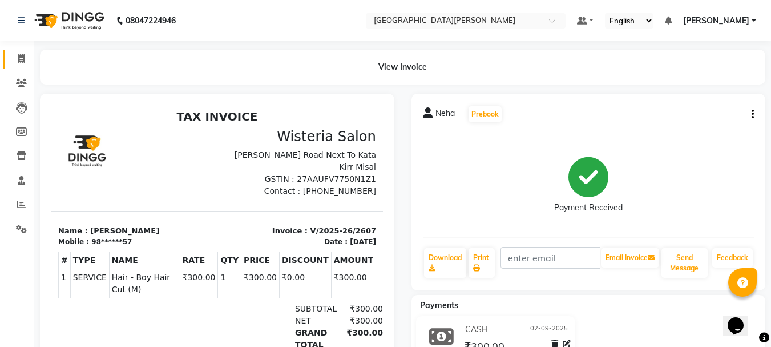
click at [22, 67] on link "Invoice" at bounding box center [16, 59] width 27 height 19
